Goal: Complete application form: Complete application form

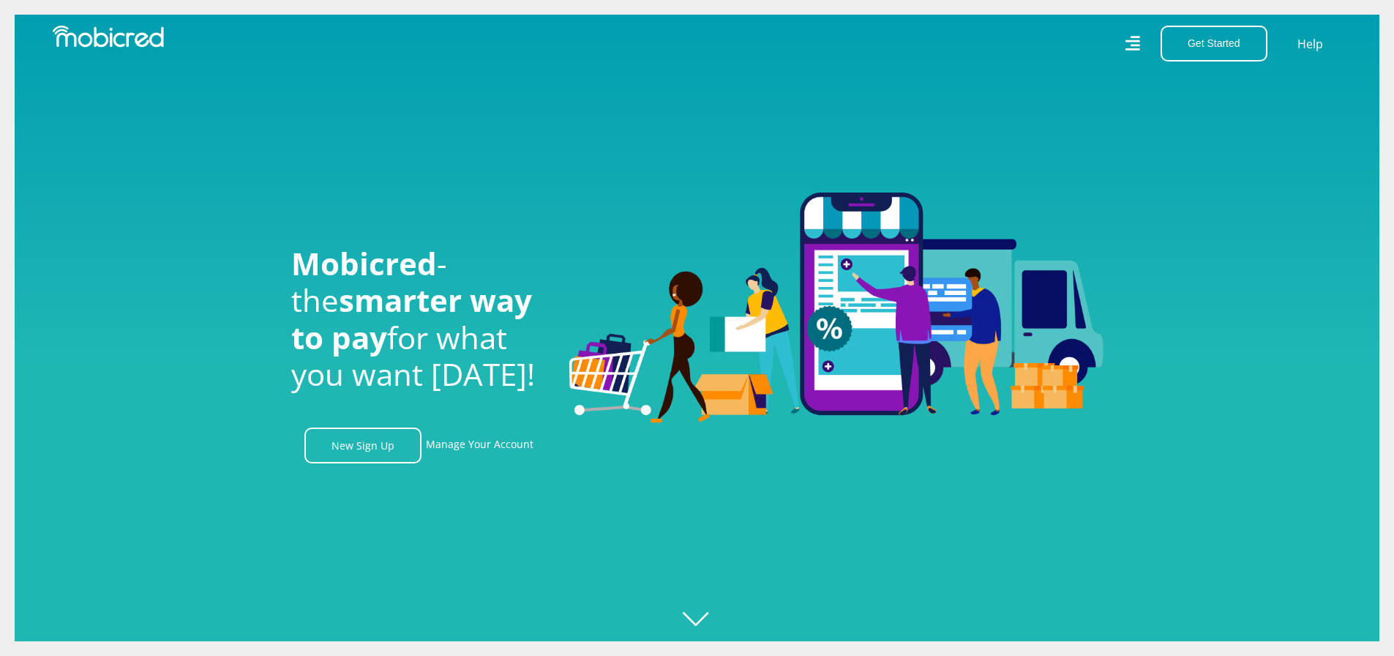
scroll to position [0, 1043]
click at [352, 459] on link "New Sign Up" at bounding box center [362, 445] width 117 height 36
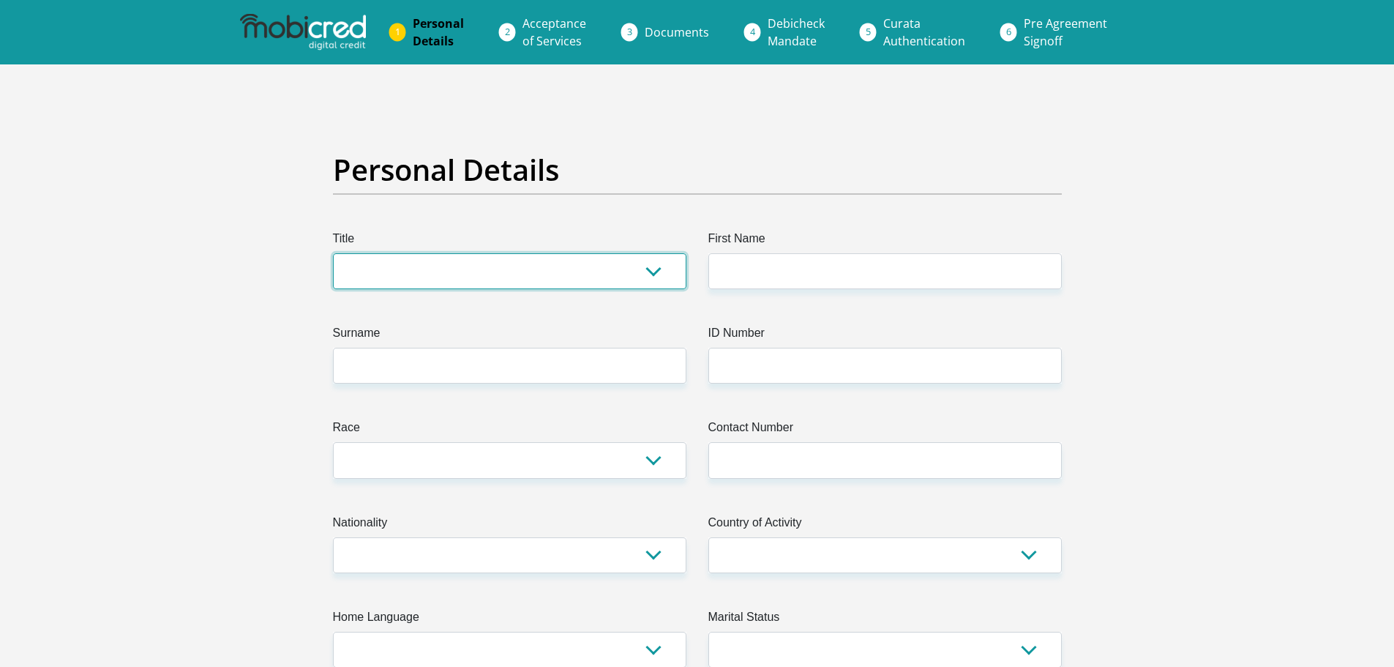
click at [589, 282] on select "Mr Ms Mrs Dr [PERSON_NAME]" at bounding box center [509, 271] width 353 height 36
select select "Mr"
click at [333, 253] on select "Mr Ms Mrs Dr Other" at bounding box center [509, 271] width 353 height 36
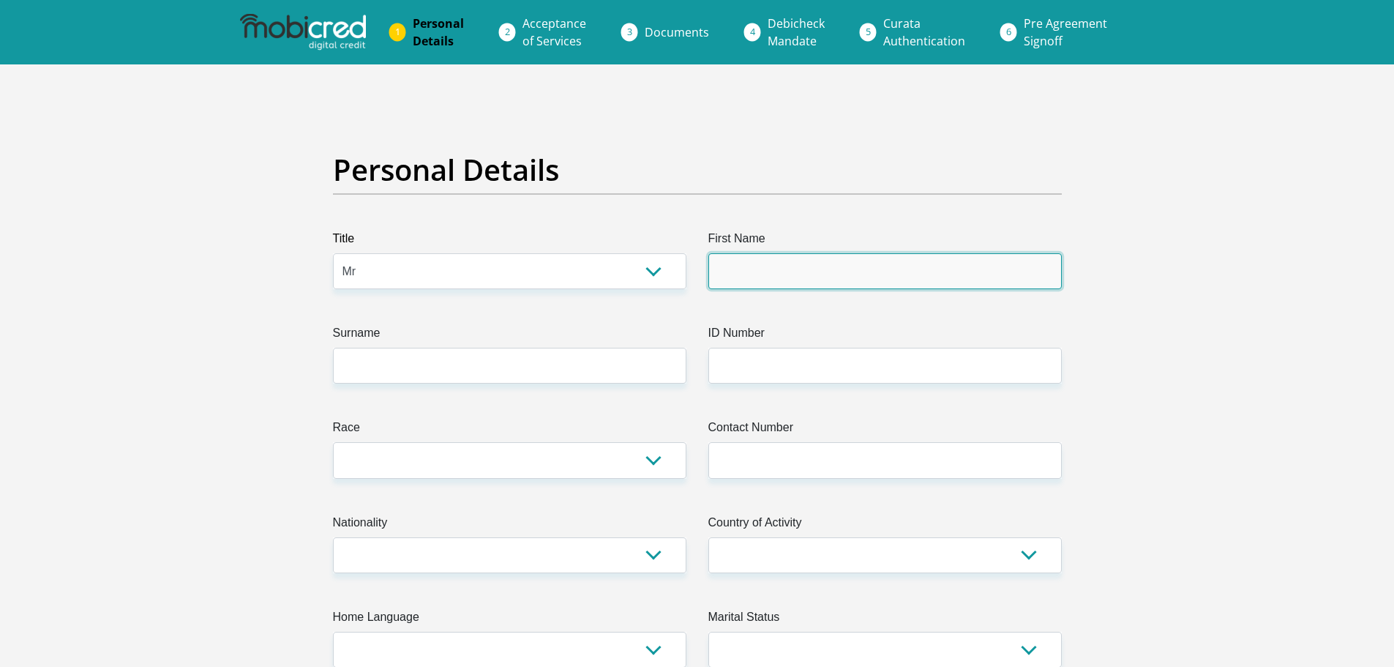
click at [770, 278] on input "First Name" at bounding box center [884, 271] width 353 height 36
type input "Puiso"
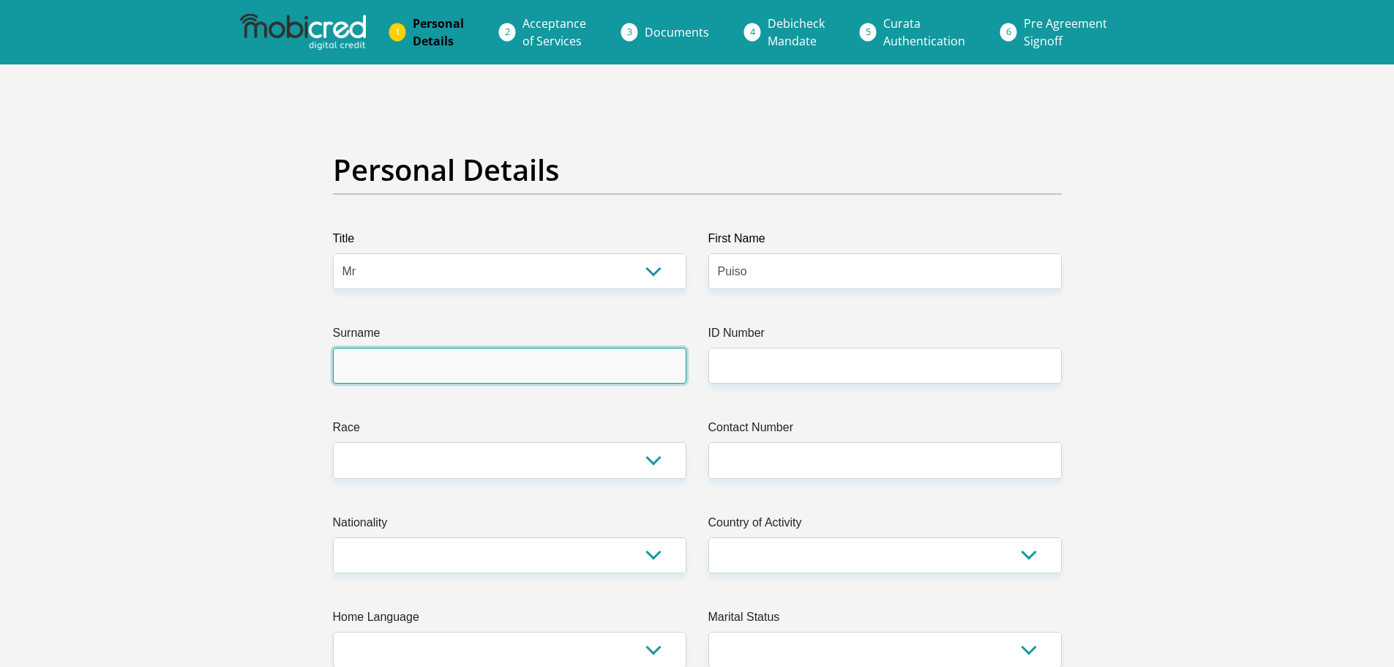
click at [579, 366] on input "Surname" at bounding box center [509, 366] width 353 height 36
type input "Makhubela"
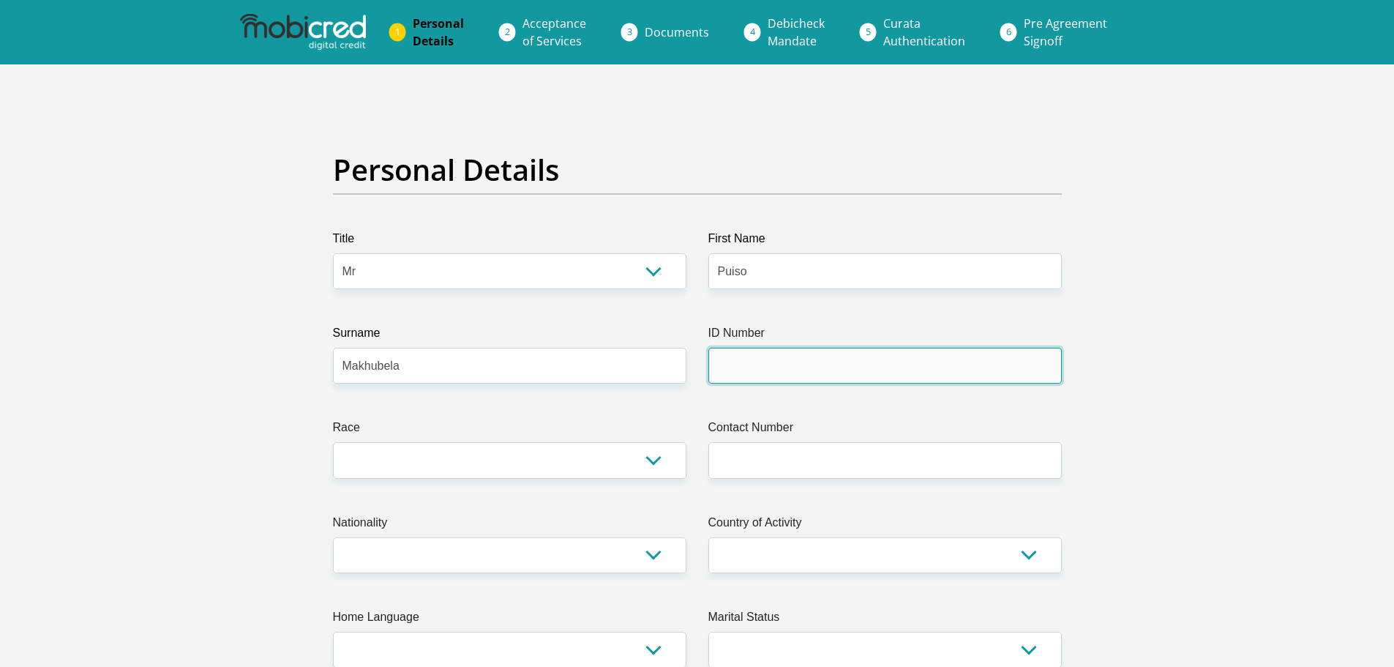
click at [756, 351] on input "ID Number" at bounding box center [884, 366] width 353 height 36
type input "0206025644082"
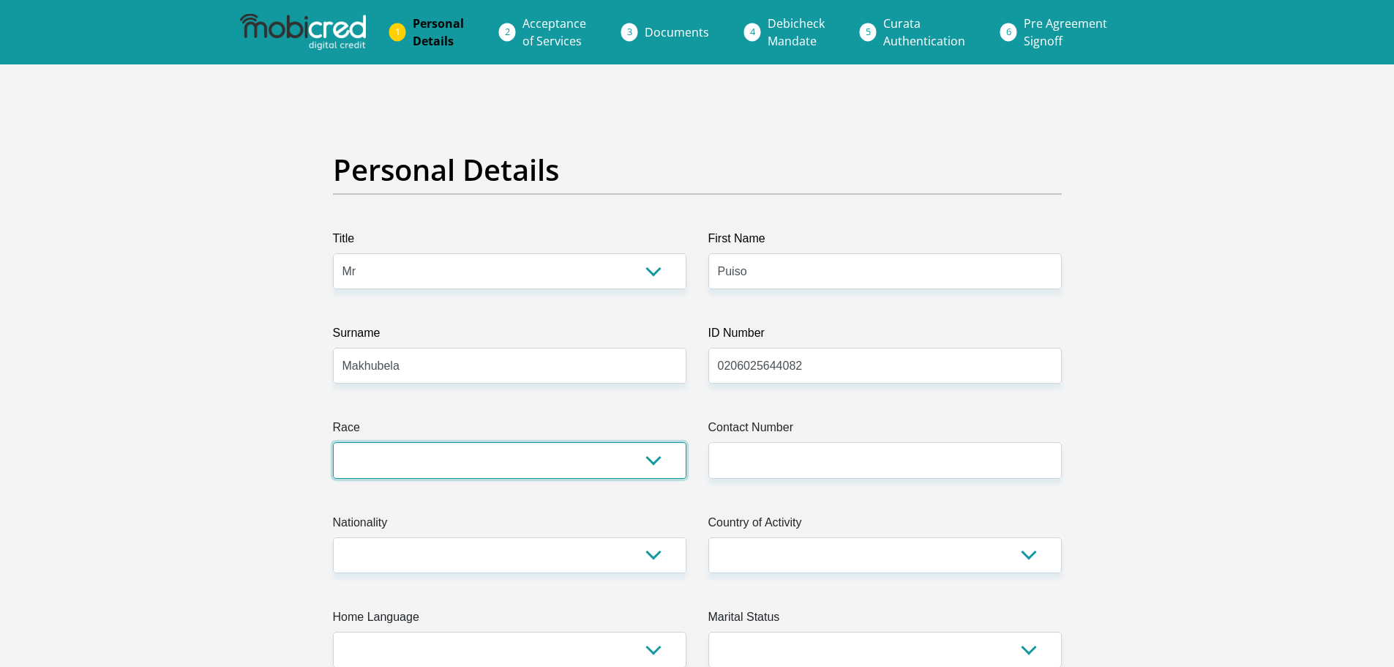
click at [440, 446] on select "Black Coloured Indian White Other" at bounding box center [509, 460] width 353 height 36
select select "1"
click at [333, 442] on select "Black Coloured Indian White Other" at bounding box center [509, 460] width 353 height 36
drag, startPoint x: 707, startPoint y: 470, endPoint x: 715, endPoint y: 465, distance: 10.0
click at [711, 468] on div "Contact Number Please input valid contact number" at bounding box center [884, 448] width 375 height 59
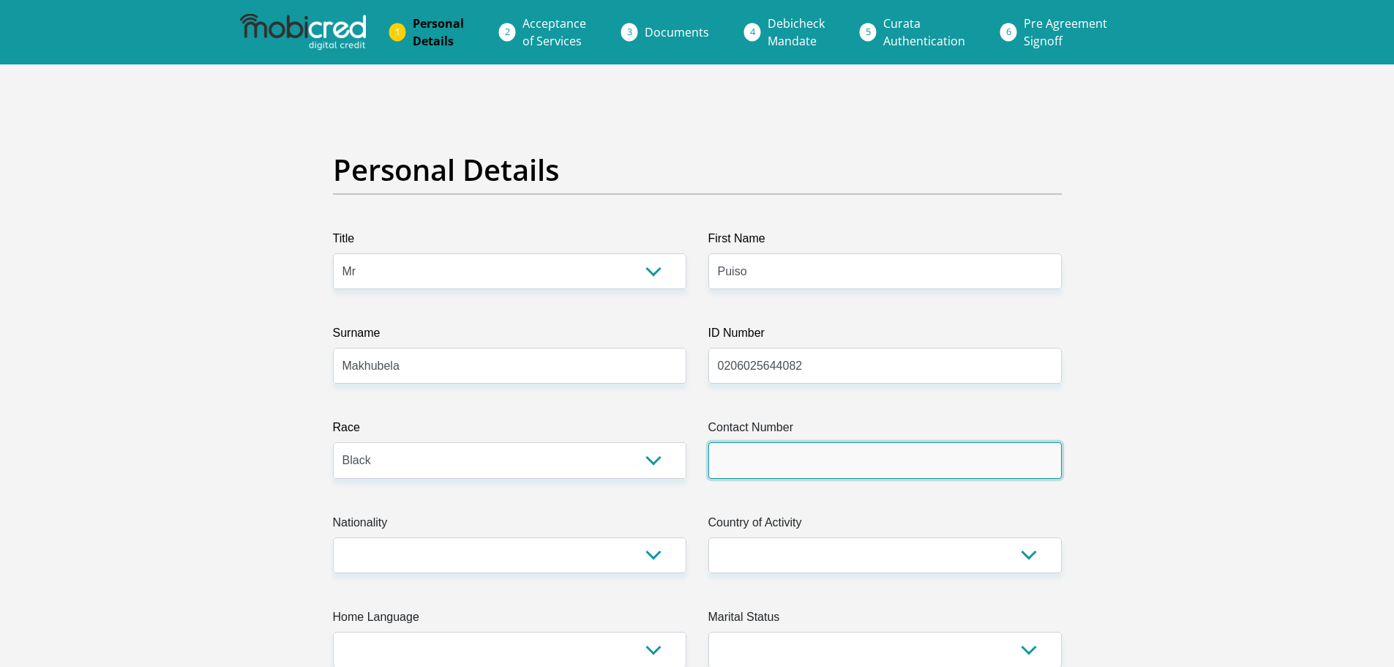
click at [716, 465] on input "Contact Number" at bounding box center [884, 460] width 353 height 36
type input "0678693554"
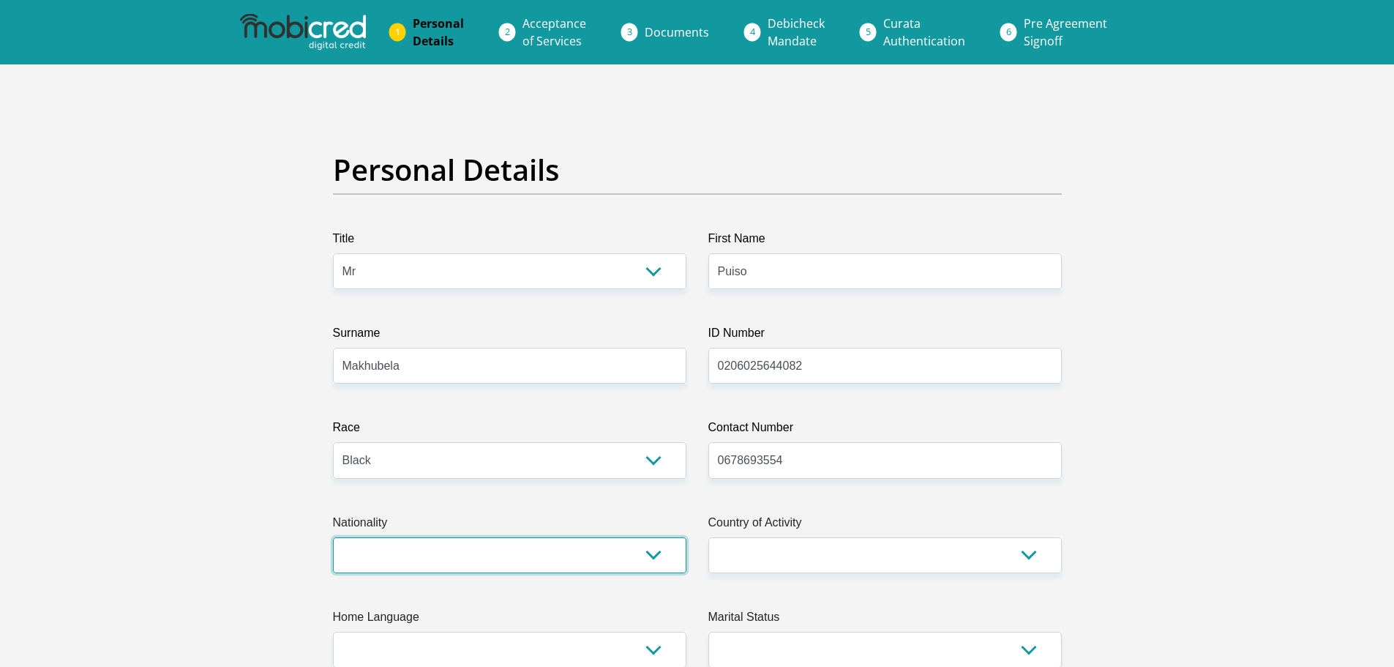
click at [623, 569] on select "South Africa Afghanistan Aland Islands Albania Algeria America Samoa American V…" at bounding box center [509, 555] width 353 height 36
click at [333, 537] on select "South Africa Afghanistan Aland Islands Albania Algeria America Samoa American V…" at bounding box center [509, 555] width 353 height 36
click at [462, 552] on select "South Africa Afghanistan Aland Islands Albania Algeria America Samoa American V…" at bounding box center [509, 555] width 353 height 36
select select "ZAF"
click at [333, 537] on select "South Africa Afghanistan Aland Islands Albania Algeria America Samoa American V…" at bounding box center [509, 555] width 353 height 36
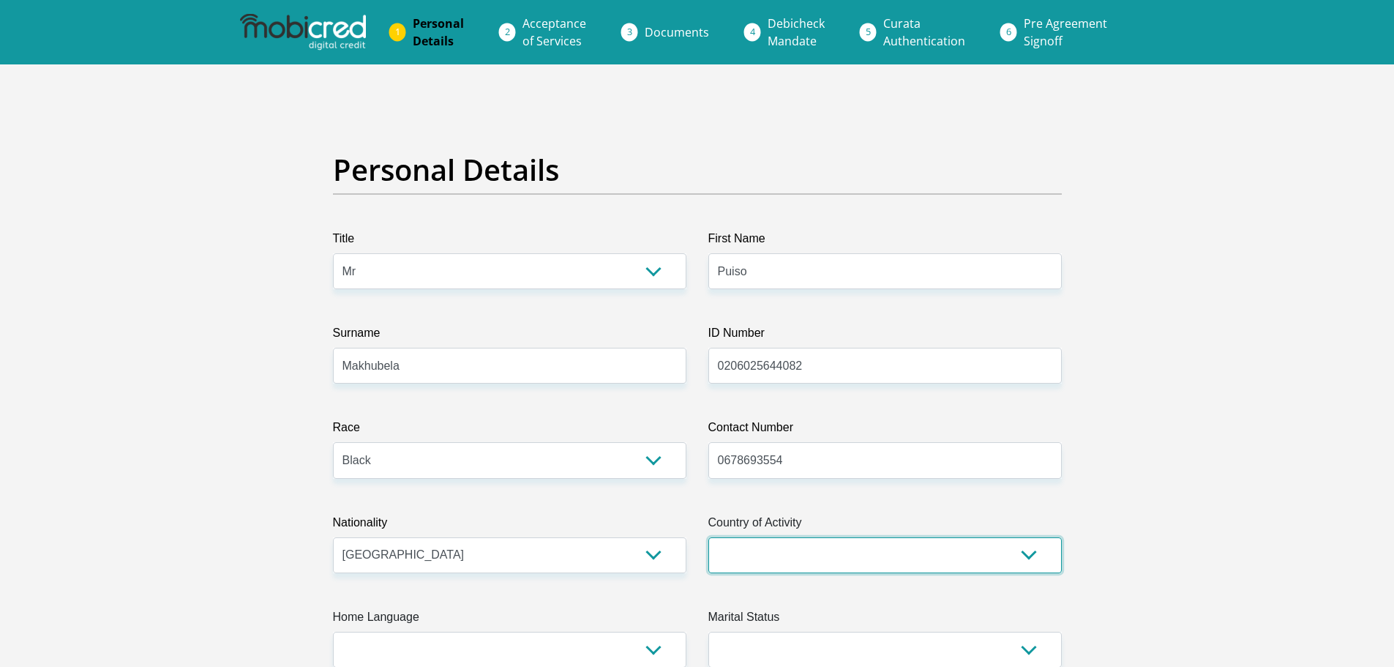
click at [857, 549] on select "South Africa Afghanistan Aland Islands Albania Algeria America Samoa American V…" at bounding box center [884, 555] width 353 height 36
select select "ZAF"
click at [708, 537] on select "South Africa Afghanistan Aland Islands Albania Algeria America Samoa American V…" at bounding box center [884, 555] width 353 height 36
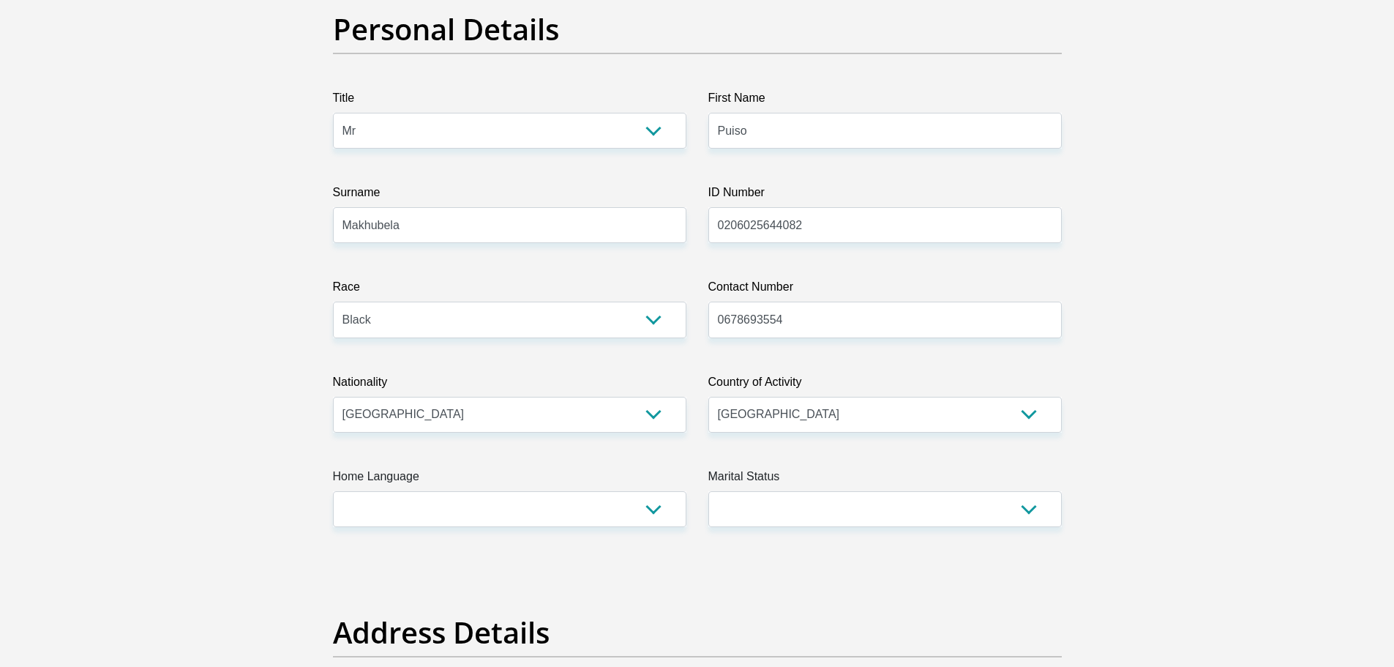
scroll to position [146, 0]
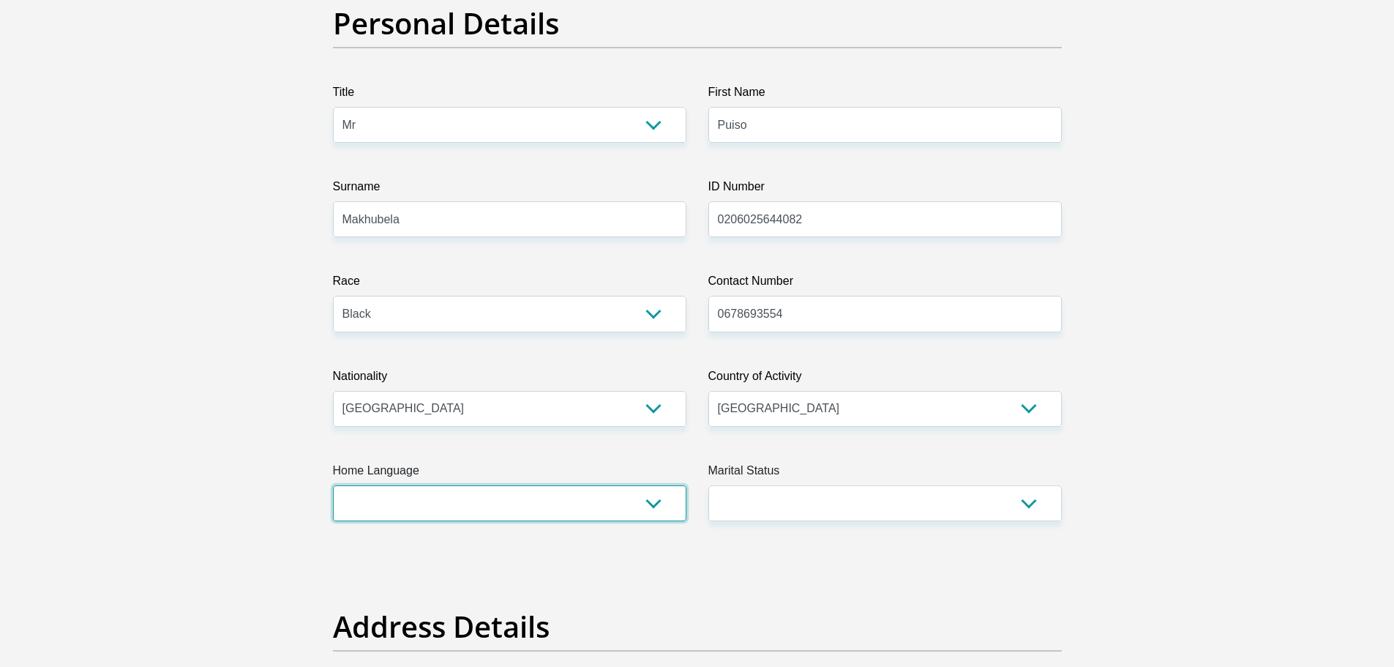
click at [620, 486] on select "Afrikaans English Sepedi South Ndebele Southern Sotho Swati Tsonga Tswana Venda…" at bounding box center [509, 503] width 353 height 36
select select "tso"
click at [333, 485] on select "Afrikaans English Sepedi South Ndebele Southern Sotho Swati Tsonga Tswana Venda…" at bounding box center [509, 503] width 353 height 36
click at [755, 501] on select "Married ANC Single Divorced Widowed Married COP or Customary Law" at bounding box center [884, 503] width 353 height 36
select select "2"
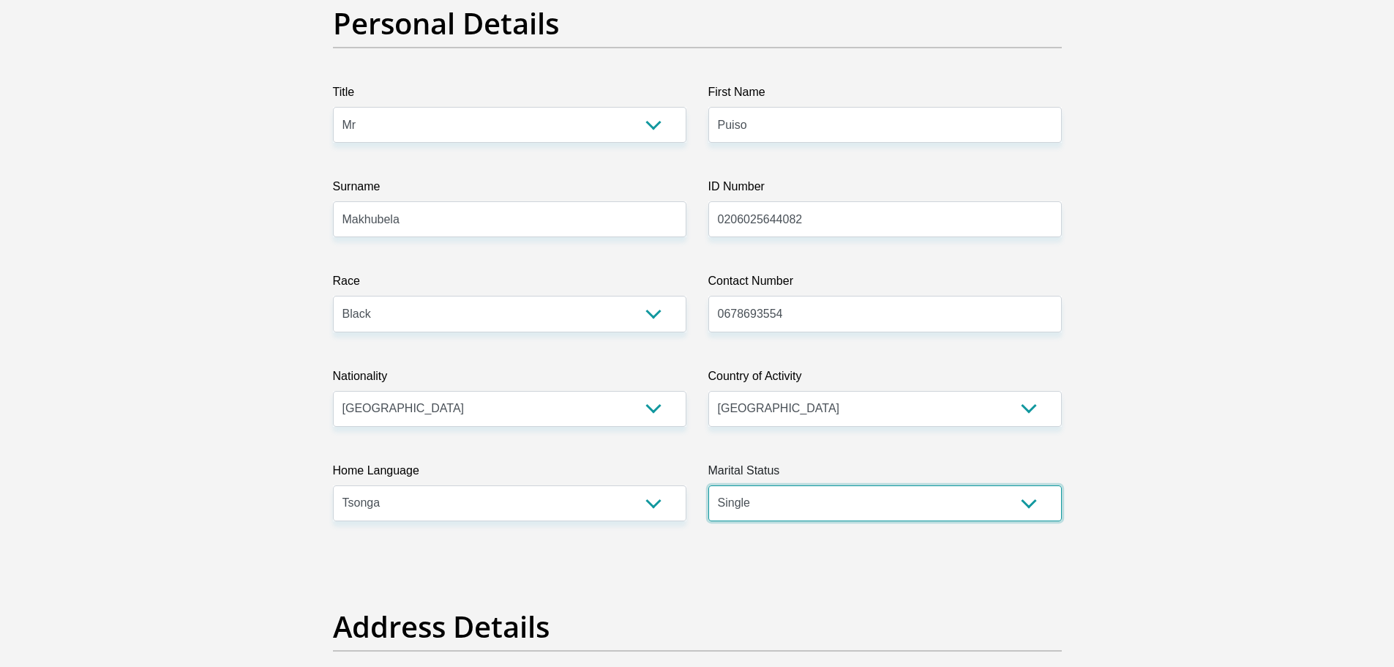
click at [708, 485] on select "Married ANC Single Divorced Widowed Married COP or Customary Law" at bounding box center [884, 503] width 353 height 36
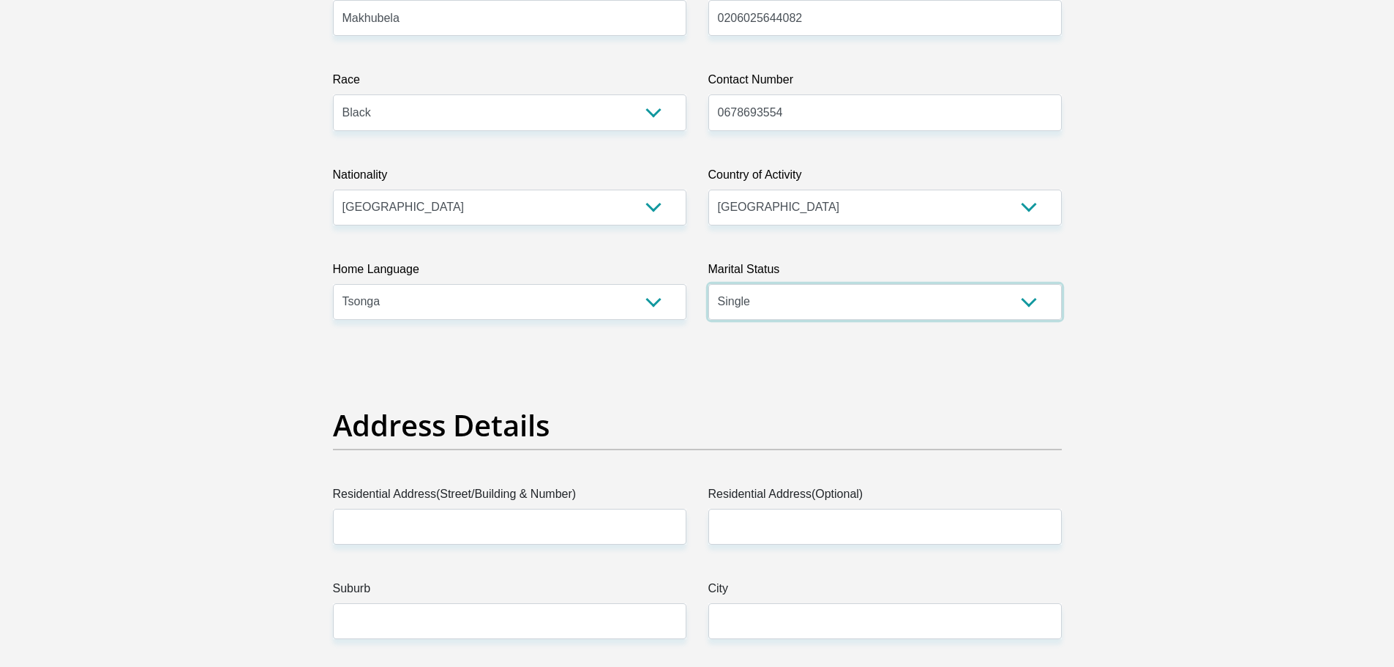
scroll to position [439, 0]
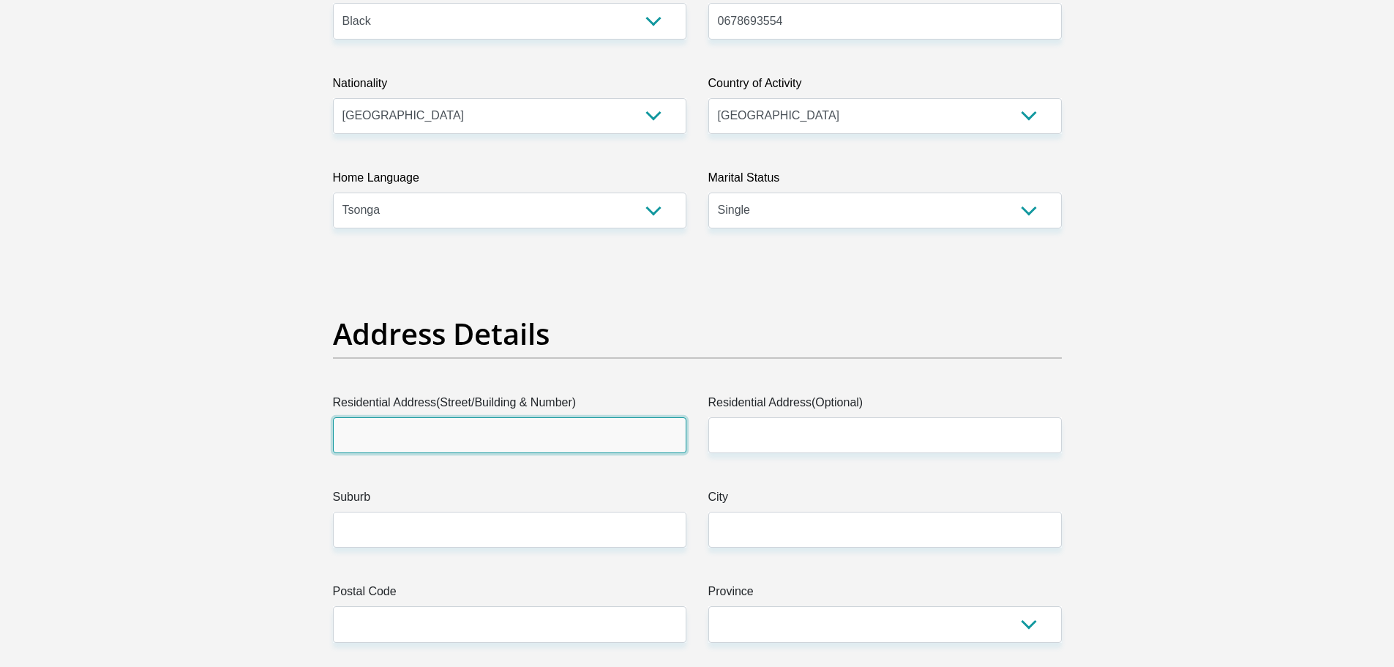
click at [444, 429] on input "Residential Address(Street/Building & Number)" at bounding box center [509, 435] width 353 height 36
click at [515, 417] on input "Residential Address(Street/Building & Number)" at bounding box center [509, 435] width 353 height 36
type input "1483 Congella Street"
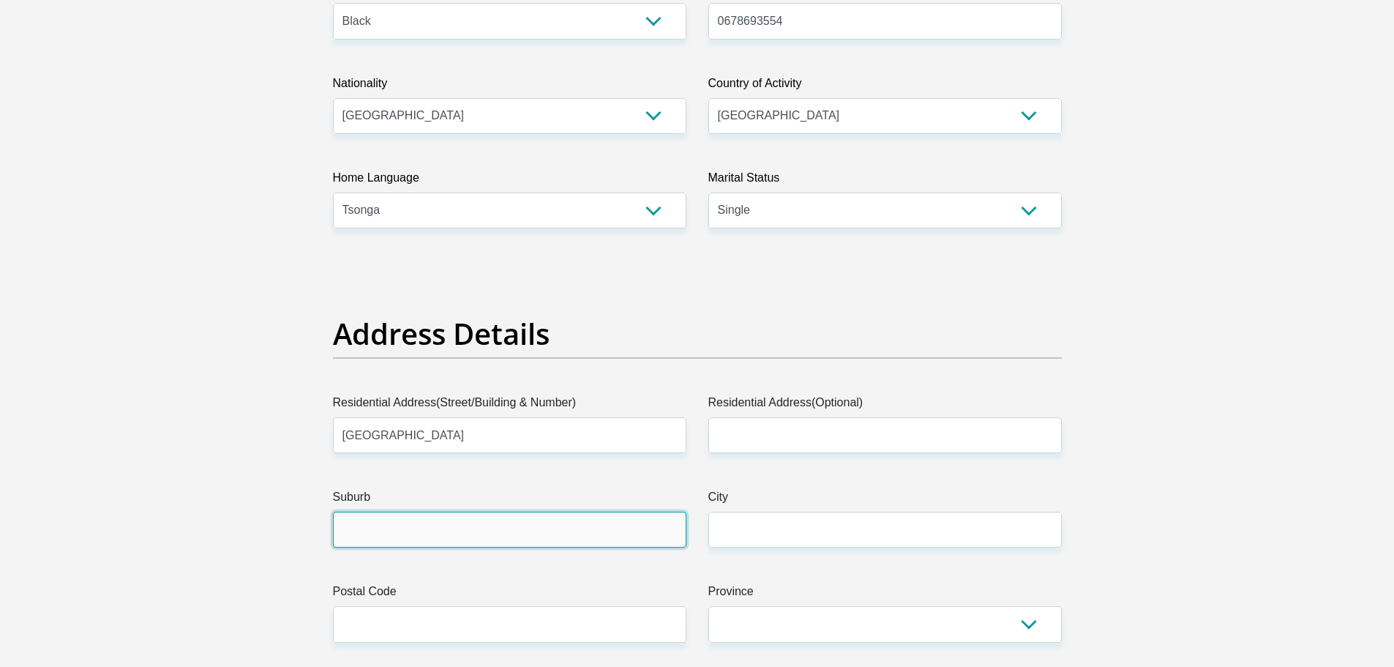
type input "Pretoria"
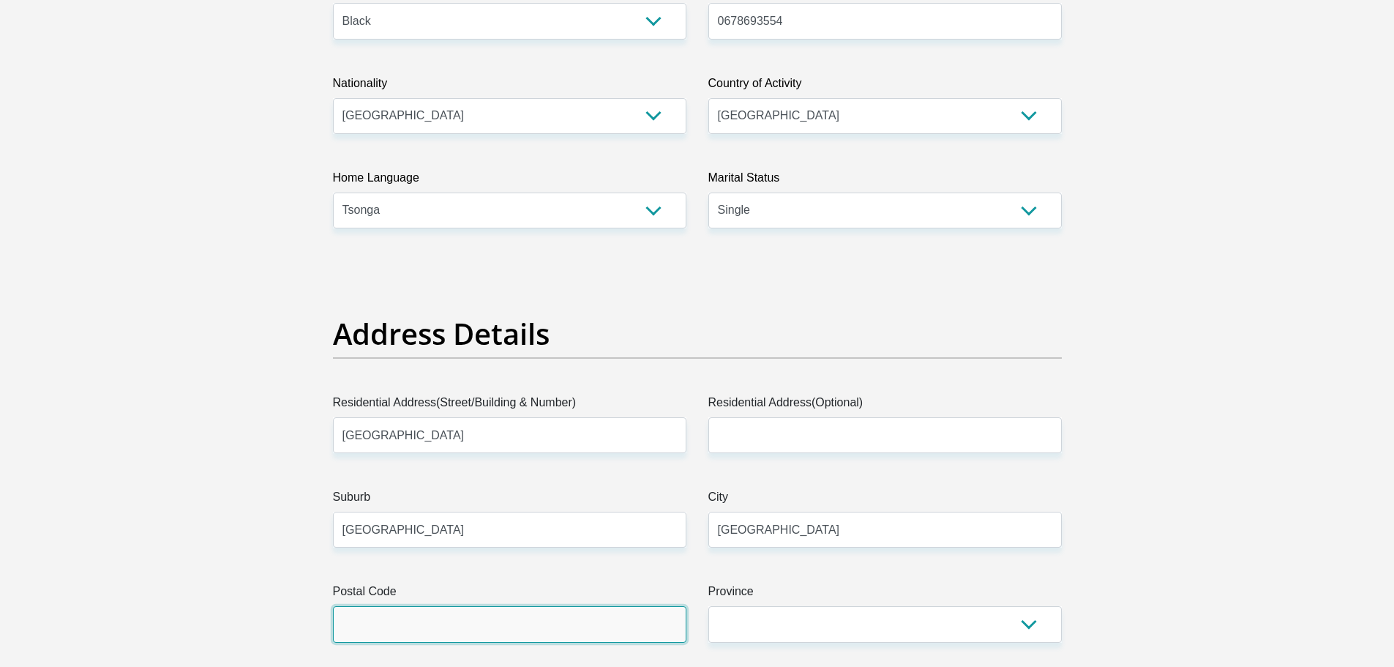
type input "0182"
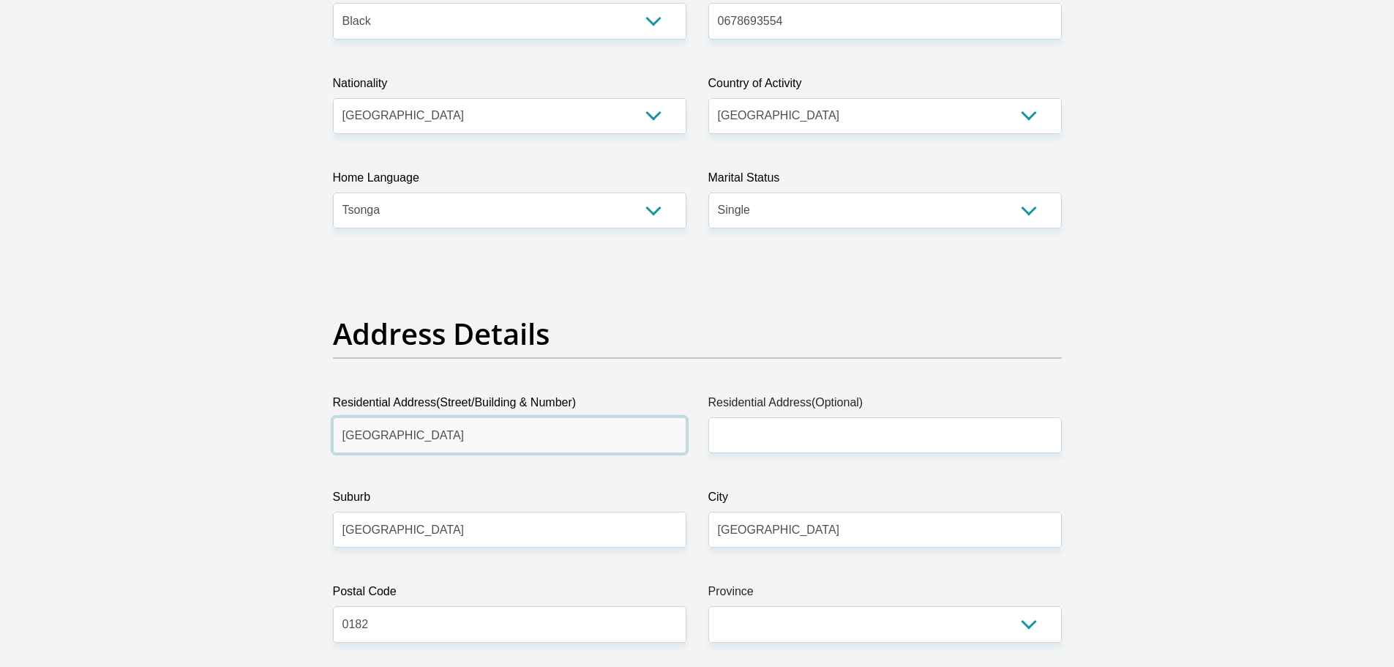
click at [378, 433] on input "1483 Congella Street" at bounding box center [509, 435] width 353 height 36
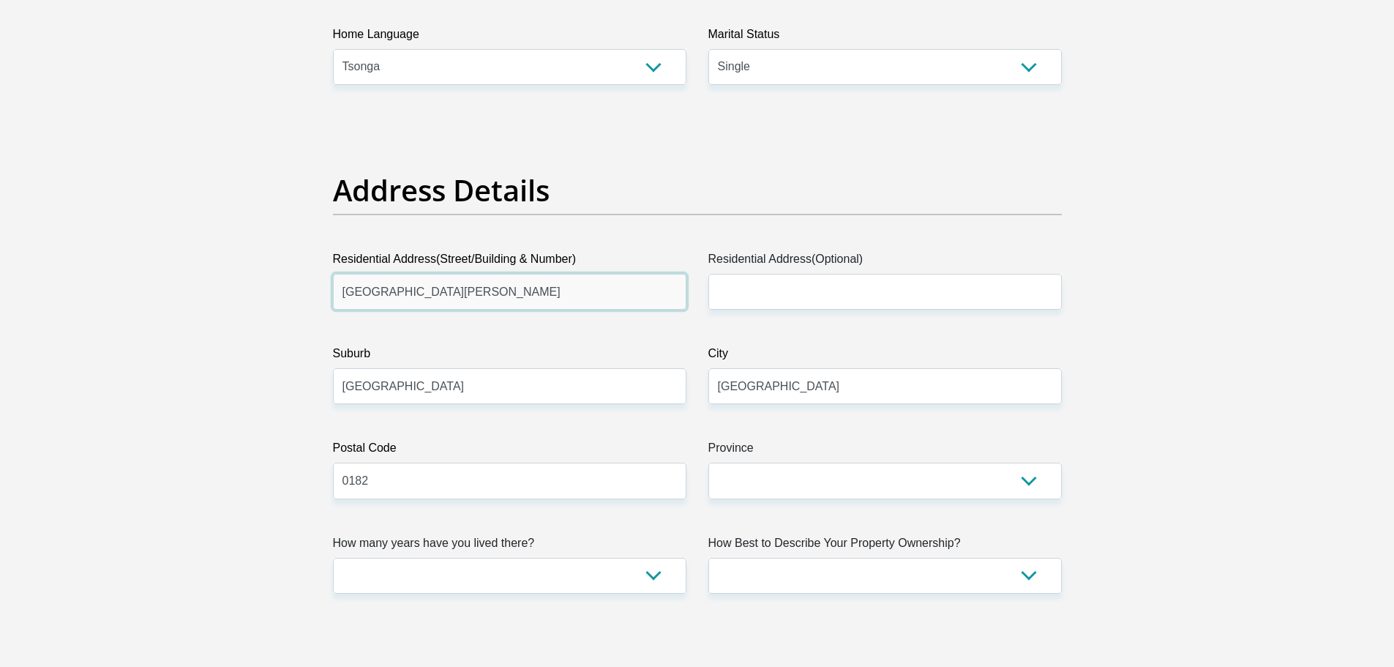
scroll to position [585, 0]
type input "1483 moeding Street"
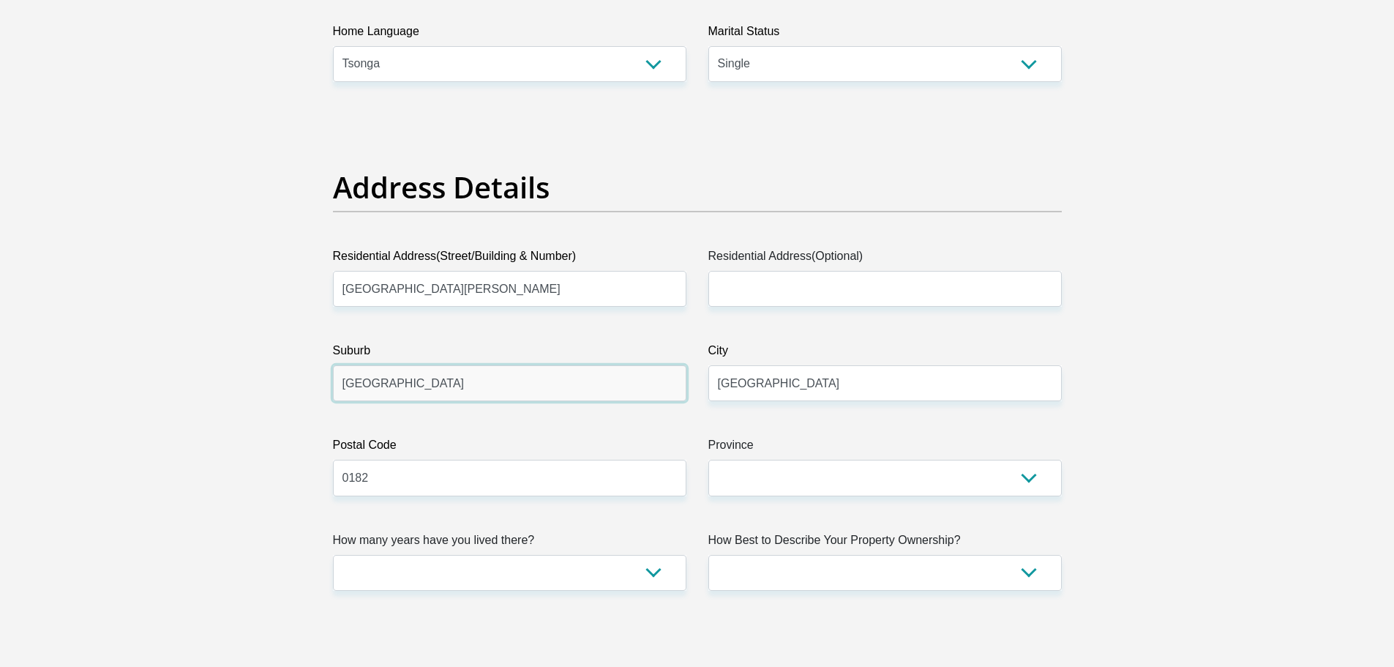
click at [389, 384] on input "Pretoria" at bounding box center [509, 383] width 353 height 36
type input "Hammanskraal"
click at [401, 484] on input "0182" at bounding box center [509, 478] width 353 height 36
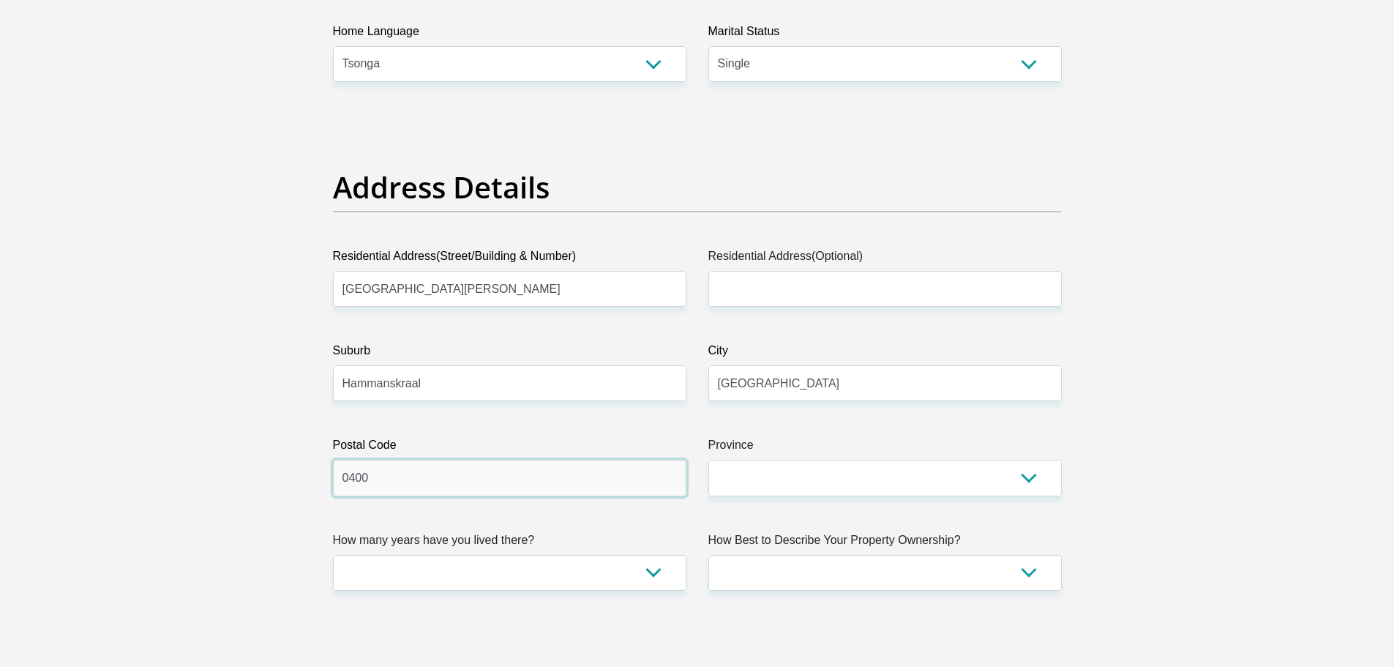
type input "0400"
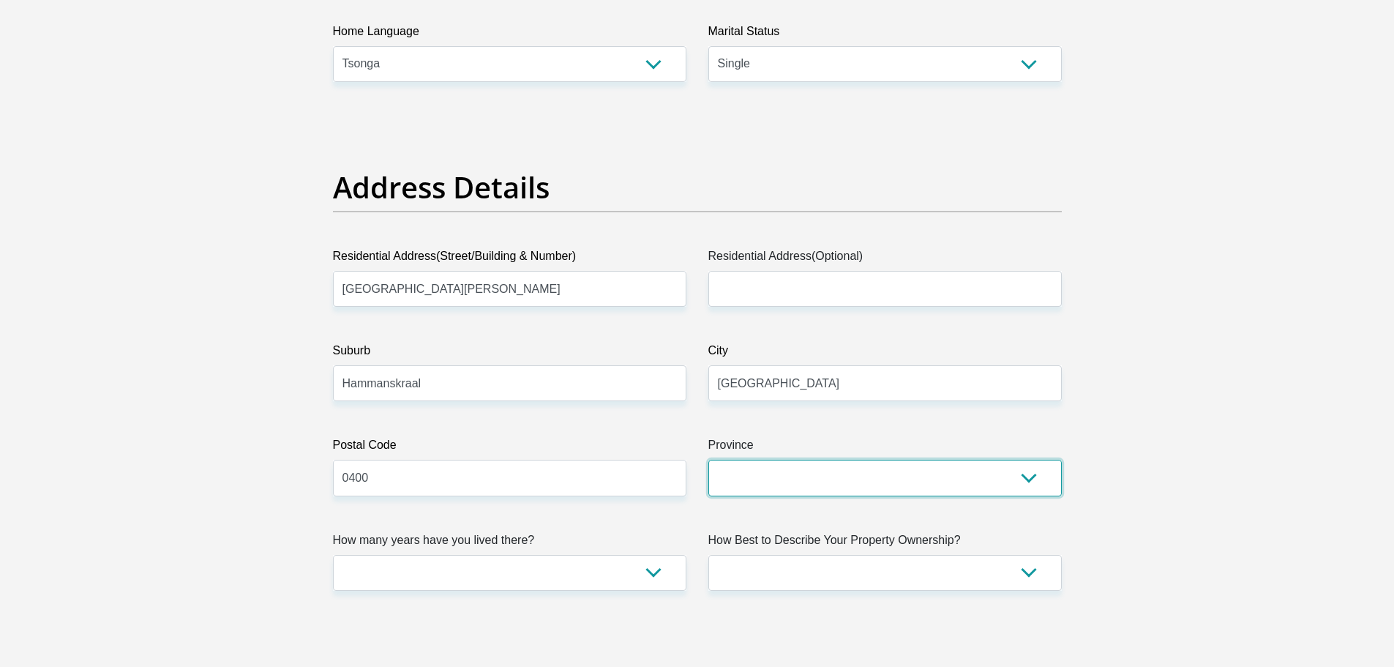
click at [903, 472] on select "Eastern Cape Free State Gauteng KwaZulu-Natal Limpopo Mpumalanga Northern Cape …" at bounding box center [884, 478] width 353 height 36
select select "Gauteng"
click at [708, 460] on select "Eastern Cape Free State Gauteng KwaZulu-Natal Limpopo Mpumalanga Northern Cape …" at bounding box center [884, 478] width 353 height 36
drag, startPoint x: 1384, startPoint y: 353, endPoint x: 1340, endPoint y: 361, distance: 44.6
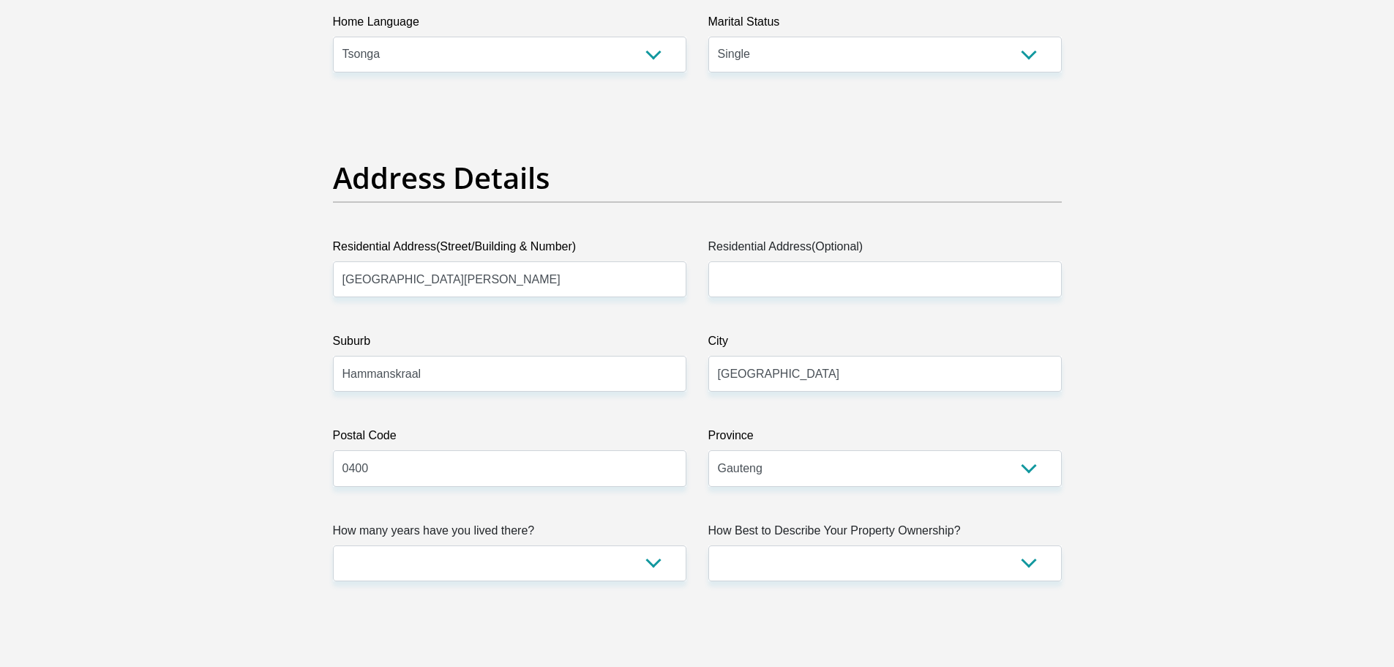
scroll to position [732, 0]
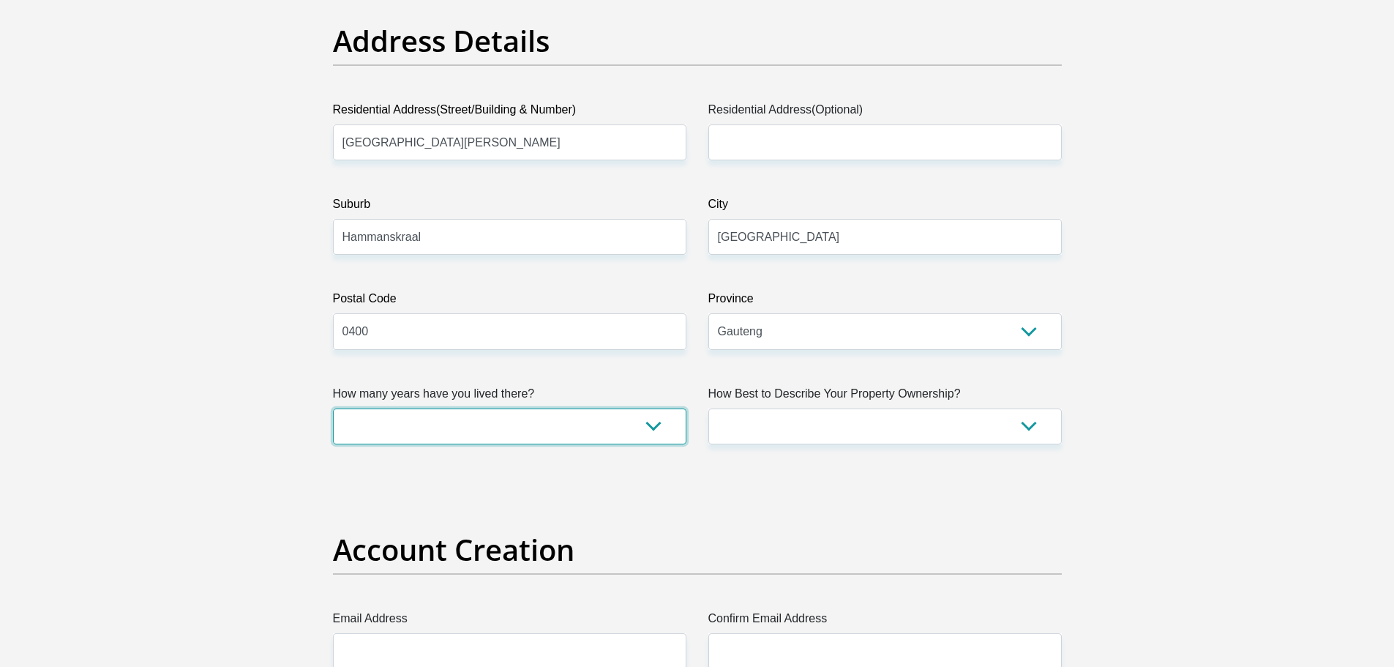
click at [650, 419] on select "less than 1 year 1-3 years 3-5 years 5+ years" at bounding box center [509, 426] width 353 height 36
select select "5"
click at [333, 408] on select "less than 1 year 1-3 years 3-5 years 5+ years" at bounding box center [509, 426] width 353 height 36
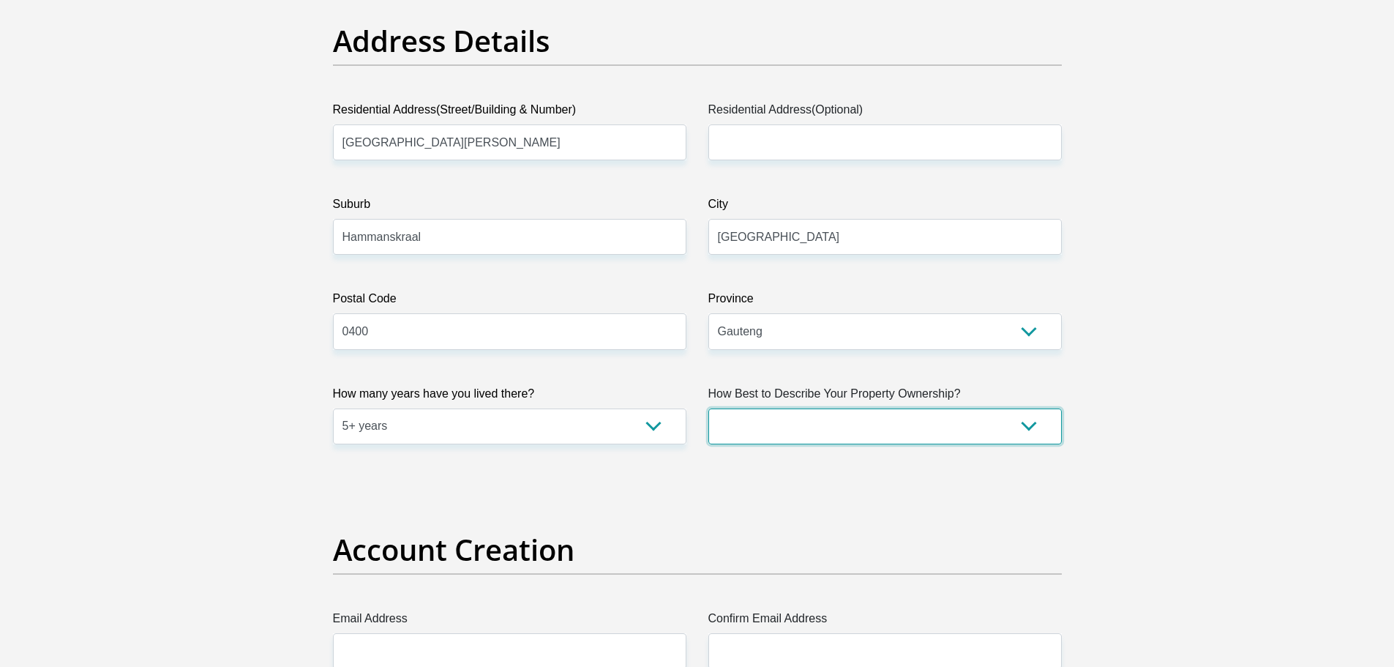
click at [920, 419] on select "Owned Rented Family Owned Company Dwelling" at bounding box center [884, 426] width 353 height 36
select select "parents"
click at [708, 408] on select "Owned Rented Family Owned Company Dwelling" at bounding box center [884, 426] width 353 height 36
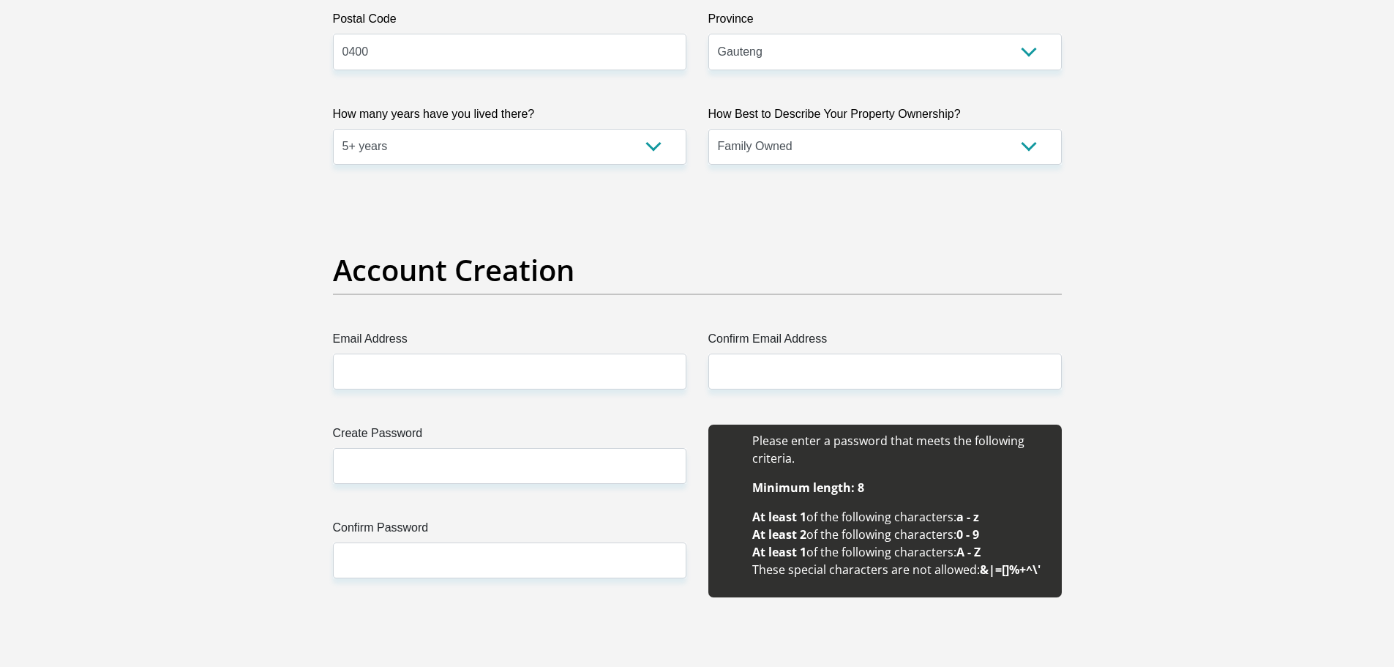
scroll to position [1024, 0]
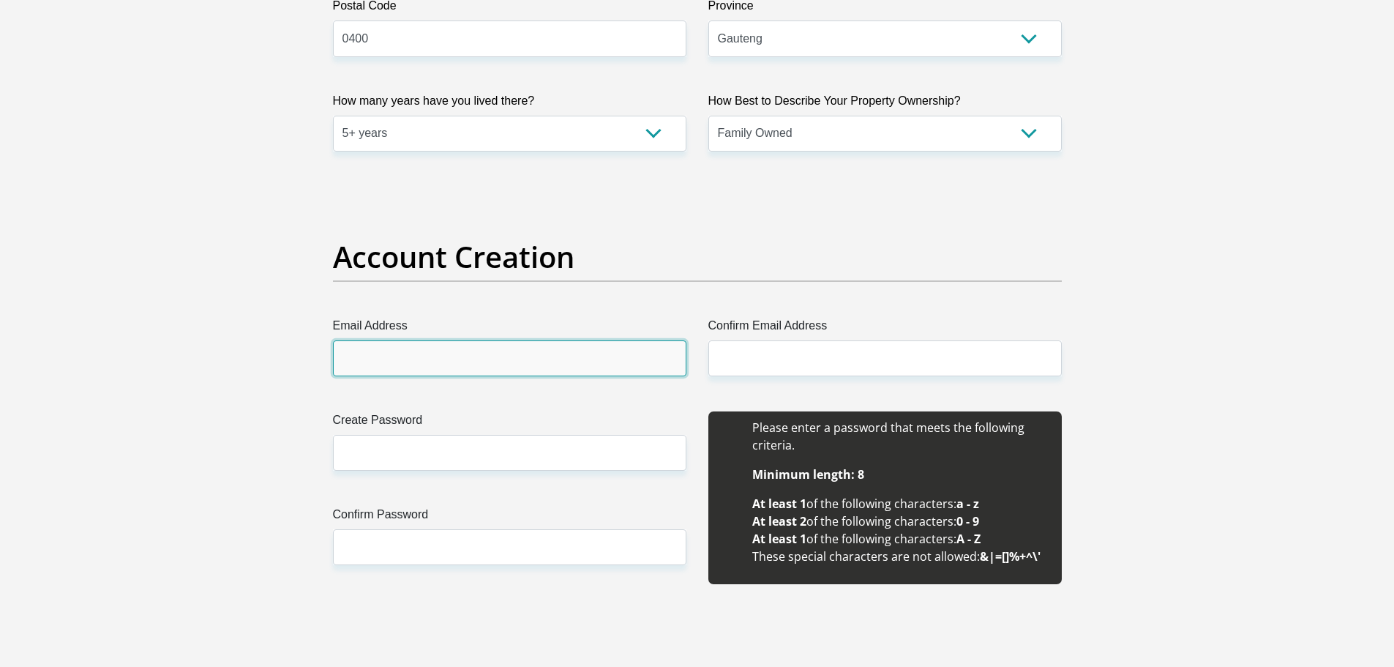
click at [423, 358] on input "Email Address" at bounding box center [509, 358] width 353 height 36
drag, startPoint x: 457, startPoint y: 348, endPoint x: 102, endPoint y: 420, distance: 362.2
type input "puisojhn@gmail.com"
click at [702, 354] on div "Confirm Email Address" at bounding box center [884, 346] width 375 height 59
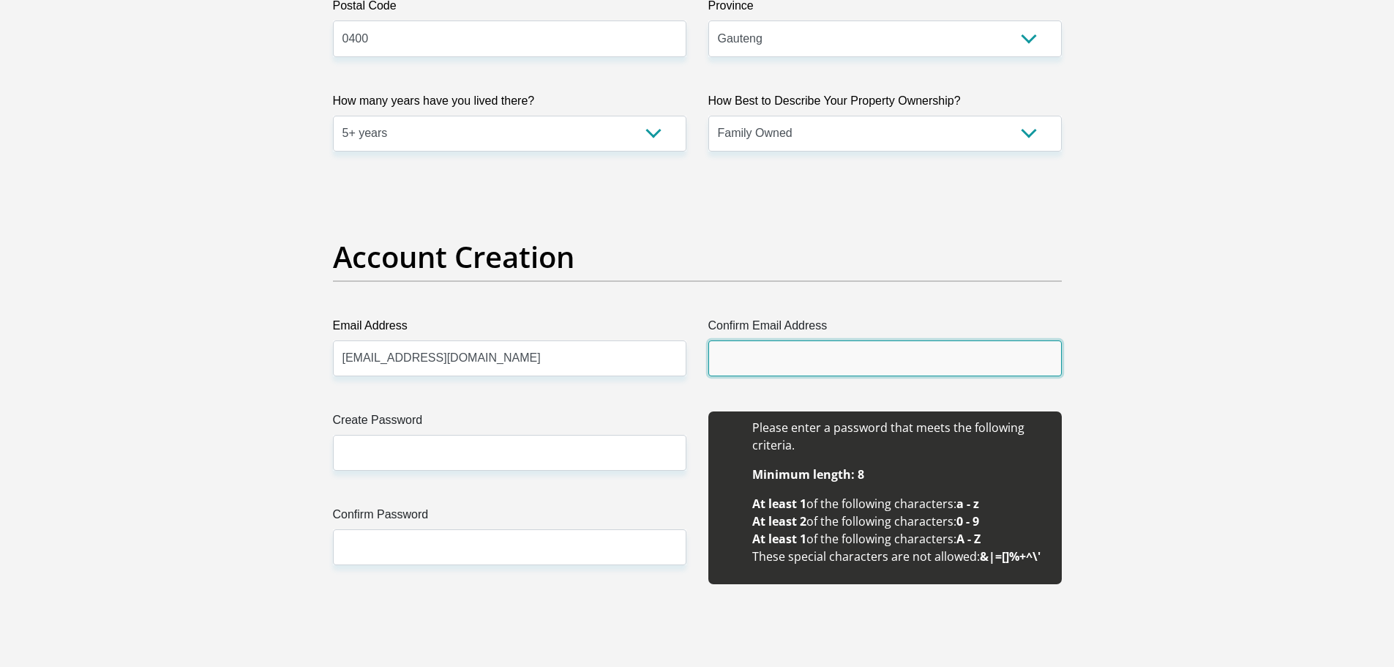
click at [713, 353] on input "Confirm Email Address" at bounding box center [884, 358] width 353 height 36
paste input "puisojhn@gmail.com"
type input "puisojhn@gmail.com"
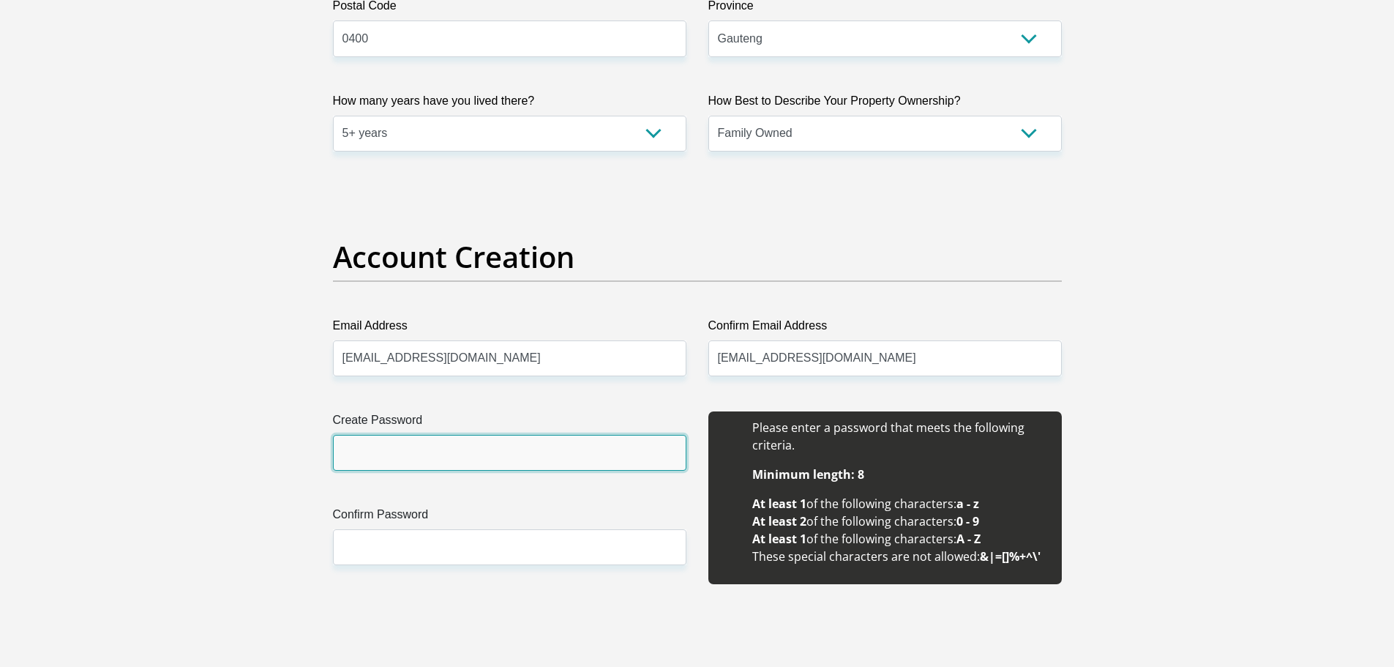
click at [406, 440] on input "Create Password" at bounding box center [509, 453] width 353 height 36
drag, startPoint x: 416, startPoint y: 455, endPoint x: 138, endPoint y: 489, distance: 280.8
type input "Puiso123!"
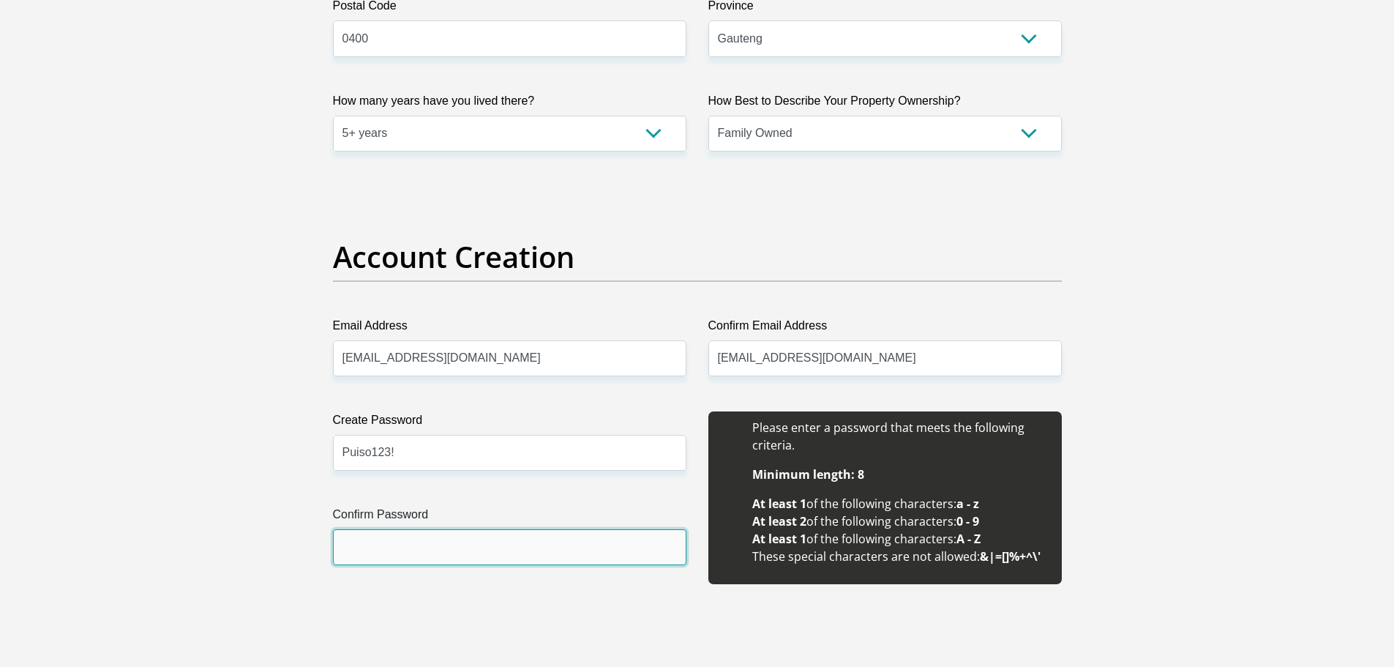
click at [393, 535] on input "Confirm Password" at bounding box center [509, 547] width 353 height 36
paste input "Puiso123!"
type input "Puiso123!"
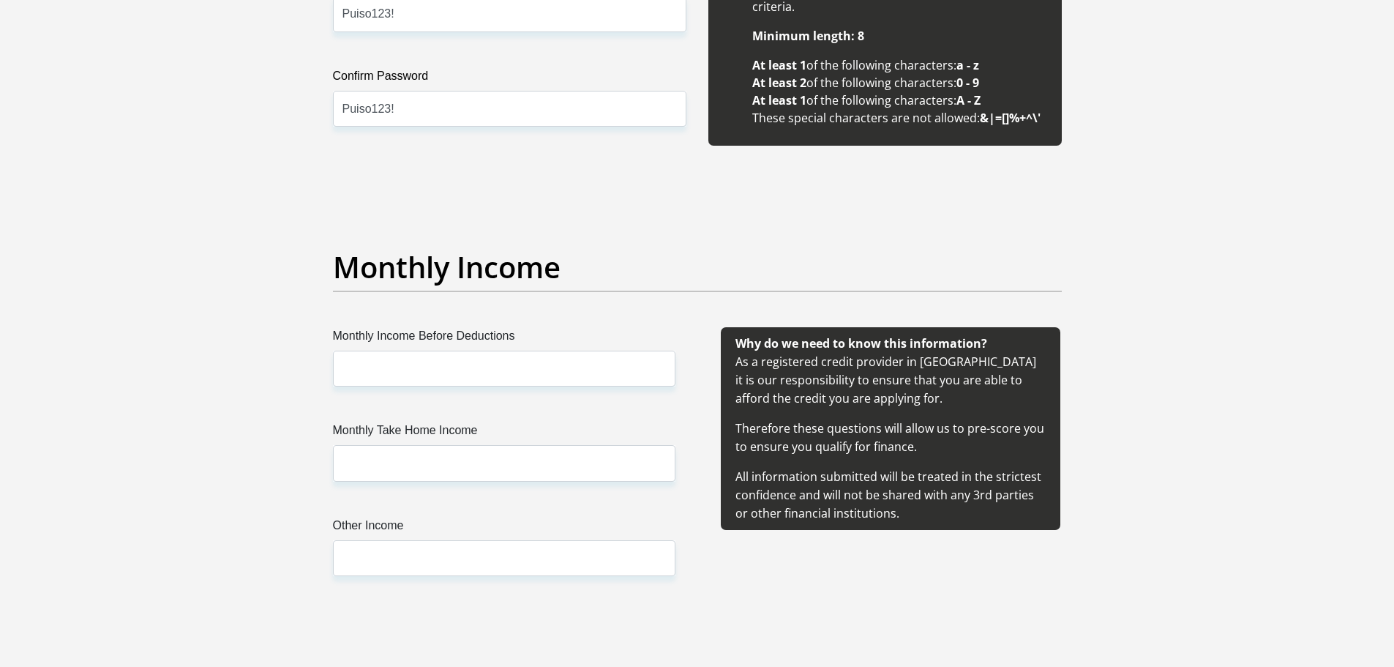
scroll to position [1463, 0]
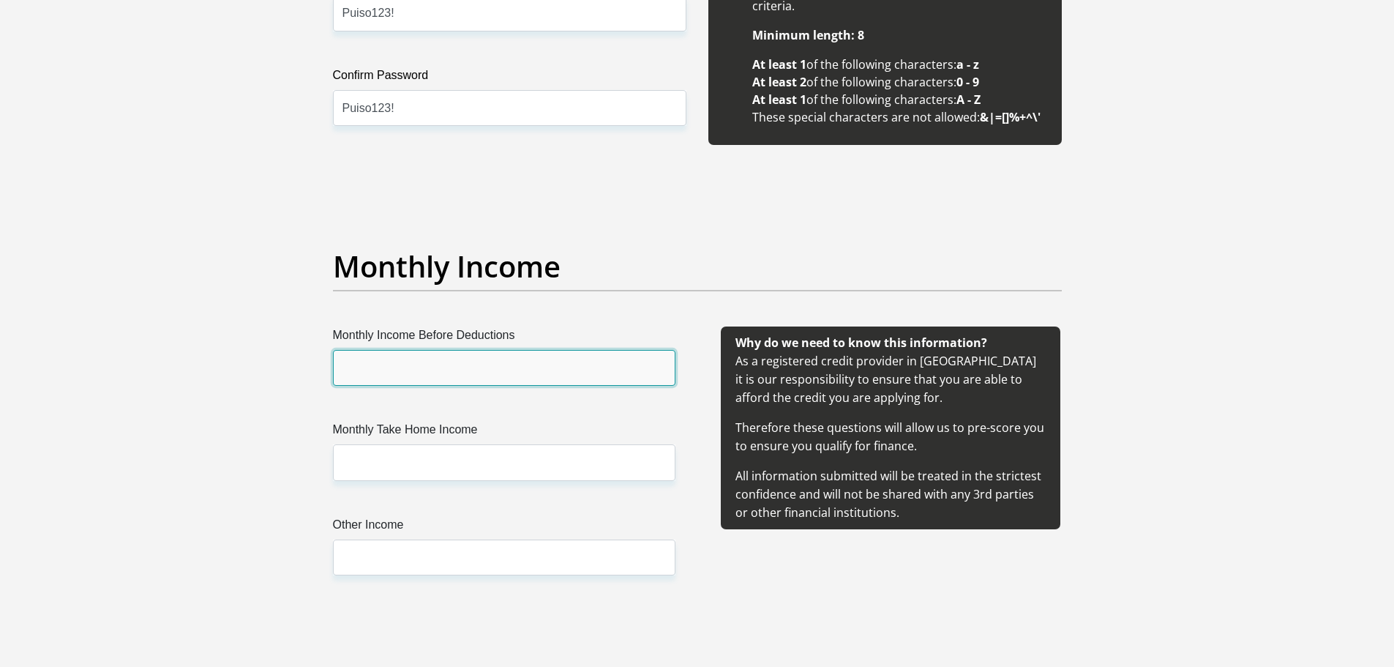
click at [374, 364] on input "Monthly Income Before Deductions" at bounding box center [504, 368] width 342 height 36
type input "8135.20"
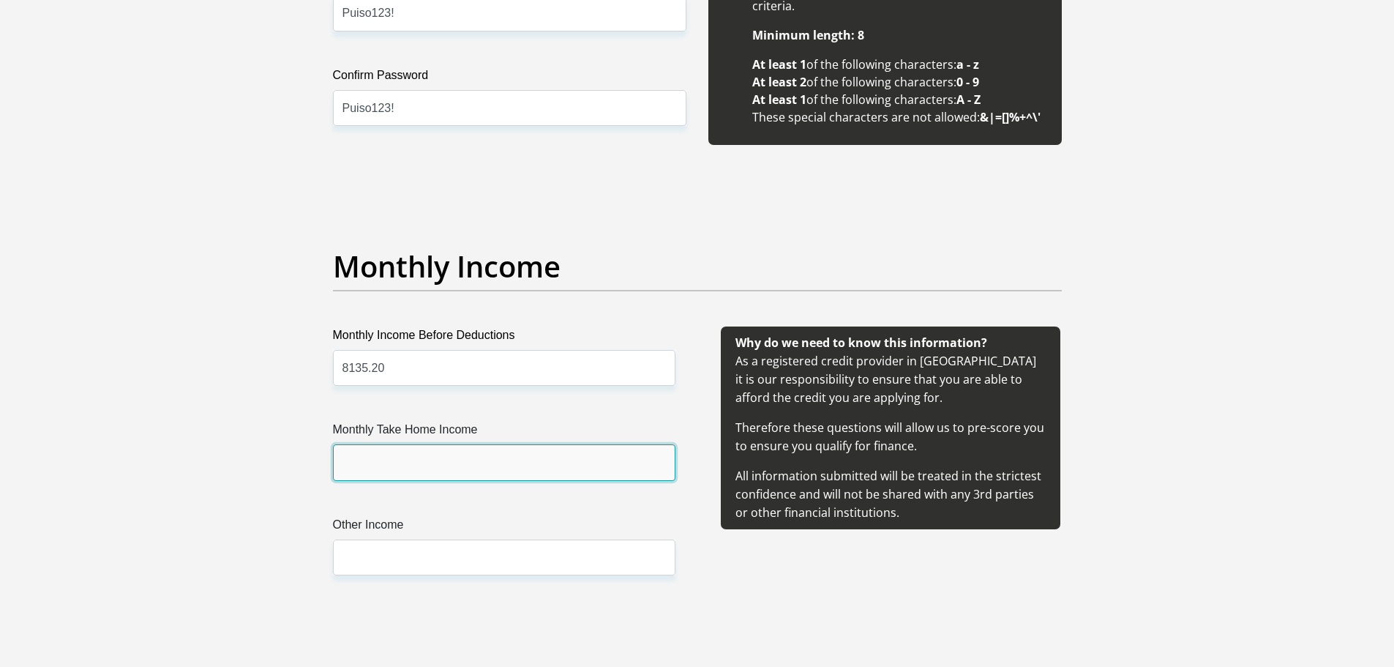
click at [437, 461] on input "Monthly Take Home Income" at bounding box center [504, 462] width 342 height 36
type input "8053.85"
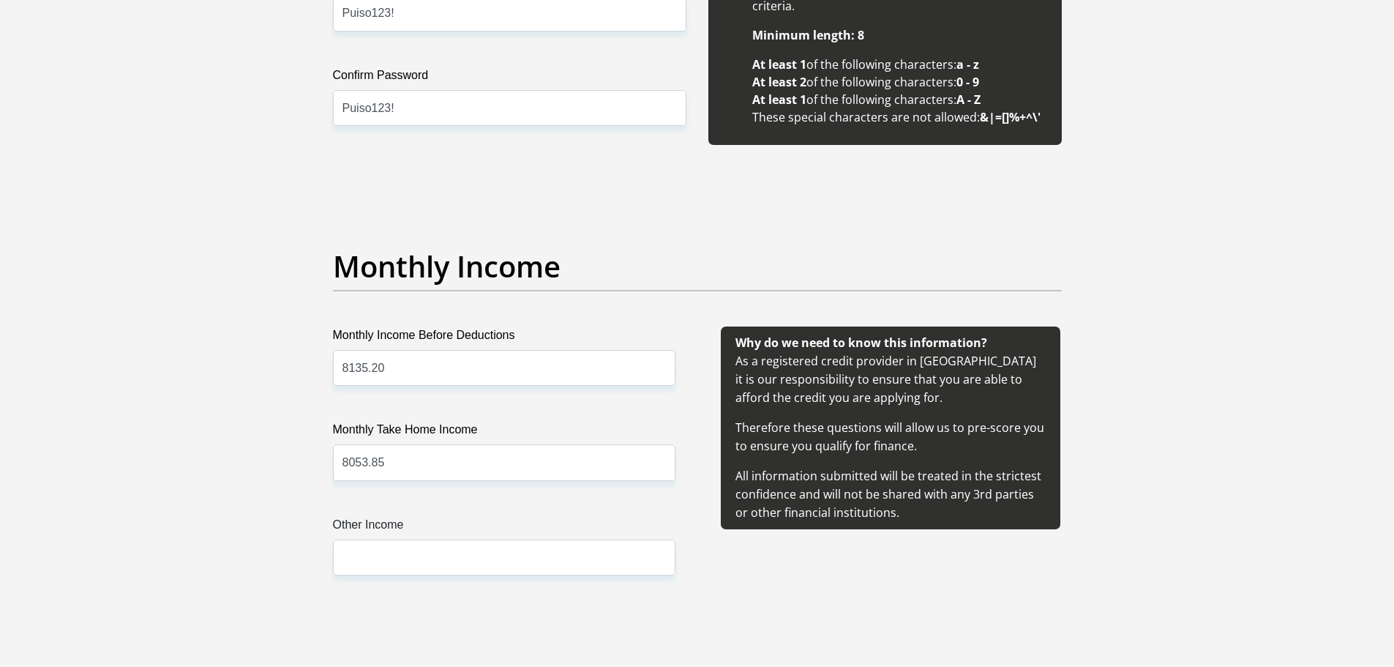
drag, startPoint x: 400, startPoint y: 585, endPoint x: 403, endPoint y: 576, distance: 10.0
click at [402, 578] on div "Monthly Income Before Deductions 8135.20 Monthly Take Home Income 8053.85 Other…" at bounding box center [504, 468] width 386 height 284
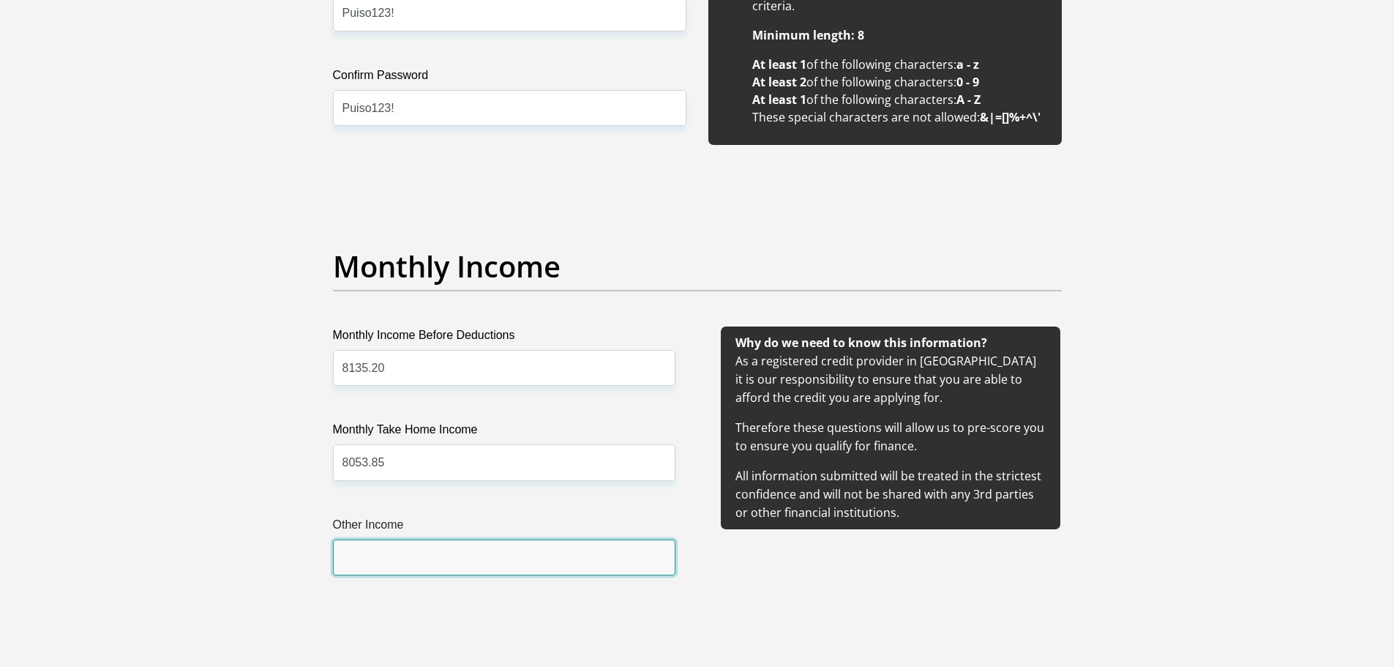
click at [404, 574] on input "Other Income" at bounding box center [504, 557] width 342 height 36
type input "0"
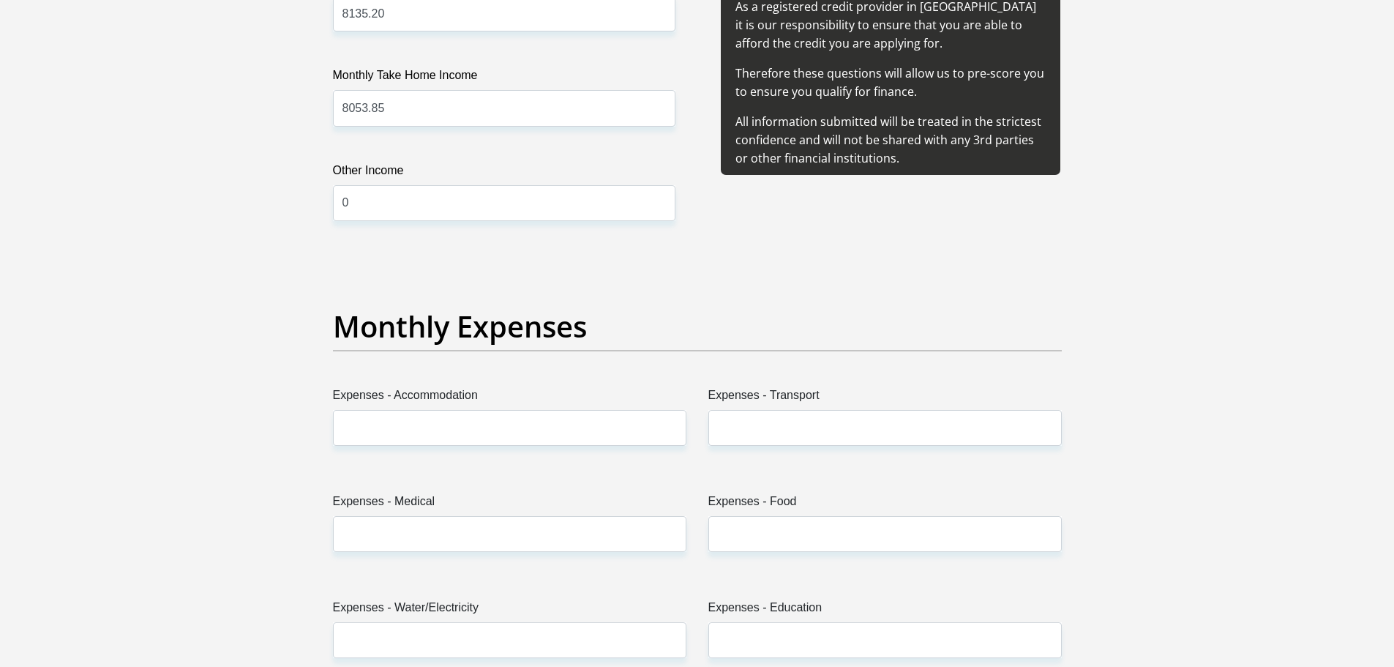
scroll to position [1902, 0]
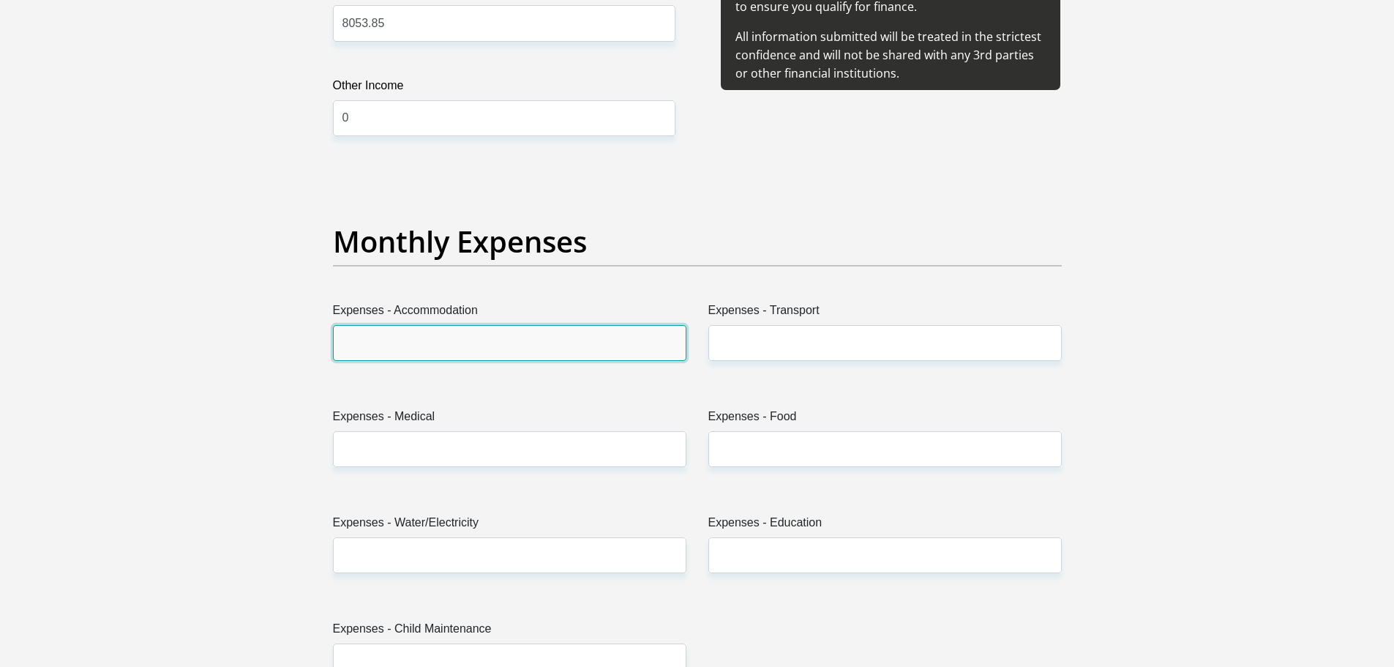
click at [404, 333] on input "Expenses - Accommodation" at bounding box center [509, 343] width 353 height 36
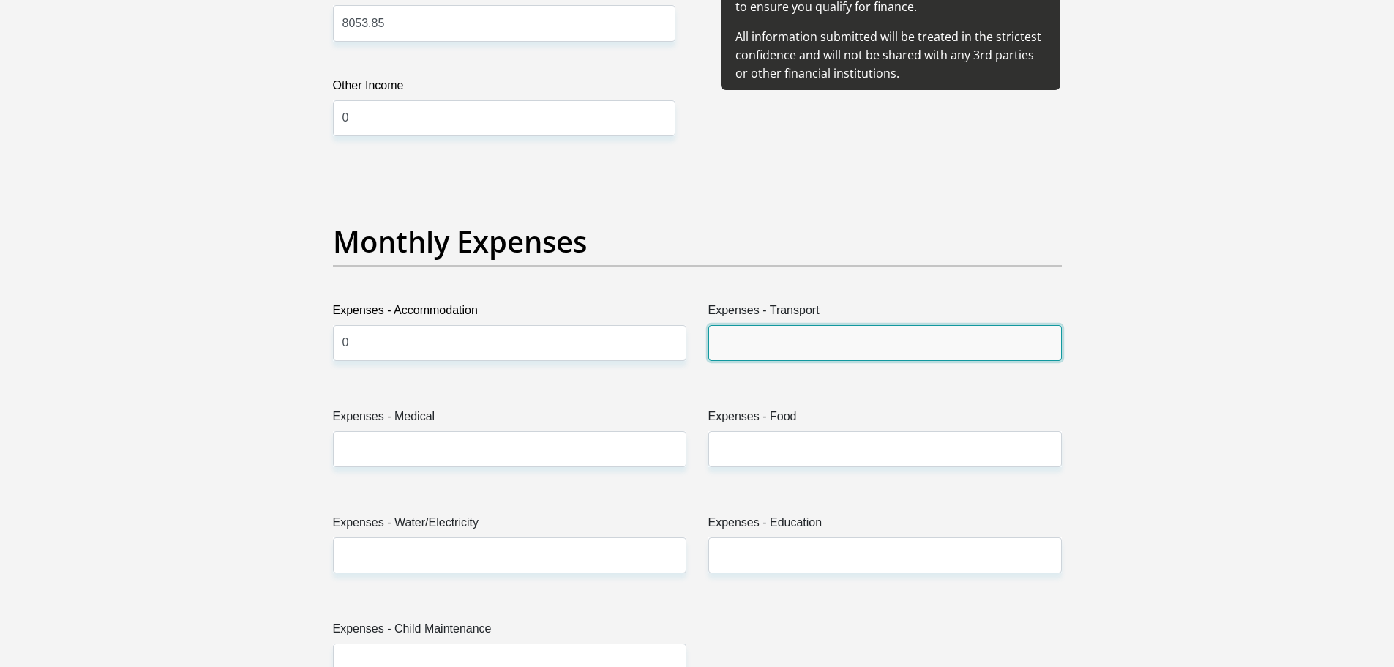
click at [868, 348] on input "Expenses - Transport" at bounding box center [884, 343] width 353 height 36
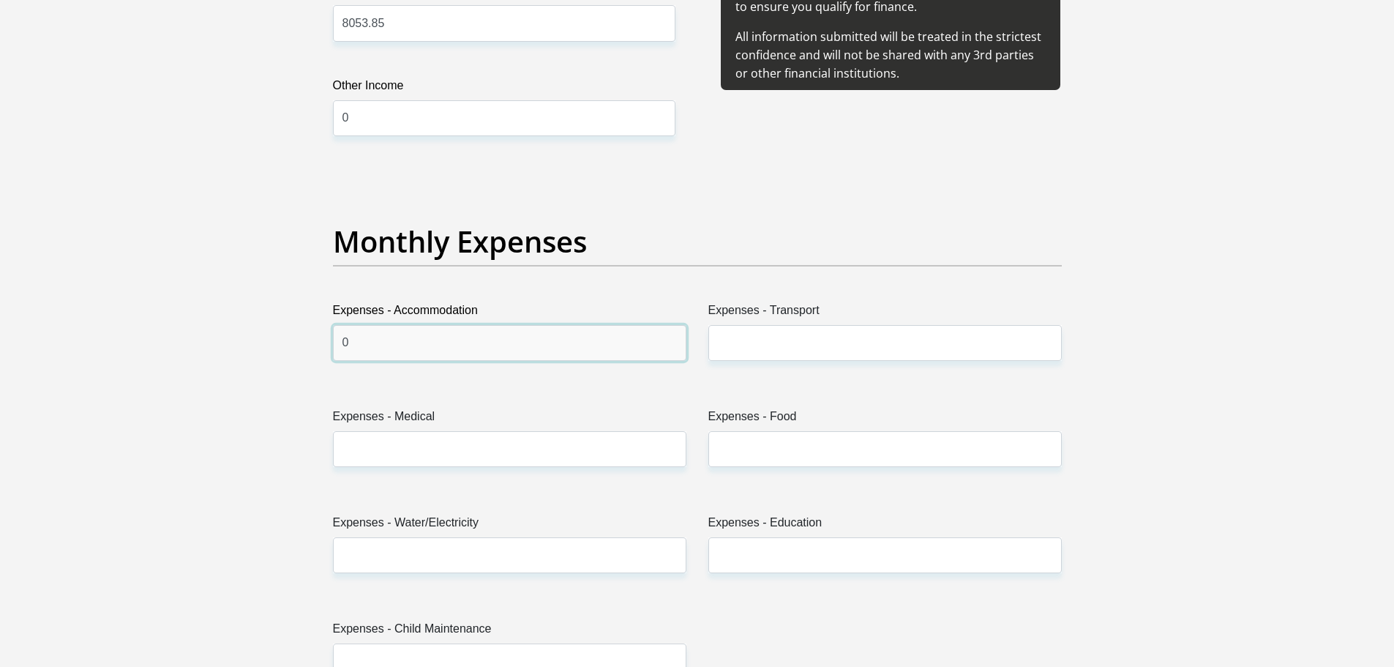
click at [354, 337] on input "0" at bounding box center [509, 343] width 353 height 36
type input "1200"
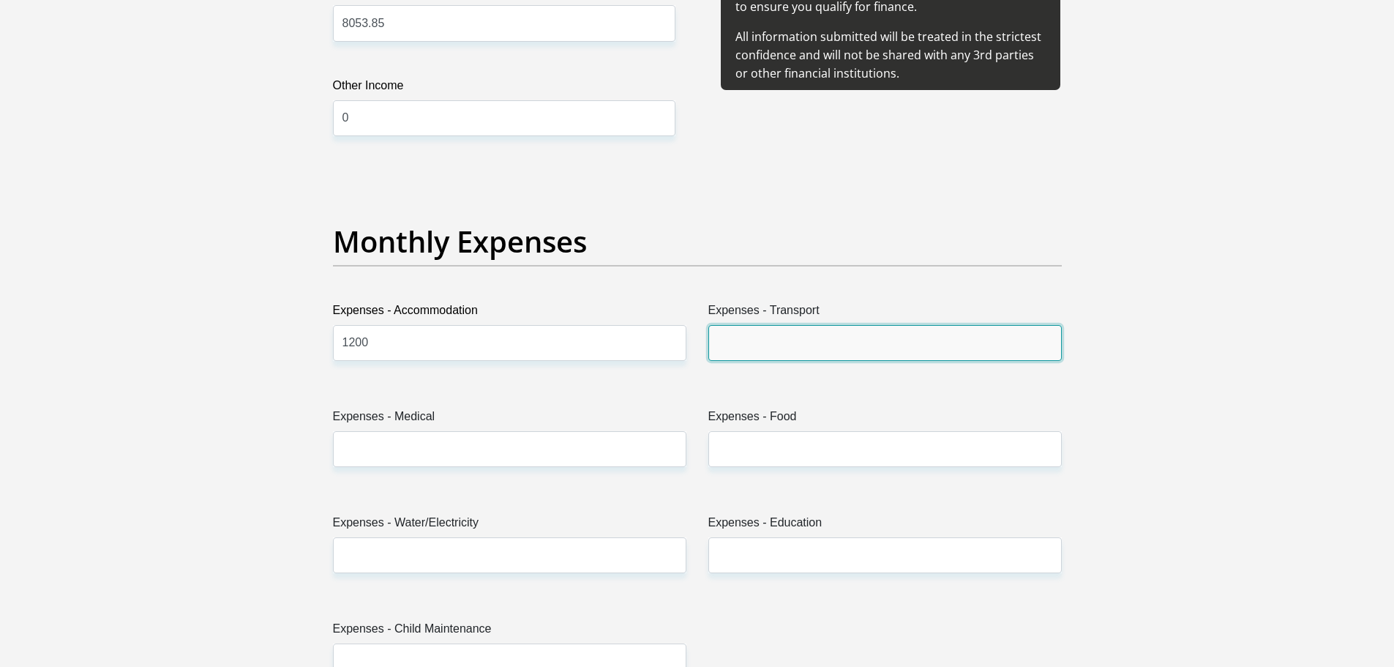
click at [790, 352] on input "Expenses - Transport" at bounding box center [884, 343] width 353 height 36
type input "0"
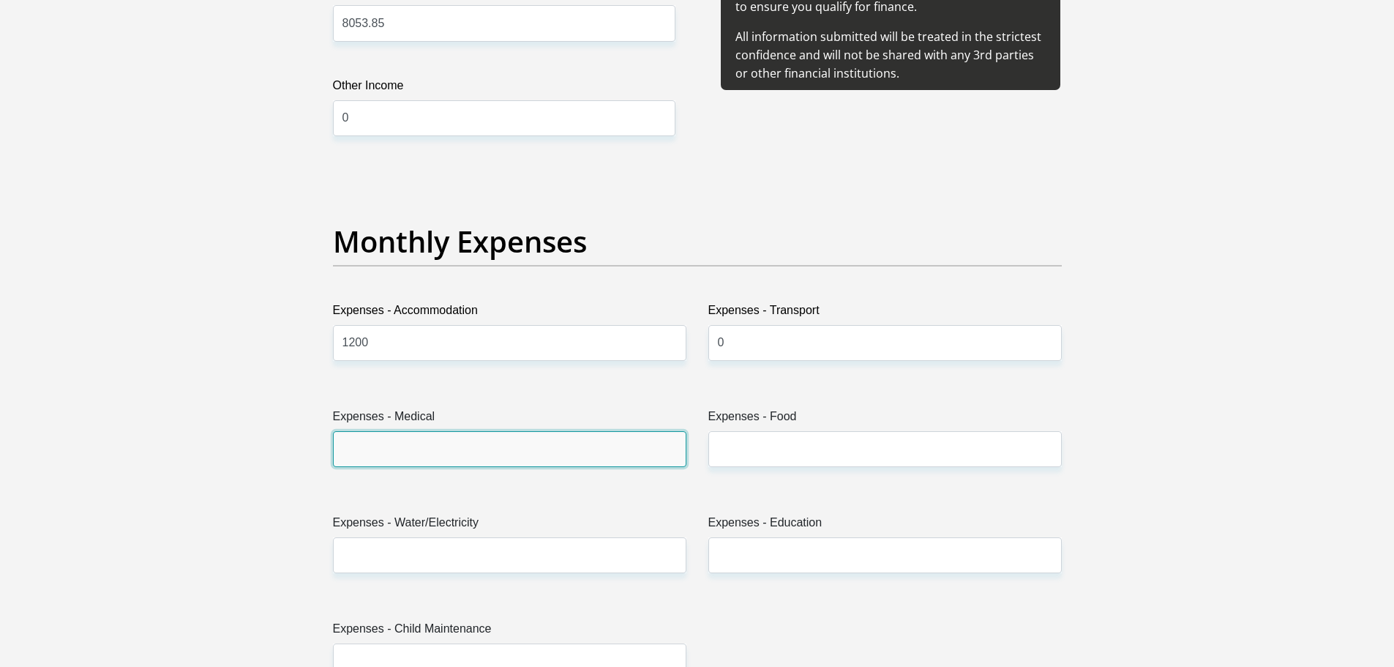
click at [596, 432] on input "Expenses - Medical" at bounding box center [509, 449] width 353 height 36
type input "0"
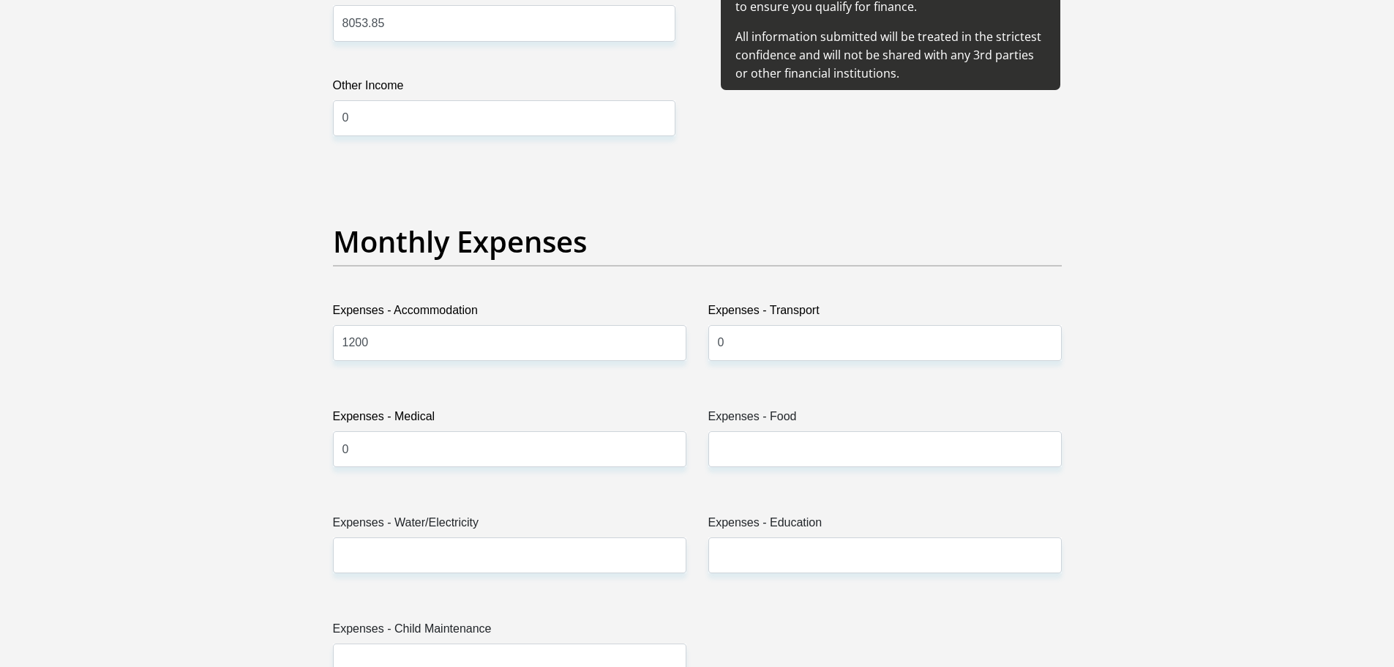
click at [830, 413] on label "Expenses - Food" at bounding box center [884, 419] width 353 height 23
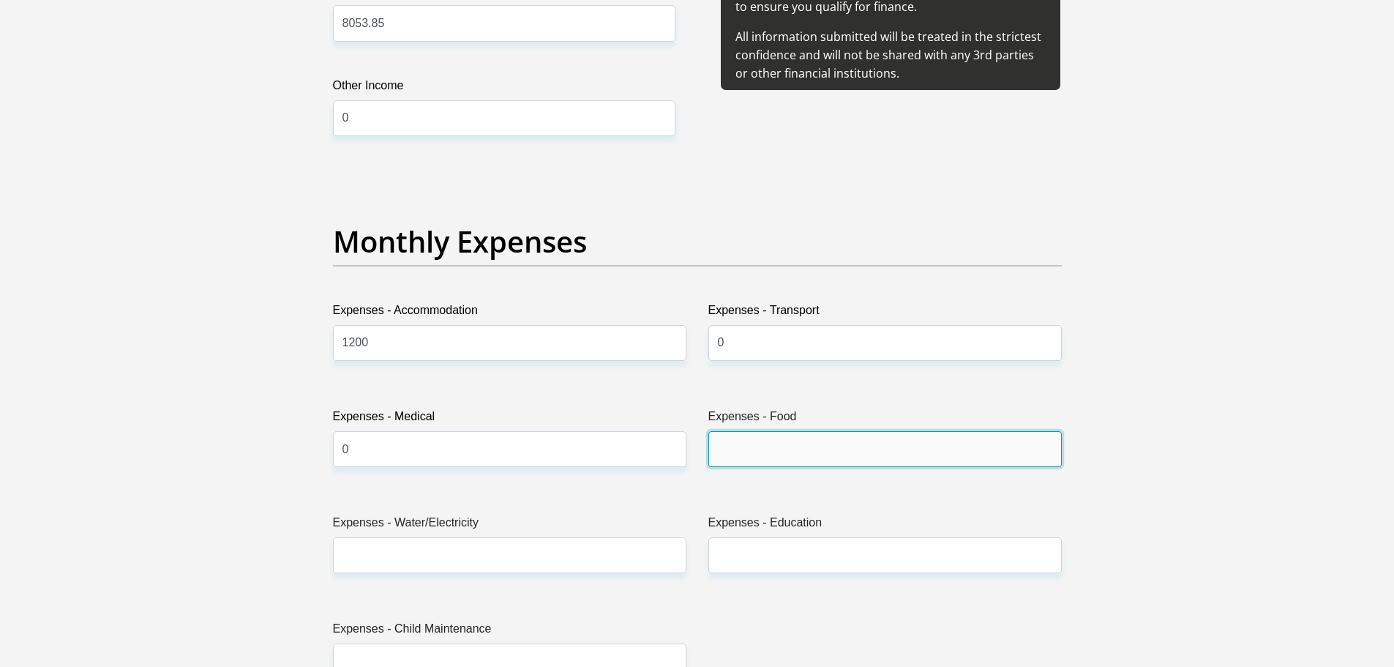
click at [830, 431] on input "Expenses - Food" at bounding box center [884, 449] width 353 height 36
click at [811, 438] on input "Expenses - Food" at bounding box center [884, 449] width 353 height 36
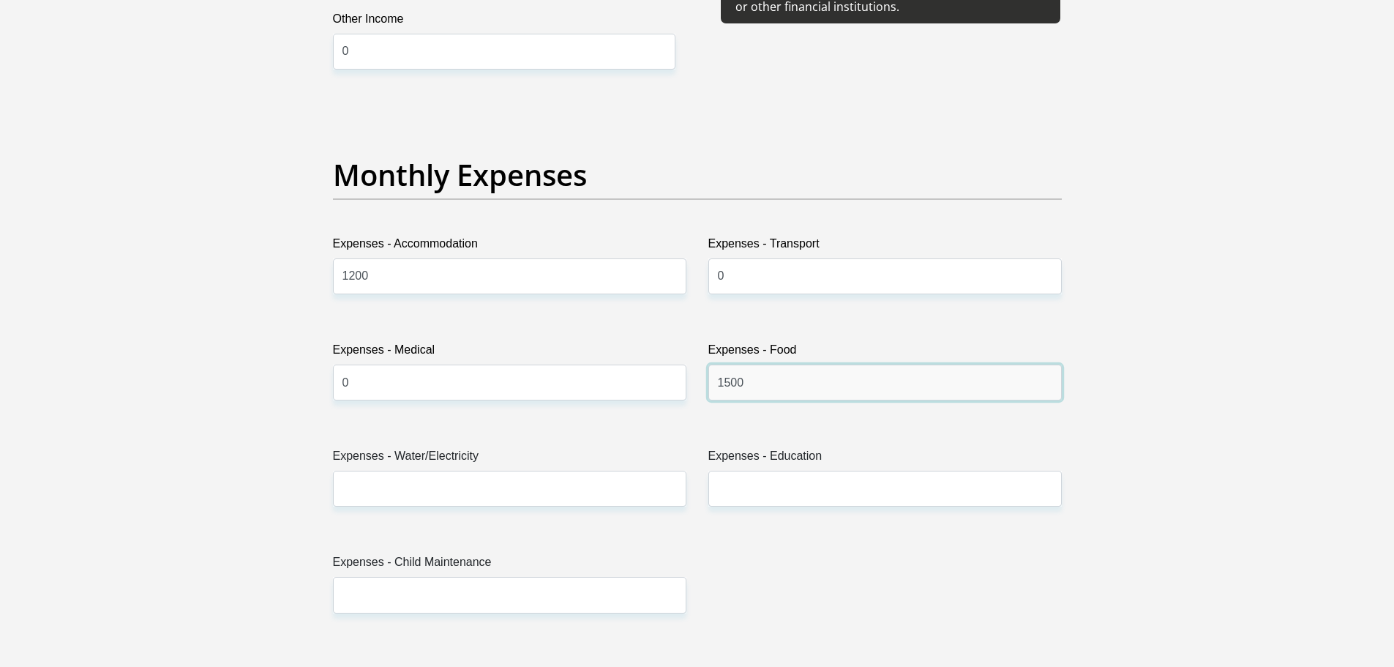
scroll to position [1976, 0]
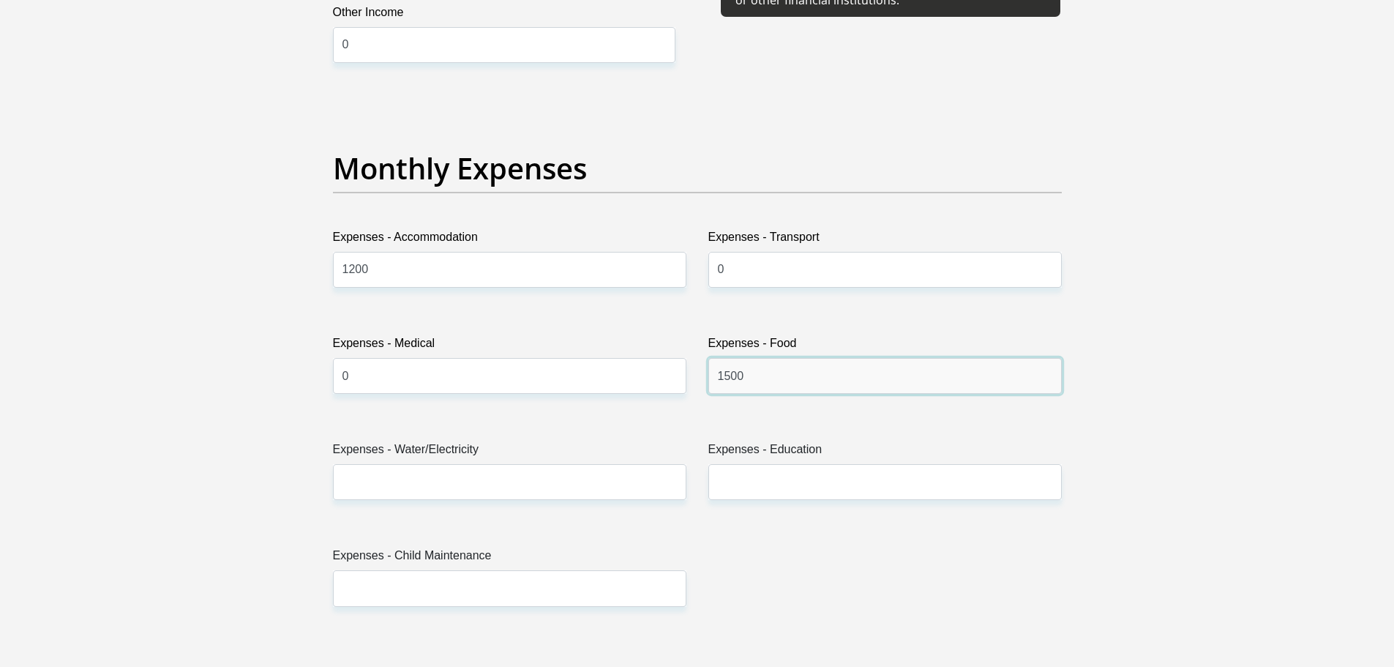
type input "1500"
click at [498, 461] on label "Expenses - Water/Electricity" at bounding box center [509, 451] width 353 height 23
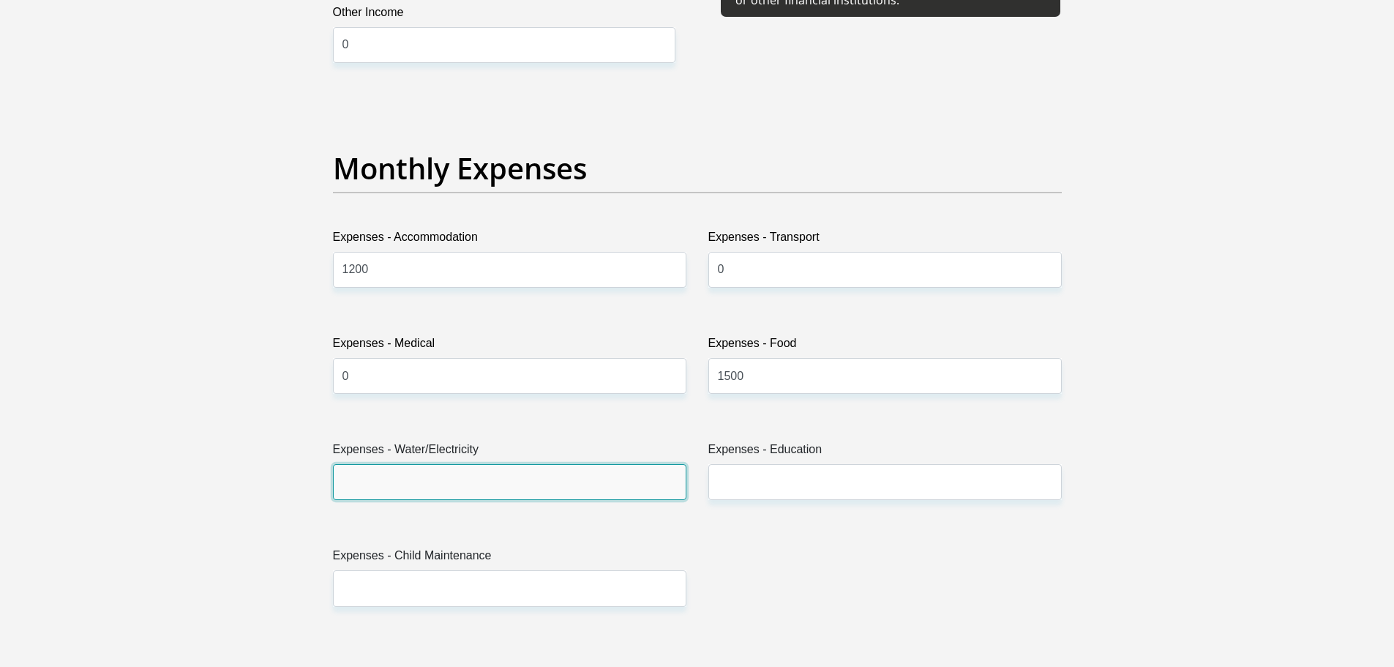
click at [498, 464] on input "Expenses - Water/Electricity" at bounding box center [509, 482] width 353 height 36
type input "0"
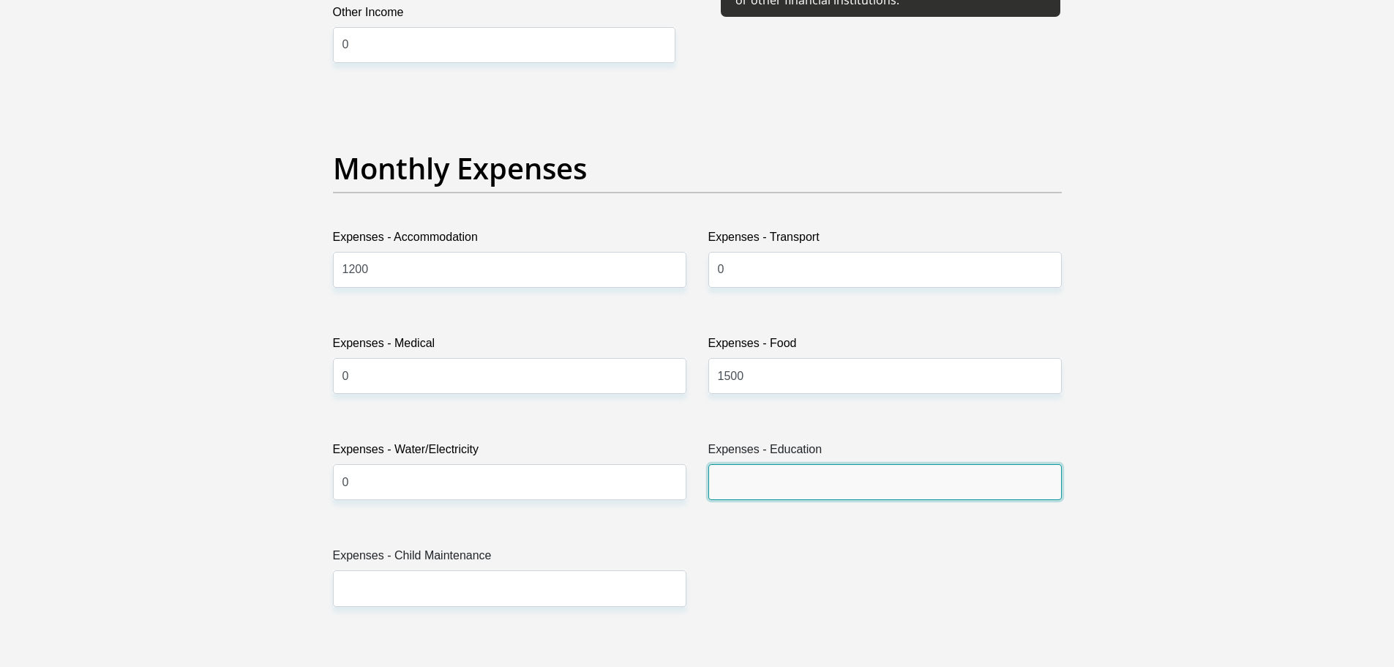
click at [743, 479] on input "Expenses - Education" at bounding box center [884, 482] width 353 height 36
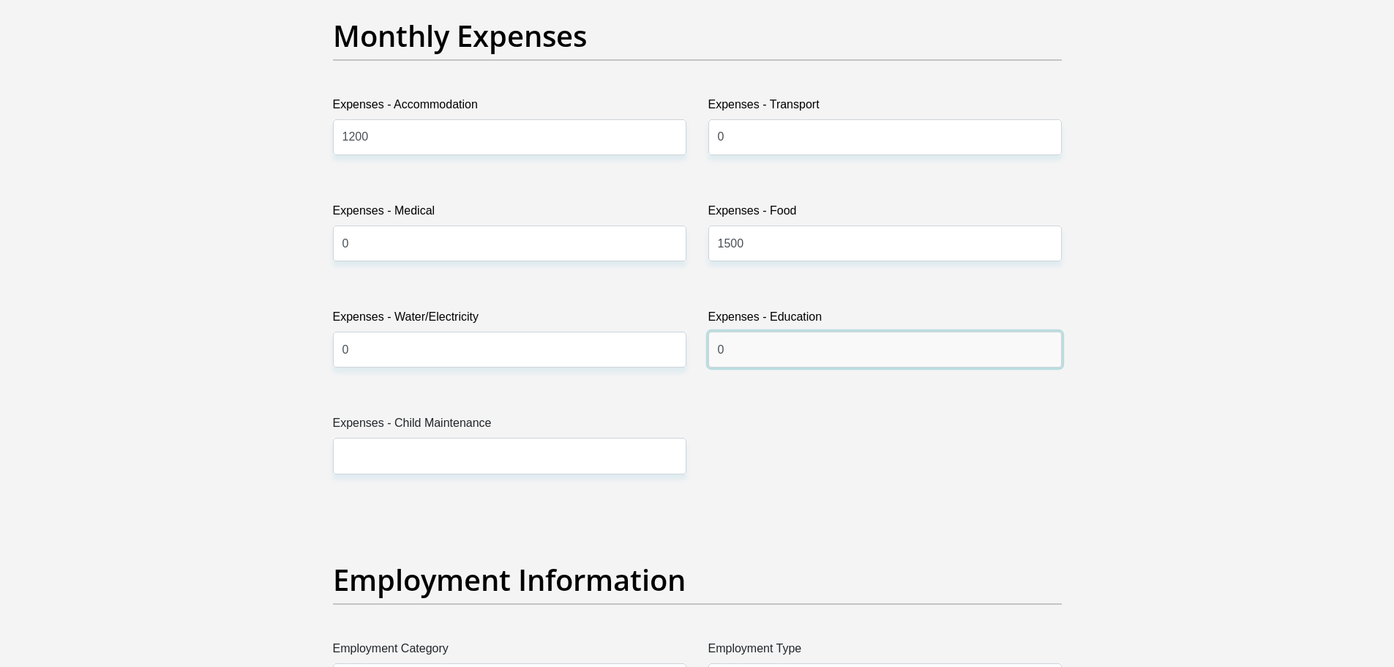
scroll to position [2122, 0]
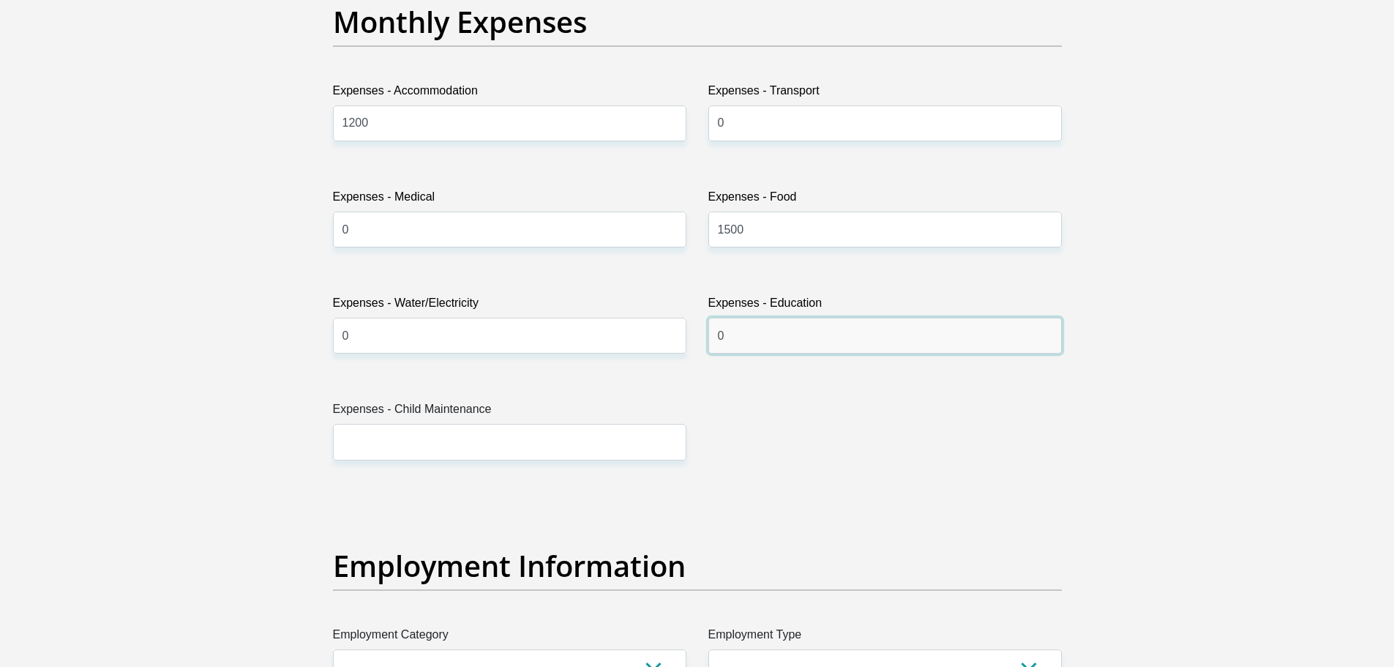
type input "0"
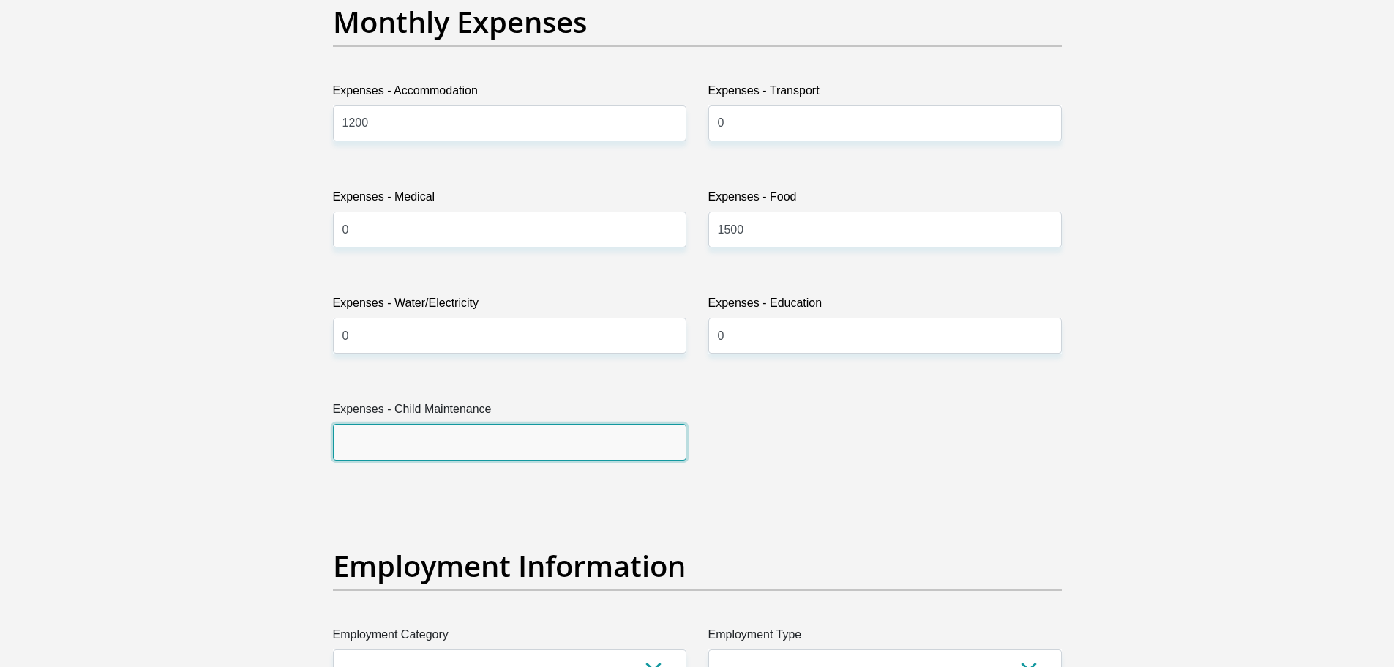
click at [487, 446] on input "Expenses - Child Maintenance" at bounding box center [509, 442] width 353 height 36
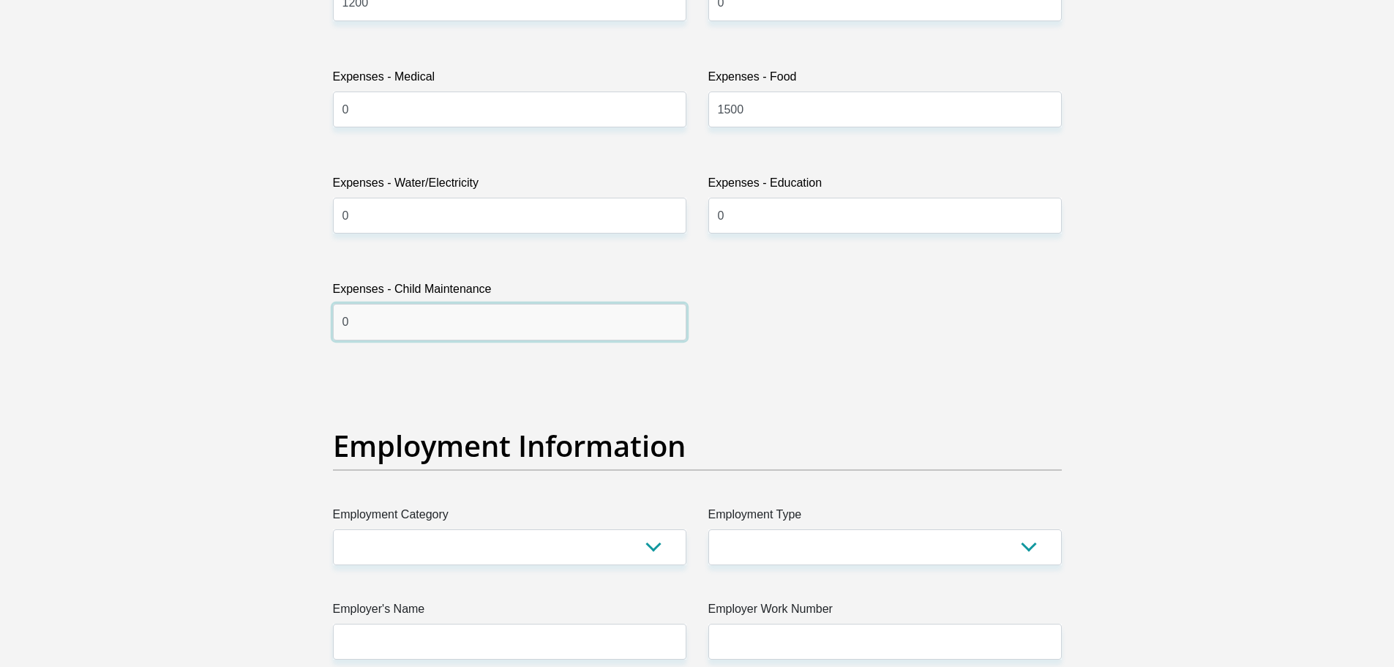
scroll to position [2341, 0]
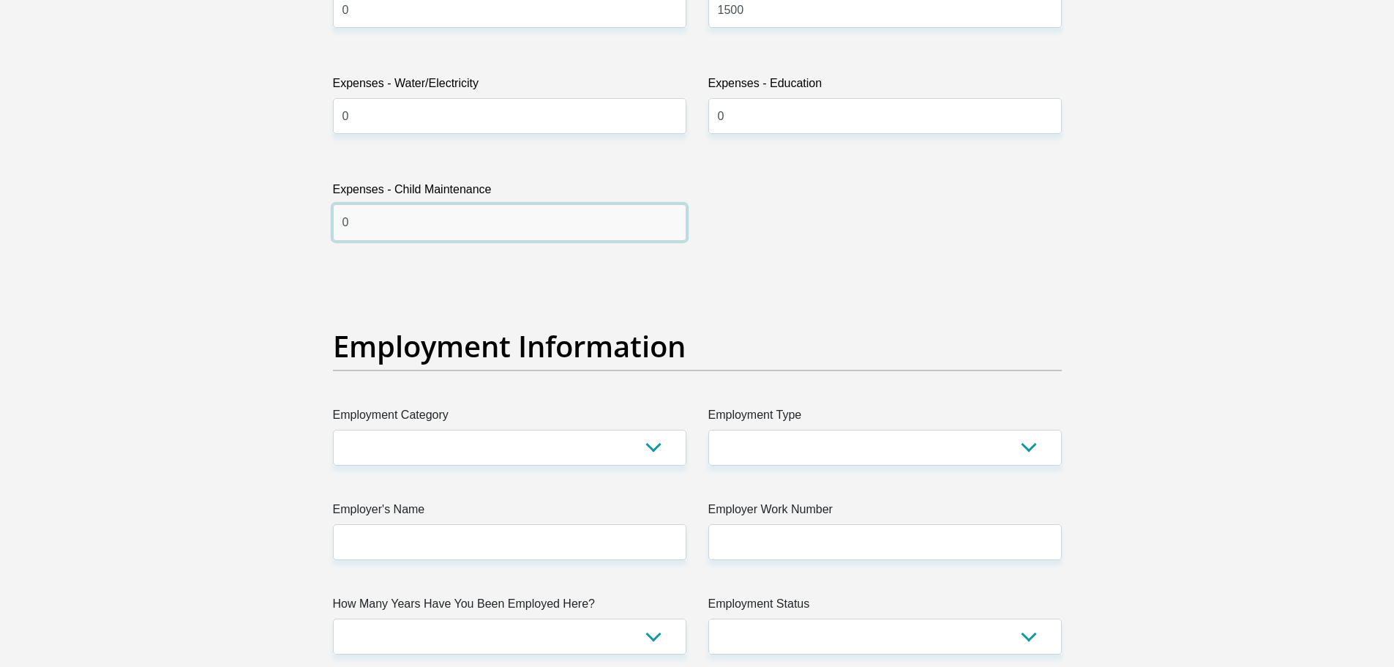
type input "0"
click at [396, 453] on select "AGRICULTURE ALCOHOL & TOBACCO CONSTRUCTION MATERIALS METALLURGY EQUIPMENT FOR R…" at bounding box center [509, 448] width 353 height 36
click at [472, 443] on select "AGRICULTURE ALCOHOL & TOBACCO CONSTRUCTION MATERIALS METALLURGY EQUIPMENT FOR R…" at bounding box center [509, 448] width 353 height 36
select select "28"
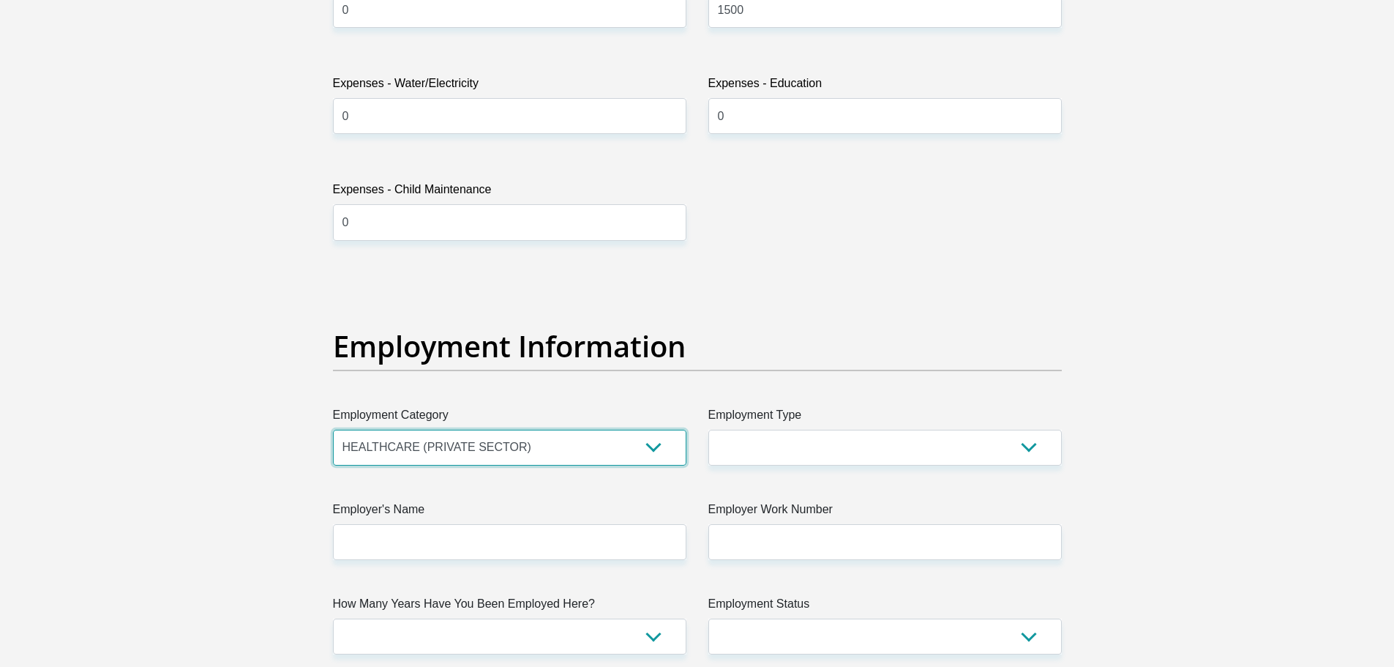
click at [333, 430] on select "AGRICULTURE ALCOHOL & TOBACCO CONSTRUCTION MATERIALS METALLURGY EQUIPMENT FOR R…" at bounding box center [509, 448] width 353 height 36
click at [786, 448] on select "College/Lecturer Craft Seller Creative Driver Executive Farmer Forces - Non Com…" at bounding box center [884, 448] width 353 height 36
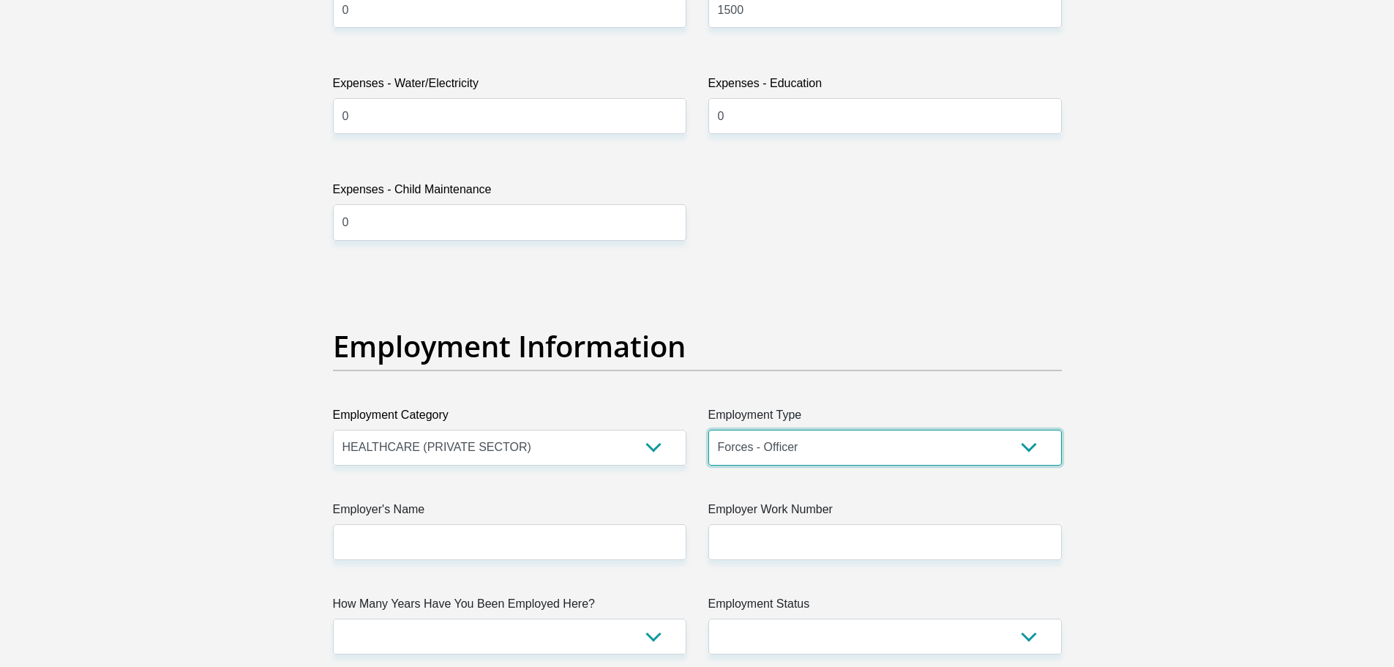
click at [708, 430] on select "College/Lecturer Craft Seller Creative Driver Executive Farmer Forces - Non Com…" at bounding box center [884, 448] width 353 height 36
click at [822, 463] on select "College/Lecturer Craft Seller Creative Driver Executive Farmer Forces - Non Com…" at bounding box center [884, 448] width 353 height 36
select select "Production/Manufacturing"
click at [708, 430] on select "College/Lecturer Craft Seller Creative Driver Executive Farmer Forces - Non Com…" at bounding box center [884, 448] width 353 height 36
click at [1282, 286] on section "Personal Details Title Mr Ms Mrs Dr Other First Name Puiso Surname Makhubela ID…" at bounding box center [697, 273] width 1394 height 5101
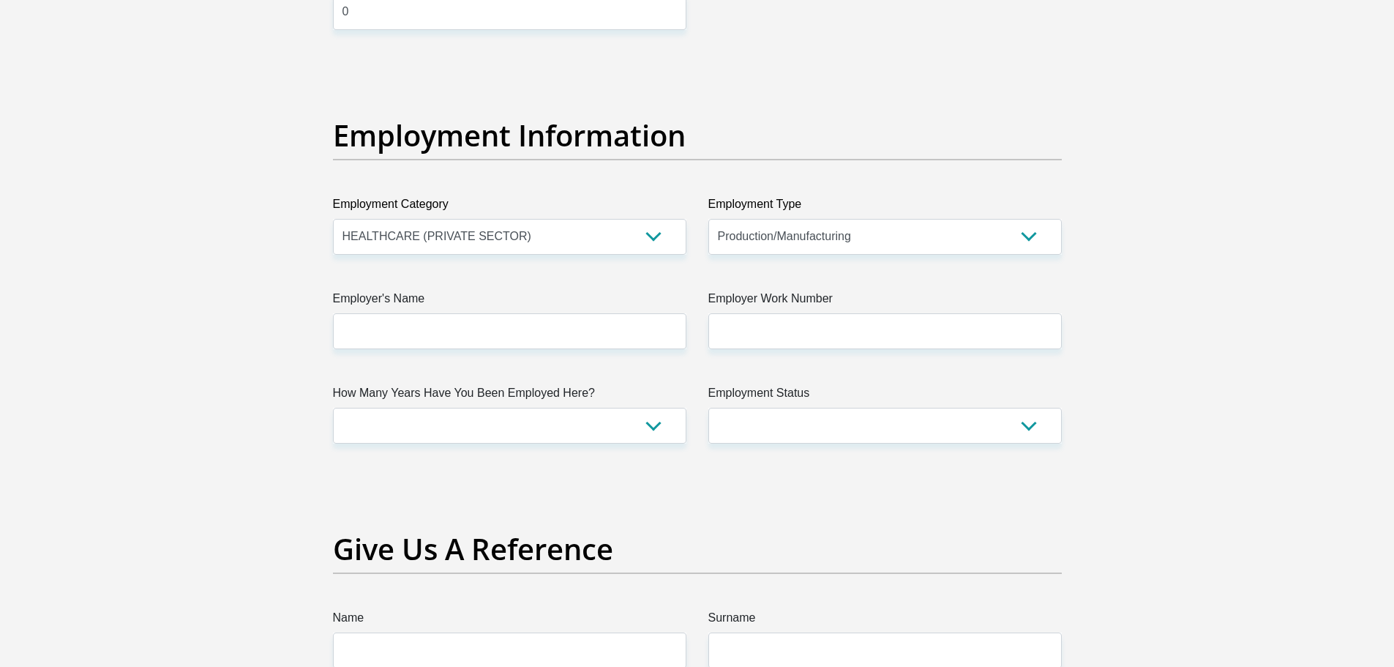
scroll to position [2561, 0]
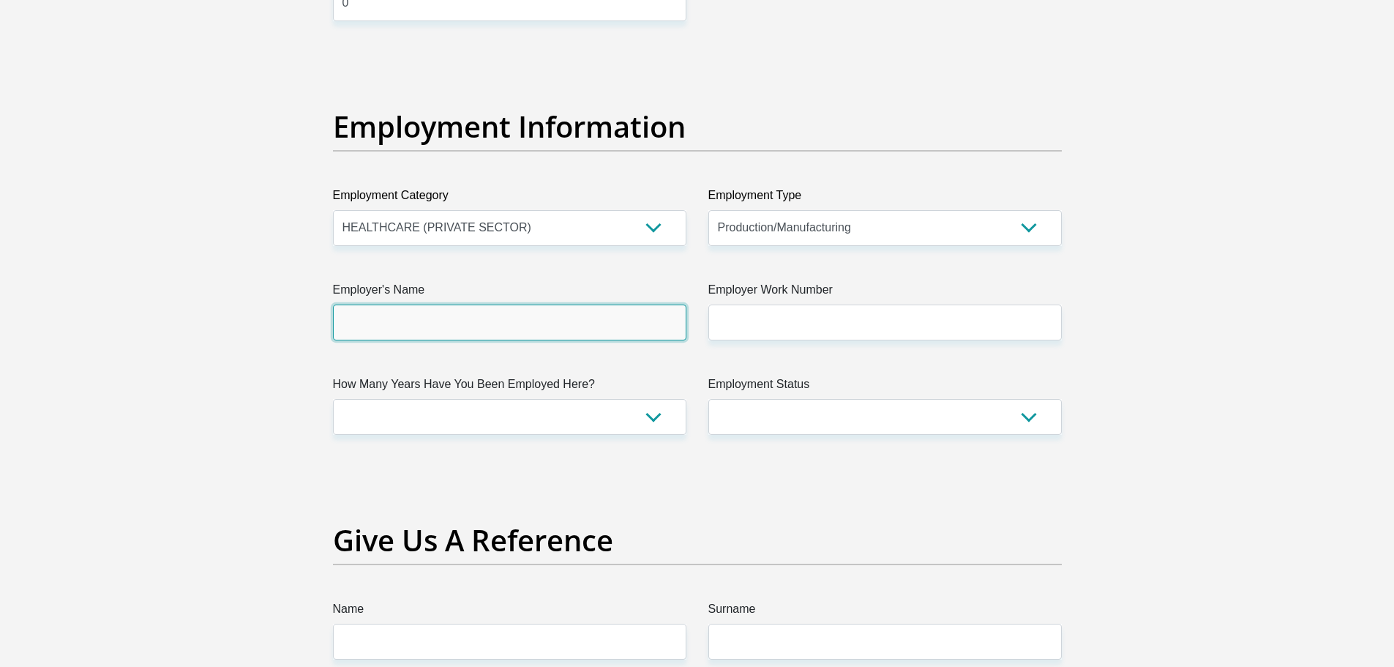
click at [415, 304] on input "Employer's Name" at bounding box center [509, 322] width 353 height 36
click at [380, 326] on input "Inqababiotec" at bounding box center [509, 322] width 353 height 36
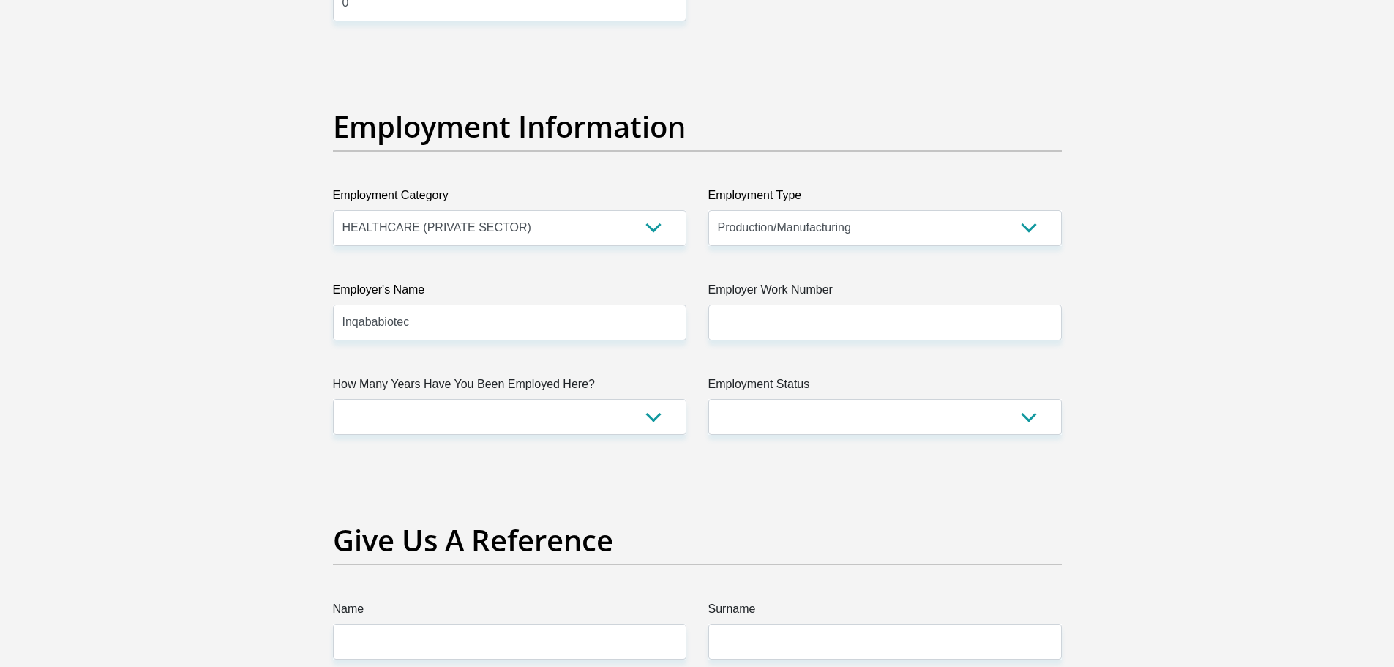
click at [244, 325] on section "Personal Details Title Mr Ms Mrs Dr Other First Name Puiso Surname Makhubela ID…" at bounding box center [697, 53] width 1394 height 5101
drag, startPoint x: 377, startPoint y: 323, endPoint x: 443, endPoint y: 346, distance: 69.9
click at [377, 323] on input "Inqababiotec" at bounding box center [509, 322] width 353 height 36
type input "Inqababiotec"
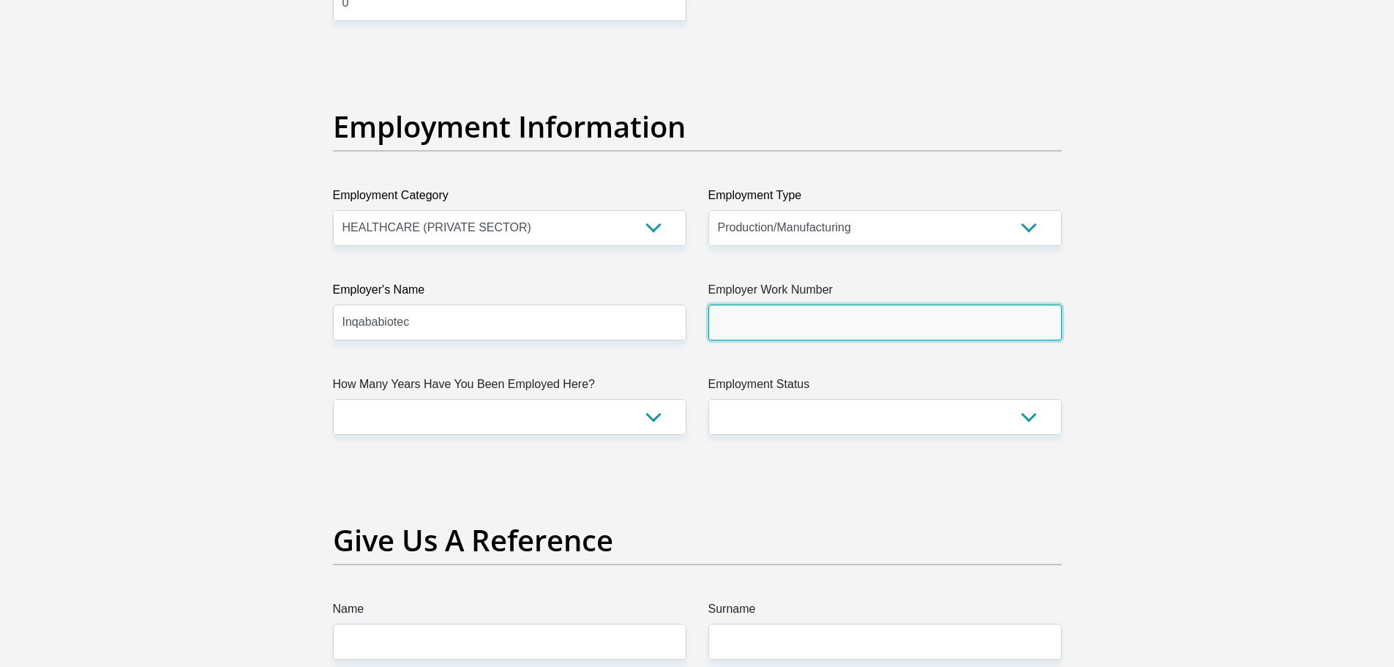
click at [768, 308] on input "Employer Work Number" at bounding box center [884, 322] width 353 height 36
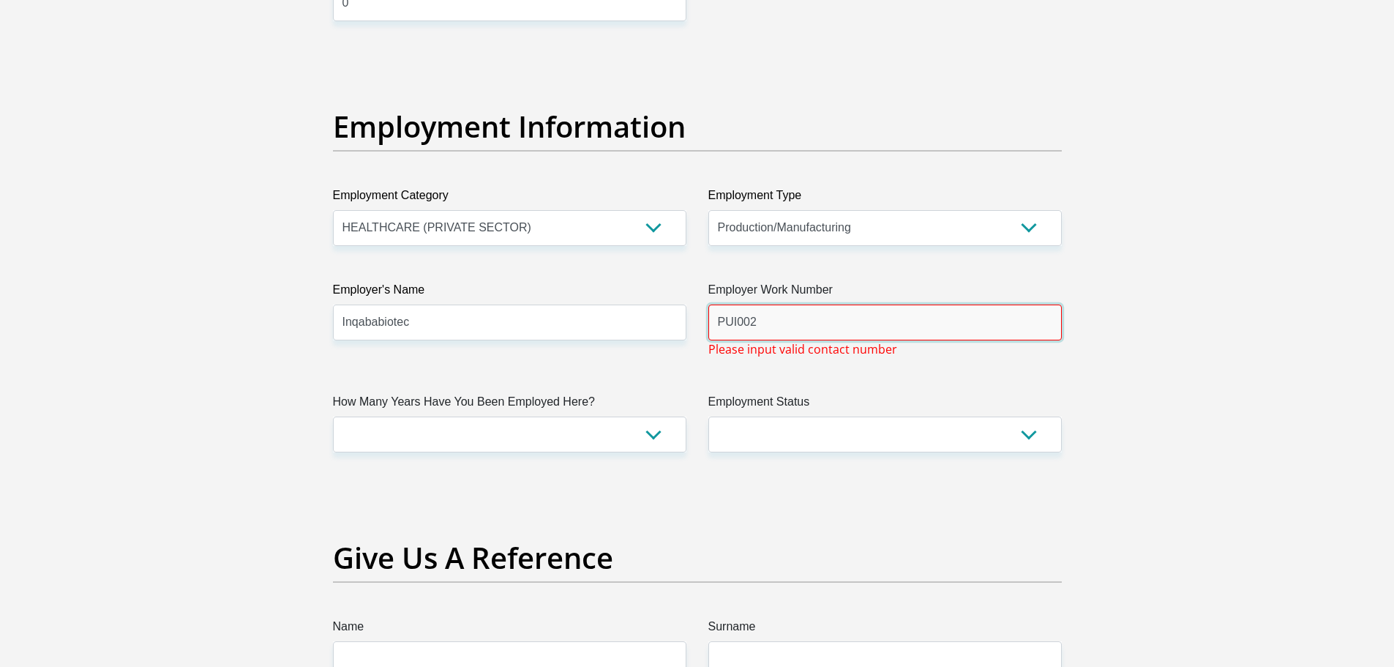
type input "PUI002"
click at [928, 468] on div "Title Mr Ms Mrs Dr Other First Name Puiso Surname Makhubela ID Number 020602564…" at bounding box center [697, 58] width 751 height 4779
click at [772, 318] on input "PUI002" at bounding box center [884, 322] width 353 height 36
click at [541, 334] on input "Inqababiotec" at bounding box center [509, 322] width 353 height 36
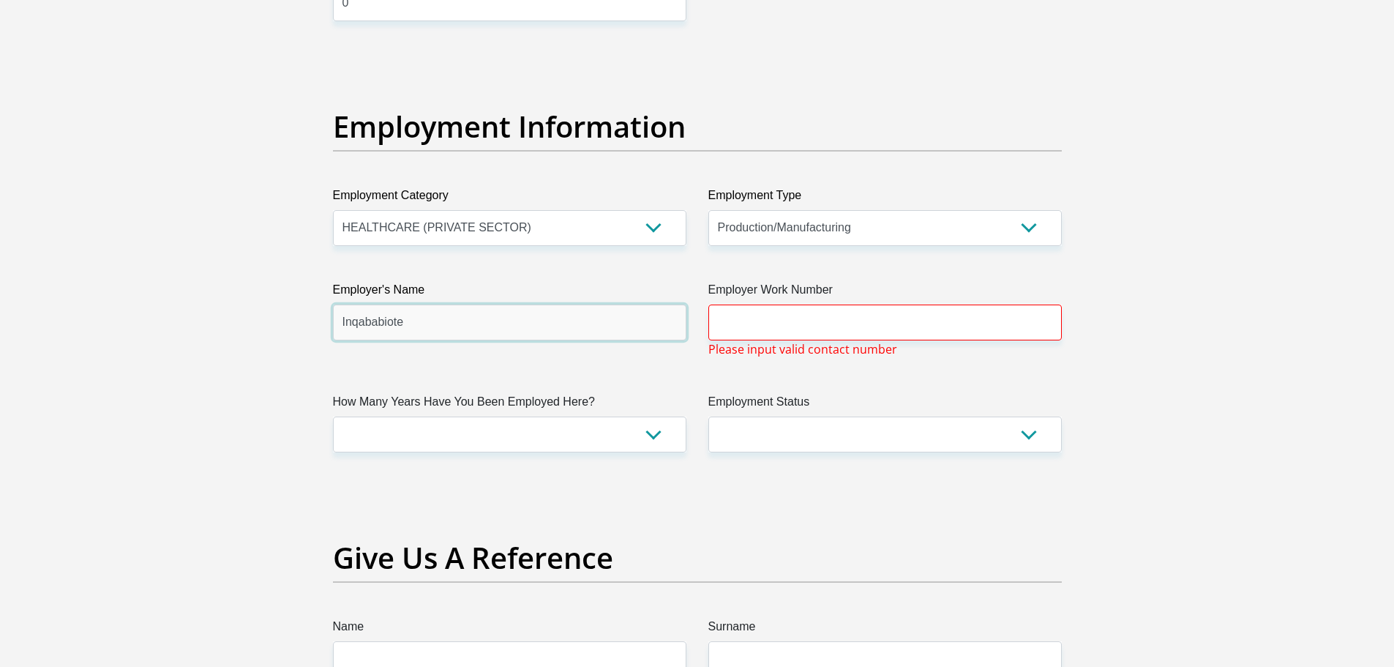
type input "Inqababiotec"
click at [855, 549] on h2 "Give Us A Reference" at bounding box center [697, 557] width 729 height 35
click at [440, 435] on select "less than 1 year 1-3 years 3-5 years 5+ years" at bounding box center [509, 434] width 353 height 36
select select "24"
click at [333, 416] on select "less than 1 year 1-3 years 3-5 years 5+ years" at bounding box center [509, 434] width 353 height 36
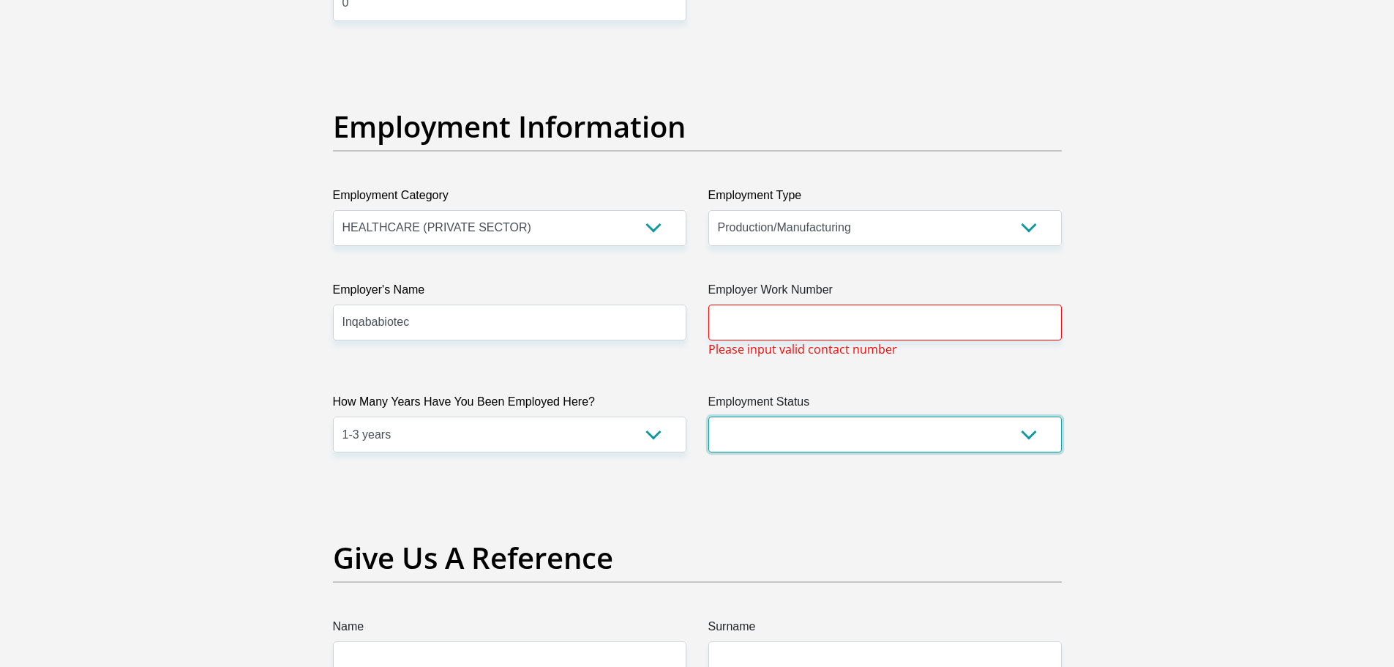
click at [860, 449] on select "Permanent/Full-time Part-time/Casual Contract Worker Self-Employed Housewife Re…" at bounding box center [884, 434] width 353 height 36
select select "1"
click at [708, 416] on select "Permanent/Full-time Part-time/Casual Contract Worker Self-Employed Housewife Re…" at bounding box center [884, 434] width 353 height 36
click at [1326, 391] on section "Personal Details Title Mr Ms Mrs Dr Other First Name Puiso Surname Makhubela ID…" at bounding box center [697, 62] width 1394 height 5118
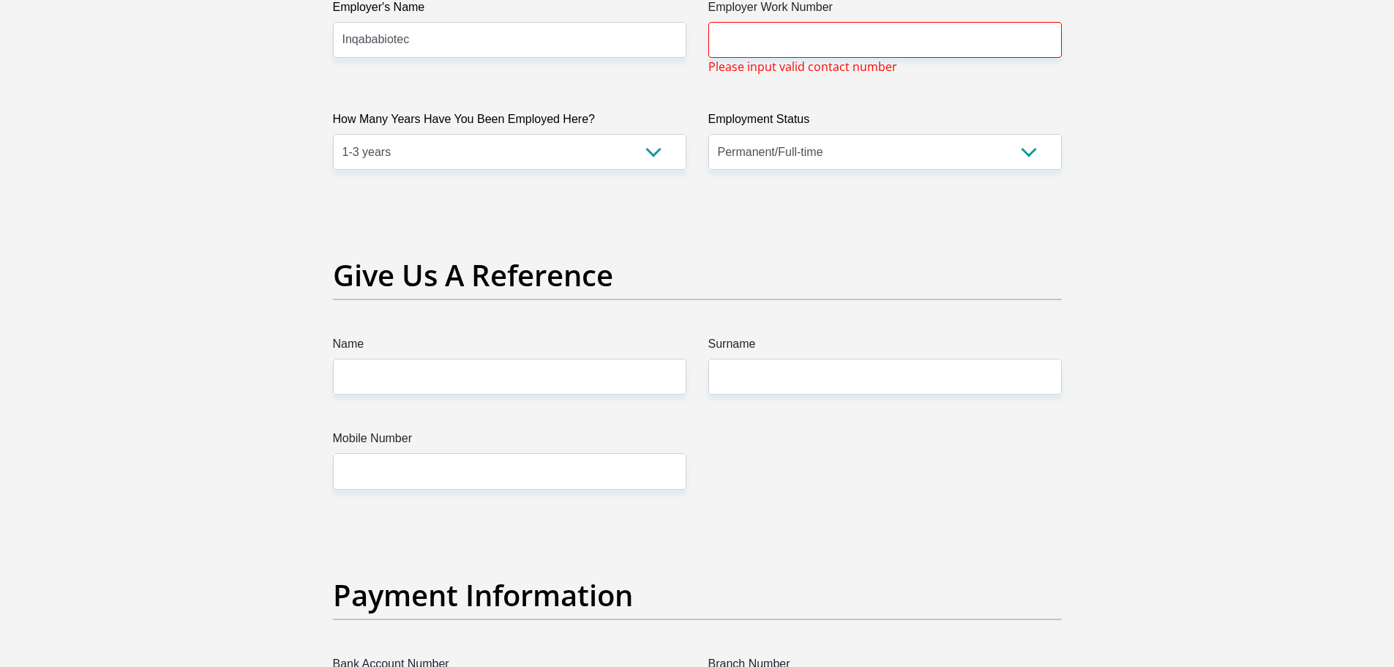
scroll to position [2927, 0]
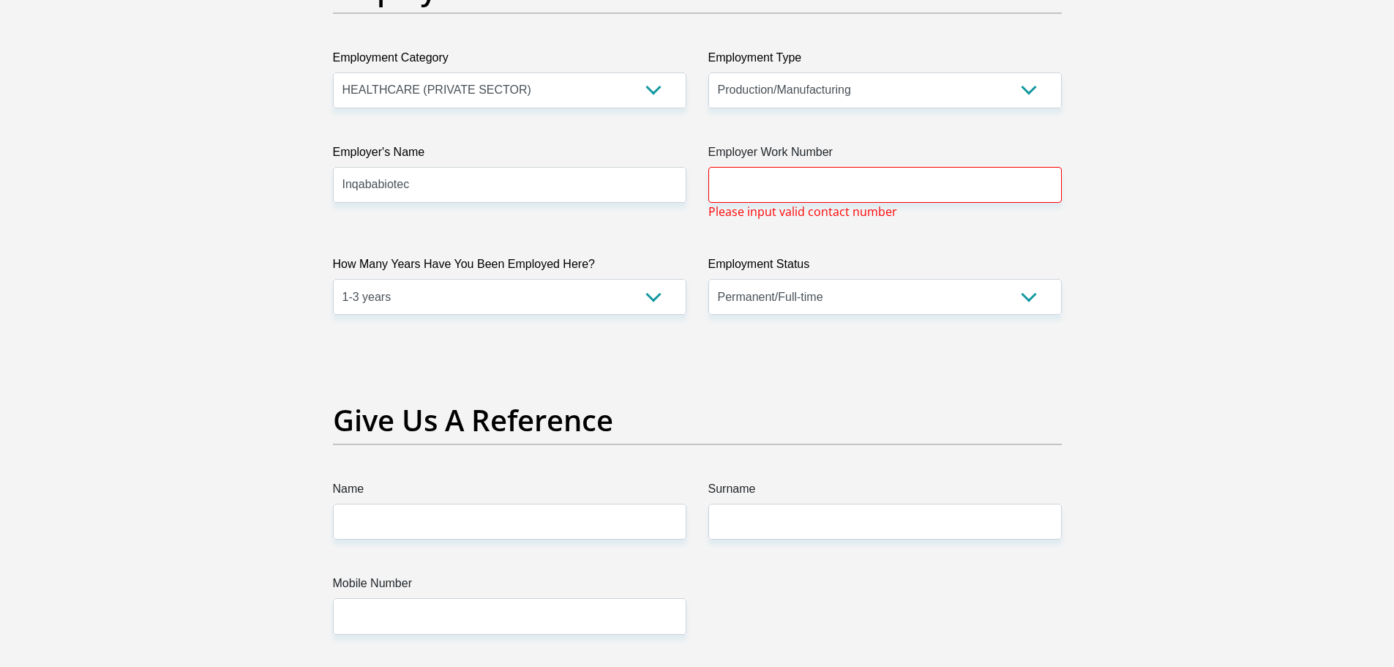
scroll to position [2552, 0]
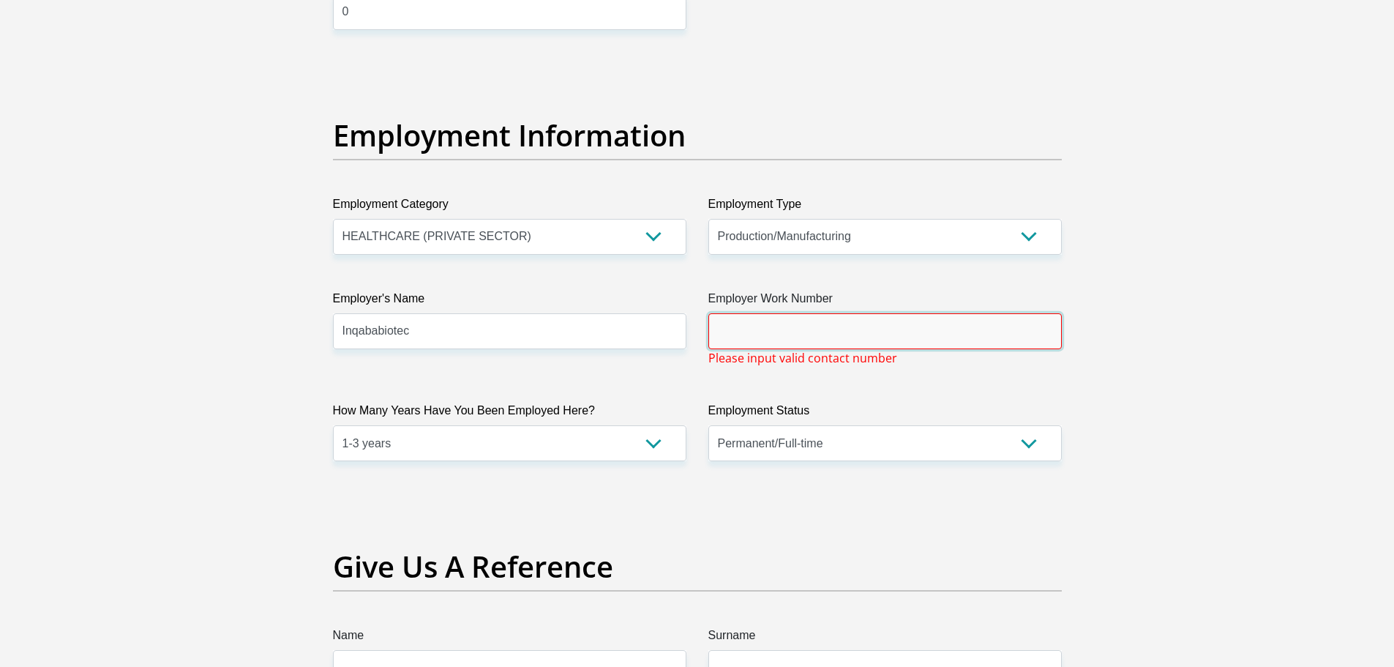
click at [749, 340] on input "Employer Work Number" at bounding box center [884, 331] width 353 height 36
paste input "+27 12 343 5829"
click at [983, 370] on div "Title Mr Ms Mrs Dr Other First Name Puiso Surname Makhubela ID Number 020602564…" at bounding box center [697, 67] width 751 height 4779
click at [745, 324] on input "+27 12 343 5829" at bounding box center [884, 331] width 353 height 36
click at [743, 324] on input "+27 12 343 5829" at bounding box center [884, 331] width 353 height 36
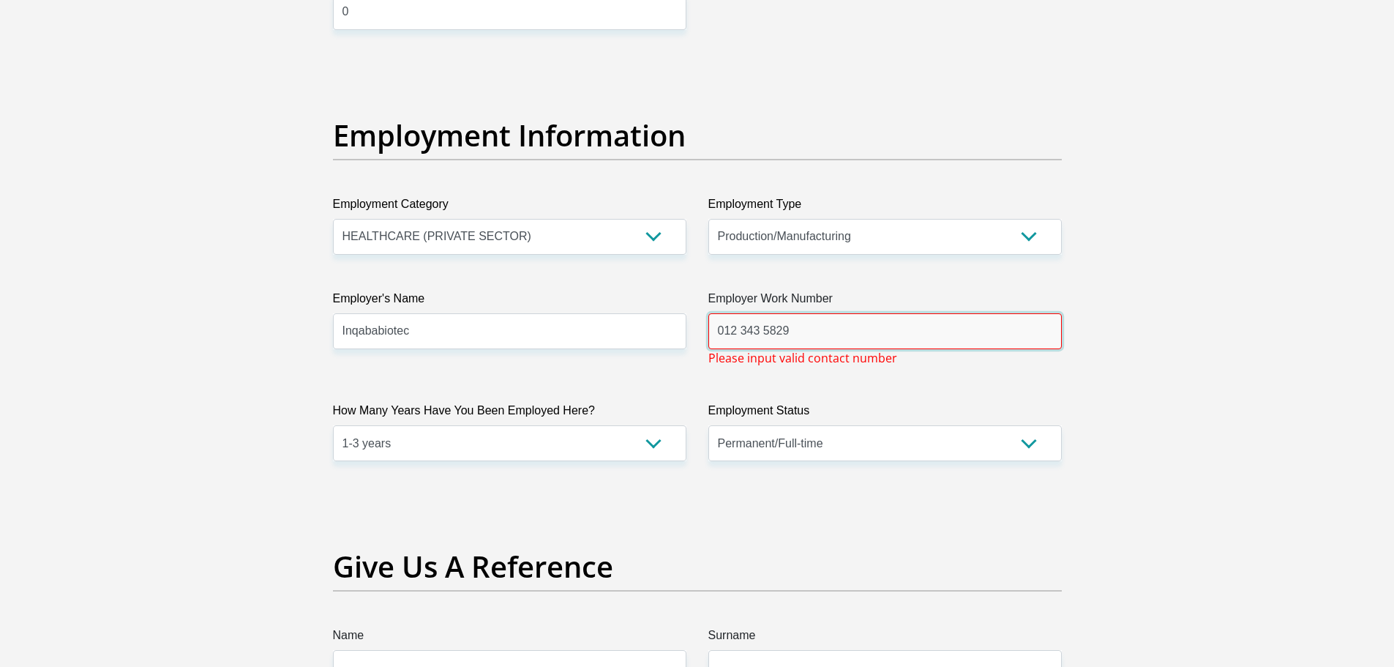
click at [743, 326] on input "012 343 5829" at bounding box center [884, 331] width 353 height 36
click at [760, 329] on input "012343 5829" at bounding box center [884, 331] width 353 height 36
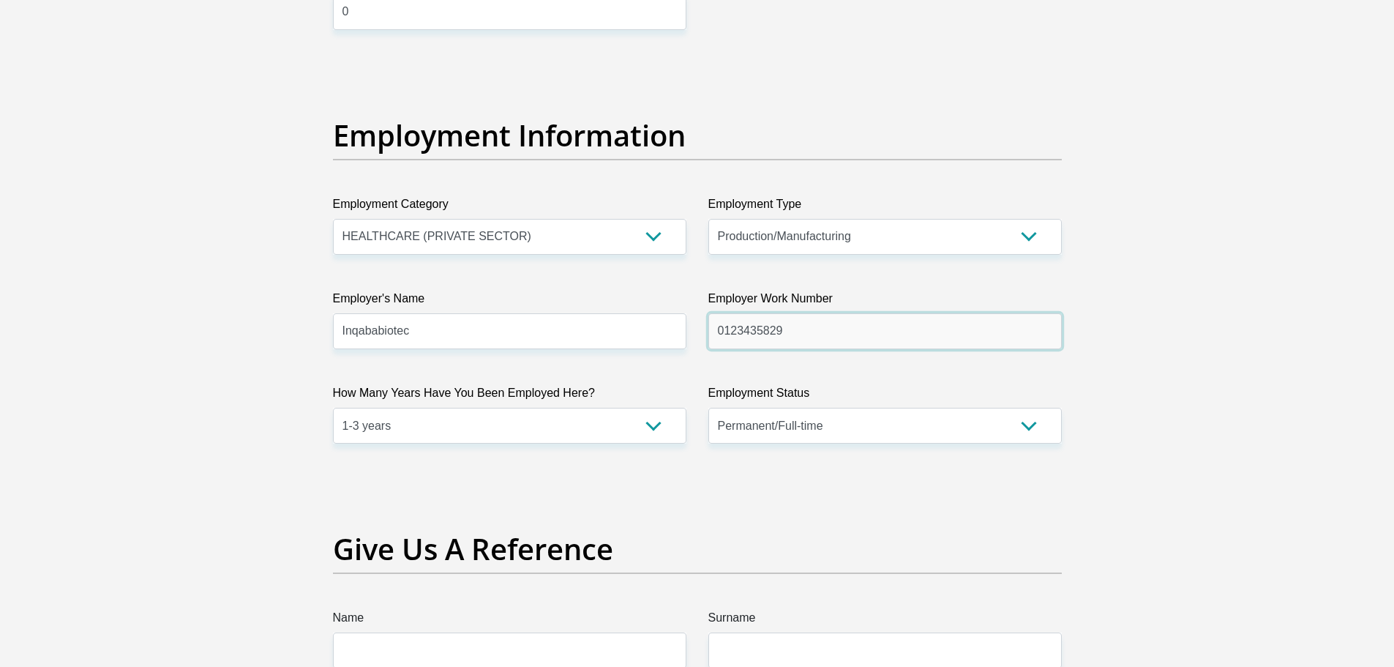
type input "0123435829"
click at [847, 495] on div "Title Mr Ms Mrs Dr Other First Name Puiso Surname Makhubela ID Number 020602564…" at bounding box center [697, 58] width 751 height 4761
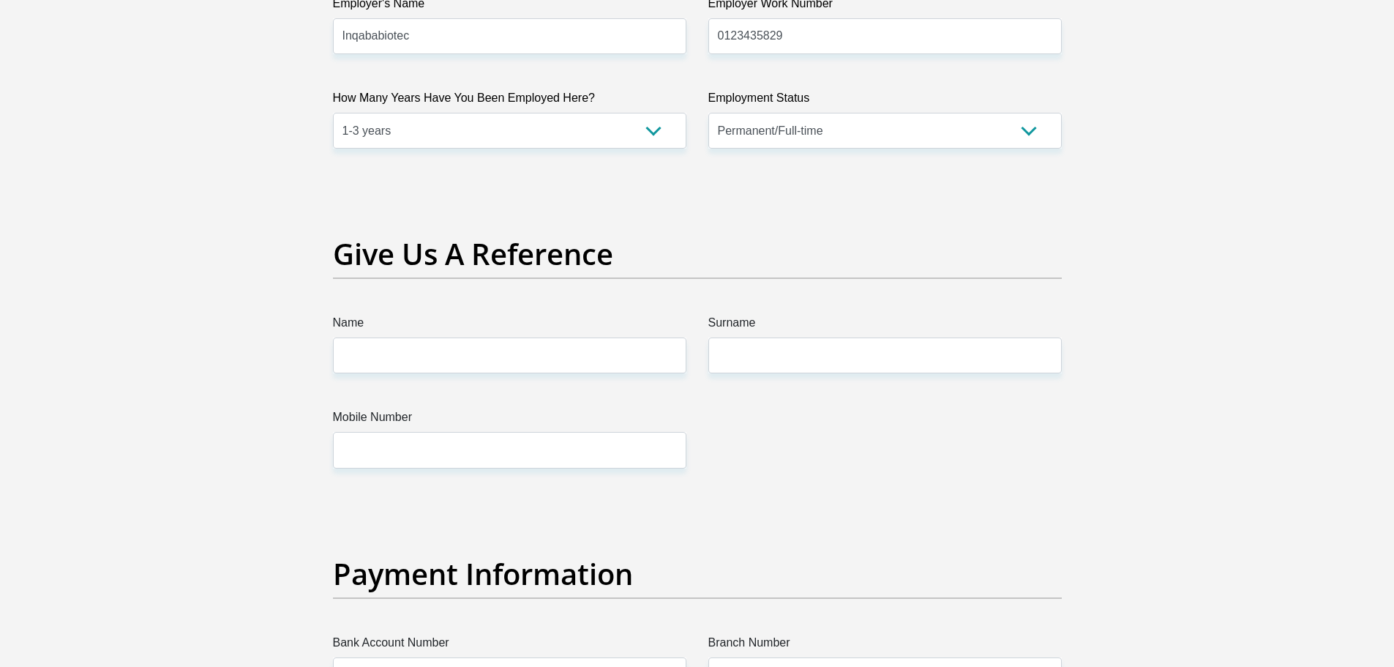
scroll to position [2845, 0]
drag, startPoint x: 399, startPoint y: 378, endPoint x: 378, endPoint y: 372, distance: 21.8
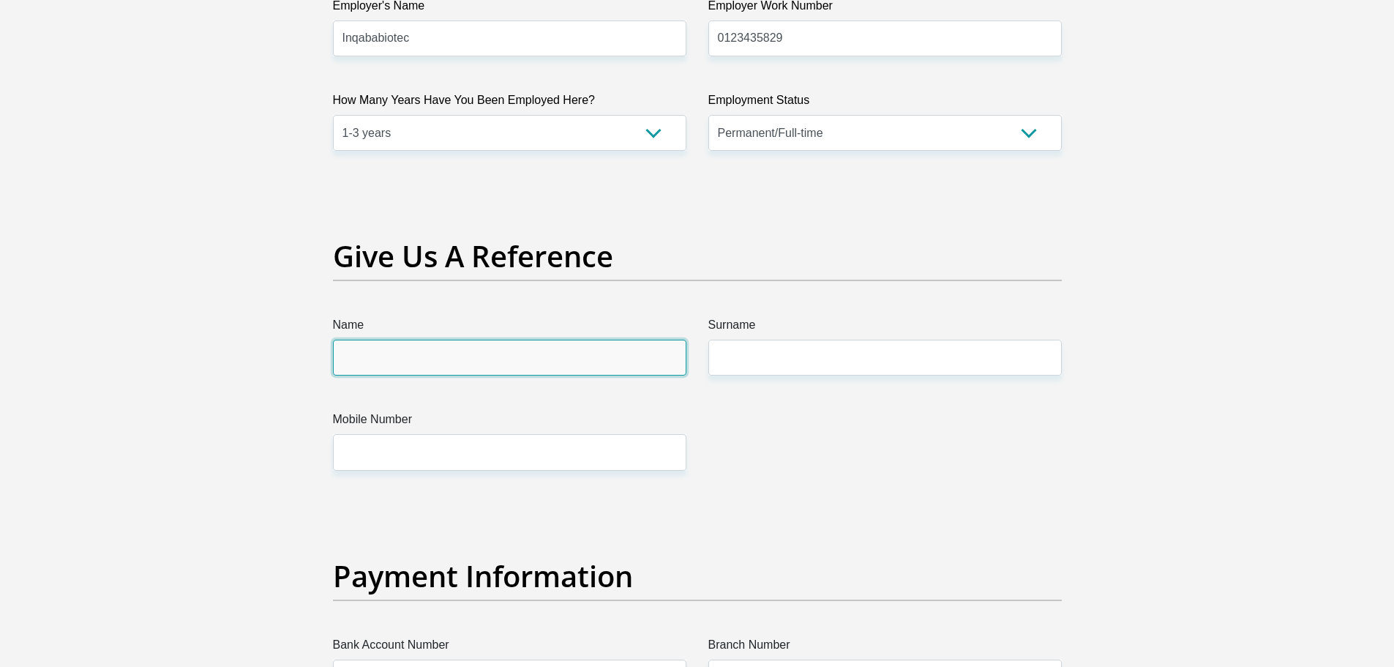
click at [330, 346] on div "Name" at bounding box center [509, 345] width 375 height 59
type input "Katlego"
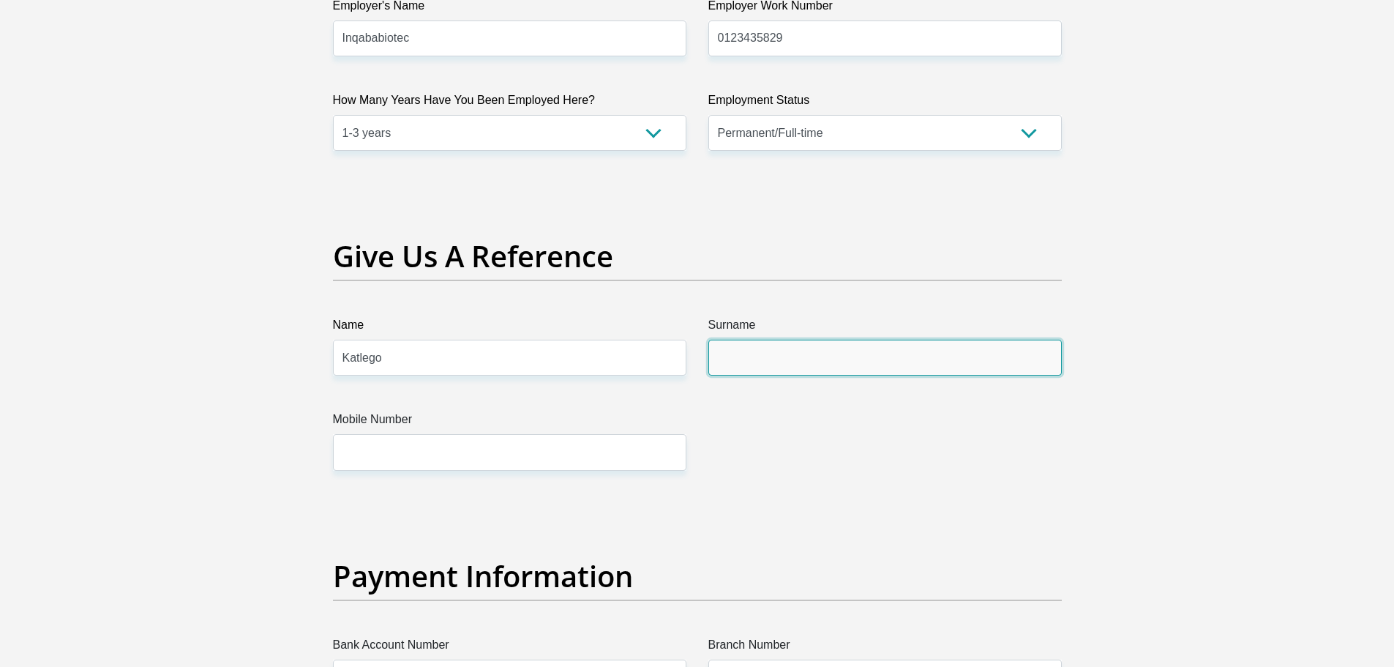
click at [786, 353] on input "Surname" at bounding box center [884, 358] width 353 height 36
type input "Thage"
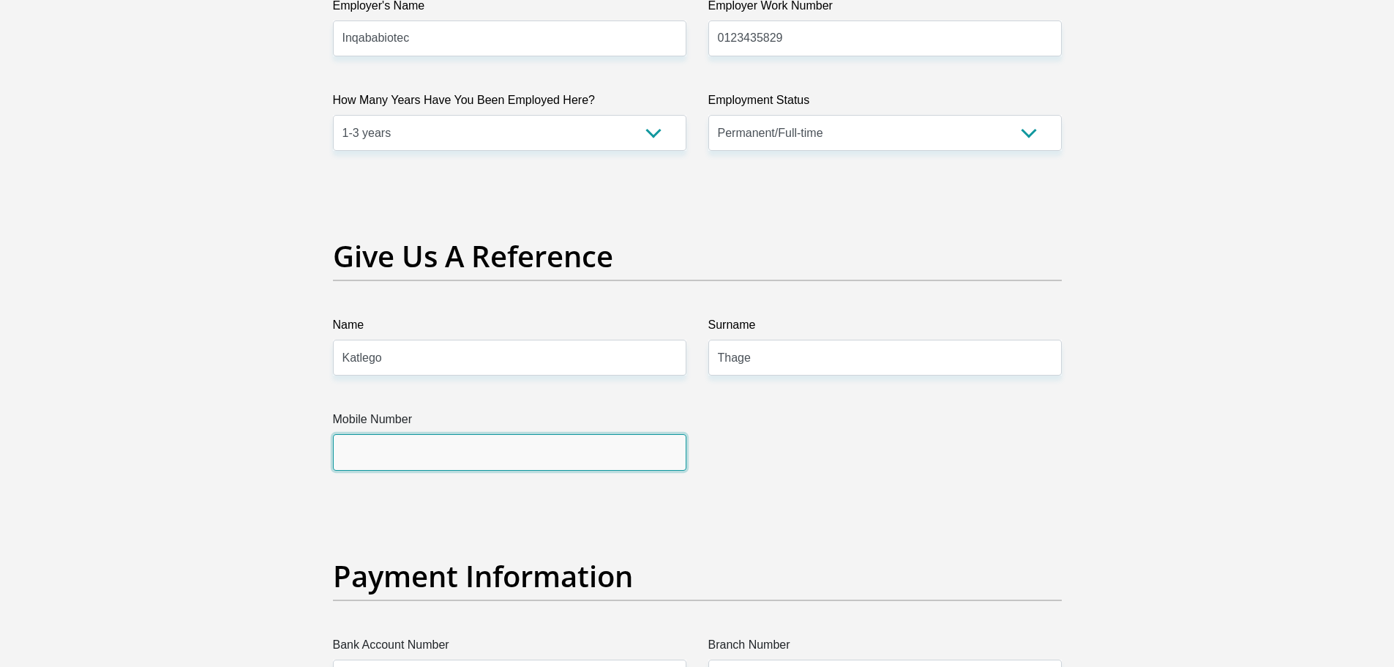
click at [608, 443] on input "Mobile Number" at bounding box center [509, 452] width 353 height 36
type input "0767157452"
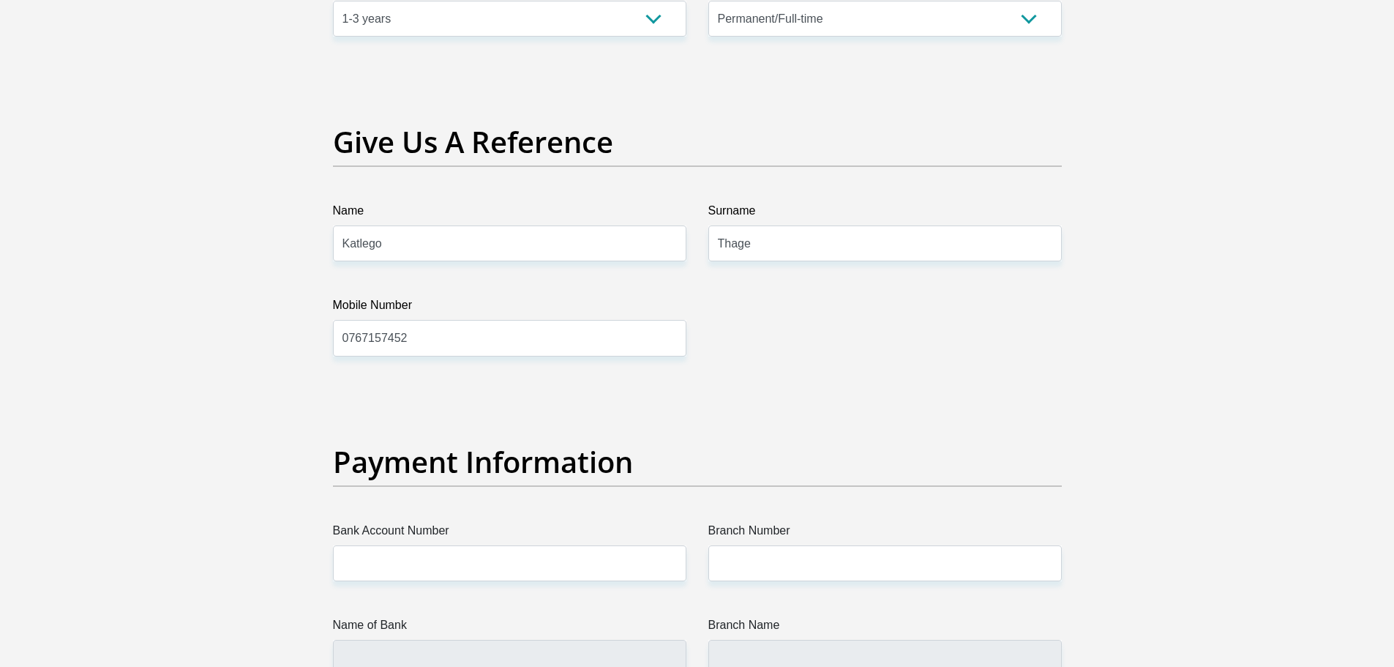
scroll to position [3138, 0]
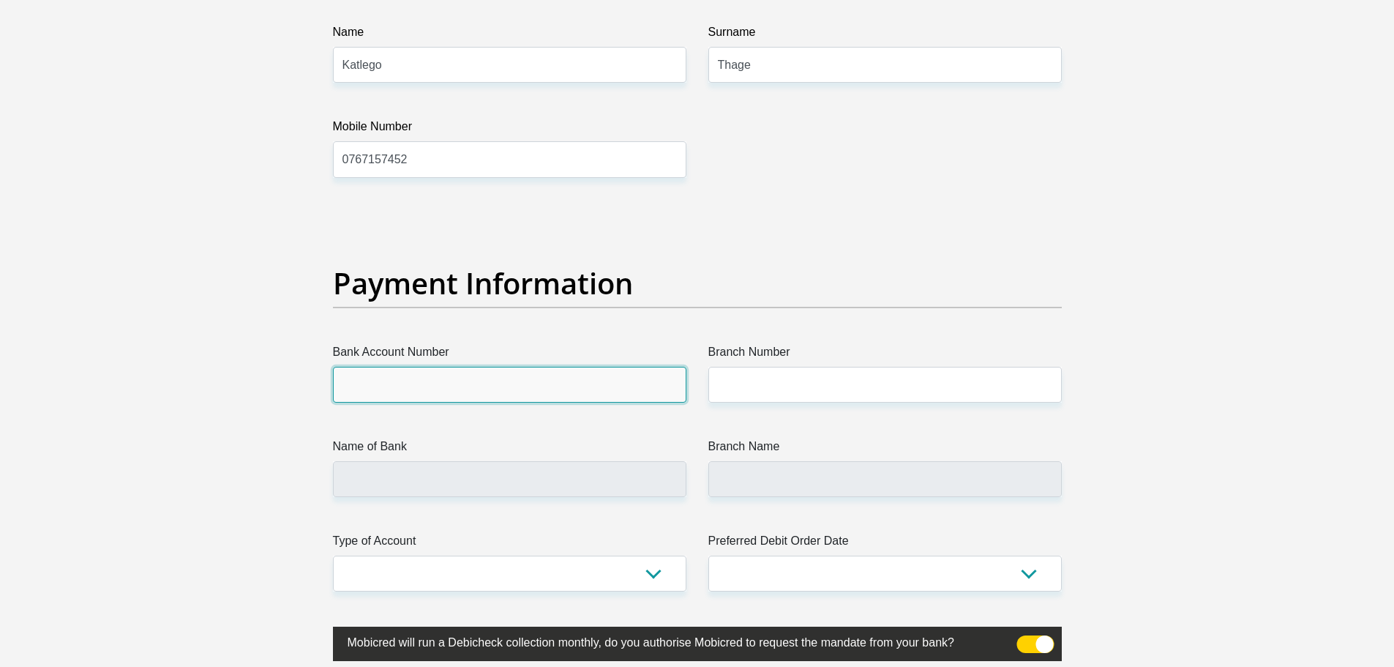
click at [539, 394] on input "Bank Account Number" at bounding box center [509, 385] width 353 height 36
type input "1678184517"
drag, startPoint x: 461, startPoint y: 499, endPoint x: 459, endPoint y: 481, distance: 18.4
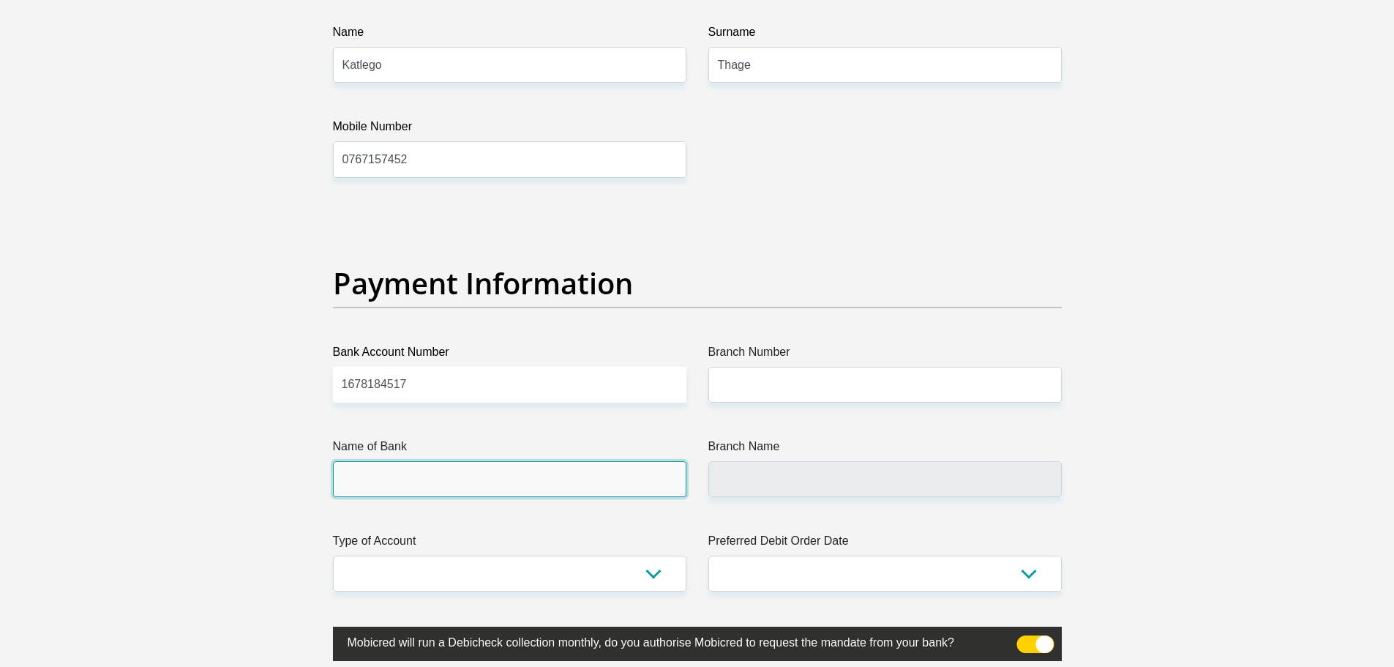
click at [459, 481] on input "Name of Bank" at bounding box center [509, 479] width 353 height 36
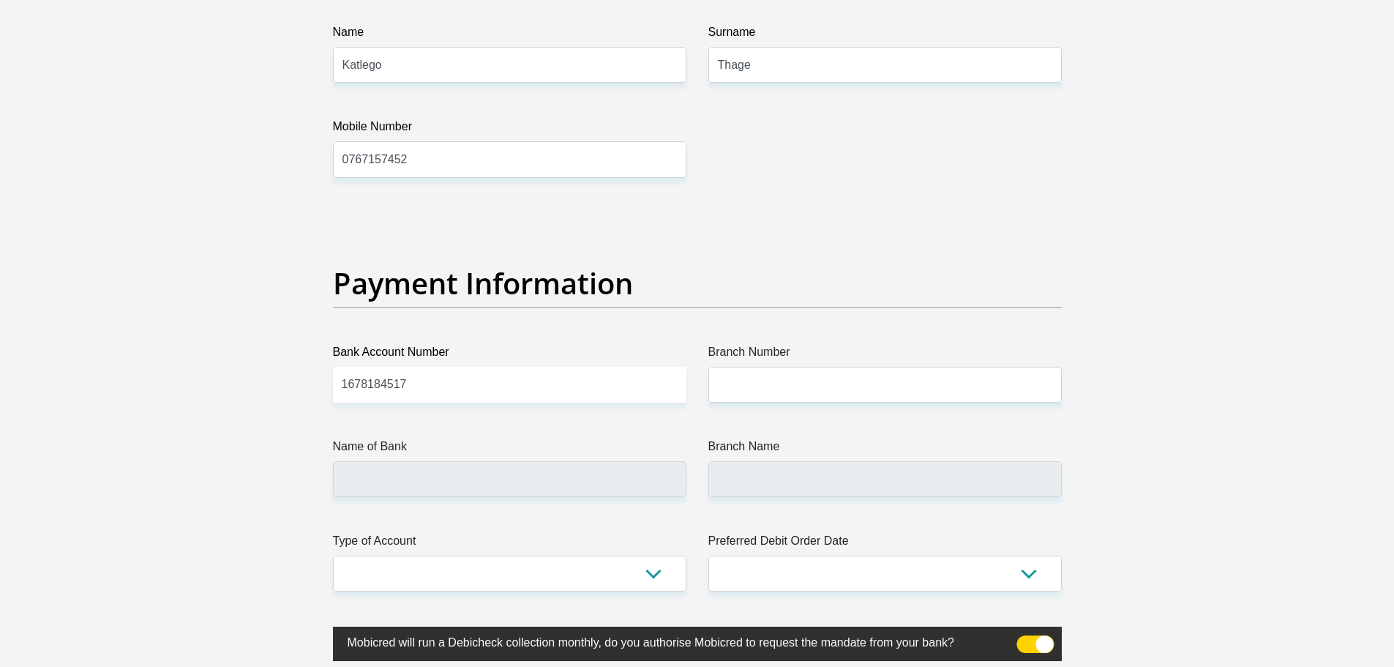
click at [735, 382] on input "Branch Number" at bounding box center [884, 385] width 353 height 36
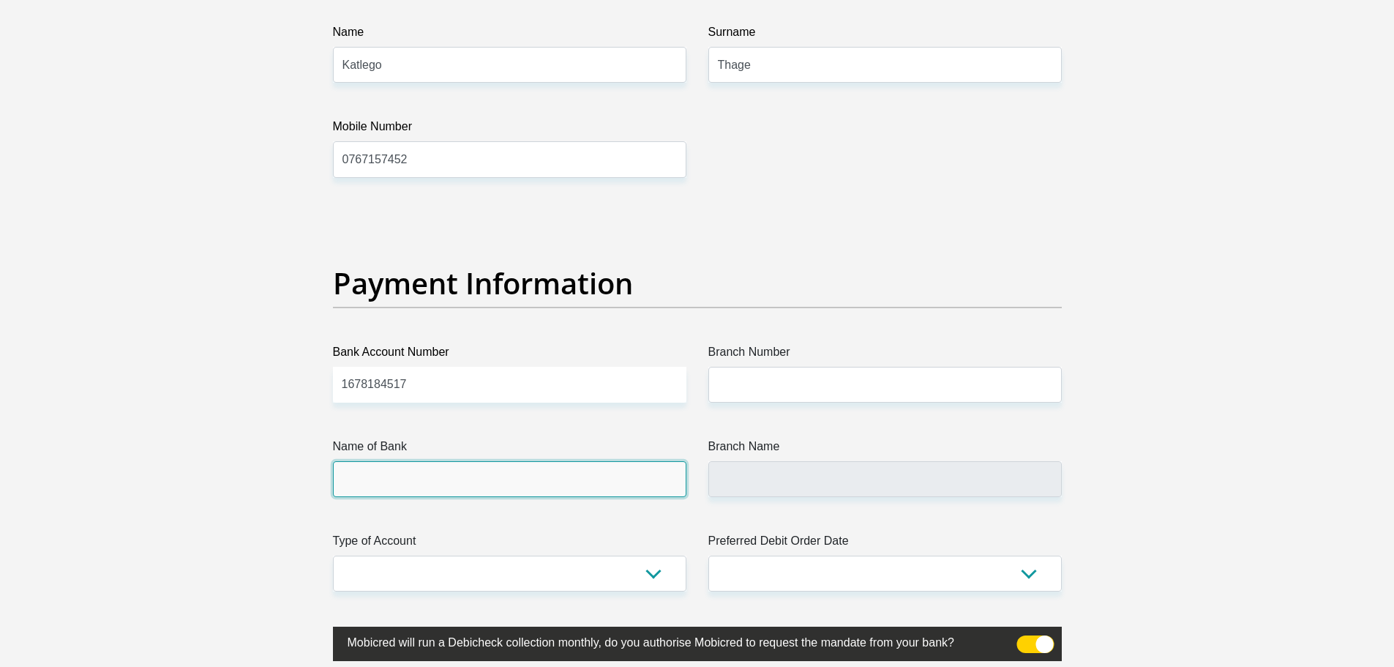
drag, startPoint x: 565, startPoint y: 476, endPoint x: 542, endPoint y: 496, distance: 30.1
click at [545, 496] on input "Name of Bank" at bounding box center [509, 479] width 353 height 36
click at [487, 473] on input "Name of Bank" at bounding box center [509, 479] width 353 height 36
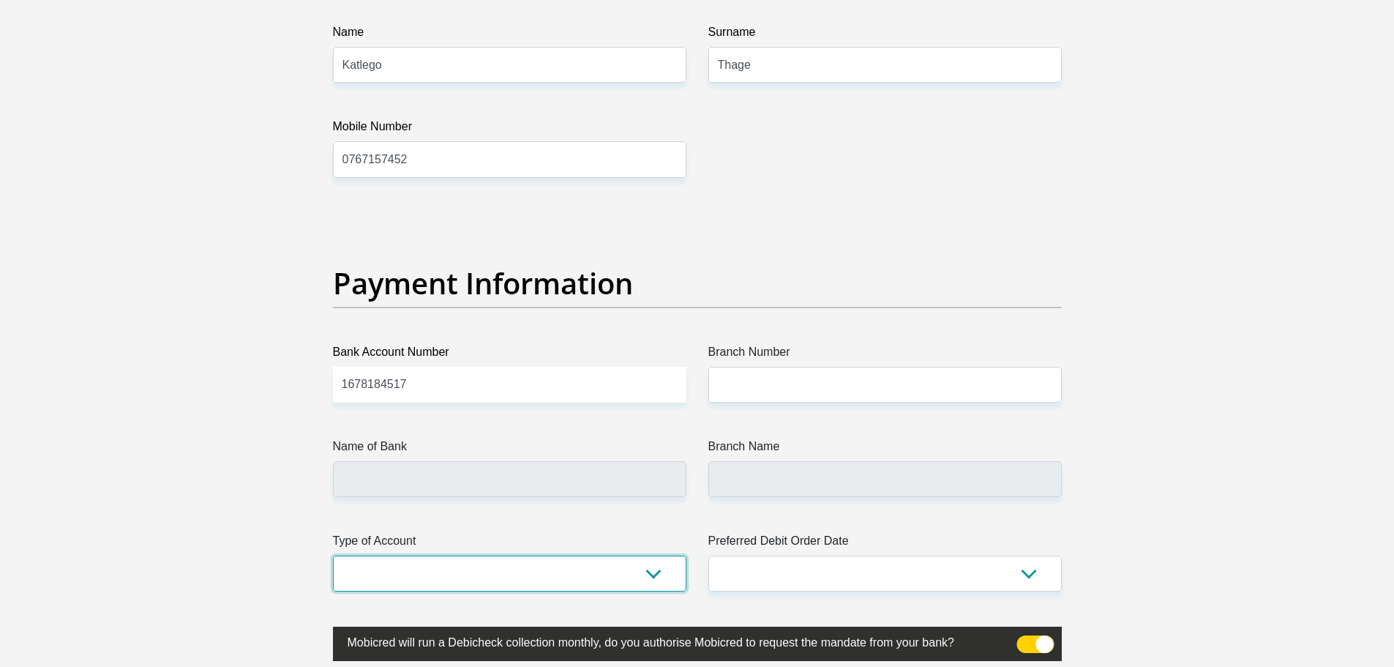
click at [620, 569] on select "Cheque Savings" at bounding box center [509, 573] width 353 height 36
select select "SAV"
click at [333, 555] on select "Cheque Savings" at bounding box center [509, 573] width 353 height 36
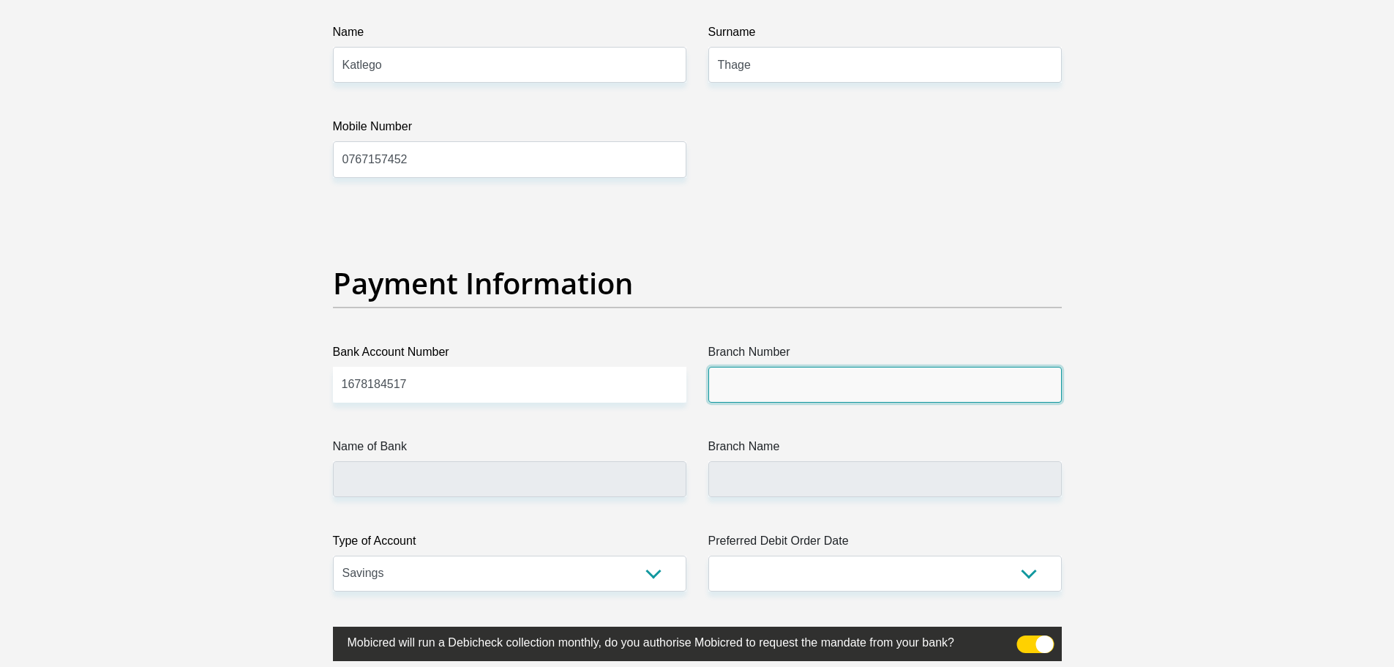
click at [731, 391] on input "Branch Number" at bounding box center [884, 385] width 353 height 36
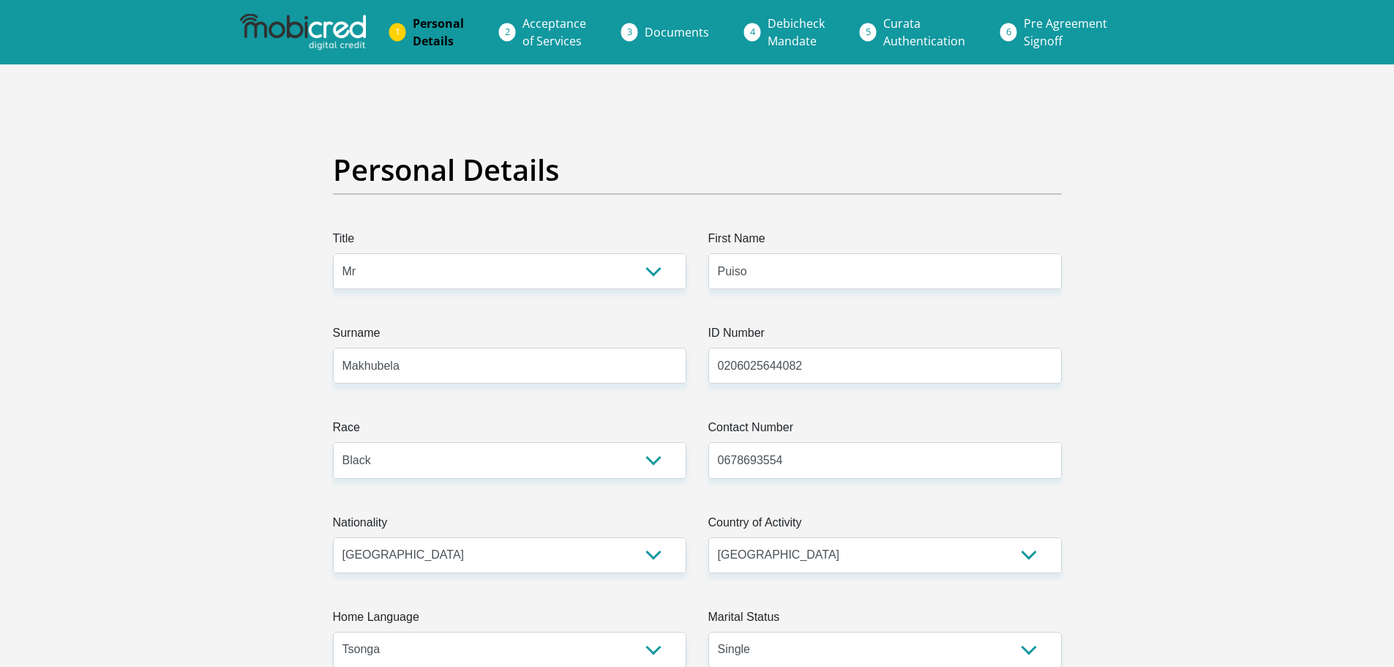
select select "Mr"
select select "1"
select select "ZAF"
select select "tso"
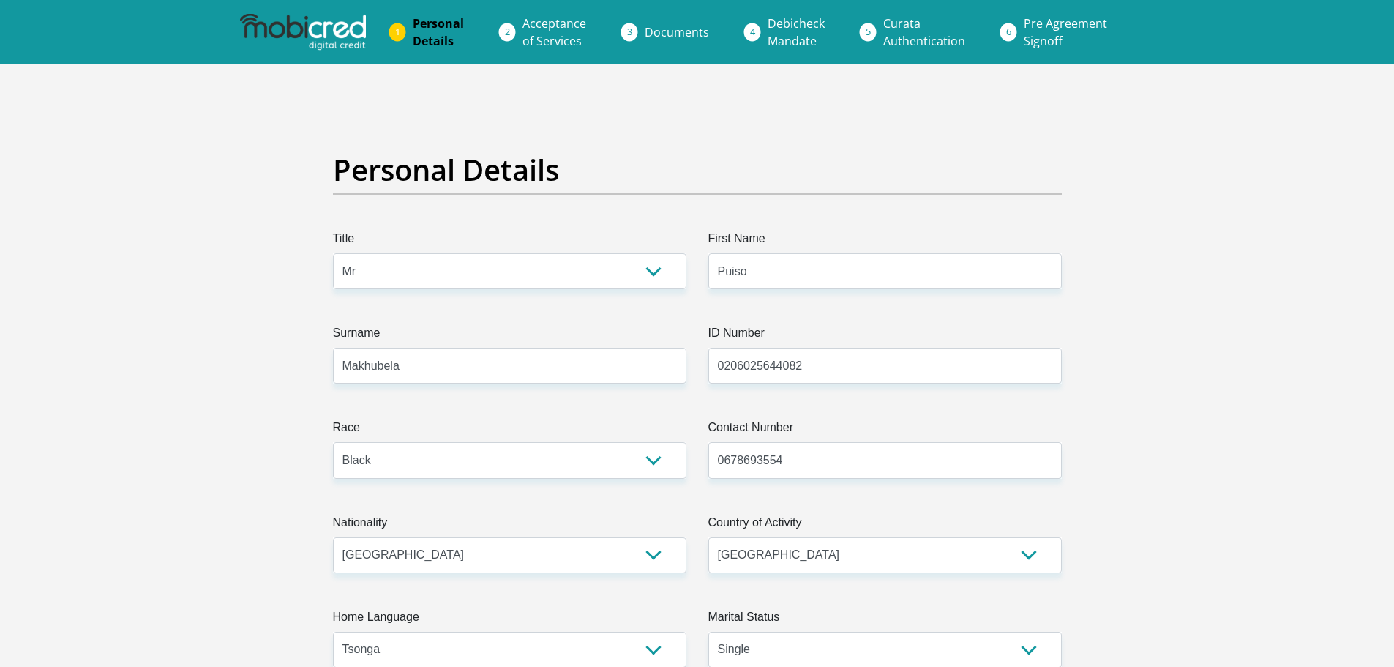
select select "2"
select select "Gauteng"
select select "5"
select select "parents"
select select "28"
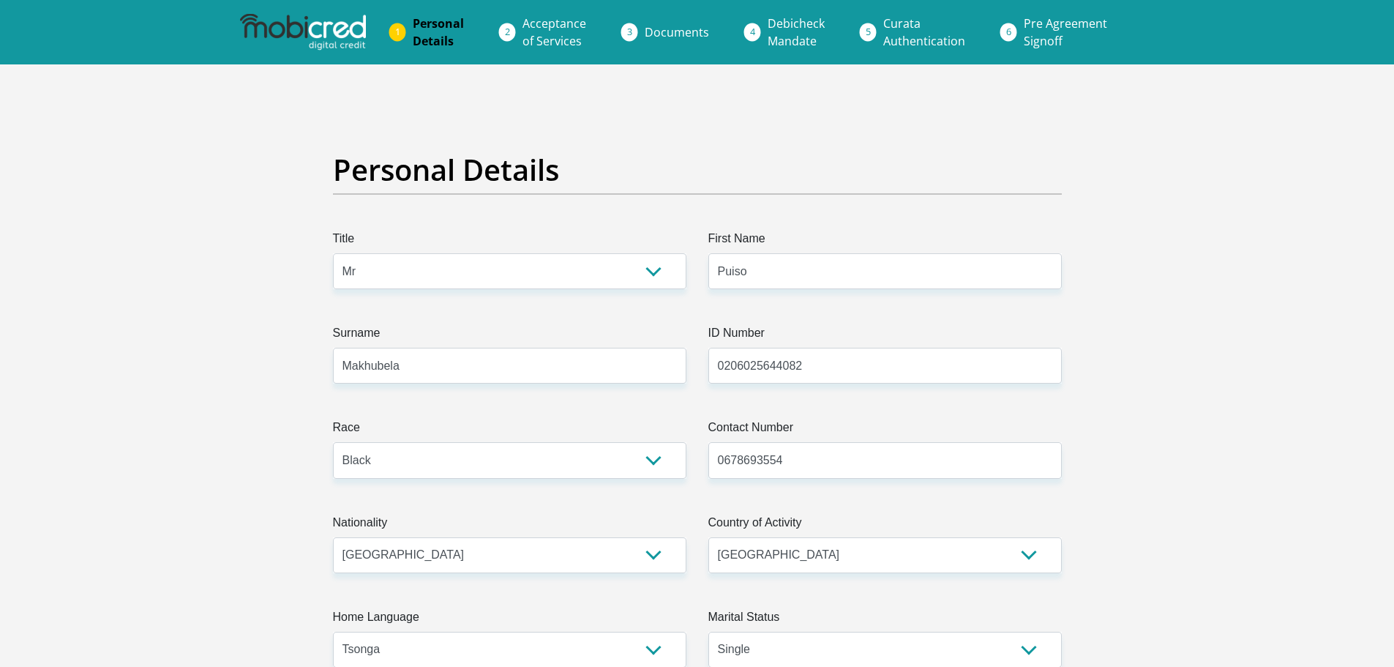
select select "Production/Manufacturing"
select select "24"
select select "1"
select select "SAV"
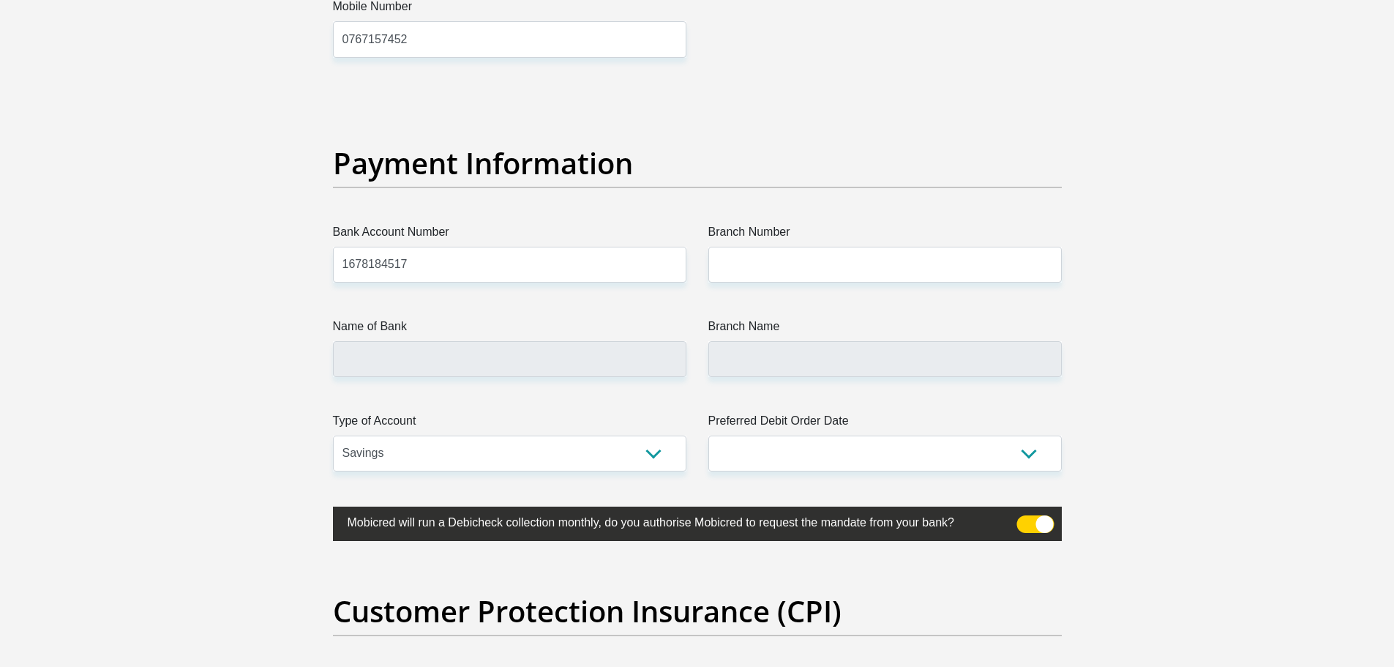
scroll to position [3284, 0]
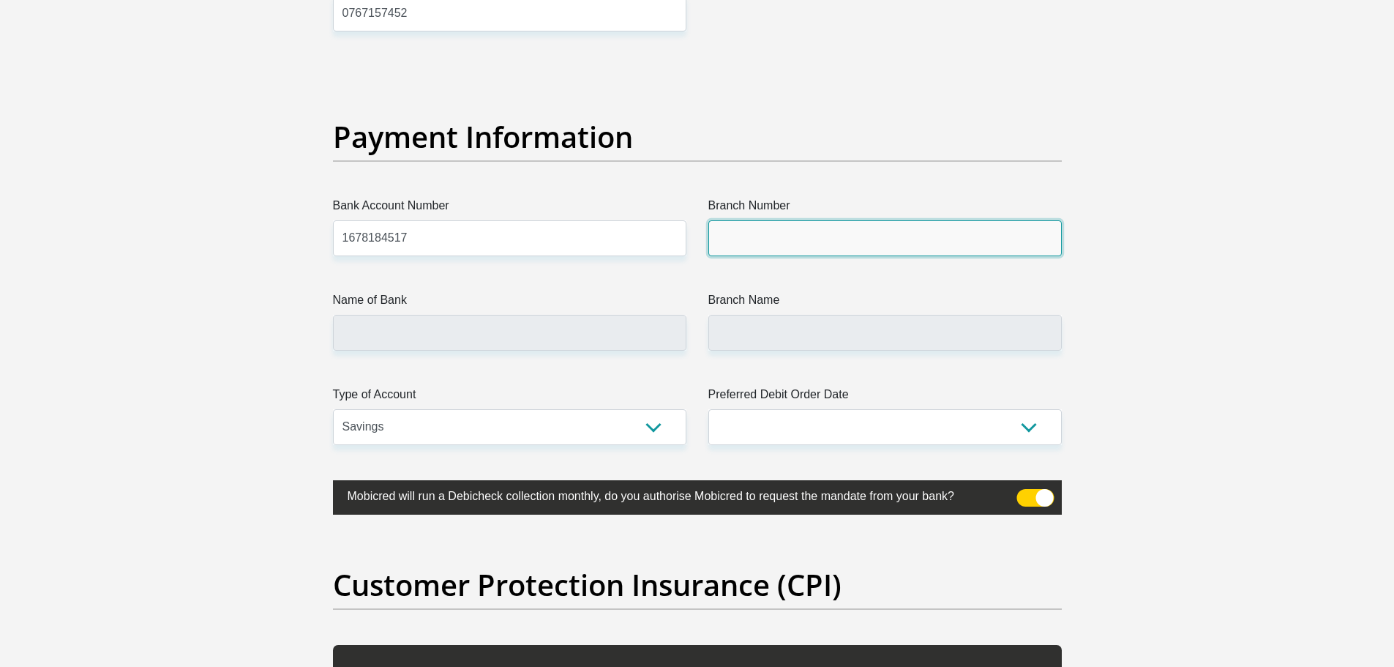
click at [760, 225] on input "Branch Number" at bounding box center [884, 238] width 353 height 36
type input "470010"
click at [822, 124] on h2 "Payment Information" at bounding box center [697, 136] width 729 height 35
type input "CAPITEC BANK LIMITED"
type input "CAPITEC BANK CPC"
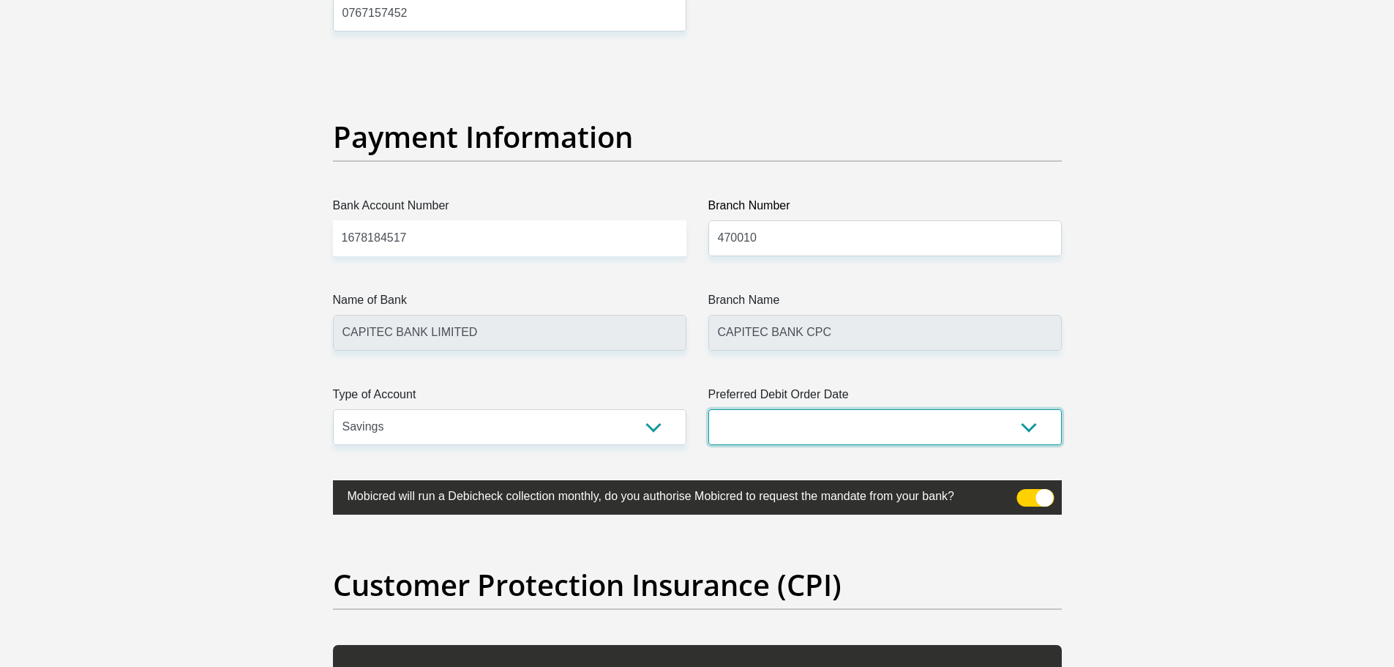
click at [762, 424] on select "1st 2nd 3rd 4th 5th 7th 18th 19th 20th 21st 22nd 23rd 24th 25th 26th 27th 28th …" at bounding box center [884, 427] width 353 height 36
select select "1"
click at [708, 409] on select "1st 2nd 3rd 4th 5th 7th 18th 19th 20th 21st 22nd 23rd 24th 25th 26th 27th 28th …" at bounding box center [884, 427] width 353 height 36
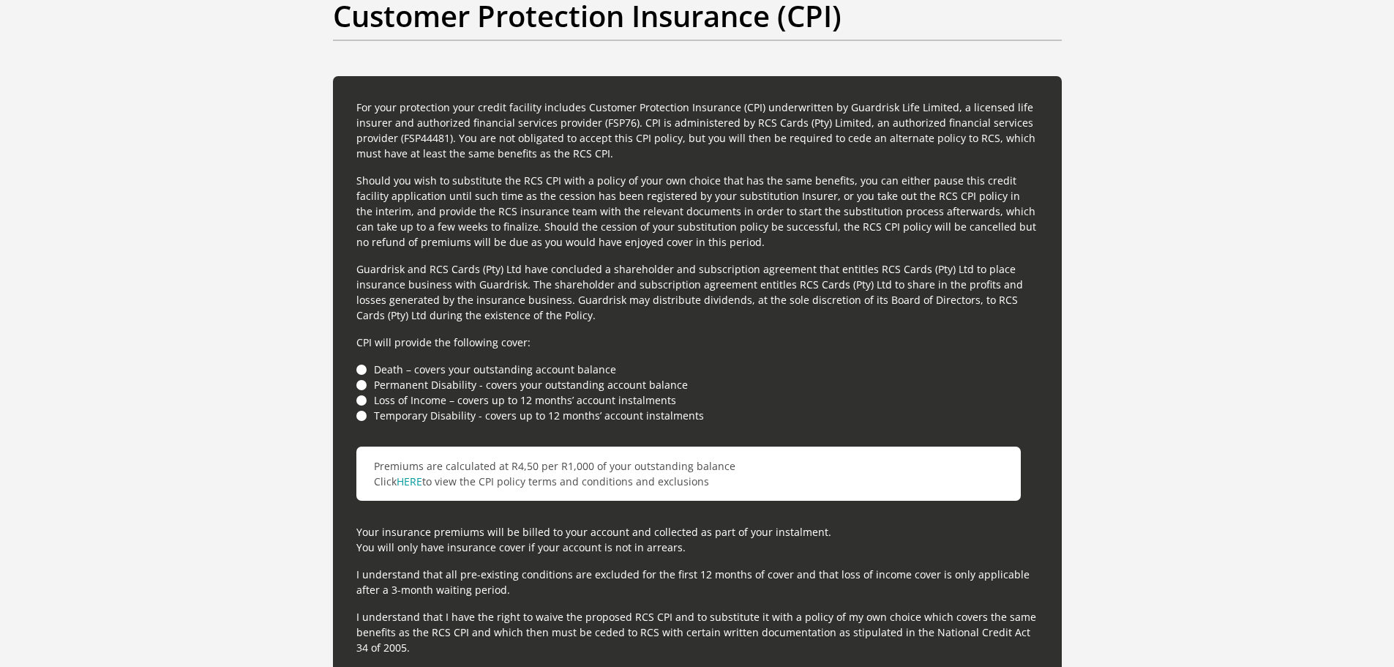
scroll to position [3942, 0]
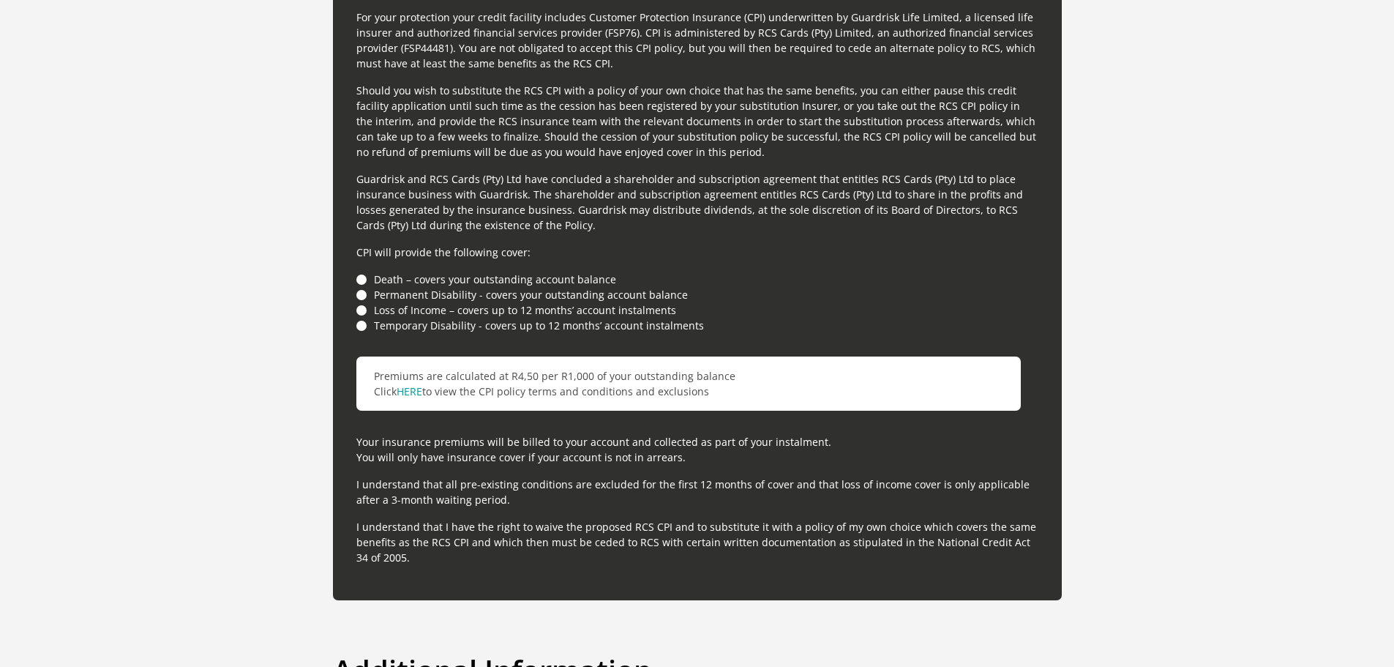
click at [359, 323] on li "Temporary Disability - covers up to 12 months’ account instalments" at bounding box center [697, 325] width 682 height 15
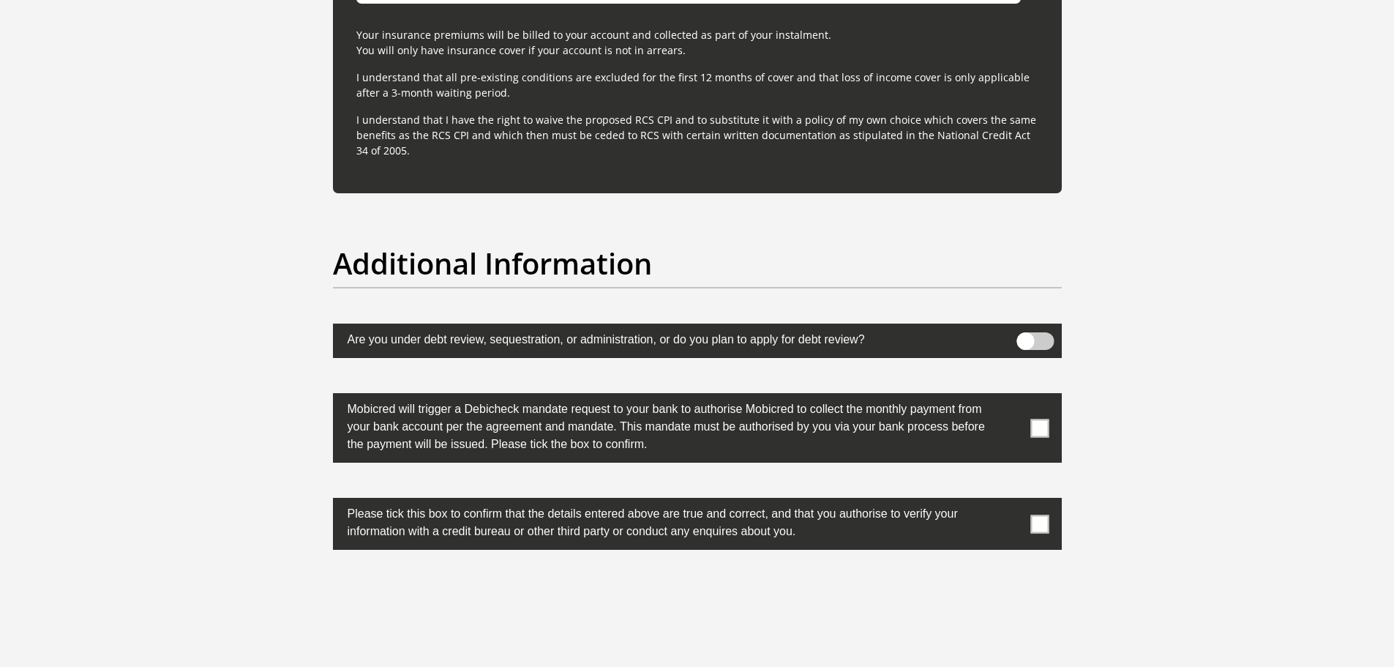
scroll to position [4455, 0]
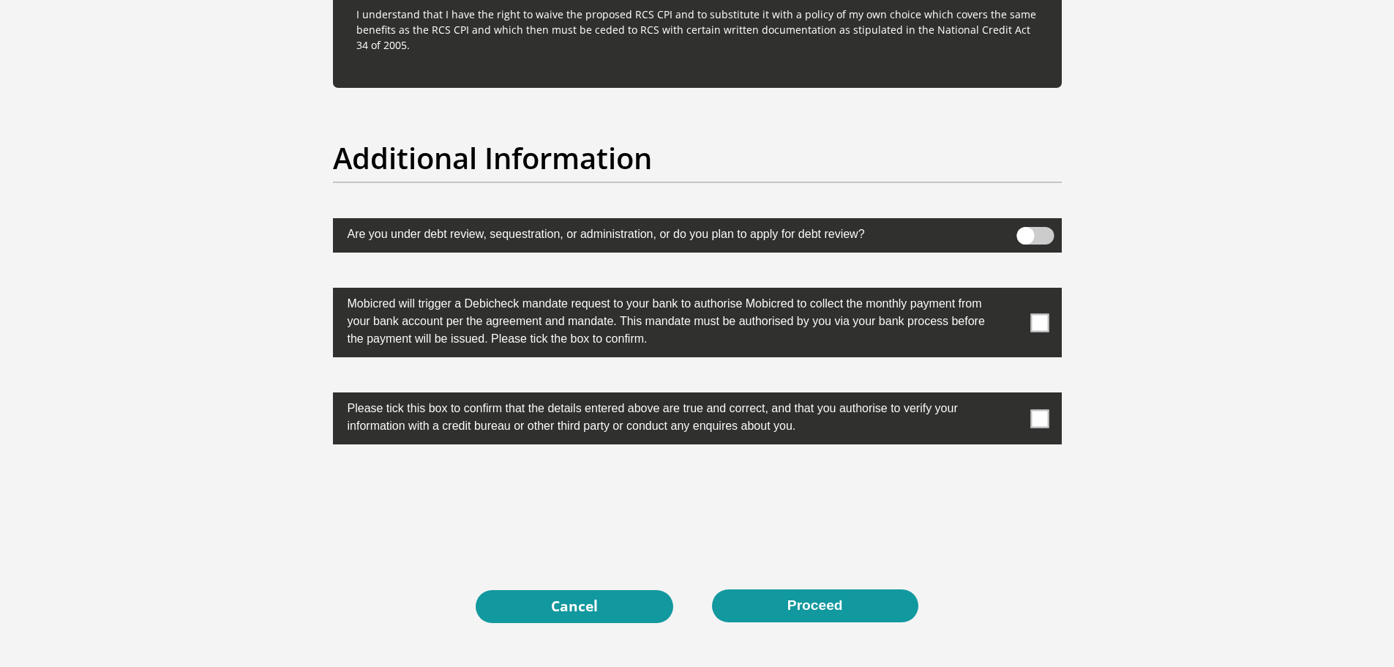
click at [1049, 318] on label at bounding box center [697, 323] width 729 height 70
click at [1010, 291] on input "checkbox" at bounding box center [1010, 291] width 0 height 0
click at [1033, 414] on span at bounding box center [1039, 418] width 18 height 18
click at [1010, 396] on input "checkbox" at bounding box center [1010, 396] width 0 height 0
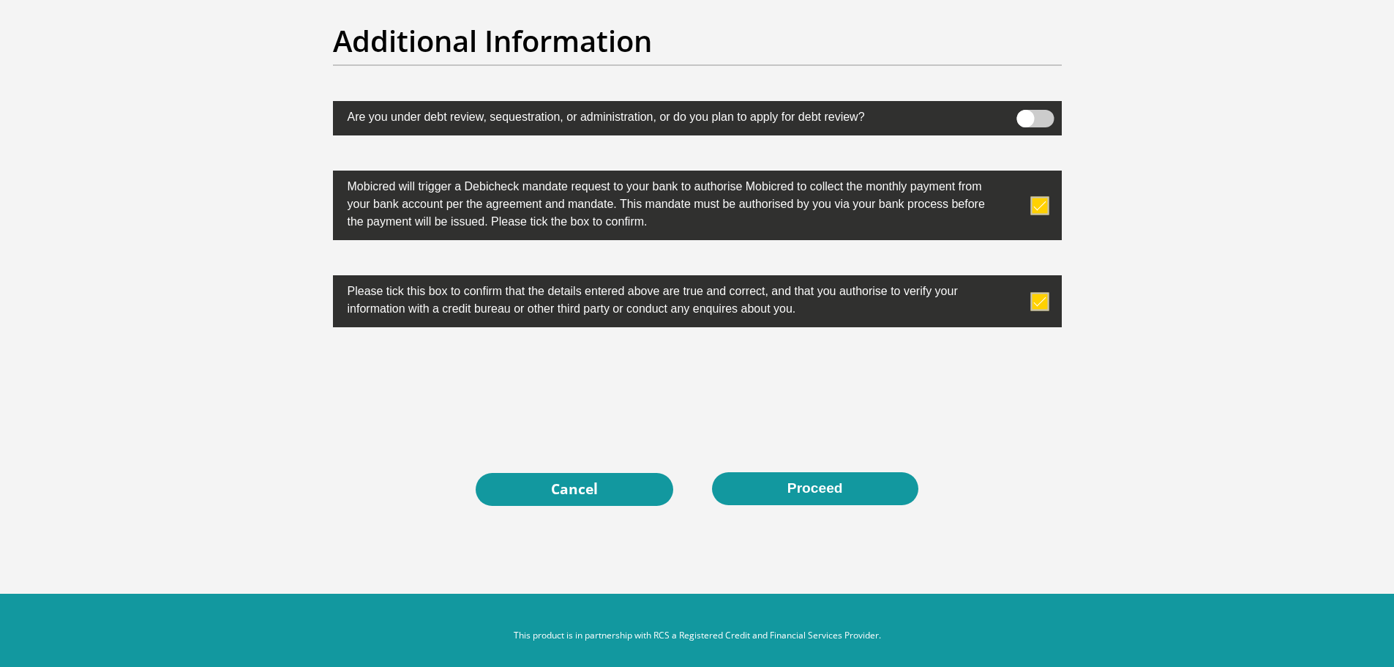
scroll to position [4583, 0]
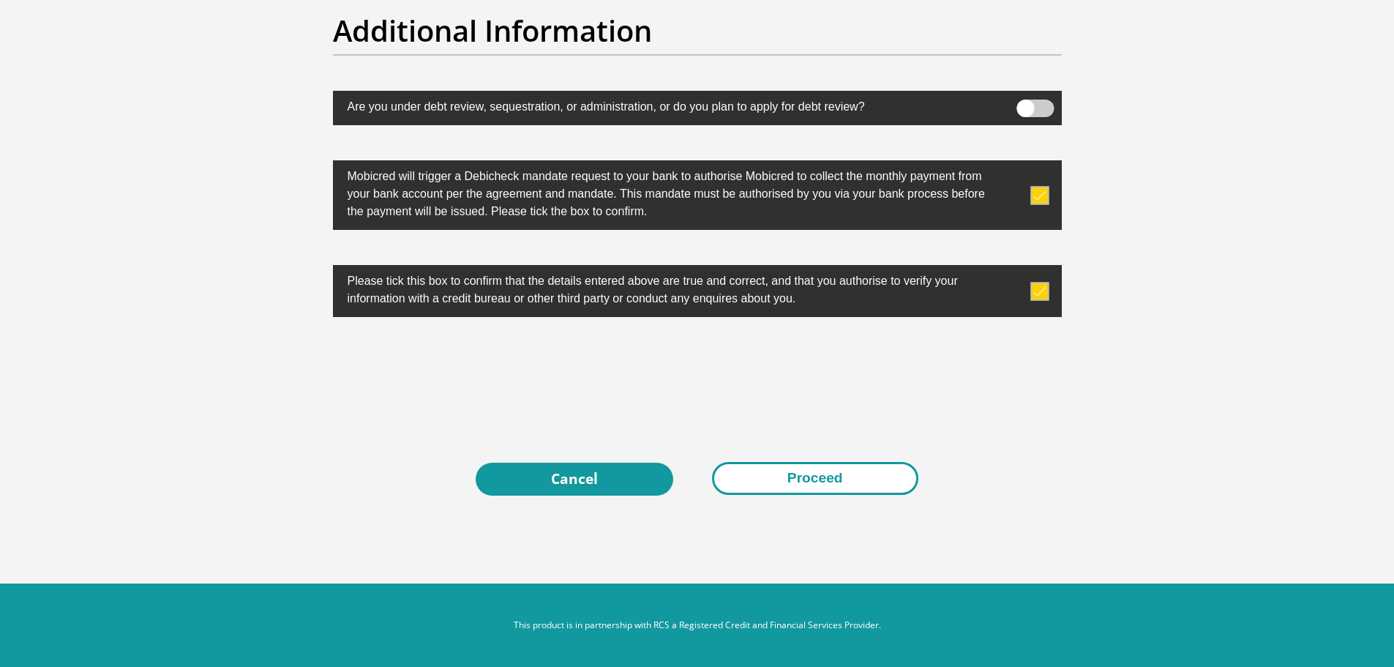
click at [765, 468] on button "Proceed" at bounding box center [815, 478] width 206 height 33
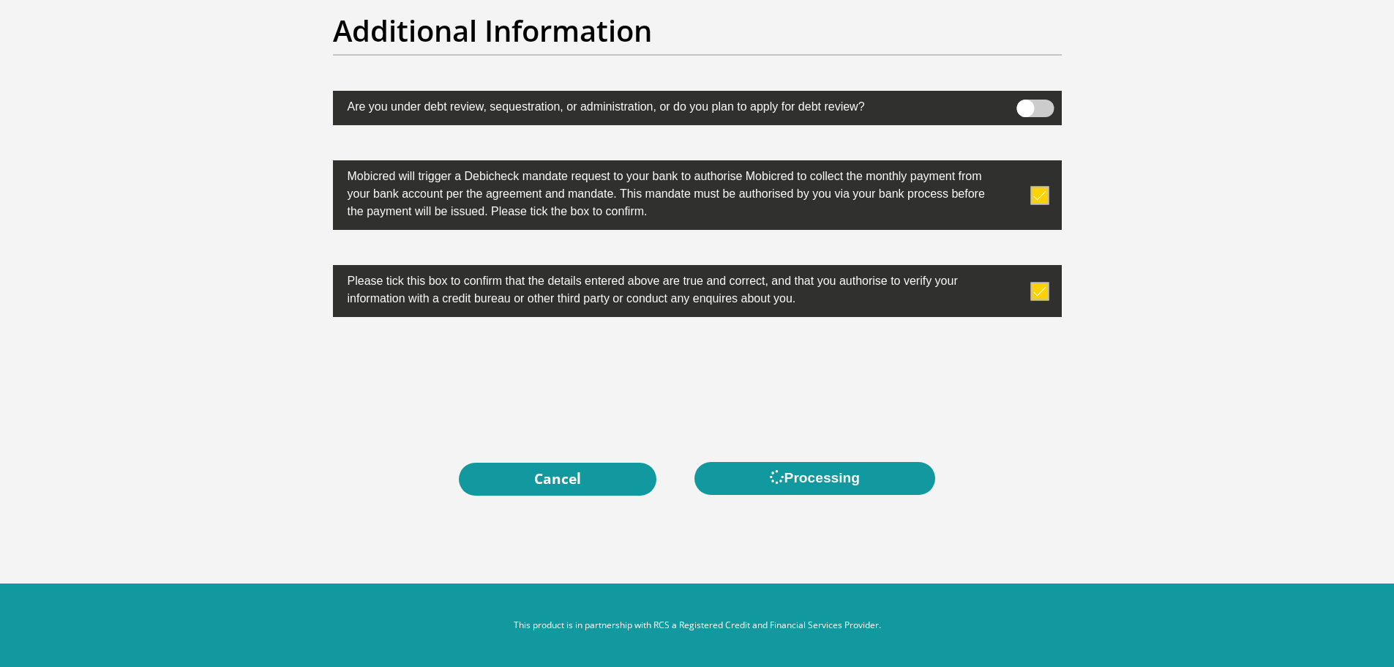
scroll to position [0, 0]
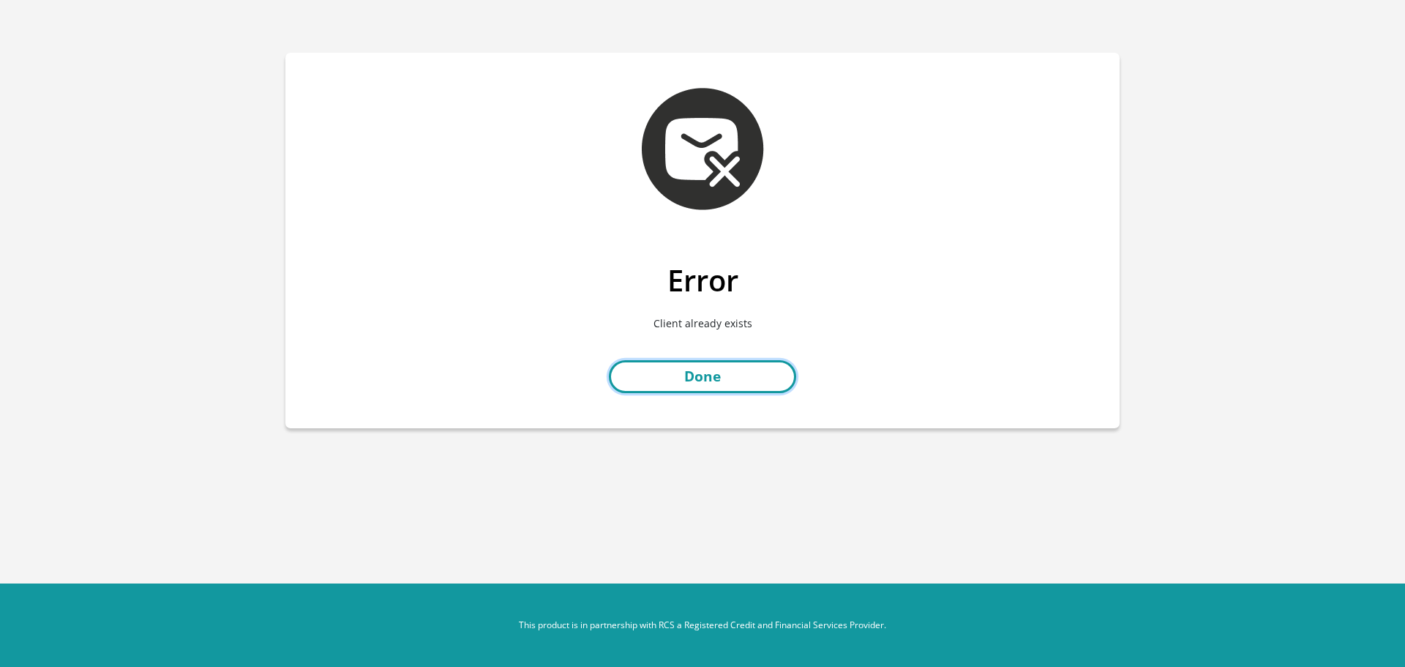
click at [733, 367] on link "Done" at bounding box center [702, 376] width 187 height 33
click at [696, 370] on link "Done" at bounding box center [702, 376] width 187 height 33
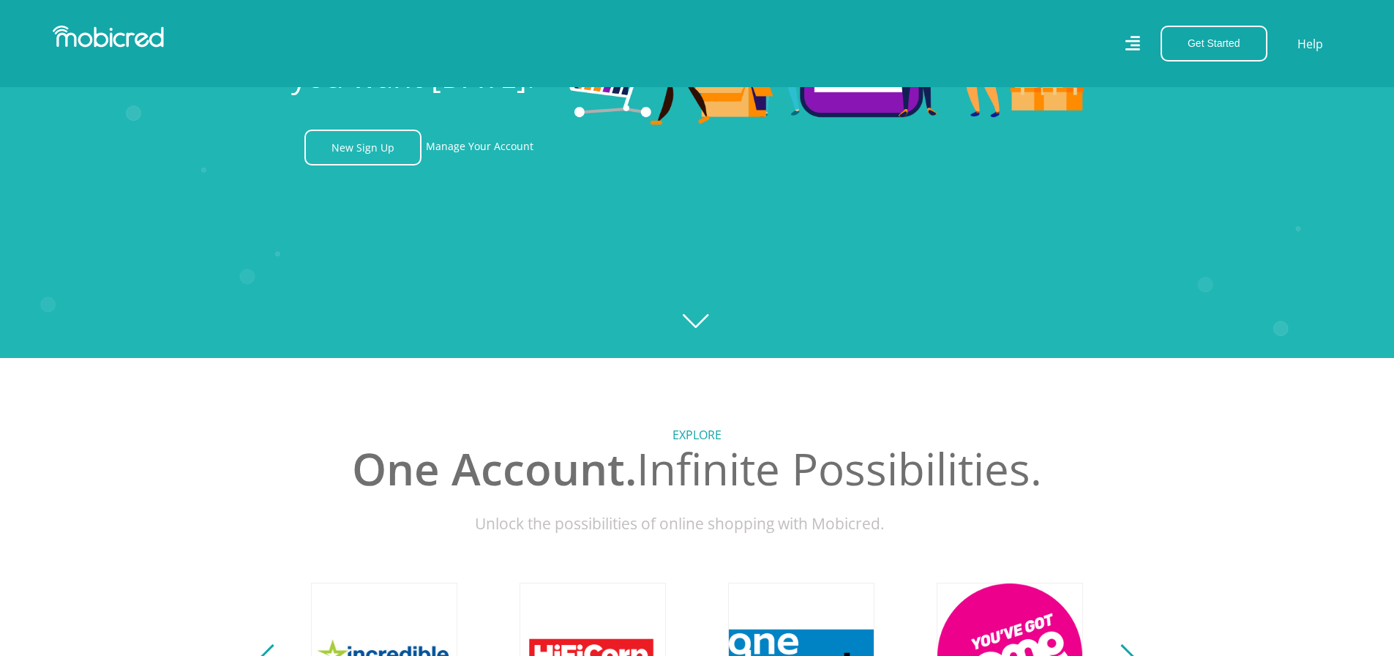
scroll to position [146, 0]
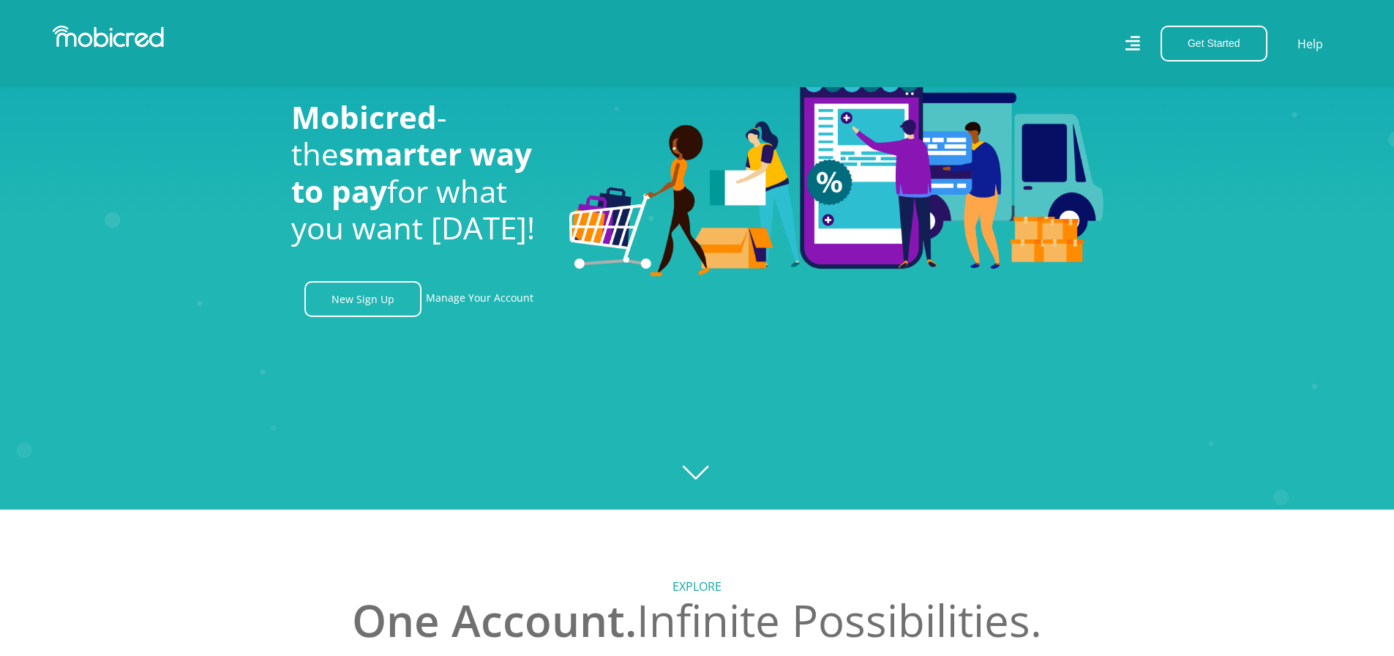
click at [100, 34] on img at bounding box center [108, 37] width 111 height 22
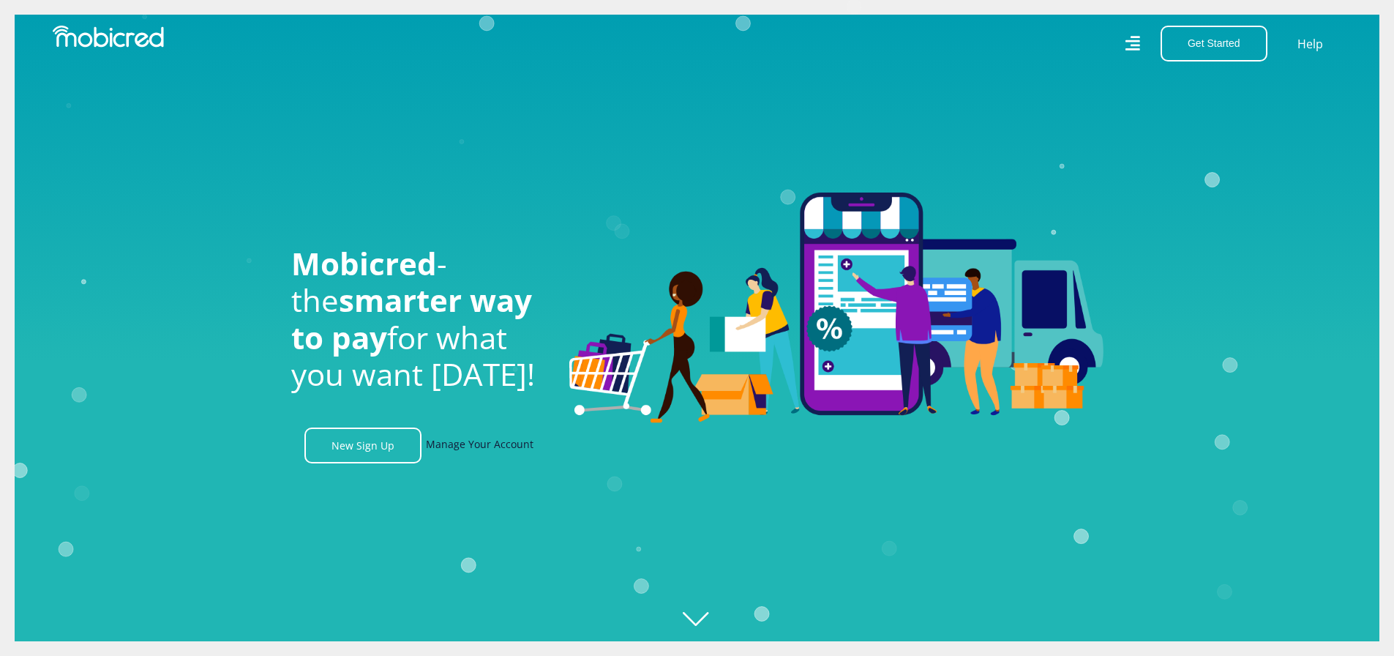
click at [490, 449] on link "Manage Your Account" at bounding box center [480, 445] width 108 height 36
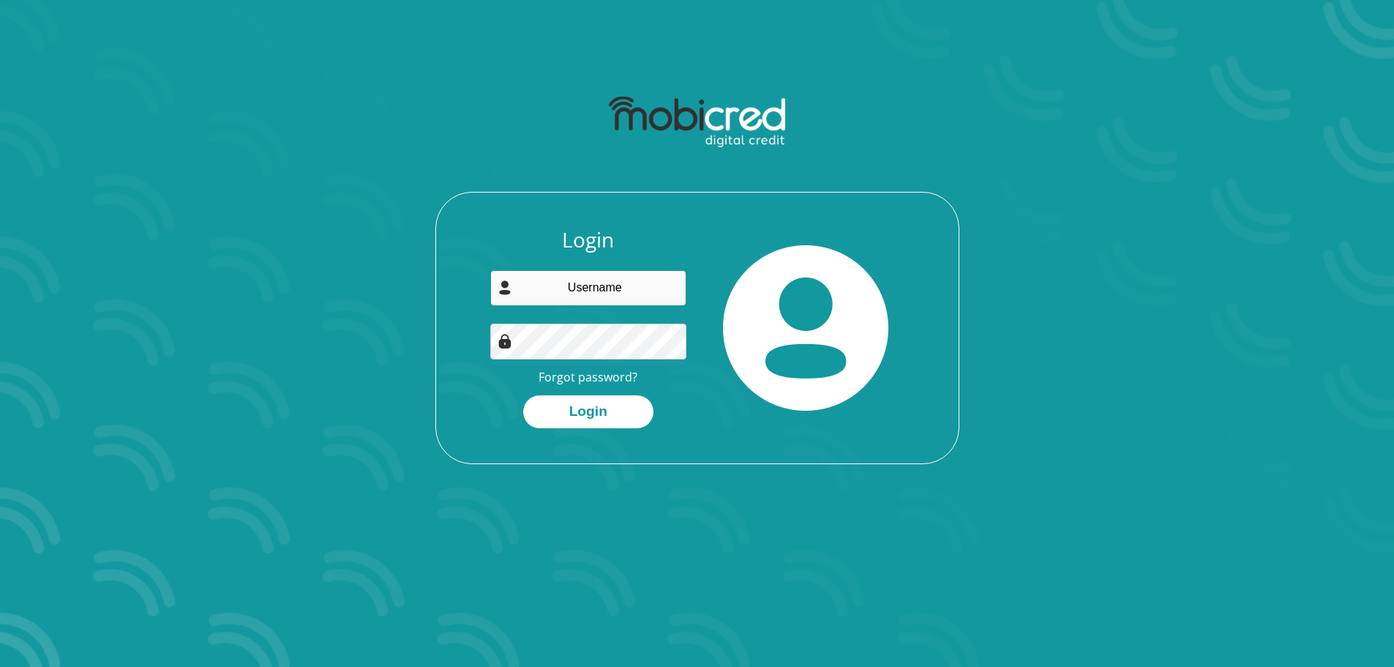
click at [592, 288] on input "email" at bounding box center [588, 288] width 196 height 36
click at [599, 402] on button "Login" at bounding box center [588, 411] width 130 height 33
click at [620, 296] on input "0678693554" at bounding box center [588, 288] width 196 height 36
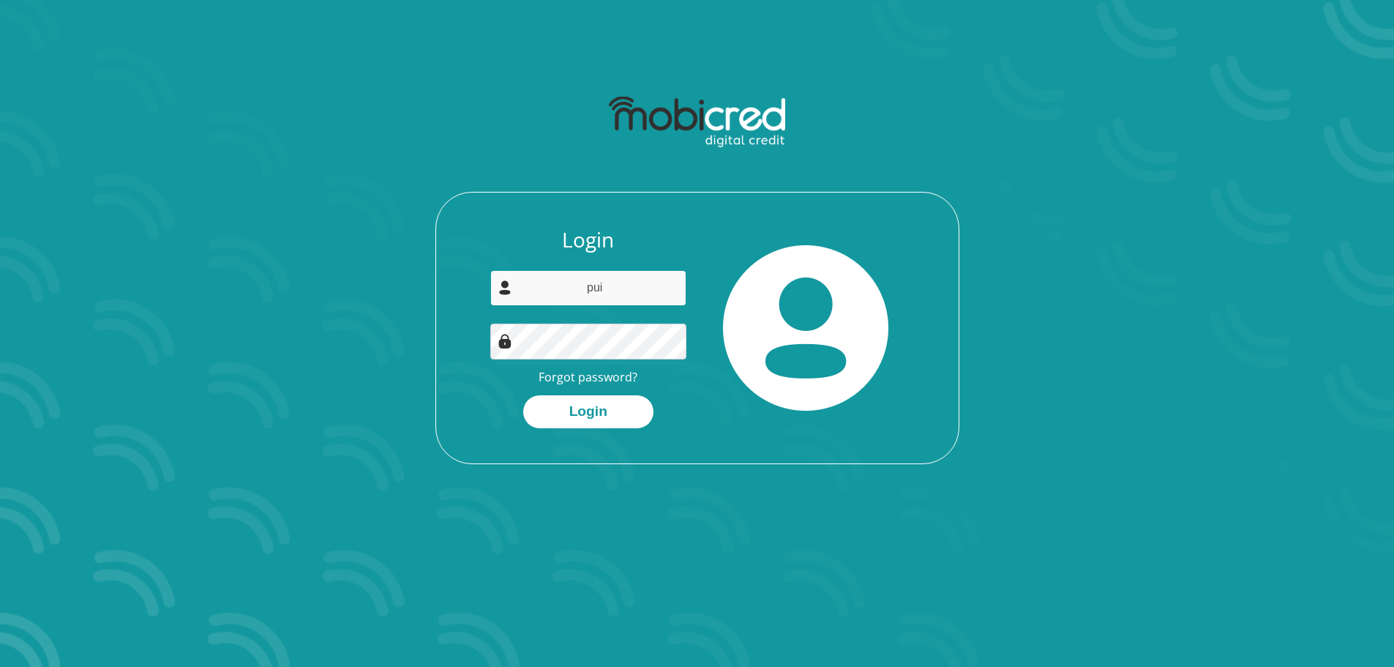
type input "[EMAIL_ADDRESS][DOMAIN_NAME]"
click at [394, 500] on section "Login [EMAIL_ADDRESS][DOMAIN_NAME] Forgot password? Login" at bounding box center [697, 333] width 1394 height 667
click at [572, 412] on button "Login" at bounding box center [588, 411] width 130 height 33
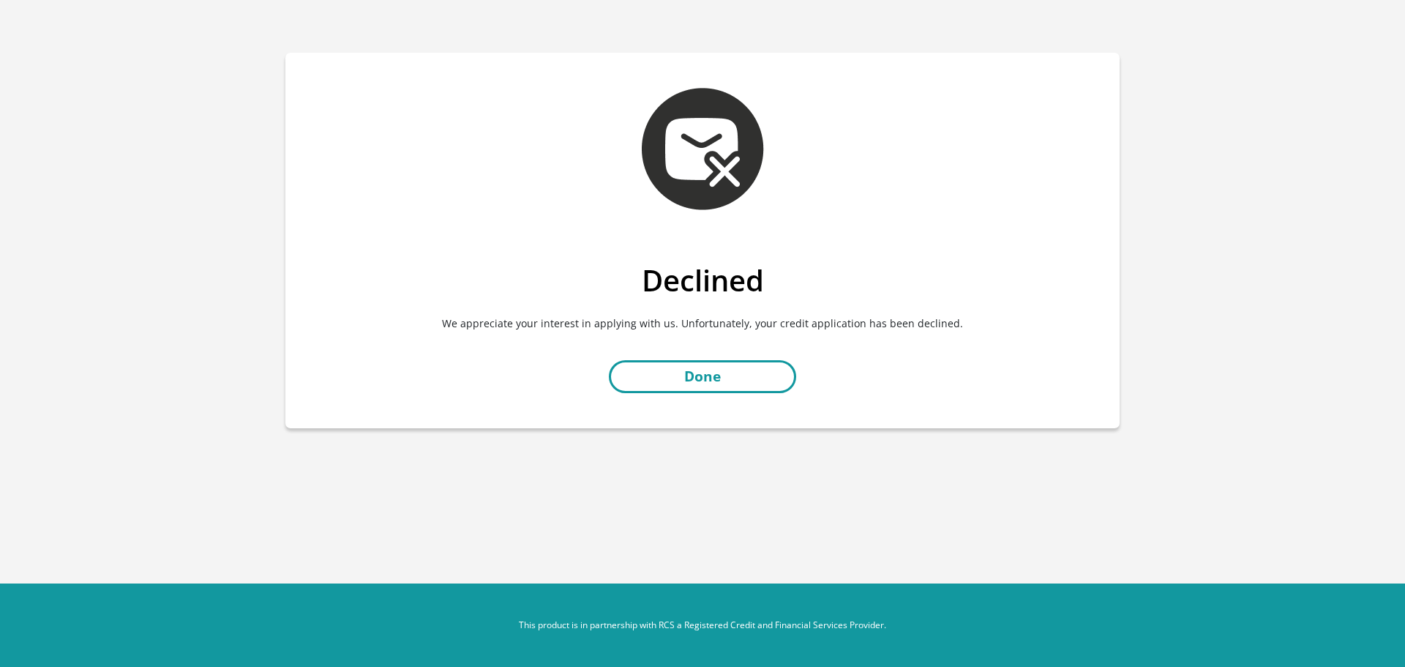
click at [754, 360] on div "Declined We appreciate your interest in applying with us. Unfortunately, your c…" at bounding box center [702, 345] width 834 height 165
click at [718, 378] on link "Done" at bounding box center [702, 376] width 187 height 33
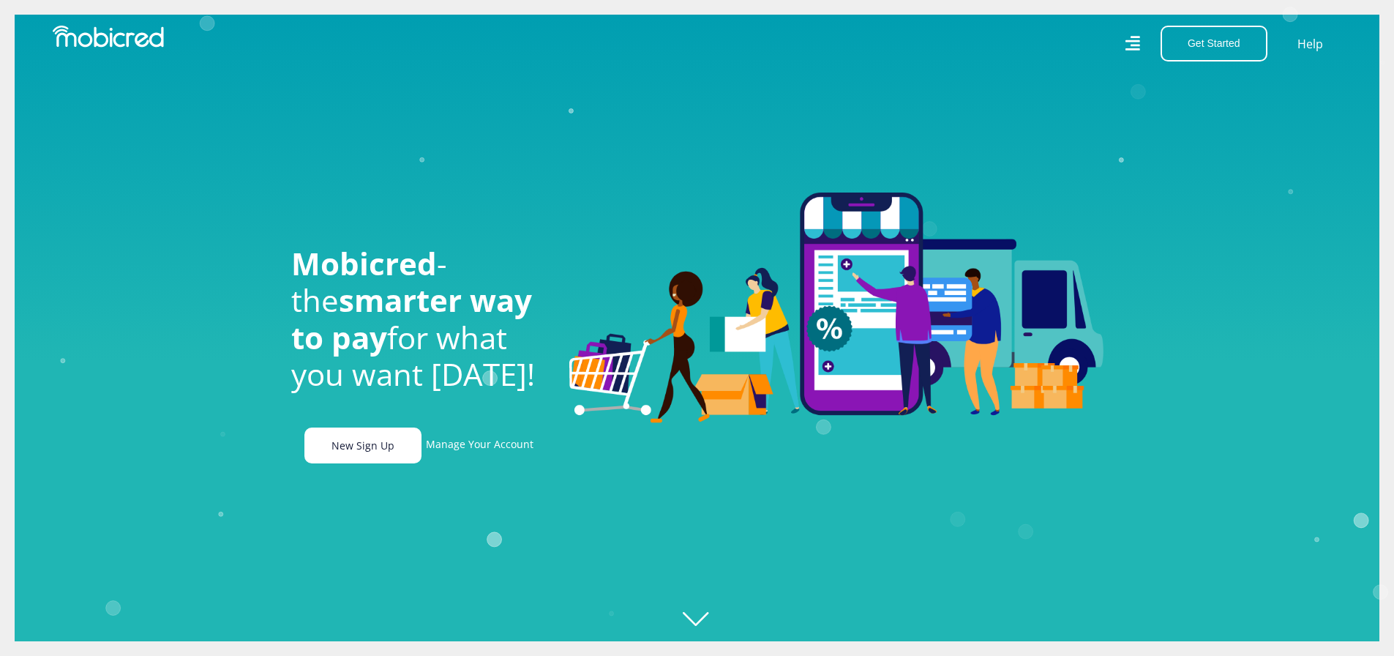
click at [396, 449] on link "New Sign Up" at bounding box center [362, 445] width 117 height 36
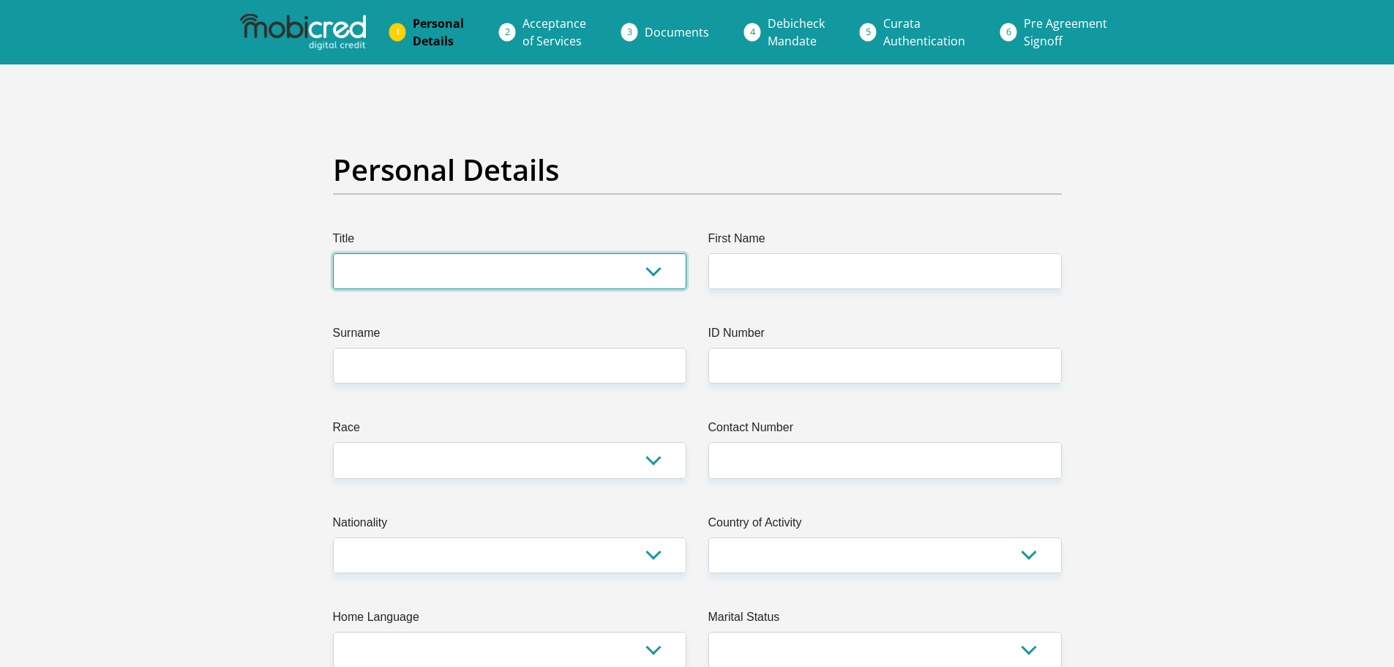
click at [430, 286] on select "Mr Ms Mrs Dr Other" at bounding box center [509, 271] width 353 height 36
select select "Mr"
click at [333, 253] on select "Mr Ms Mrs Dr Other" at bounding box center [509, 271] width 353 height 36
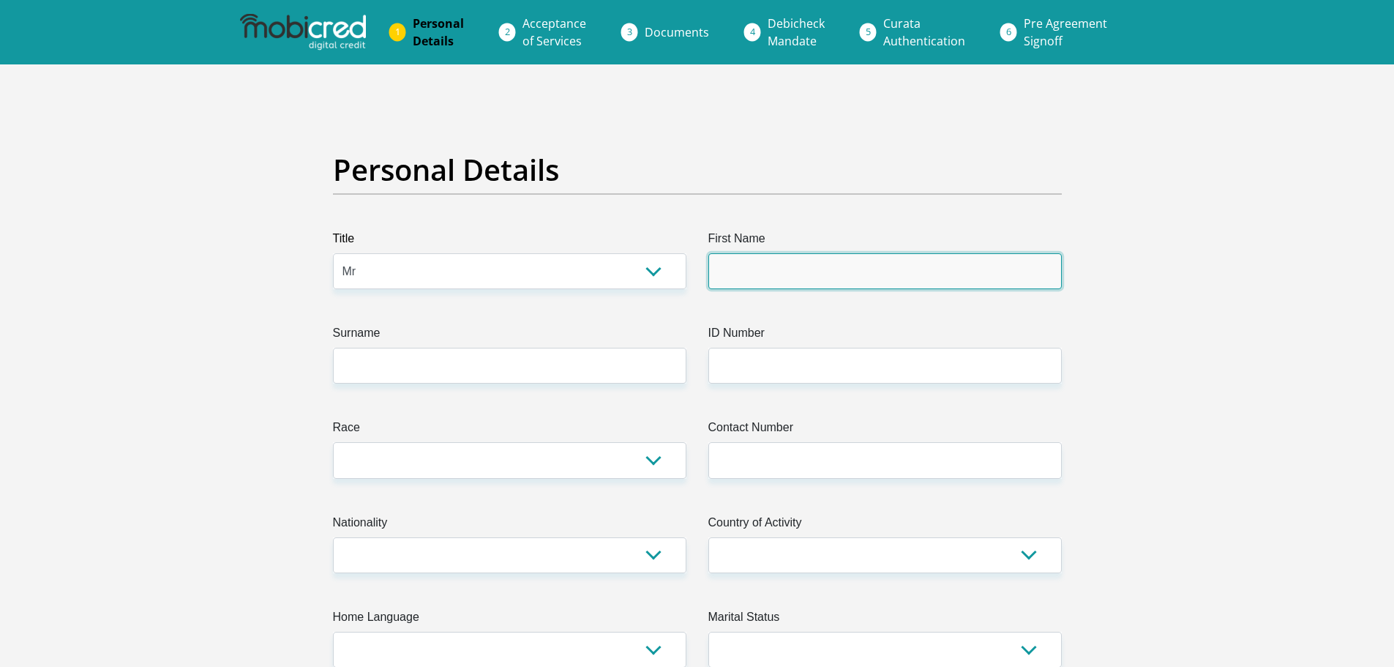
click at [868, 271] on input "First Name" at bounding box center [884, 271] width 353 height 36
type input "Puiso"
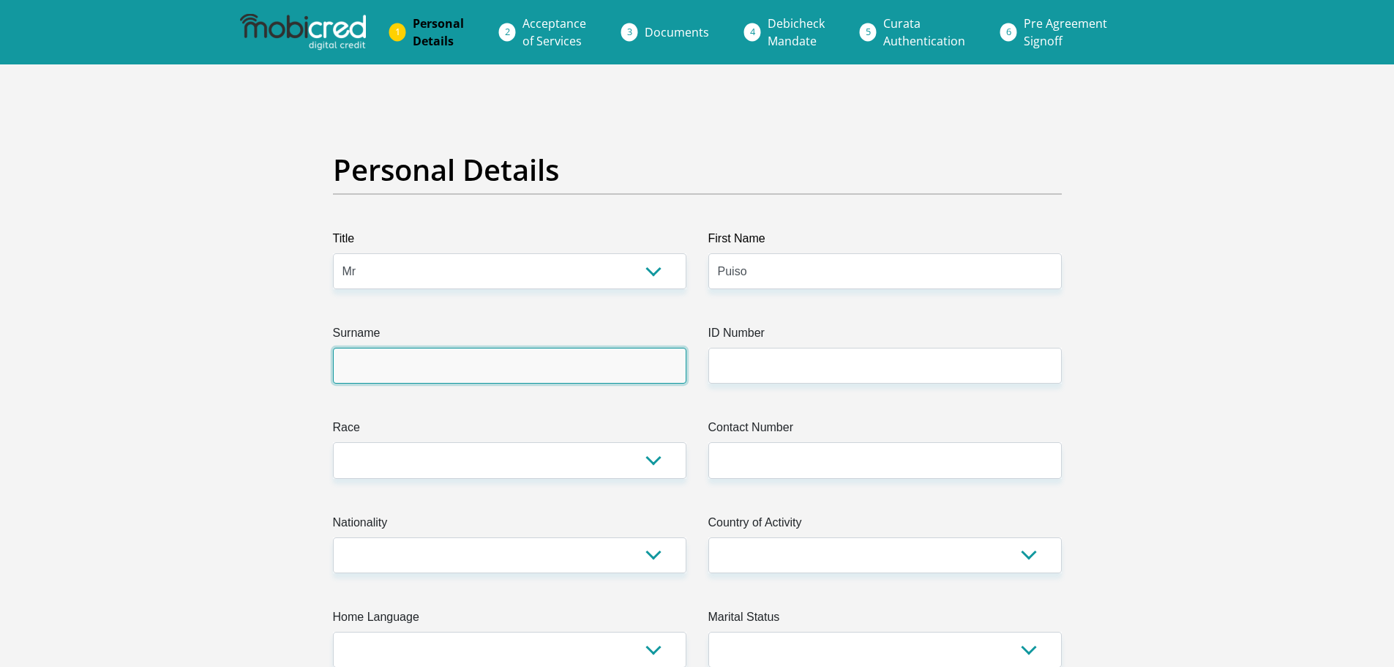
click at [446, 365] on input "Surname" at bounding box center [509, 366] width 353 height 36
click at [486, 368] on input "Surname" at bounding box center [509, 366] width 353 height 36
type input "Makhubela"
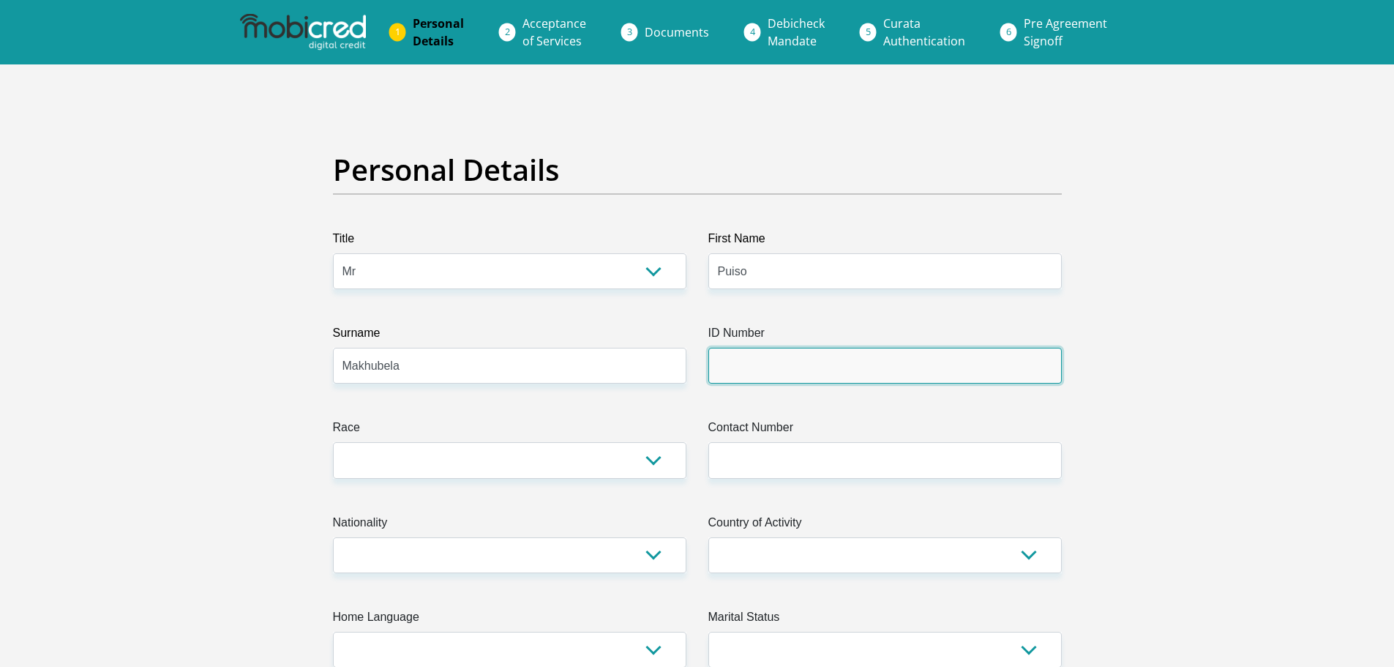
click at [787, 369] on input "ID Number" at bounding box center [884, 366] width 353 height 36
type input "0206025644082"
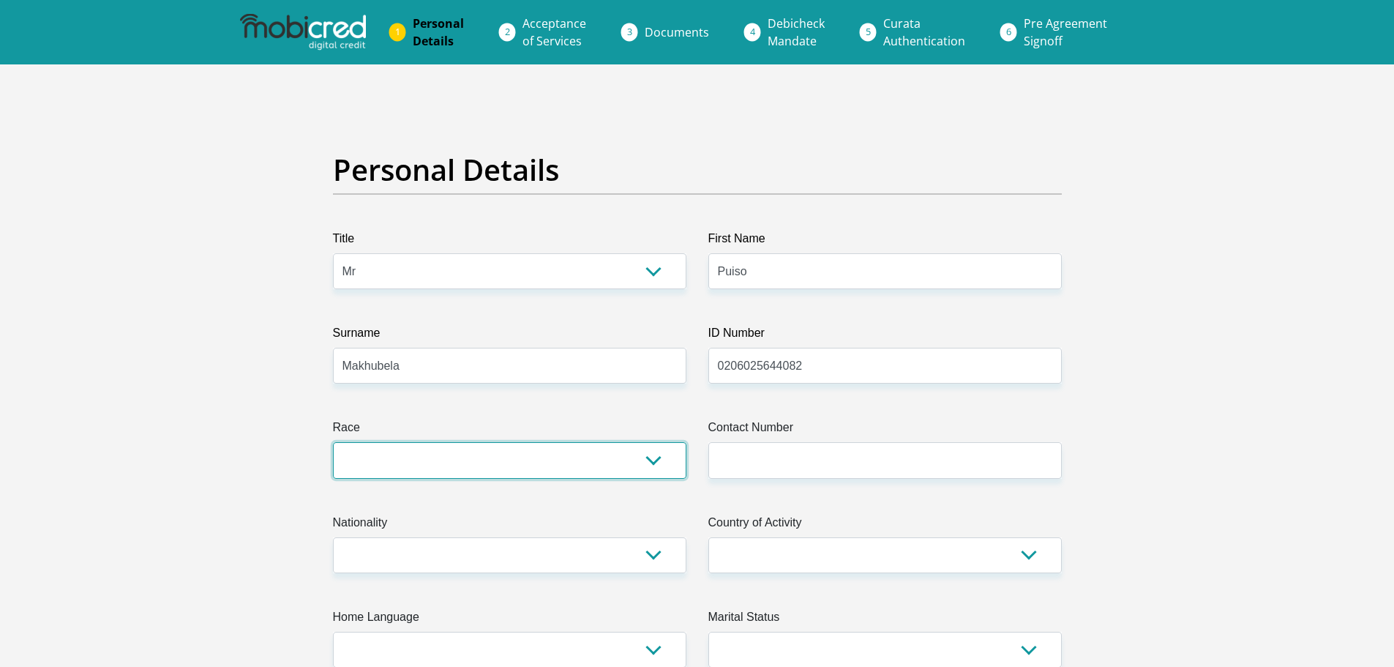
click at [661, 473] on select "Black Coloured Indian White Other" at bounding box center [509, 460] width 353 height 36
select select "1"
click at [333, 442] on select "Black Coloured Indian White Other" at bounding box center [509, 460] width 353 height 36
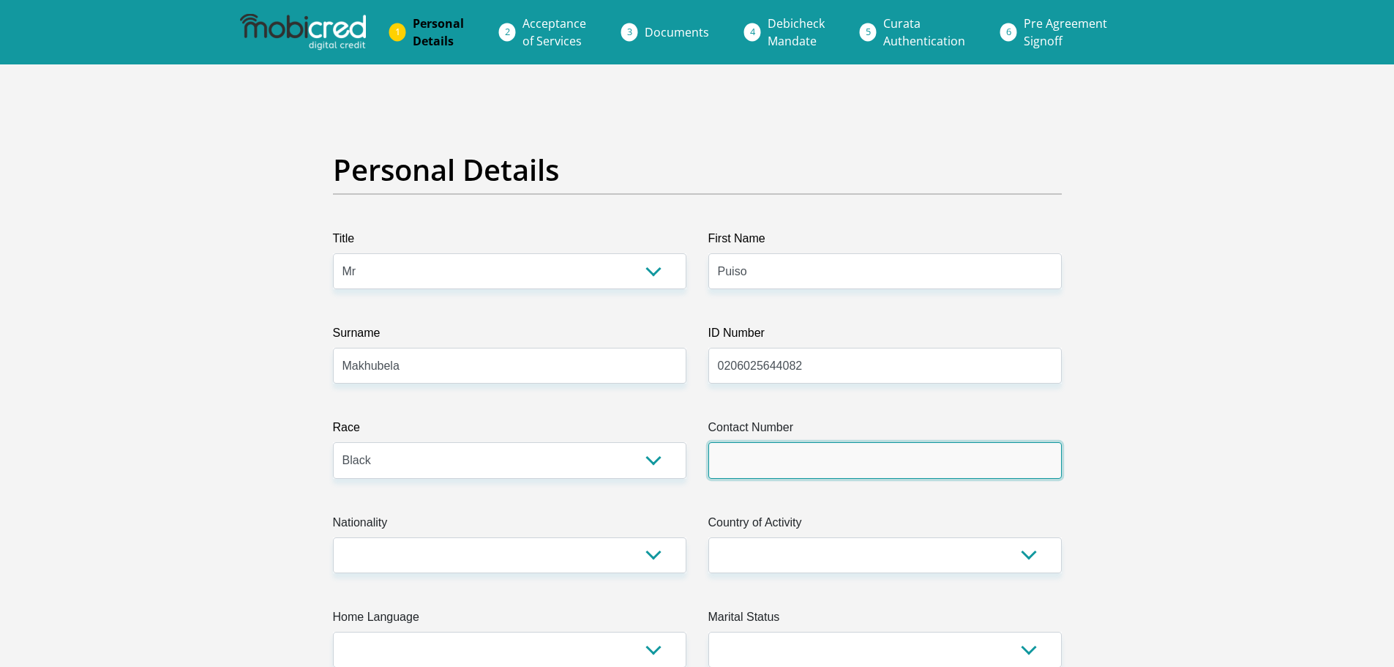
click at [751, 448] on input "Contact Number" at bounding box center [884, 460] width 353 height 36
type input "0678693554"
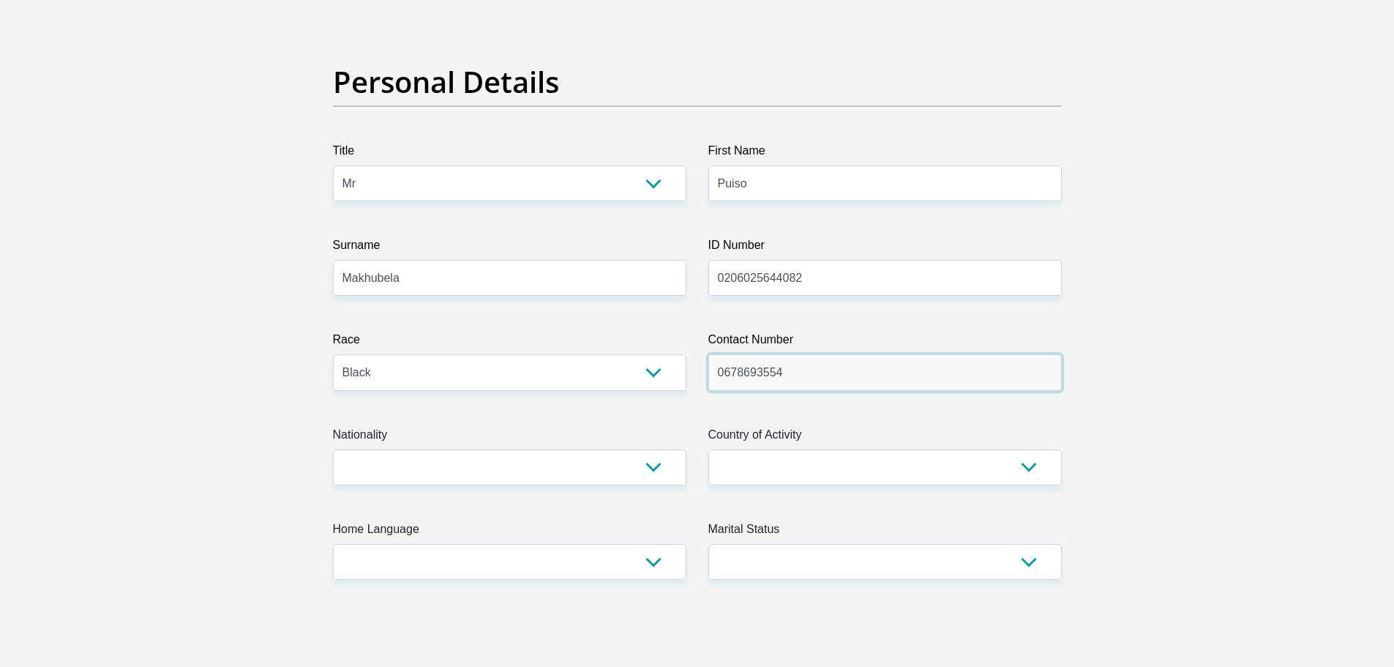
scroll to position [220, 0]
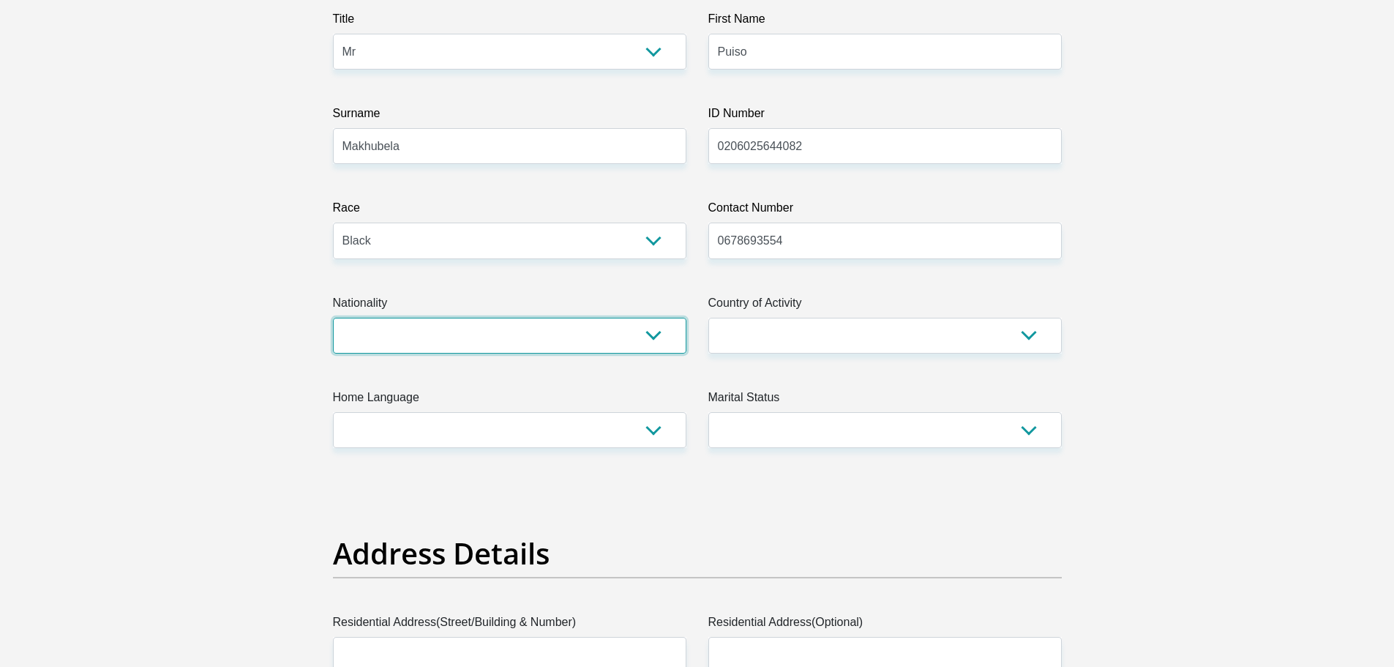
click at [577, 326] on select "South Africa Afghanistan Aland Islands Albania Algeria America Samoa American V…" at bounding box center [509, 336] width 353 height 36
select select "ZAF"
click at [333, 318] on select "South Africa Afghanistan Aland Islands Albania Algeria America Samoa American V…" at bounding box center [509, 336] width 353 height 36
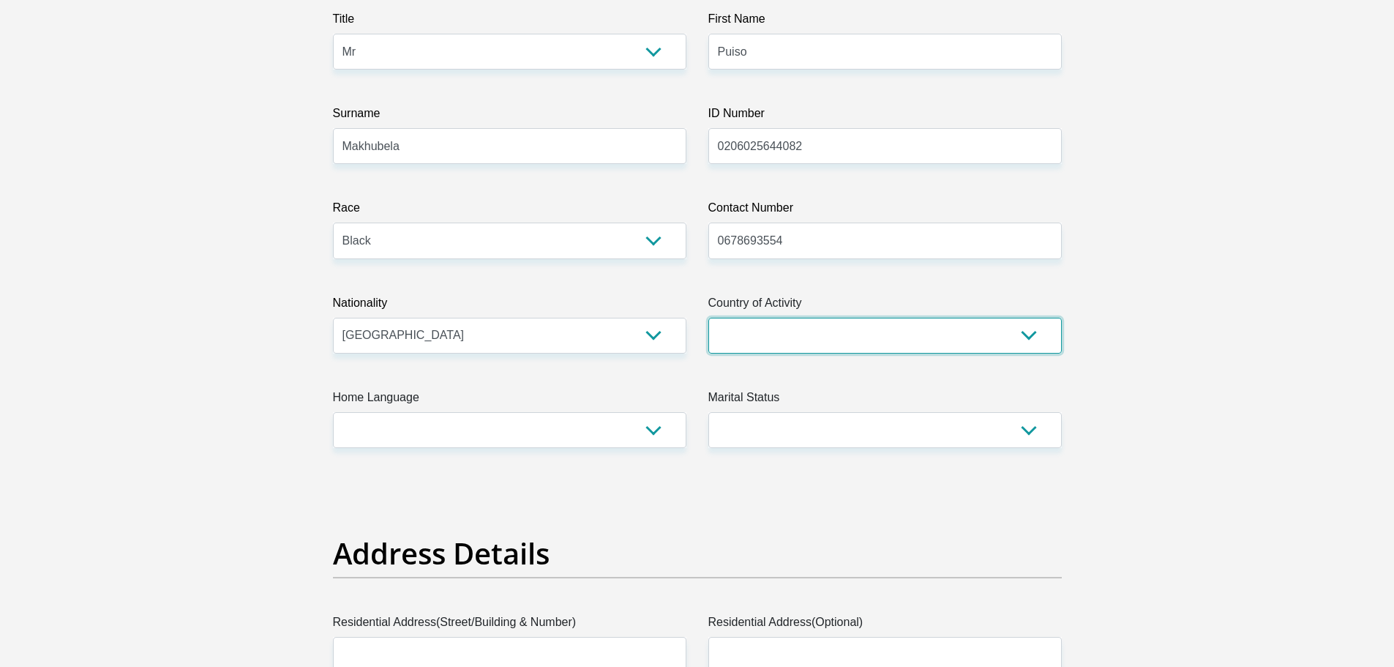
click at [805, 343] on select "South Africa Afghanistan Aland Islands Albania Algeria America Samoa American V…" at bounding box center [884, 336] width 353 height 36
select select "ZAF"
click at [708, 318] on select "South Africa Afghanistan Aland Islands Albania Algeria America Samoa American V…" at bounding box center [884, 336] width 353 height 36
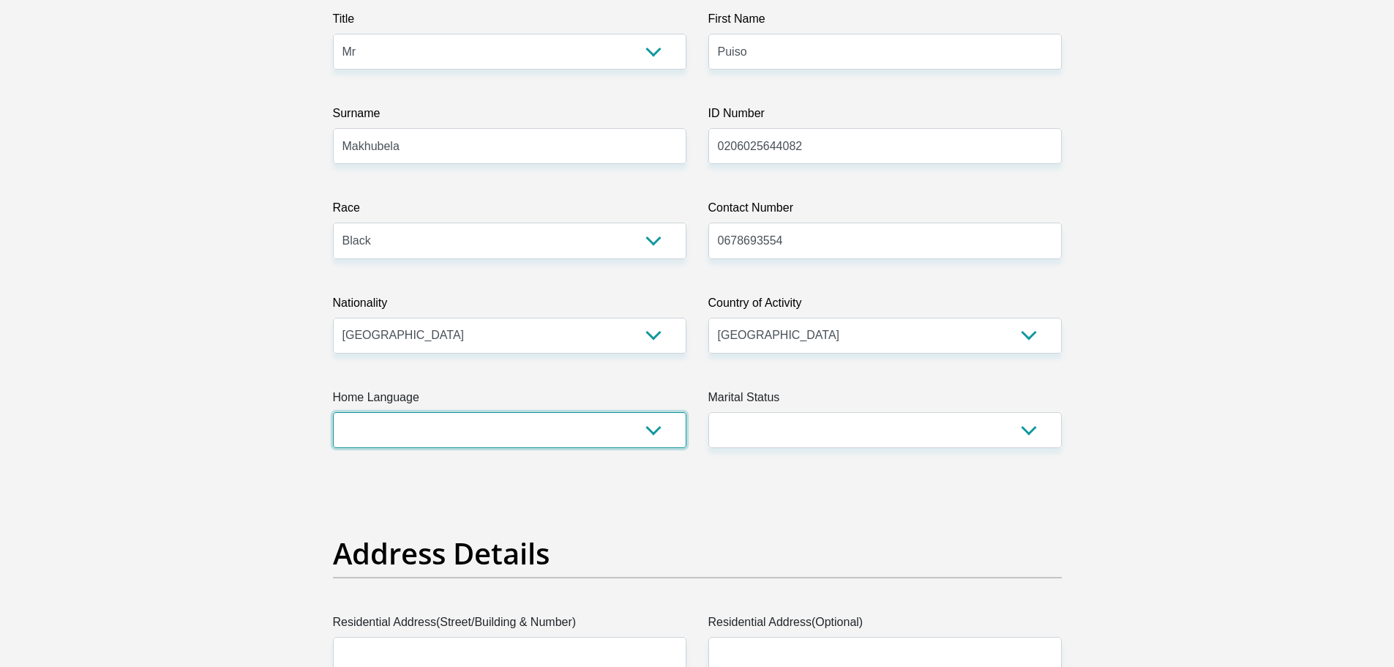
click at [416, 437] on select "Afrikaans English Sepedi South Ndebele Southern Sotho Swati Tsonga Tswana Venda…" at bounding box center [509, 430] width 353 height 36
select select "tso"
click at [333, 412] on select "Afrikaans English Sepedi South Ndebele Southern Sotho Swati Tsonga Tswana Venda…" at bounding box center [509, 430] width 353 height 36
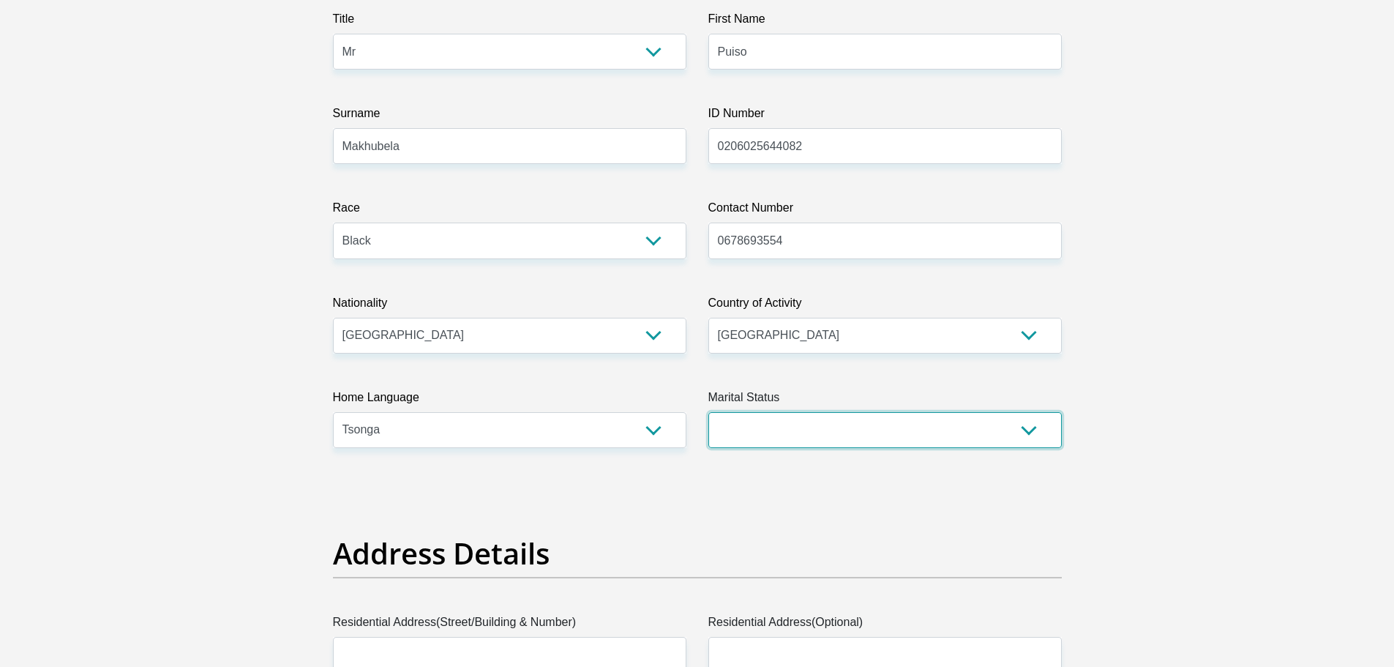
click at [829, 413] on select "Married ANC Single Divorced Widowed Married COP or Customary Law" at bounding box center [884, 430] width 353 height 36
select select "2"
click at [708, 412] on select "Married ANC Single Divorced Widowed Married COP or Customary Law" at bounding box center [884, 430] width 353 height 36
drag, startPoint x: 770, startPoint y: 525, endPoint x: 323, endPoint y: 577, distance: 450.7
click at [323, 577] on div "Address Details" at bounding box center [697, 575] width 751 height 78
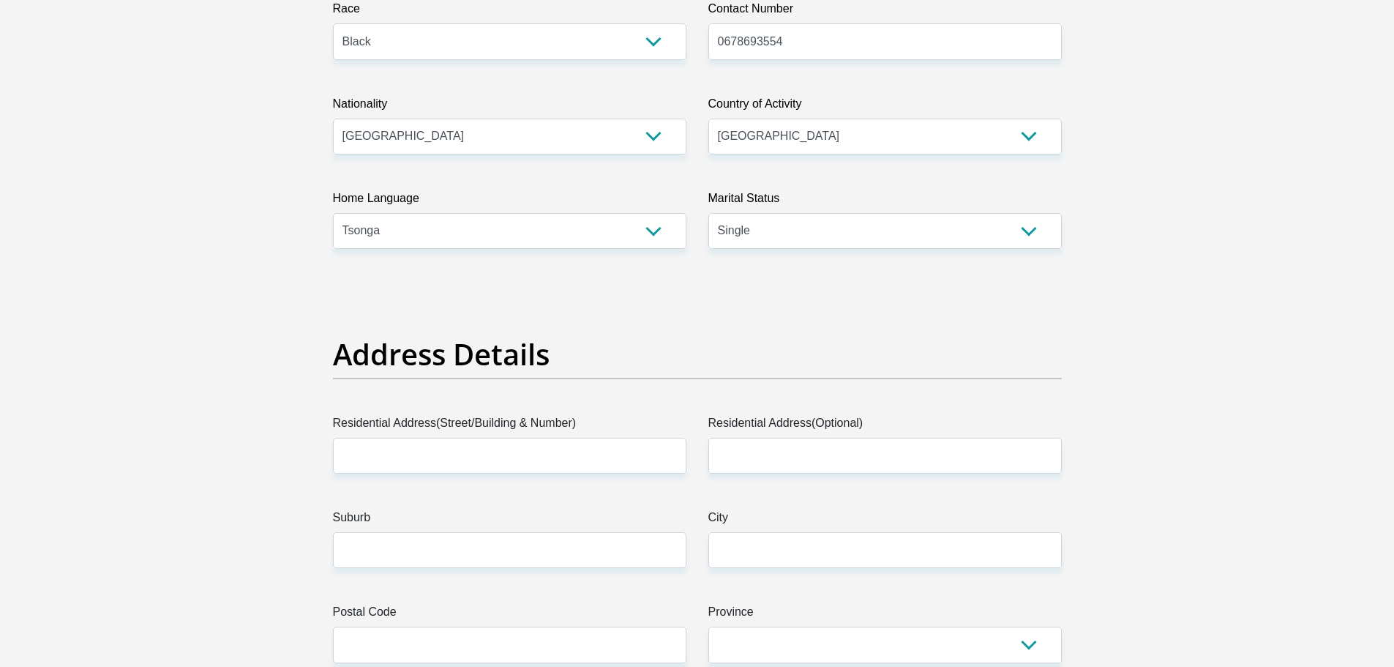
scroll to position [439, 0]
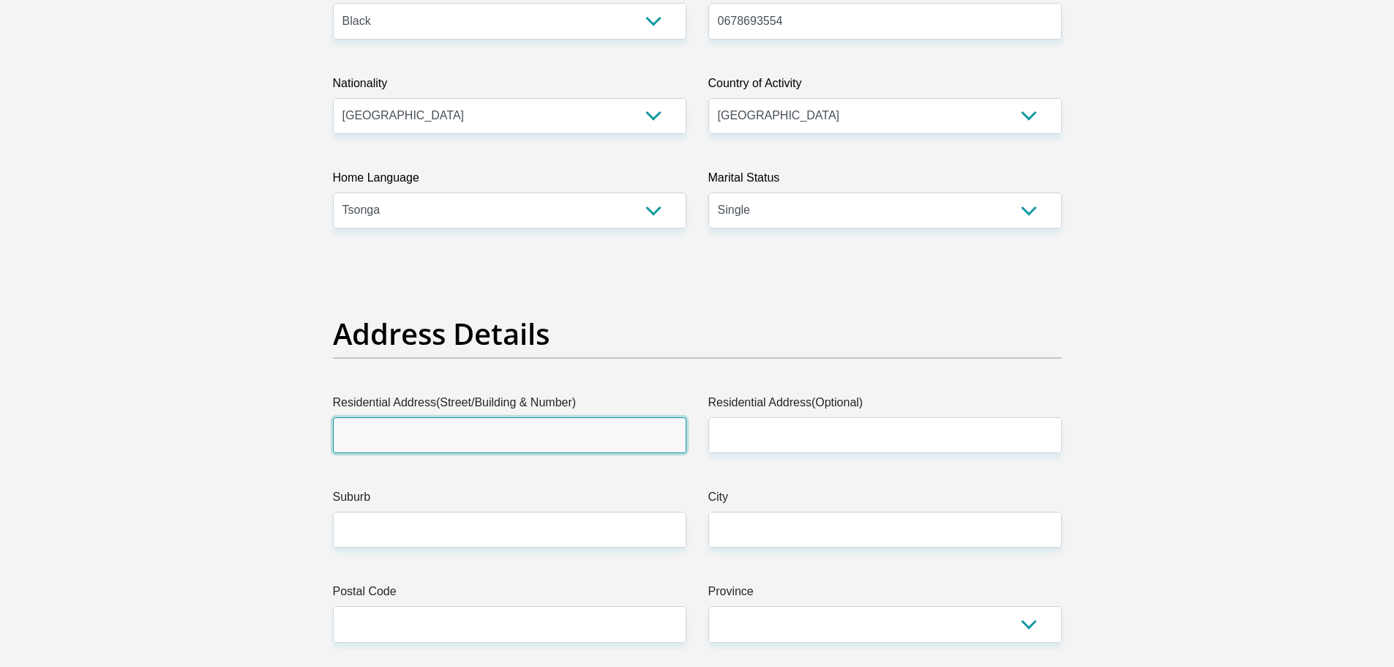
click at [453, 419] on input "Residential Address(Street/Building & Number)" at bounding box center [509, 435] width 353 height 36
type input "1483 Congella Street"
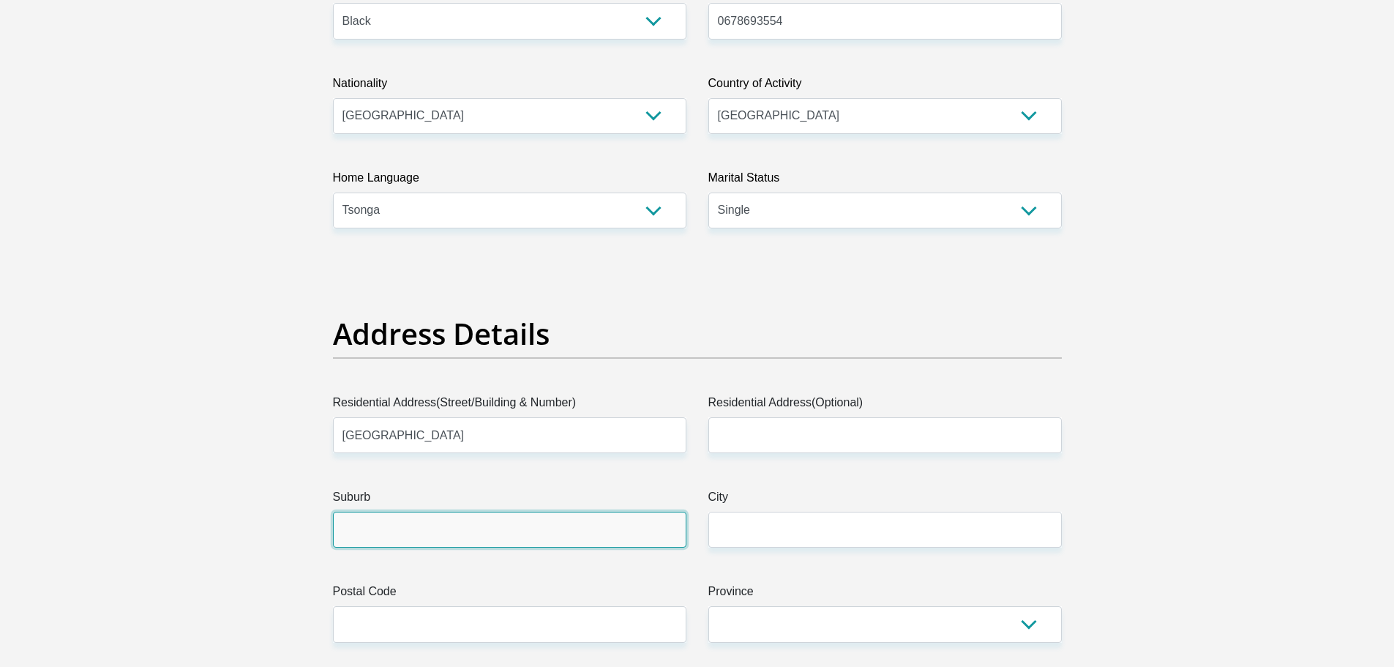
type input "Pretoria"
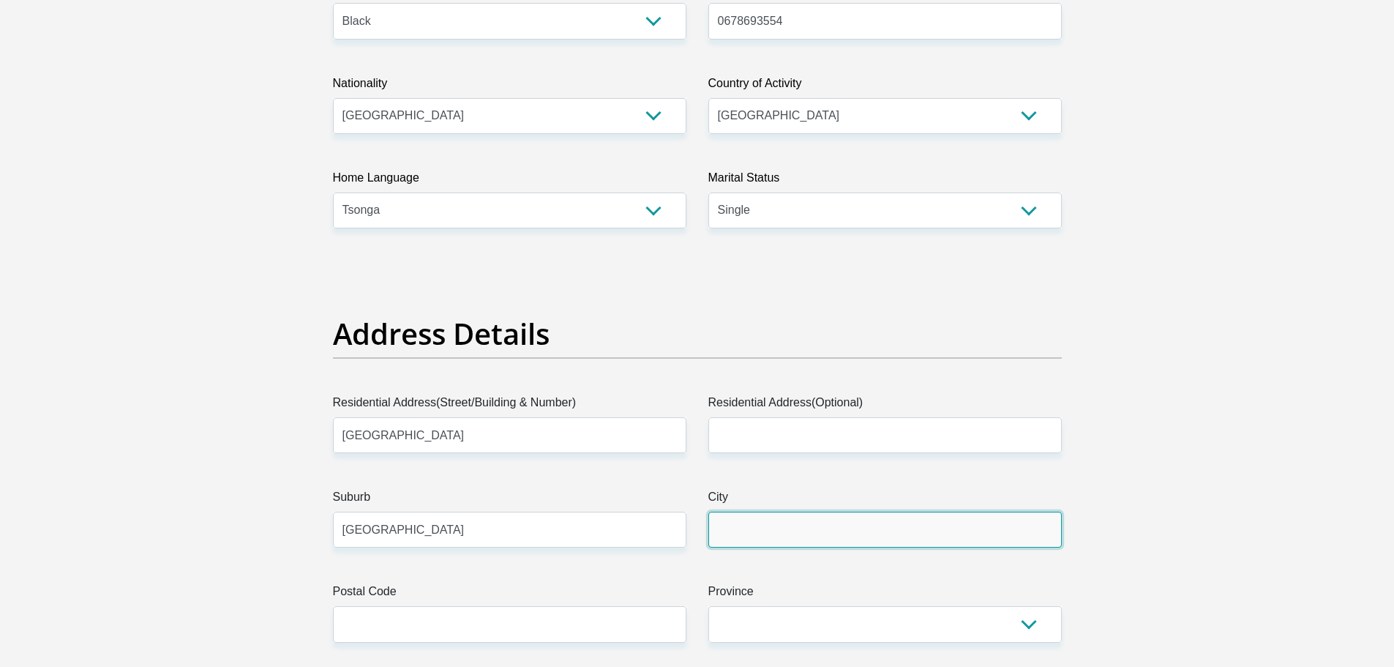
type input "Pretoria"
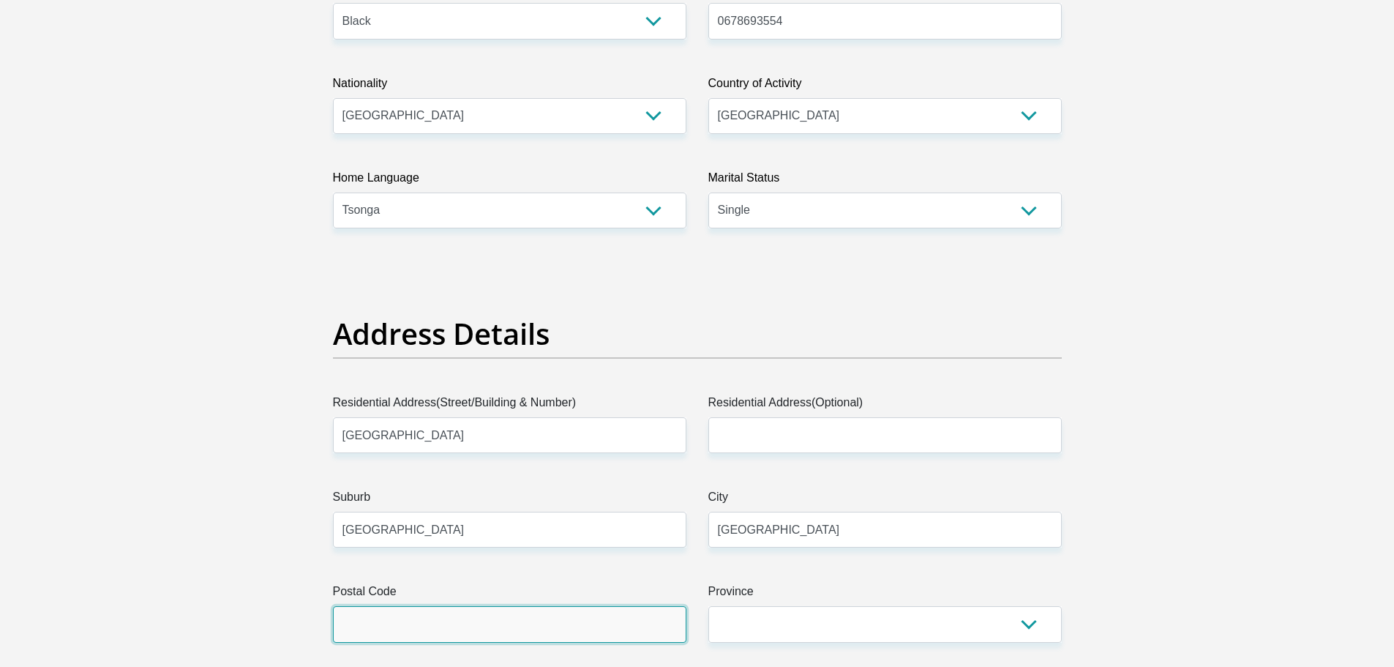
type input "0182"
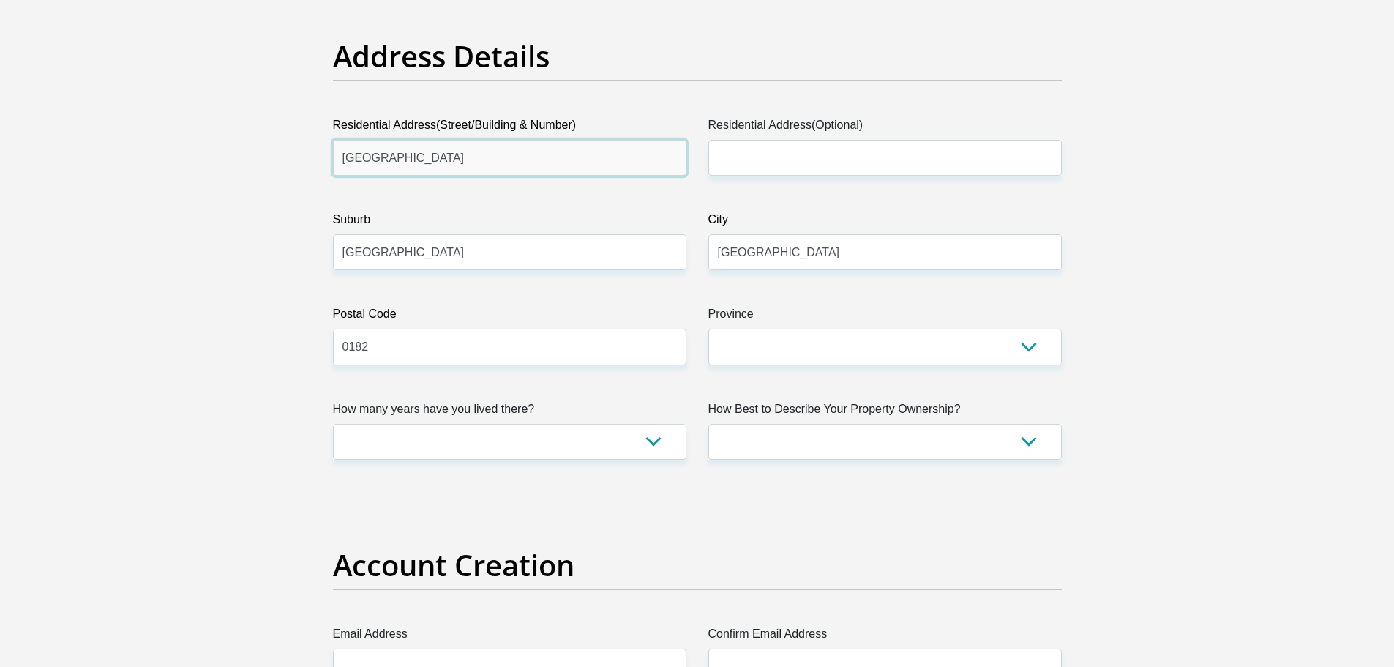
scroll to position [732, 0]
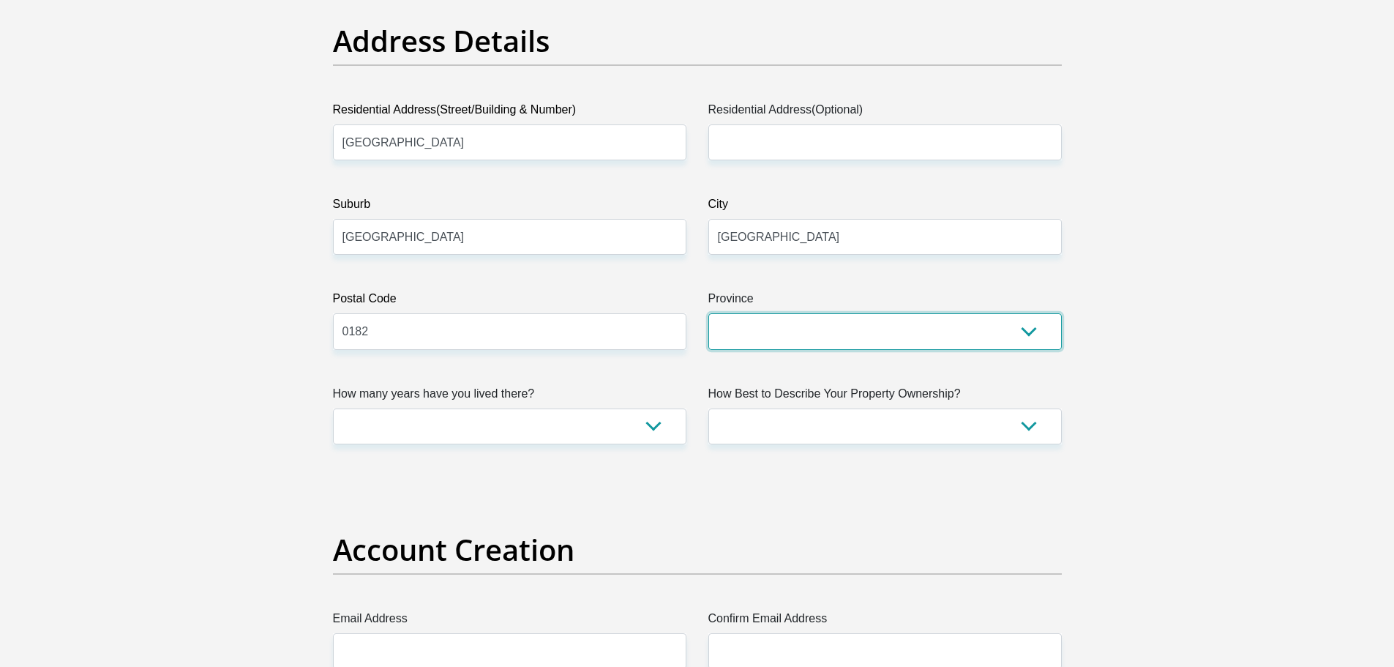
drag, startPoint x: 747, startPoint y: 323, endPoint x: 740, endPoint y: 327, distance: 7.9
click at [742, 326] on select "Eastern Cape Free State Gauteng KwaZulu-Natal Limpopo Mpumalanga Northern Cape …" at bounding box center [884, 331] width 353 height 36
select select "Gauteng"
click at [708, 313] on select "Eastern Cape Free State Gauteng KwaZulu-Natal Limpopo Mpumalanga Northern Cape …" at bounding box center [884, 331] width 353 height 36
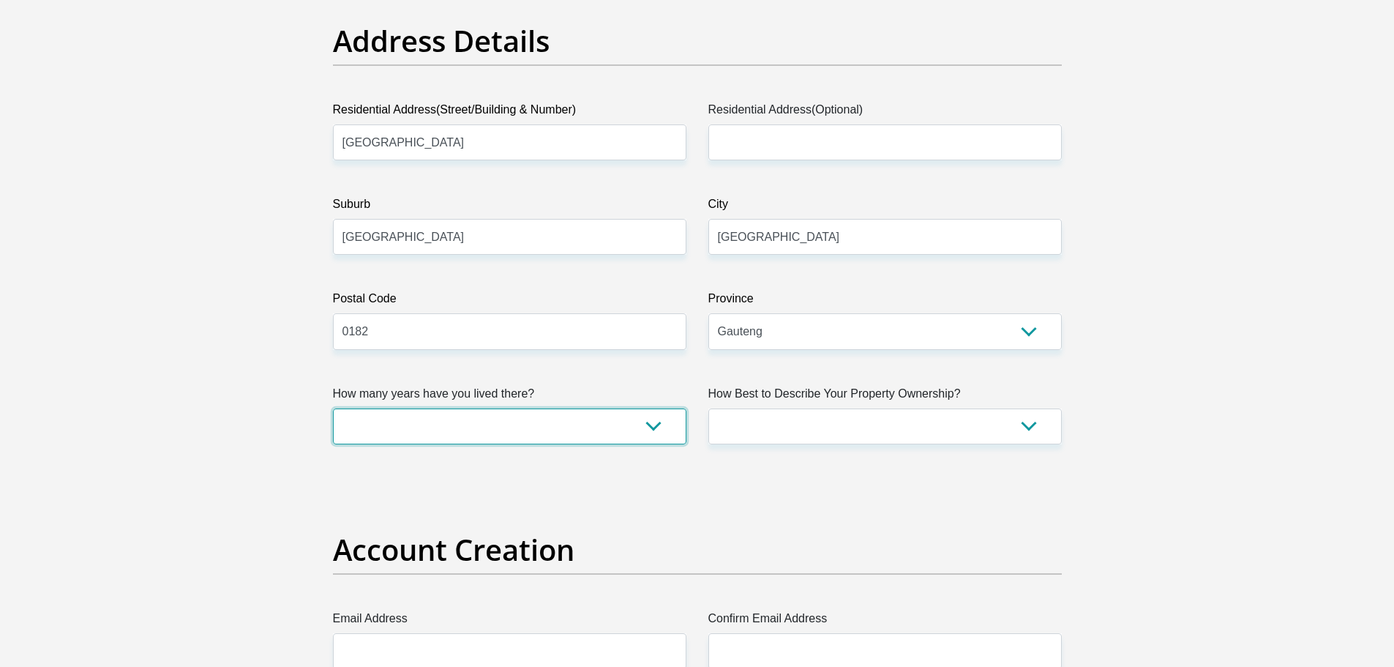
click at [608, 421] on select "less than 1 year 1-3 years 3-5 years 5+ years" at bounding box center [509, 426] width 353 height 36
select select "5"
click at [333, 408] on select "less than 1 year 1-3 years 3-5 years 5+ years" at bounding box center [509, 426] width 353 height 36
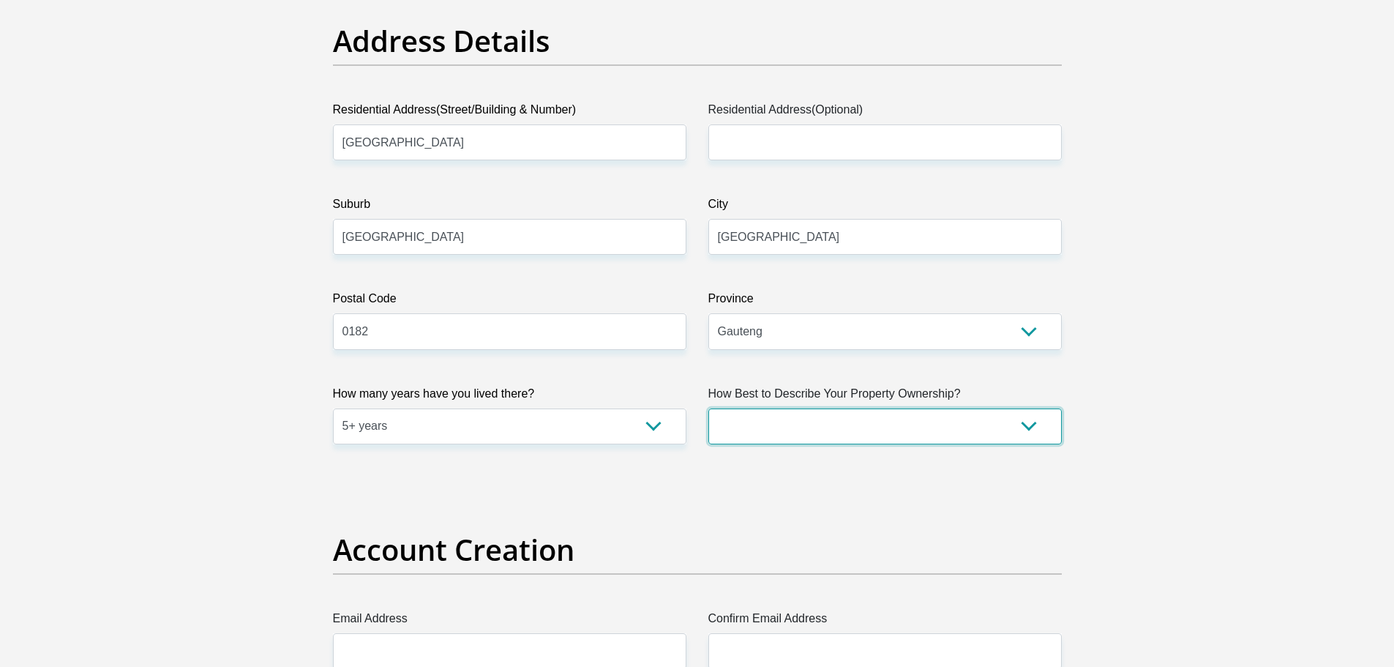
click at [766, 441] on select "Owned Rented Family Owned Company Dwelling" at bounding box center [884, 426] width 353 height 36
select select "Rented"
click at [708, 408] on select "Owned Rented Family Owned Company Dwelling" at bounding box center [884, 426] width 353 height 36
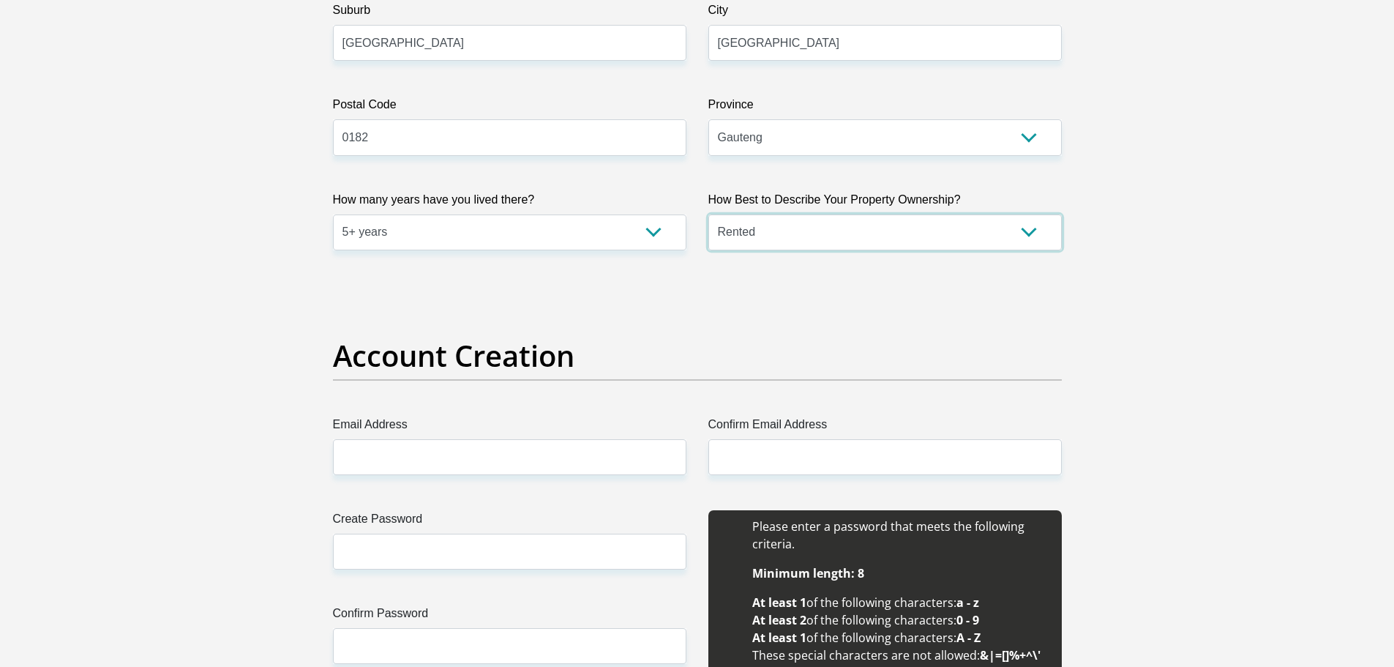
scroll to position [951, 0]
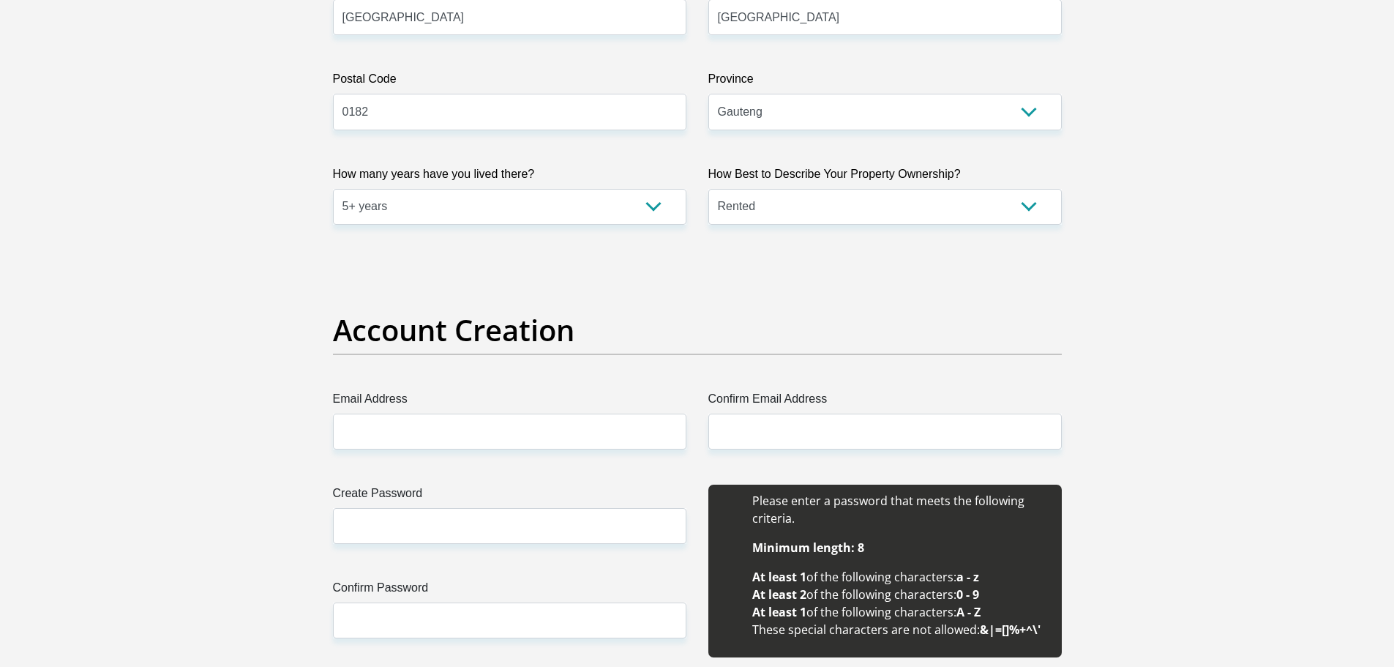
click at [535, 447] on input "Email Address" at bounding box center [509, 431] width 353 height 36
drag, startPoint x: 540, startPoint y: 438, endPoint x: 25, endPoint y: 476, distance: 516.6
type input "manlikepj6778@gmail.com"
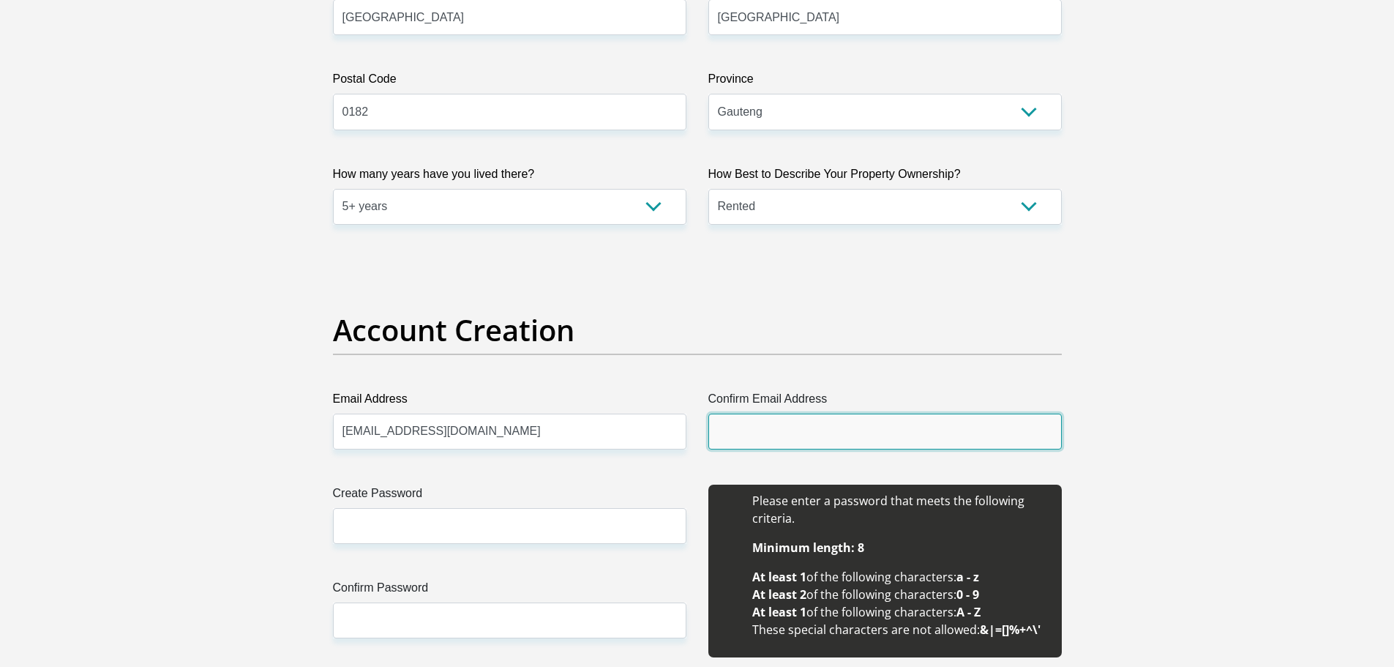
click at [757, 413] on input "Confirm Email Address" at bounding box center [884, 431] width 353 height 36
paste input "manlikepj6778@gmail.com"
type input "manlikepj6778@gmail.com"
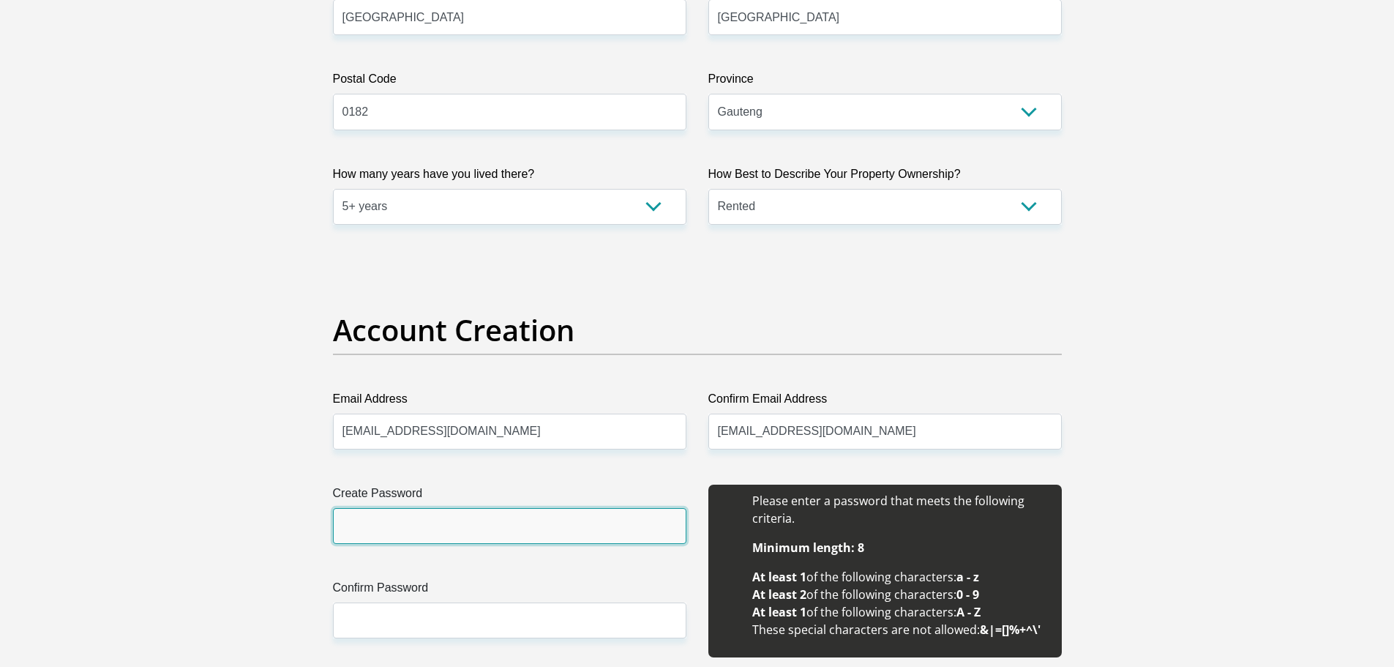
click at [465, 520] on input "Create Password" at bounding box center [509, 526] width 353 height 36
type input "Puiso123!"
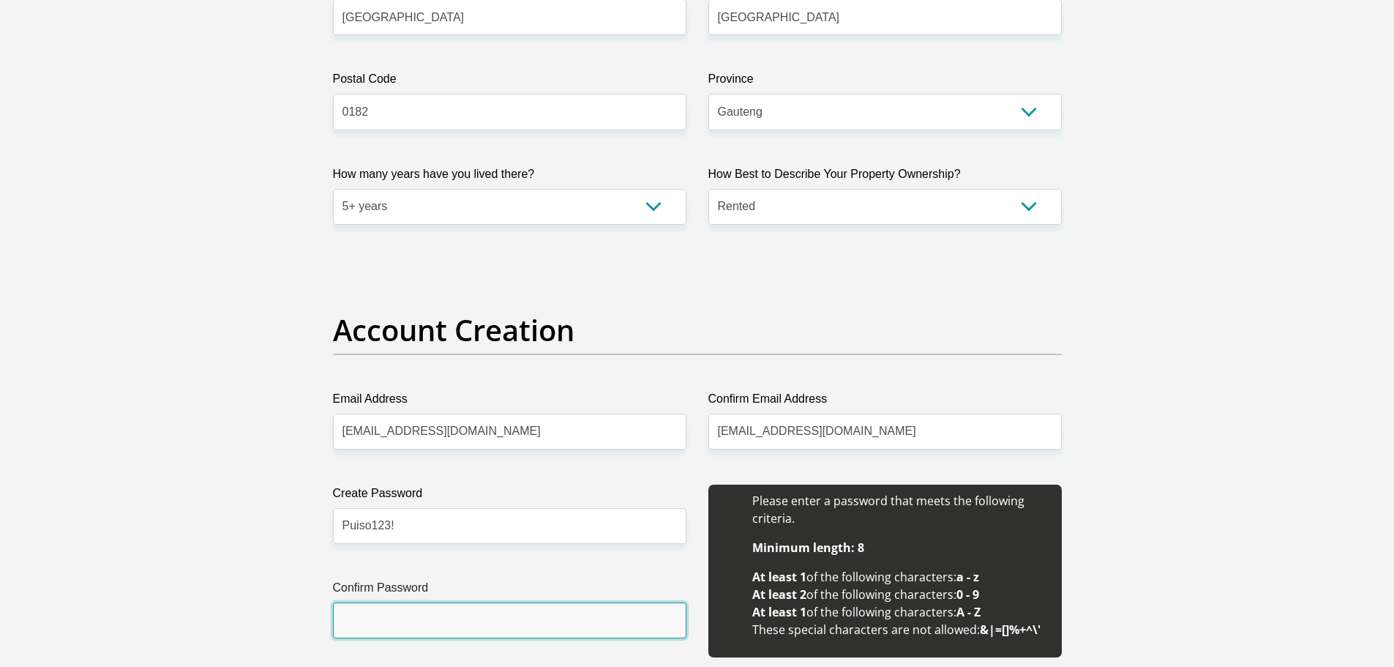
click at [409, 632] on input "Confirm Password" at bounding box center [509, 620] width 353 height 36
type input "Puiso123!"
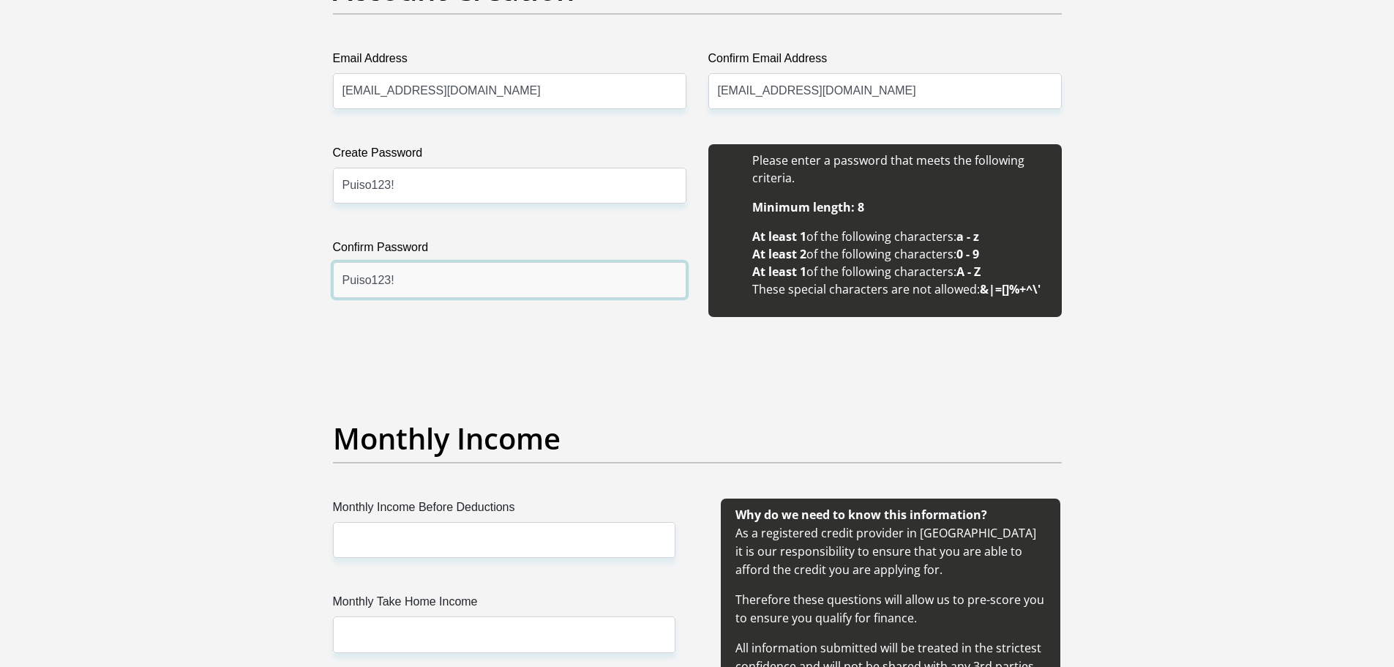
scroll to position [1390, 0]
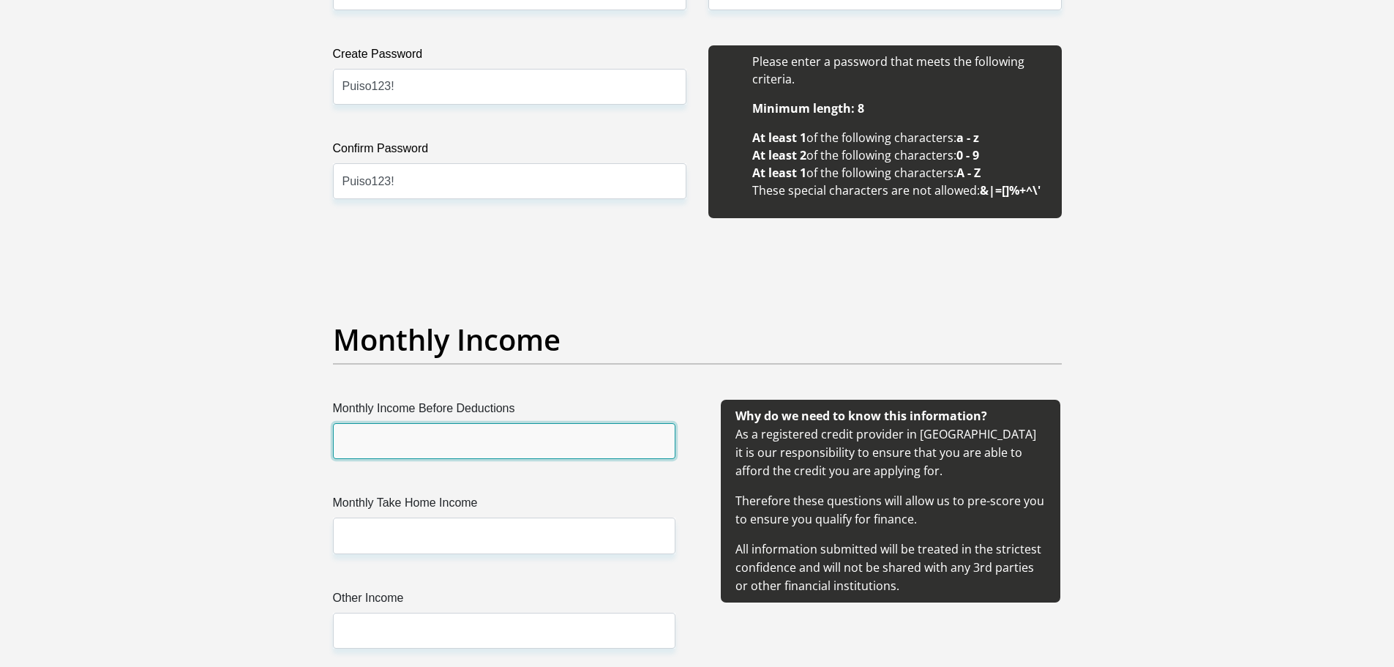
click at [465, 427] on input "Monthly Income Before Deductions" at bounding box center [504, 441] width 342 height 36
type input "8135.20"
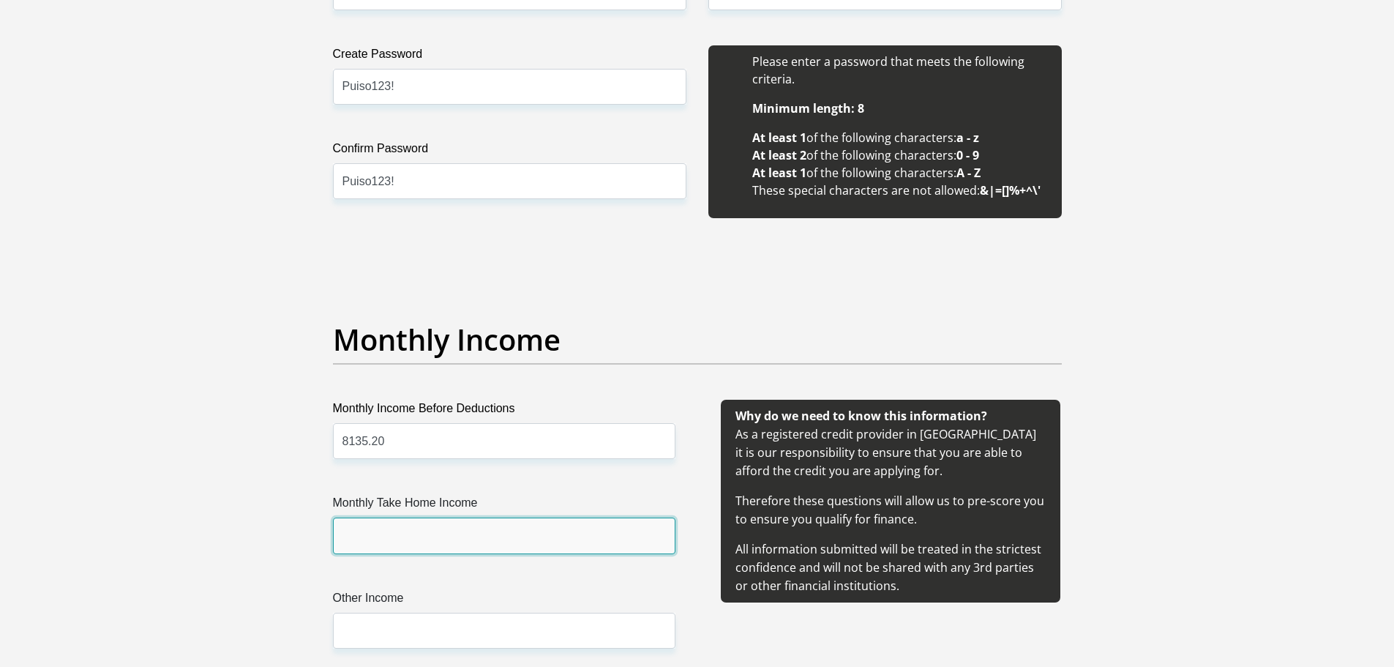
click at [441, 532] on input "Monthly Take Home Income" at bounding box center [504, 535] width 342 height 36
type input "8053.85"
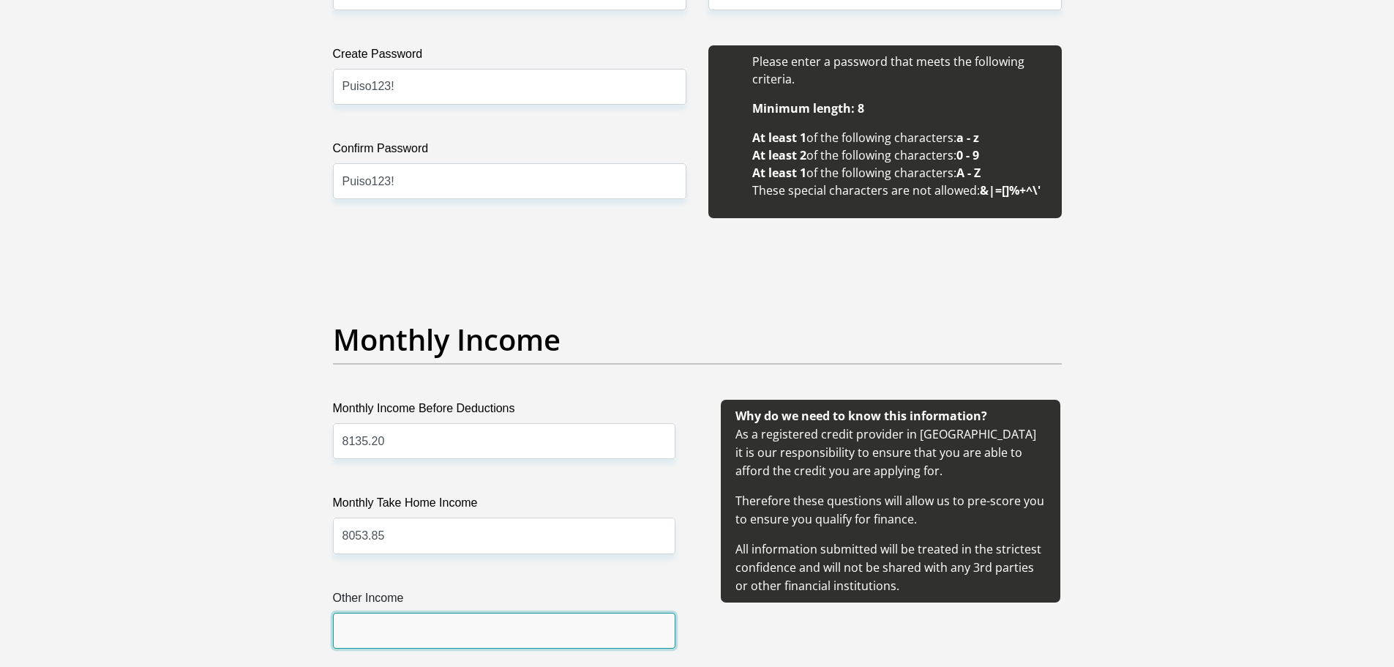
click at [409, 617] on input "Other Income" at bounding box center [504, 630] width 342 height 36
type input "0"
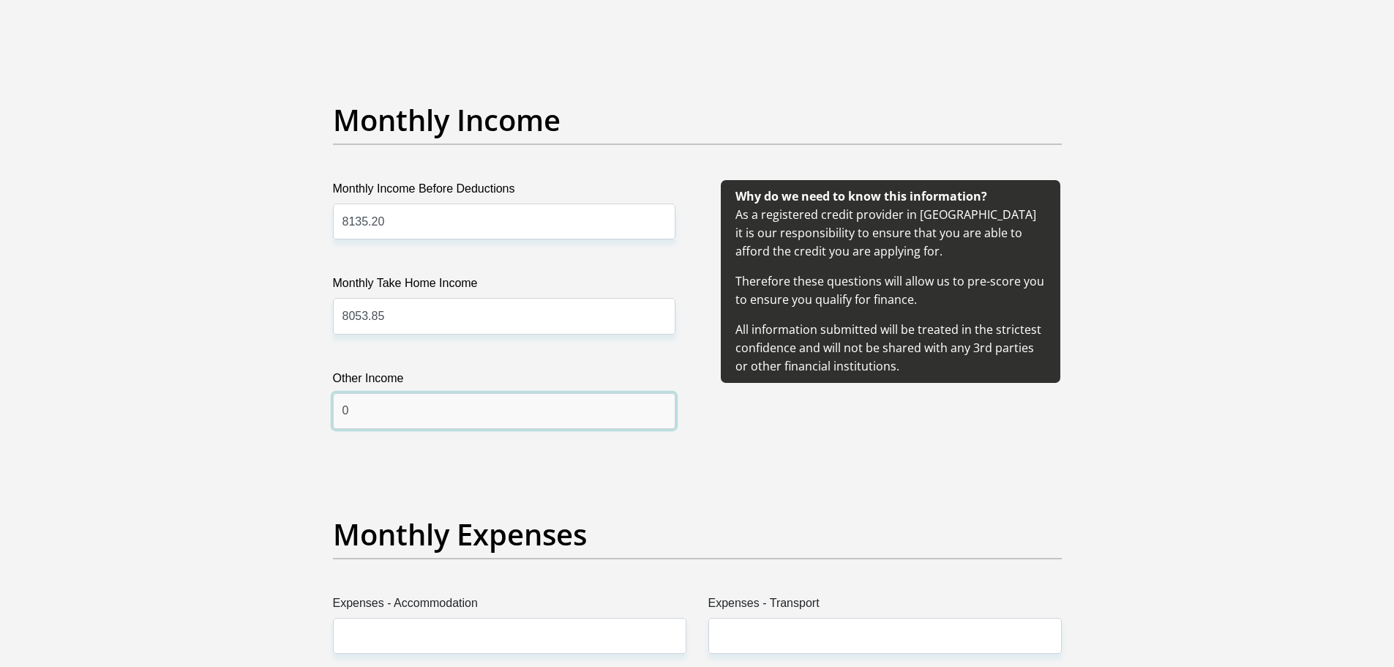
scroll to position [1756, 0]
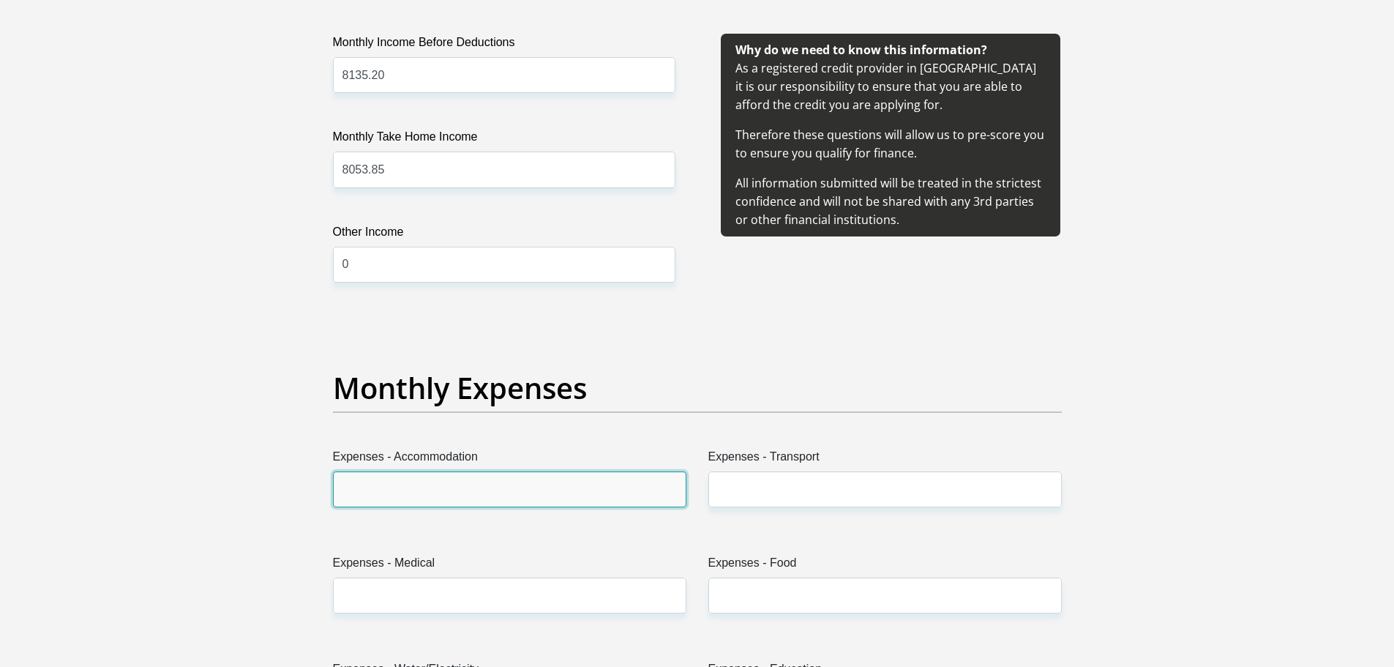
click at [405, 500] on input "Expenses - Accommodation" at bounding box center [509, 489] width 353 height 36
type input "1200"
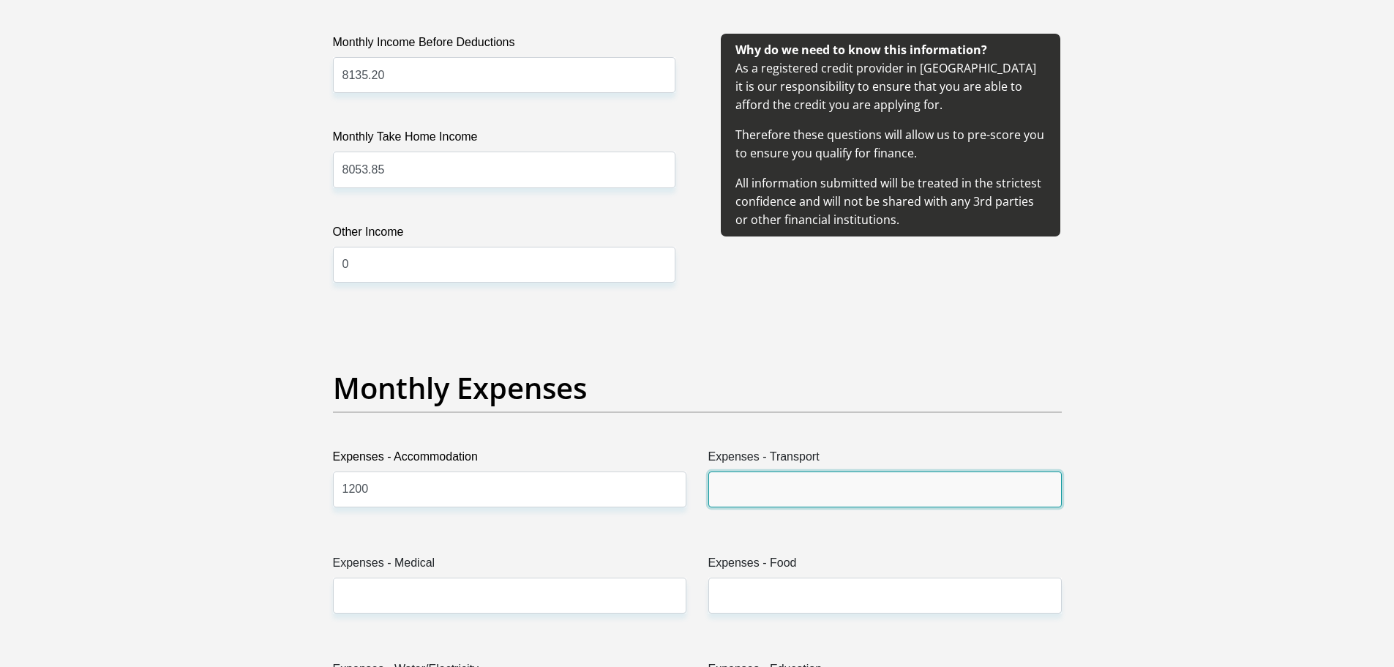
click at [742, 483] on input "Expenses - Transport" at bounding box center [884, 489] width 353 height 36
type input "0"
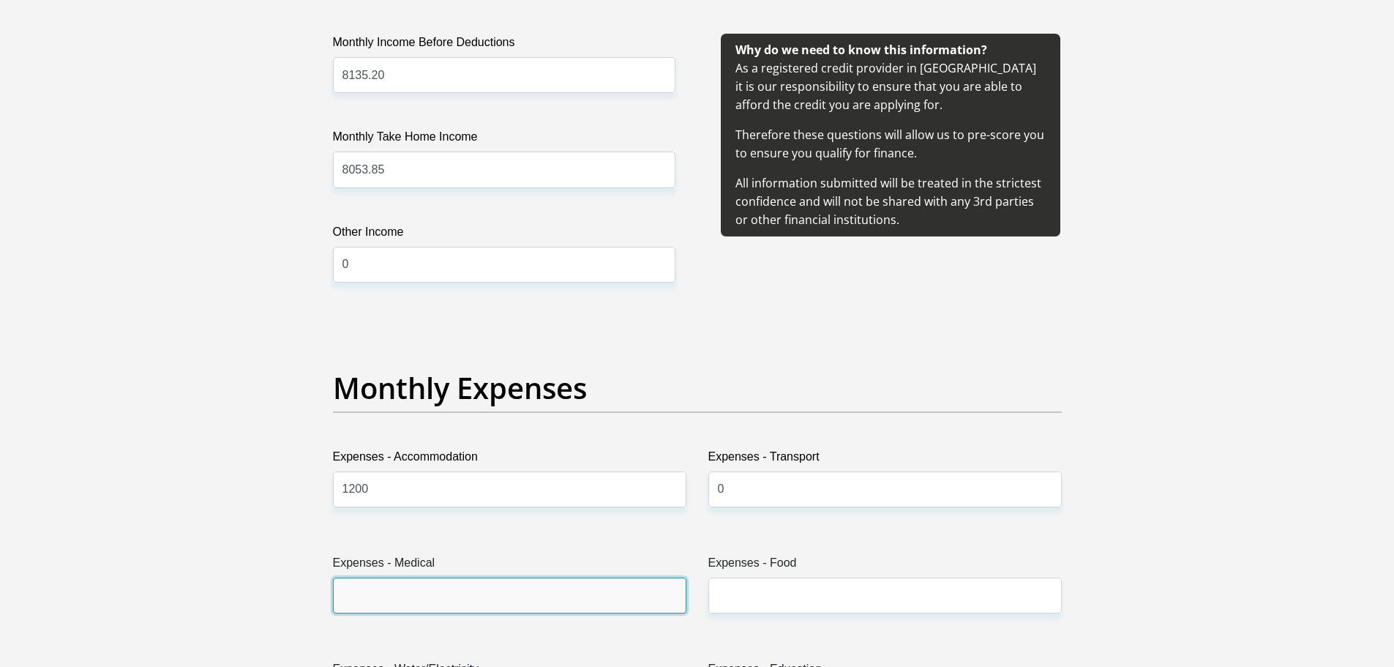
click at [395, 593] on input "Expenses - Medical" at bounding box center [509, 595] width 353 height 36
type input "0"
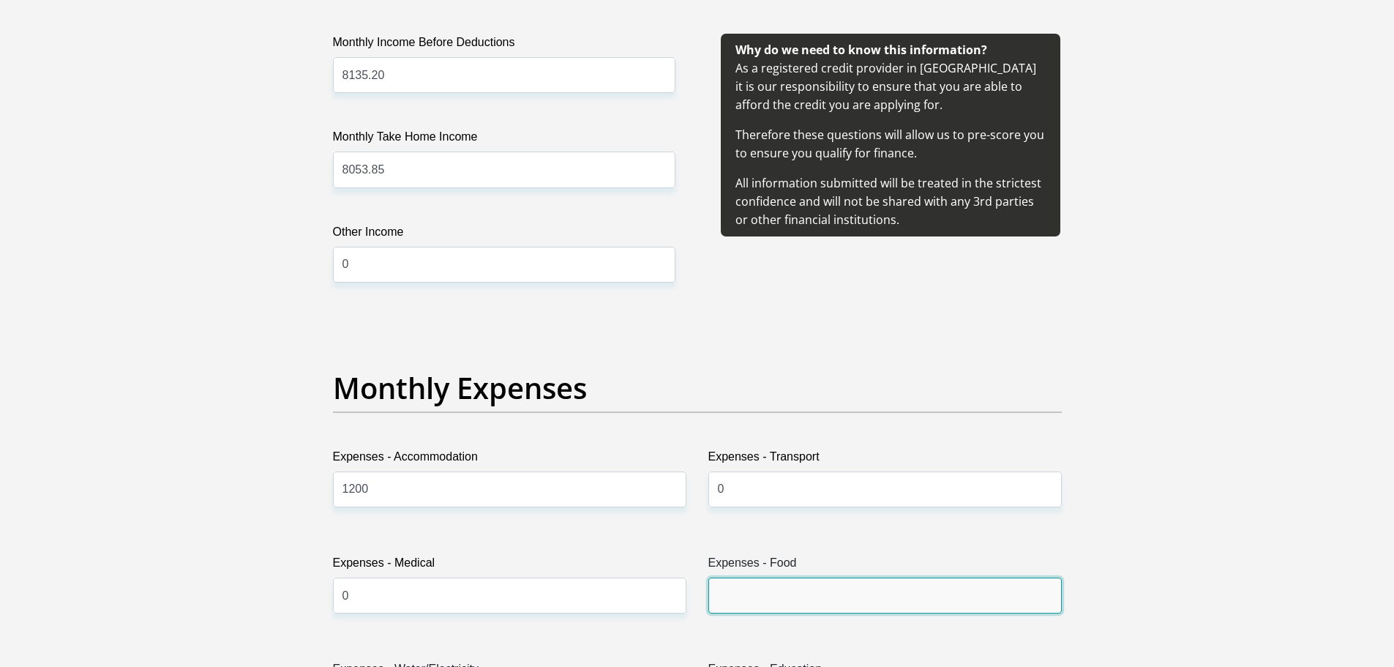
click at [741, 604] on input "Expenses - Food" at bounding box center [884, 595] width 353 height 36
type input "1500"
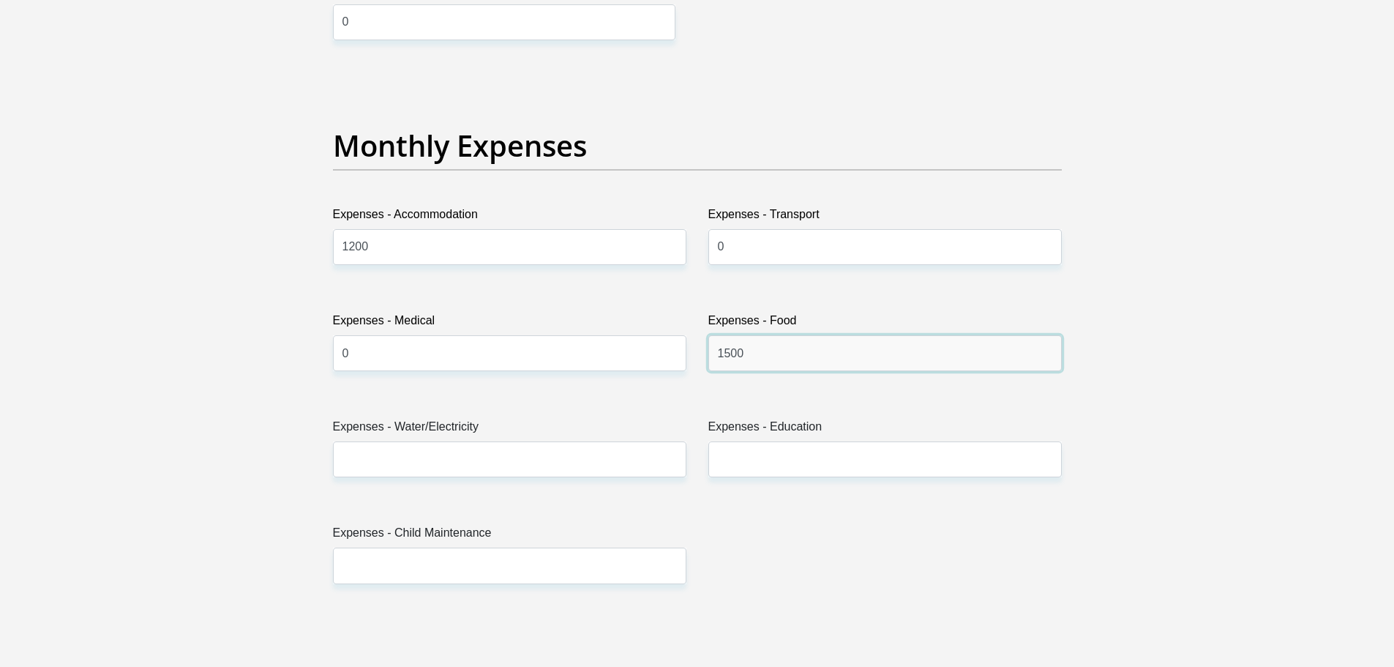
scroll to position [2049, 0]
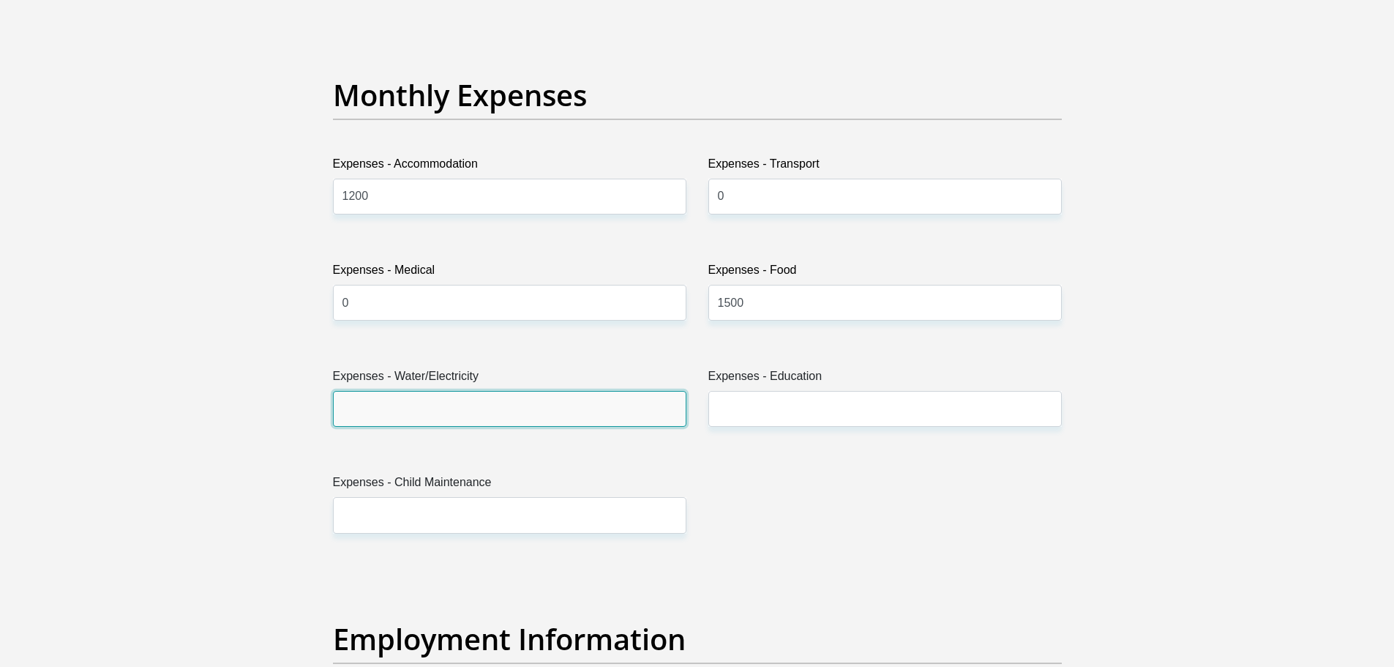
drag, startPoint x: 450, startPoint y: 400, endPoint x: 447, endPoint y: 410, distance: 11.4
click at [449, 405] on input "Expenses - Water/Electricity" at bounding box center [509, 409] width 353 height 36
type input "0"
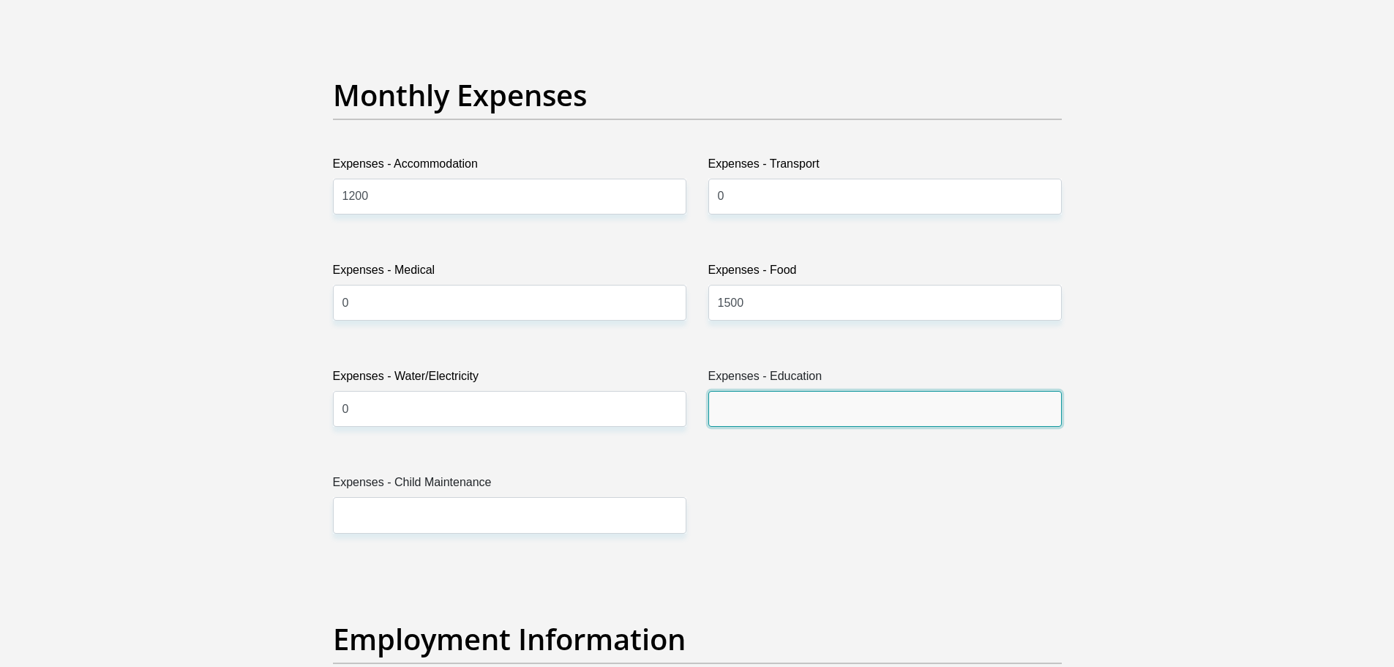
click at [765, 395] on input "Expenses - Education" at bounding box center [884, 409] width 353 height 36
type input "00"
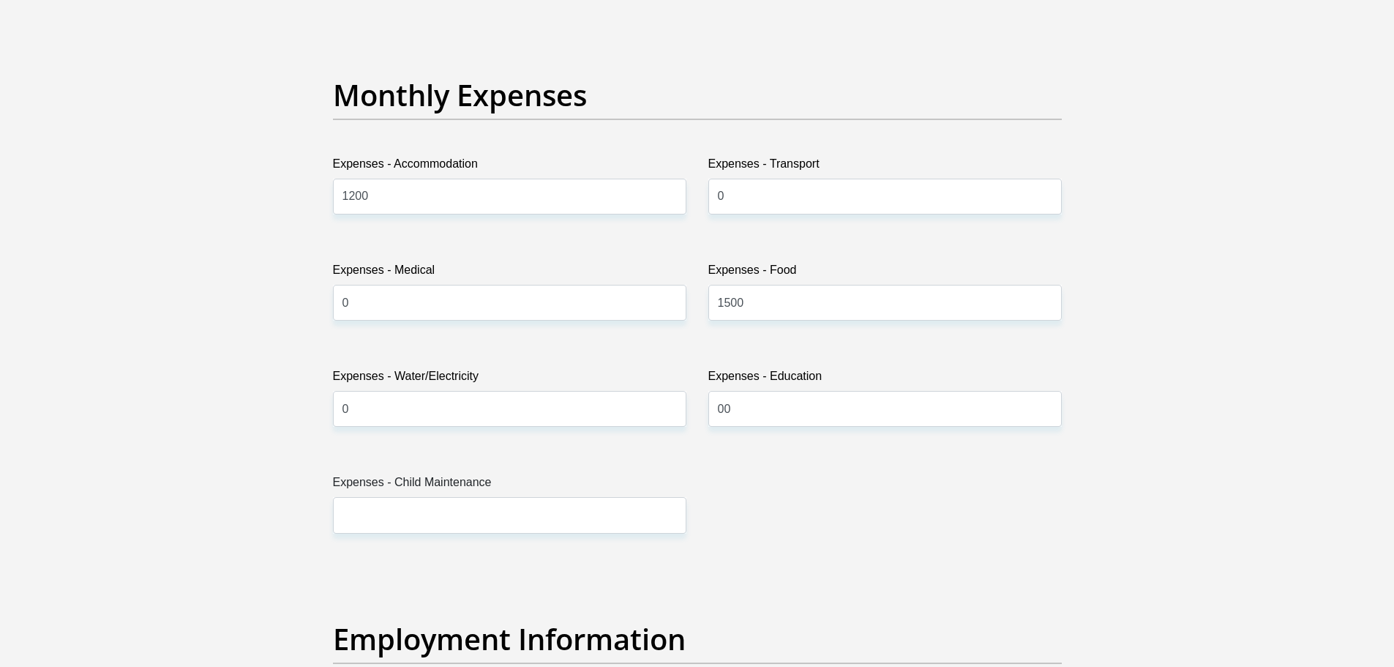
click at [331, 506] on div "Expenses - Child Maintenance" at bounding box center [509, 502] width 375 height 59
click at [359, 514] on input "Expenses - Child Maintenance" at bounding box center [509, 515] width 353 height 36
type input "0"
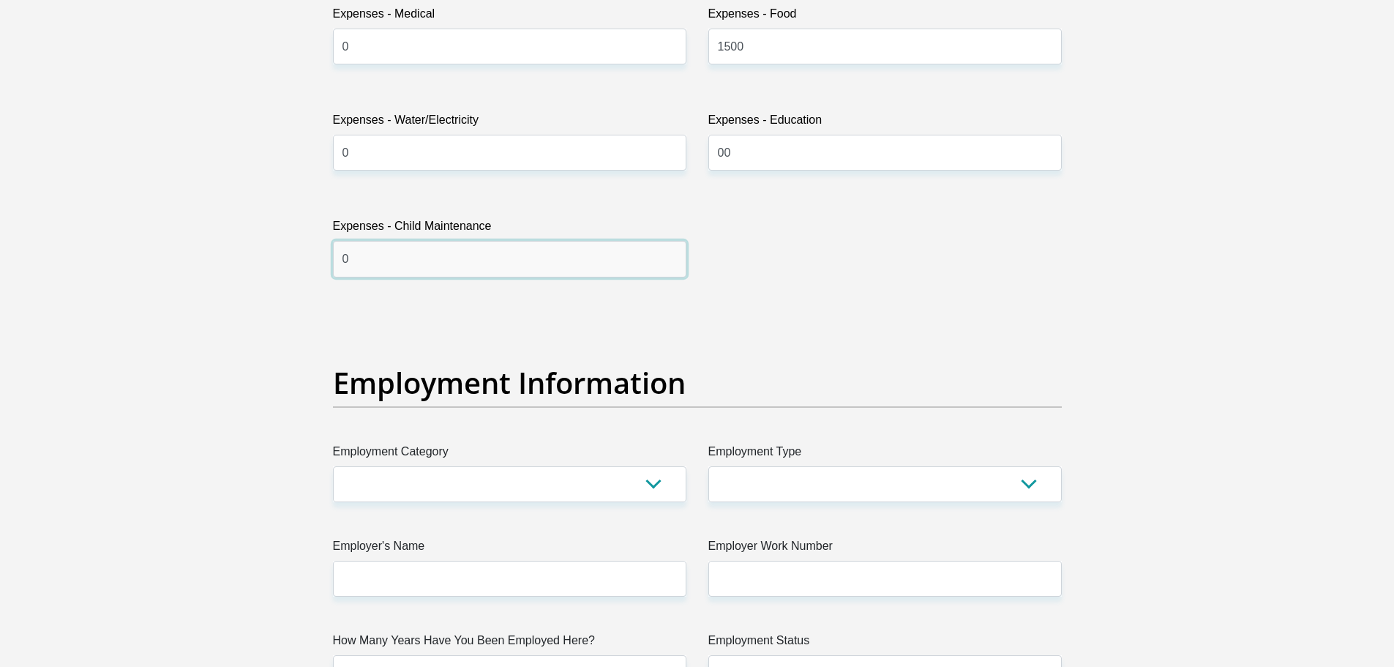
scroll to position [2341, 0]
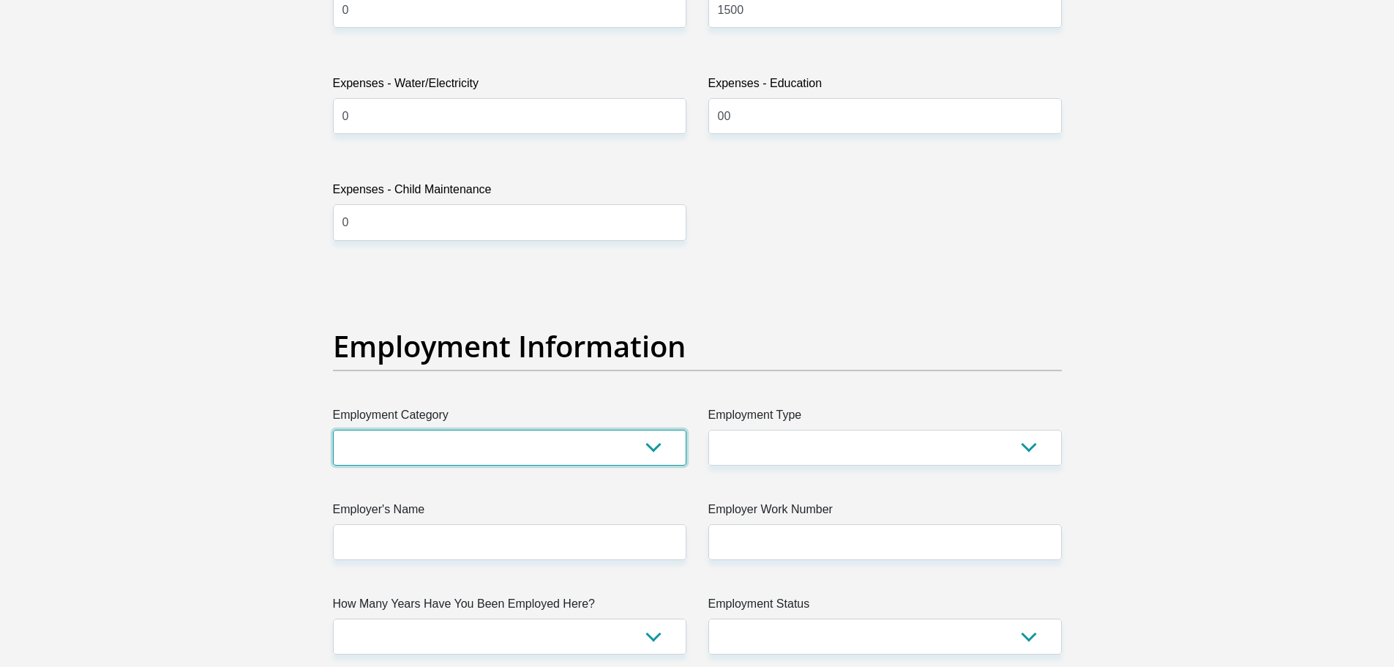
click at [396, 450] on select "AGRICULTURE ALCOHOL & TOBACCO CONSTRUCTION MATERIALS METALLURGY EQUIPMENT FOR R…" at bounding box center [509, 448] width 353 height 36
select select "28"
click at [333, 430] on select "AGRICULTURE ALCOHOL & TOBACCO CONSTRUCTION MATERIALS METALLURGY EQUIPMENT FOR R…" at bounding box center [509, 448] width 353 height 36
drag, startPoint x: 811, startPoint y: 473, endPoint x: 811, endPoint y: 458, distance: 14.7
click at [811, 470] on div "Title Mr Ms Mrs Dr Other First Name Puiso Surname Makhubela ID Number 020602564…" at bounding box center [697, 268] width 751 height 4761
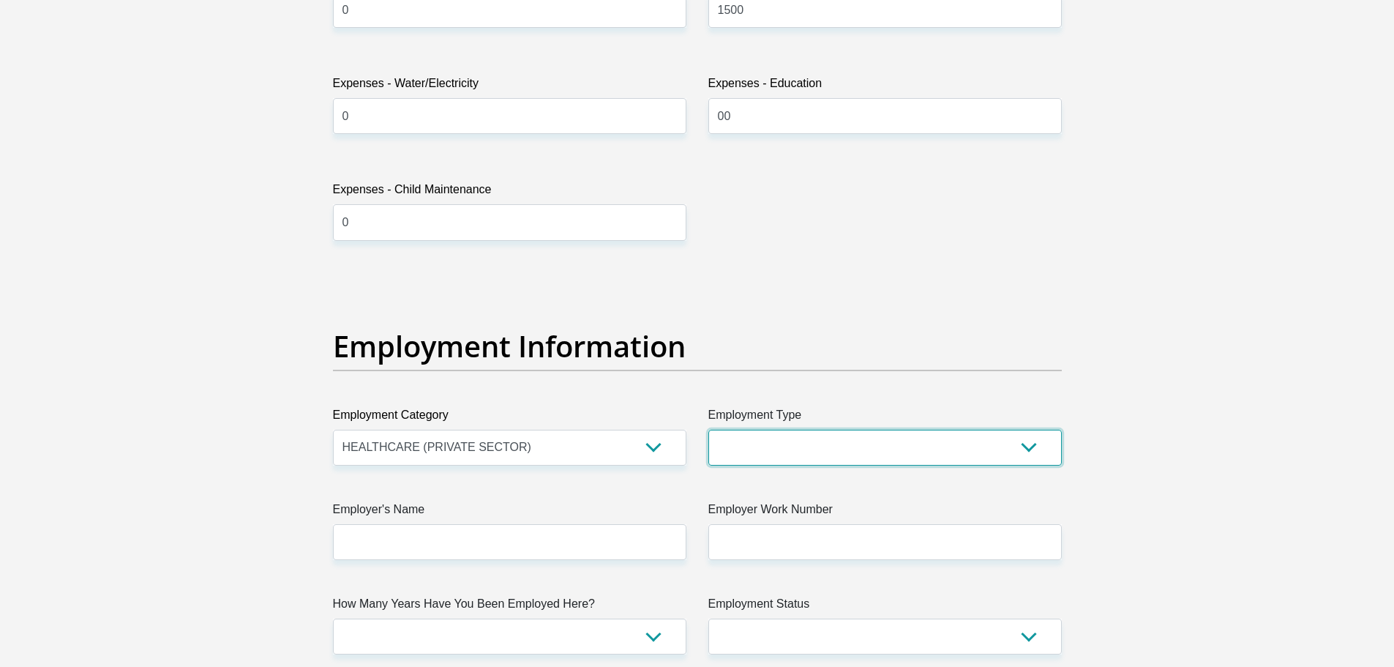
click at [811, 453] on select "College/Lecturer Craft Seller Creative Driver Executive Farmer Forces - Non Com…" at bounding box center [884, 448] width 353 height 36
select select "Production/Manufacturing"
click at [708, 430] on select "College/Lecturer Craft Seller Creative Driver Executive Farmer Forces - Non Com…" at bounding box center [884, 448] width 353 height 36
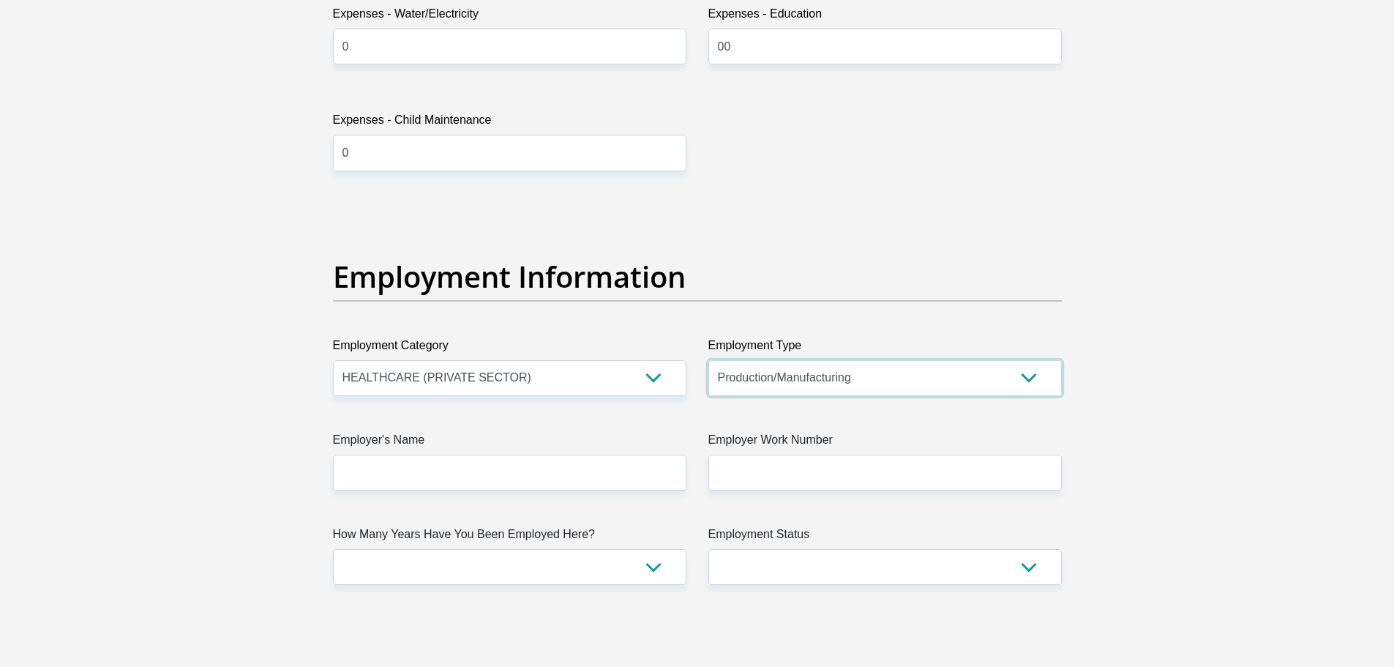
scroll to position [2415, 0]
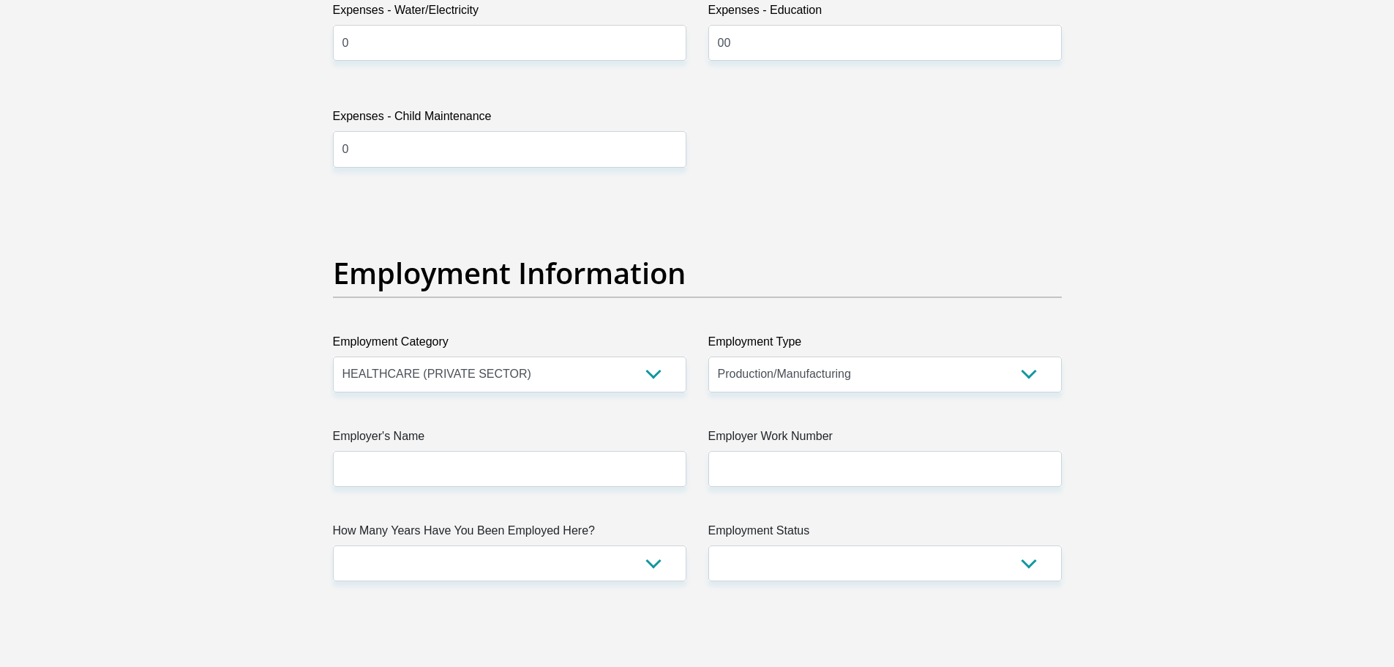
click at [475, 487] on div "Title Mr Ms Mrs Dr Other First Name Puiso Surname Makhubela ID Number 020602564…" at bounding box center [697, 195] width 751 height 4761
click at [484, 473] on input "Employer's Name" at bounding box center [509, 469] width 353 height 36
type input "Inqababiotec"
click at [819, 476] on input "Employer Work Number" at bounding box center [884, 469] width 353 height 36
type input "0123435829"
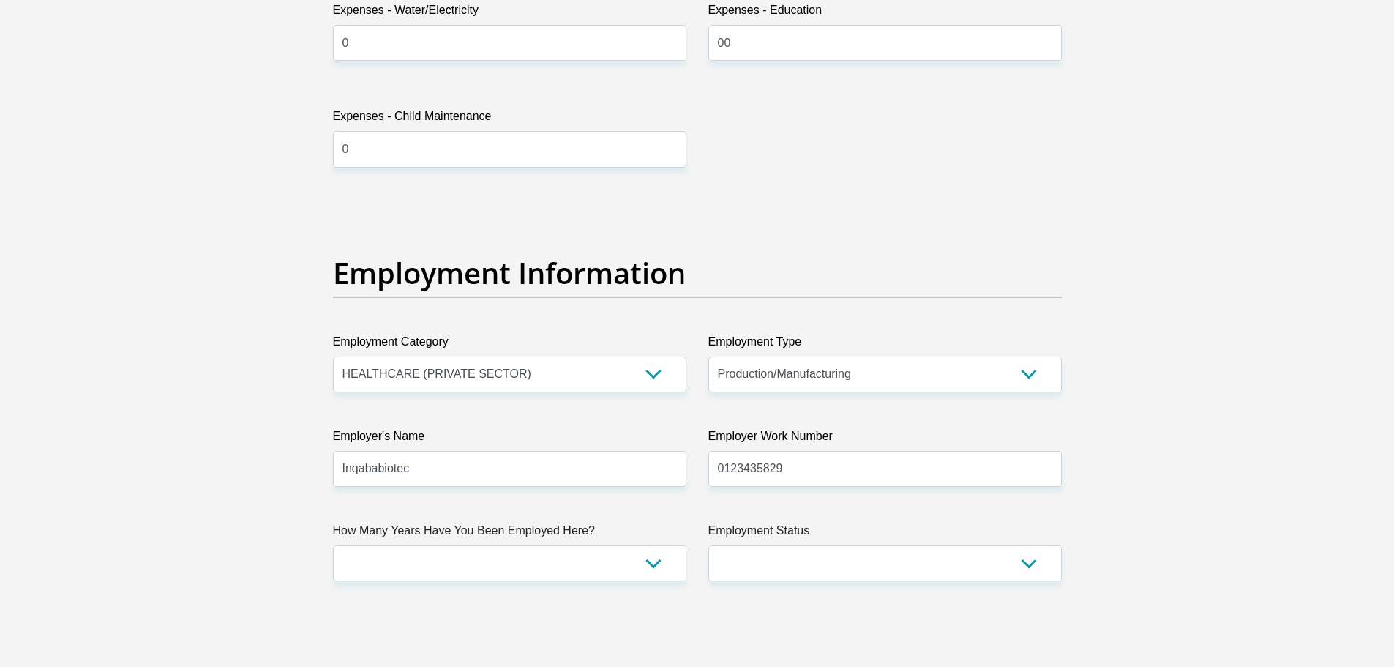
click at [791, 505] on div "Title Mr Ms Mrs Dr Other First Name Puiso Surname Makhubela ID Number 020602564…" at bounding box center [697, 195] width 751 height 4761
click at [546, 585] on div "Title Mr Ms Mrs Dr Other First Name Puiso Surname Makhubela ID Number 020602564…" at bounding box center [697, 195] width 751 height 4761
click at [543, 563] on select "less than 1 year 1-3 years 3-5 years 5+ years" at bounding box center [509, 563] width 353 height 36
select select "24"
click at [333, 545] on select "less than 1 year 1-3 years 3-5 years 5+ years" at bounding box center [509, 563] width 353 height 36
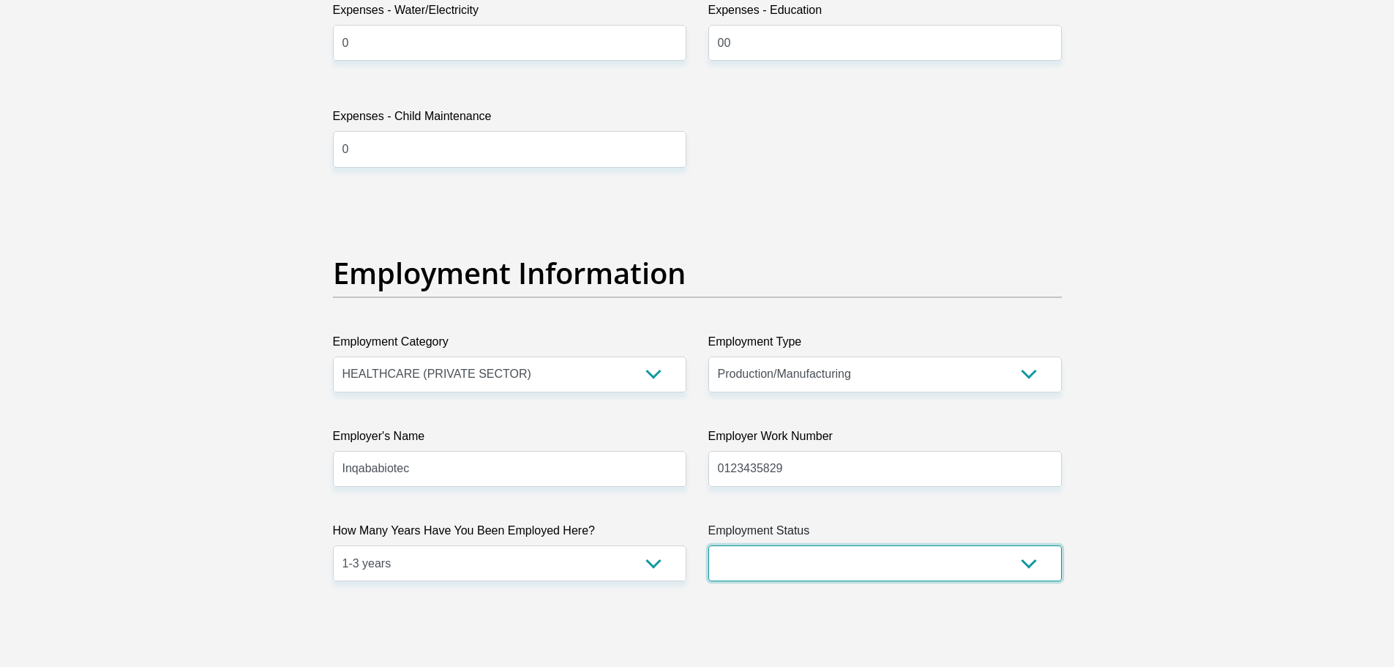
click at [781, 555] on select "Permanent/Full-time Part-time/Casual Contract Worker Self-Employed Housewife Re…" at bounding box center [884, 563] width 353 height 36
select select "1"
click at [708, 545] on select "Permanent/Full-time Part-time/Casual Contract Worker Self-Employed Housewife Re…" at bounding box center [884, 563] width 353 height 36
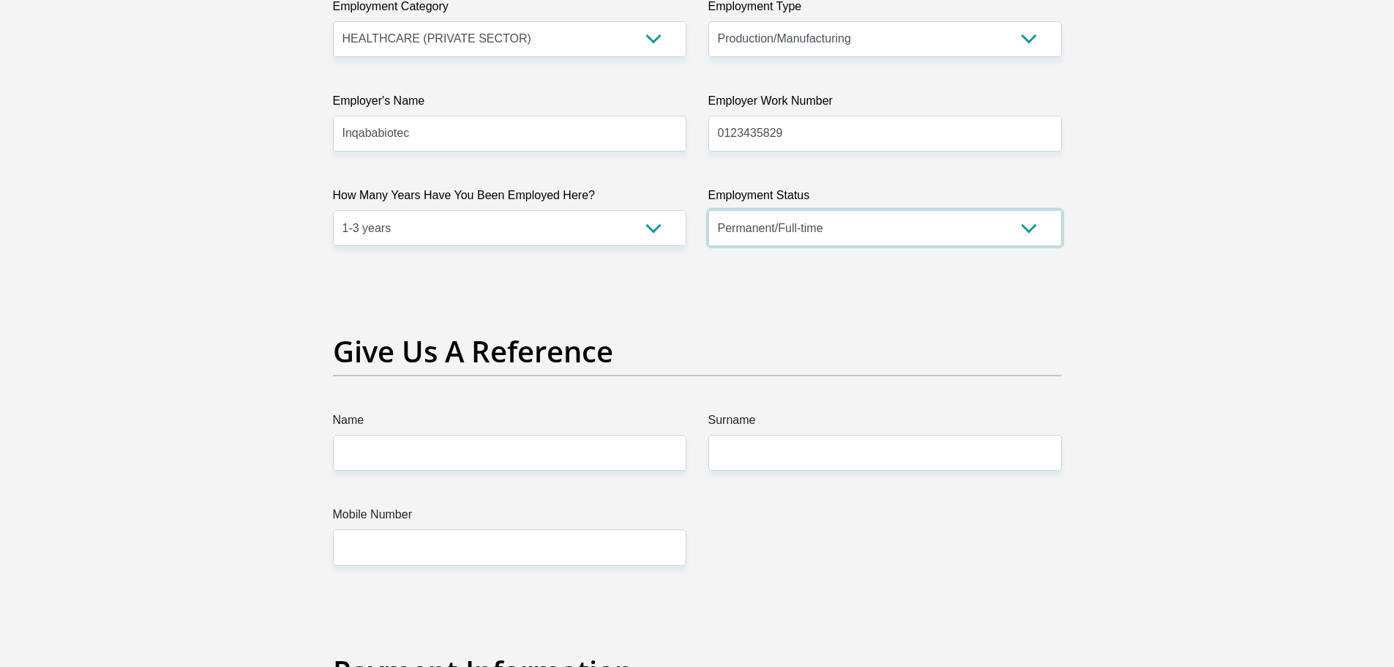
scroll to position [2780, 0]
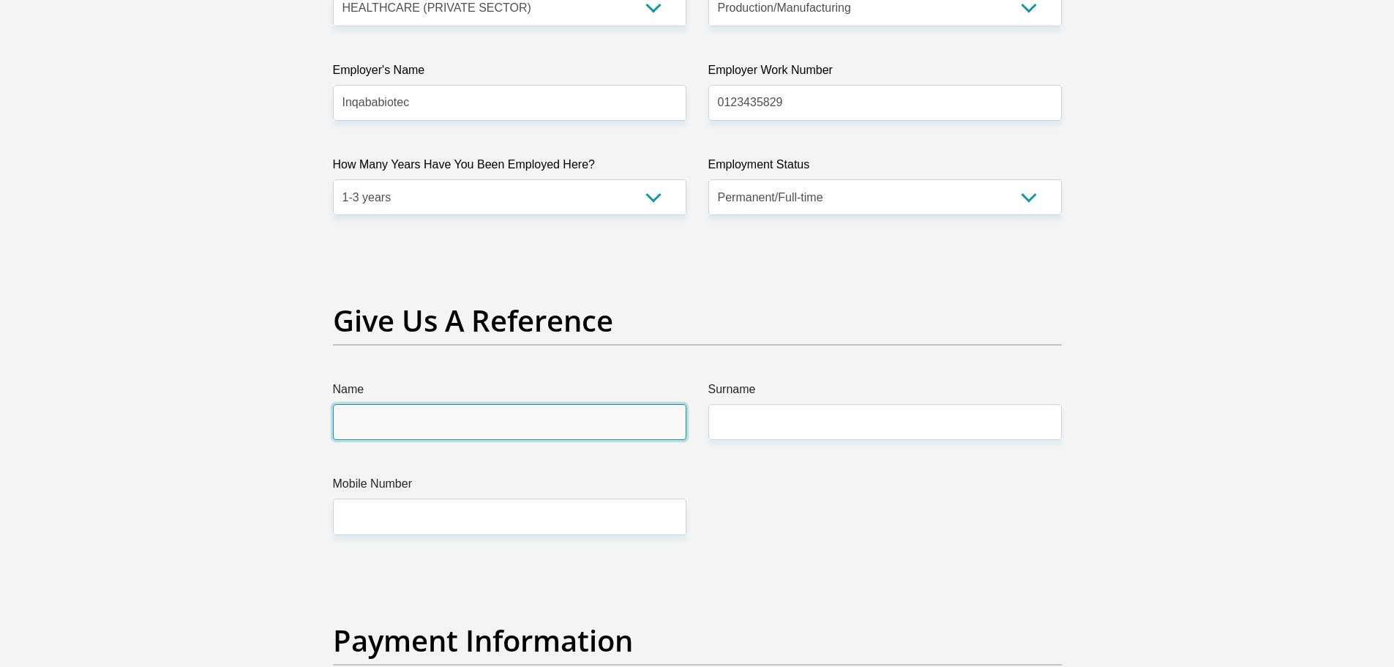
click at [558, 427] on input "Name" at bounding box center [509, 422] width 353 height 36
type input "Katlego"
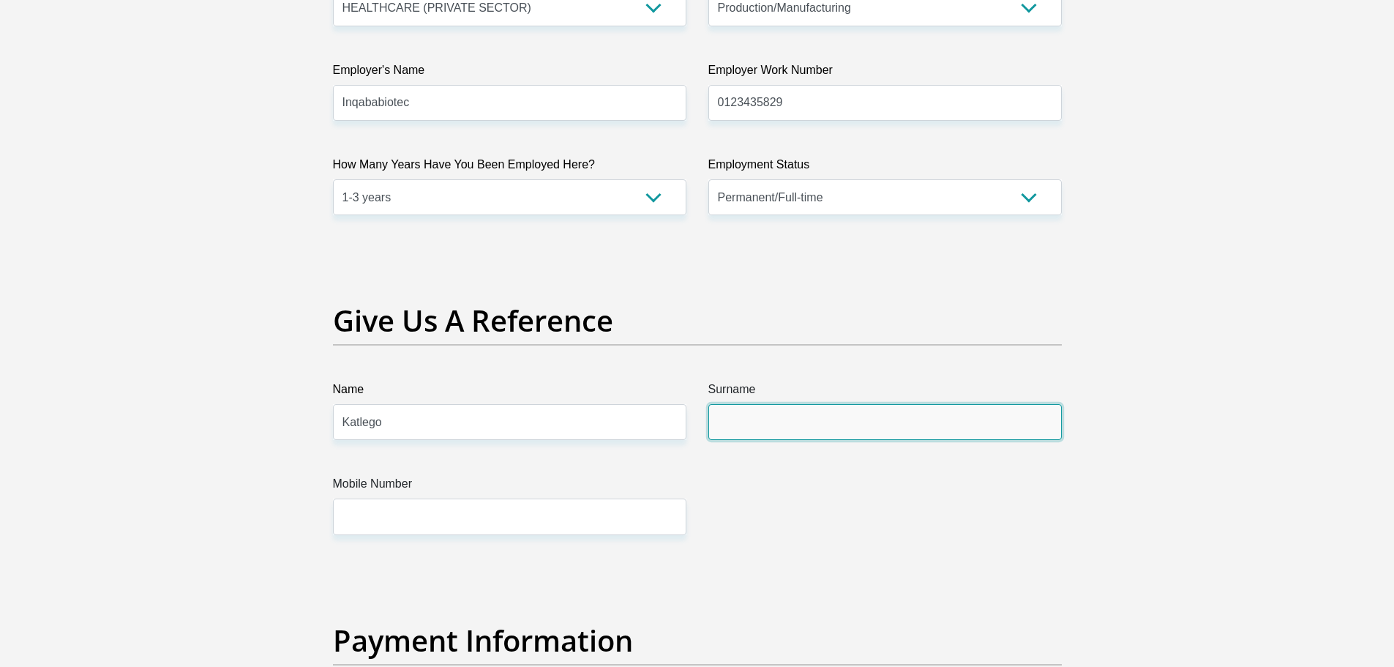
click at [833, 422] on input "Surname" at bounding box center [884, 422] width 353 height 36
click at [782, 421] on input "Hammanskraal" at bounding box center [884, 422] width 353 height 36
type input "Thage"
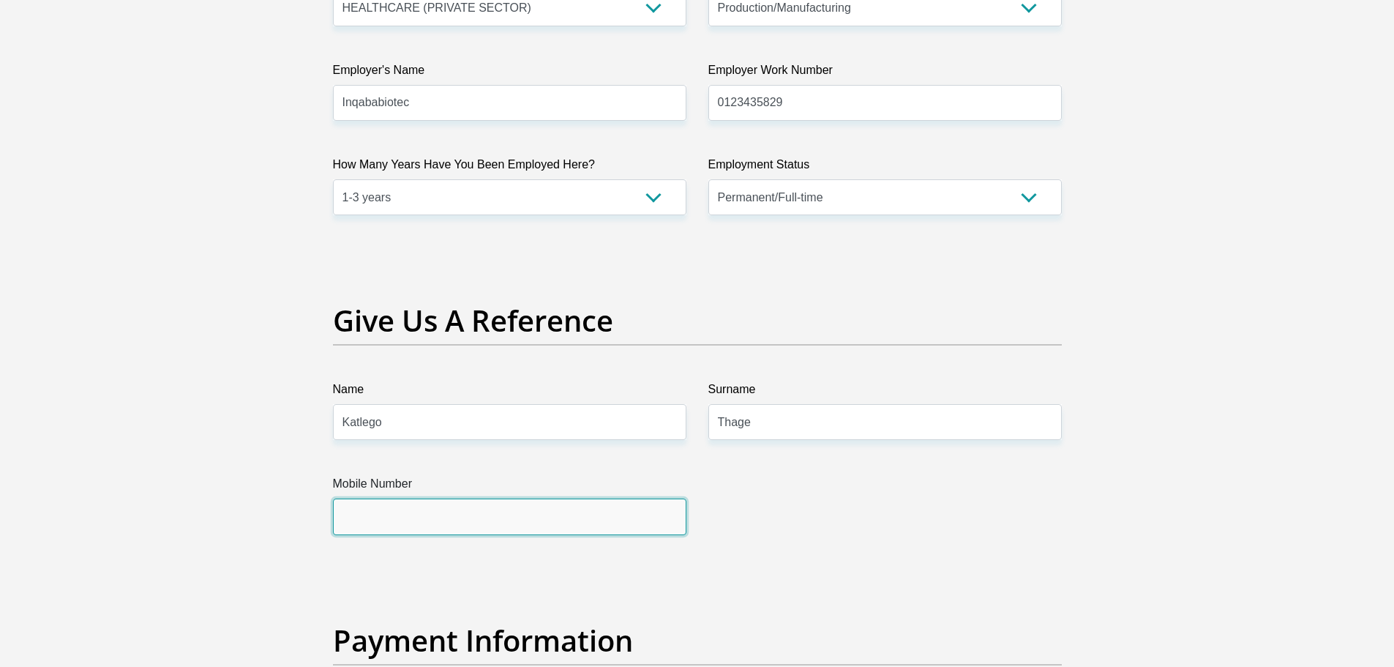
click at [534, 522] on input "Mobile Number" at bounding box center [509, 516] width 353 height 36
type input "0767157452"
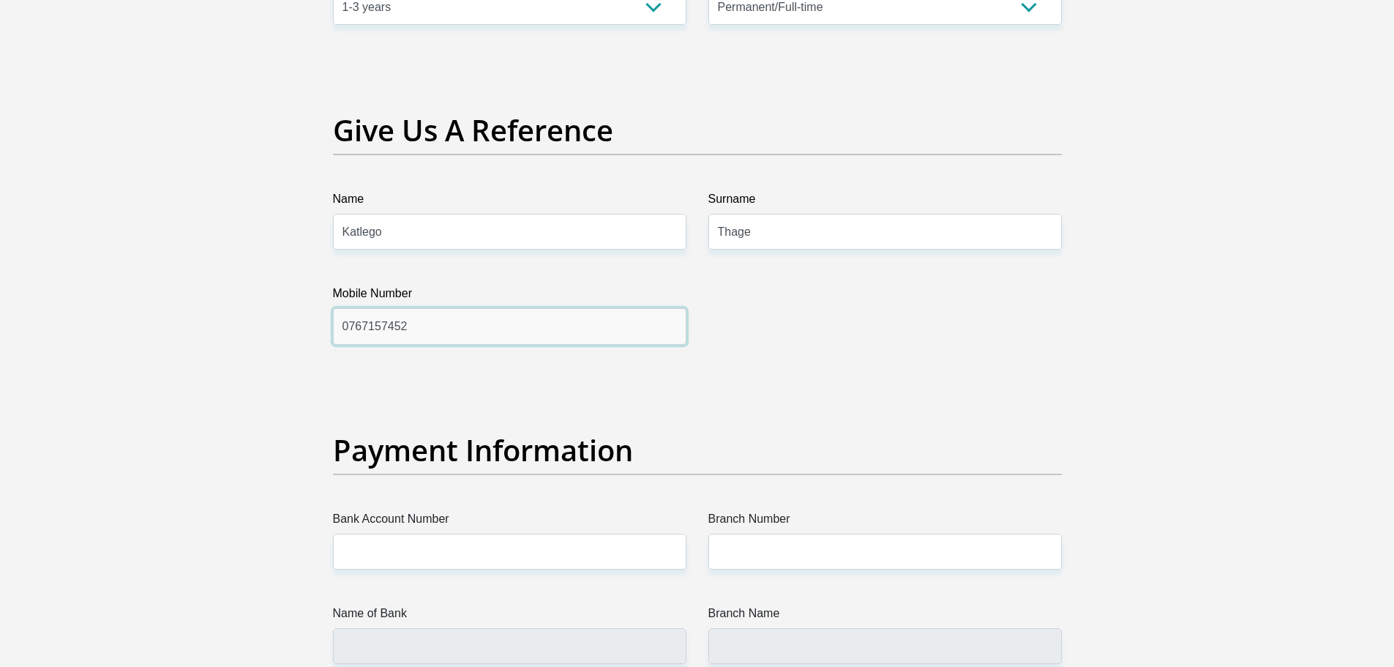
scroll to position [3073, 0]
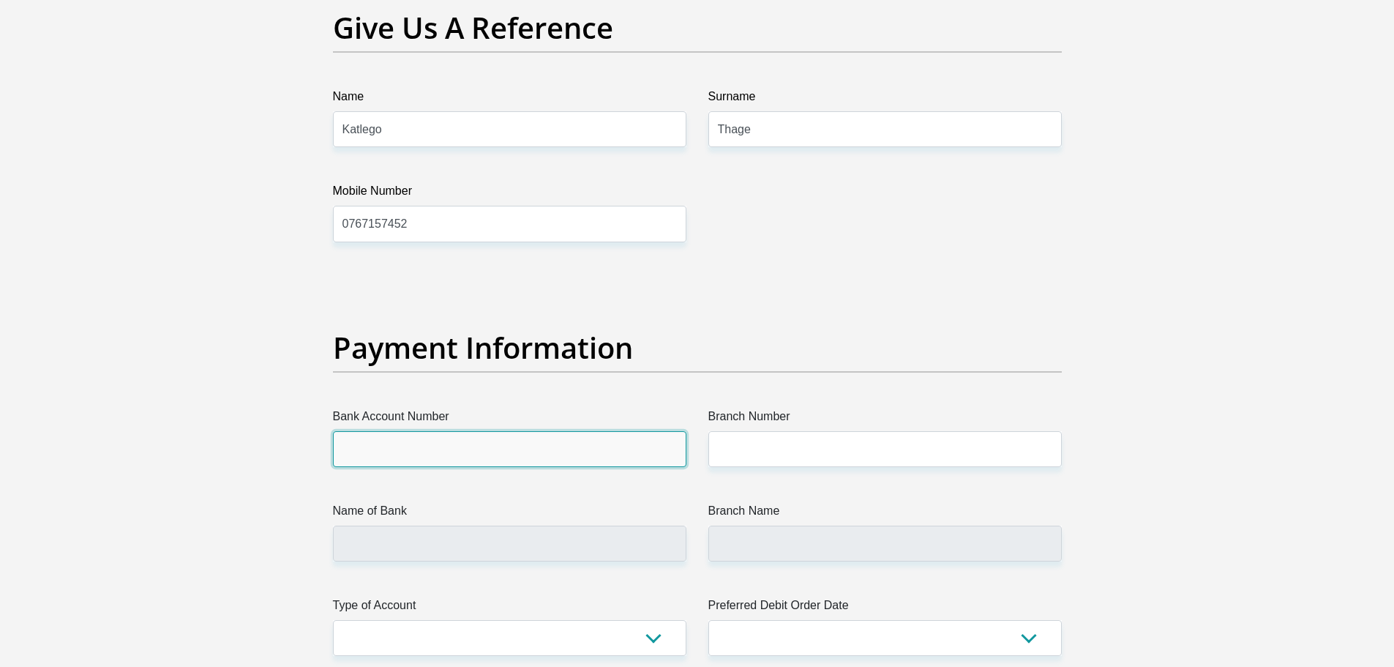
click at [397, 434] on input "Bank Account Number" at bounding box center [509, 449] width 353 height 36
type input "1678184517"
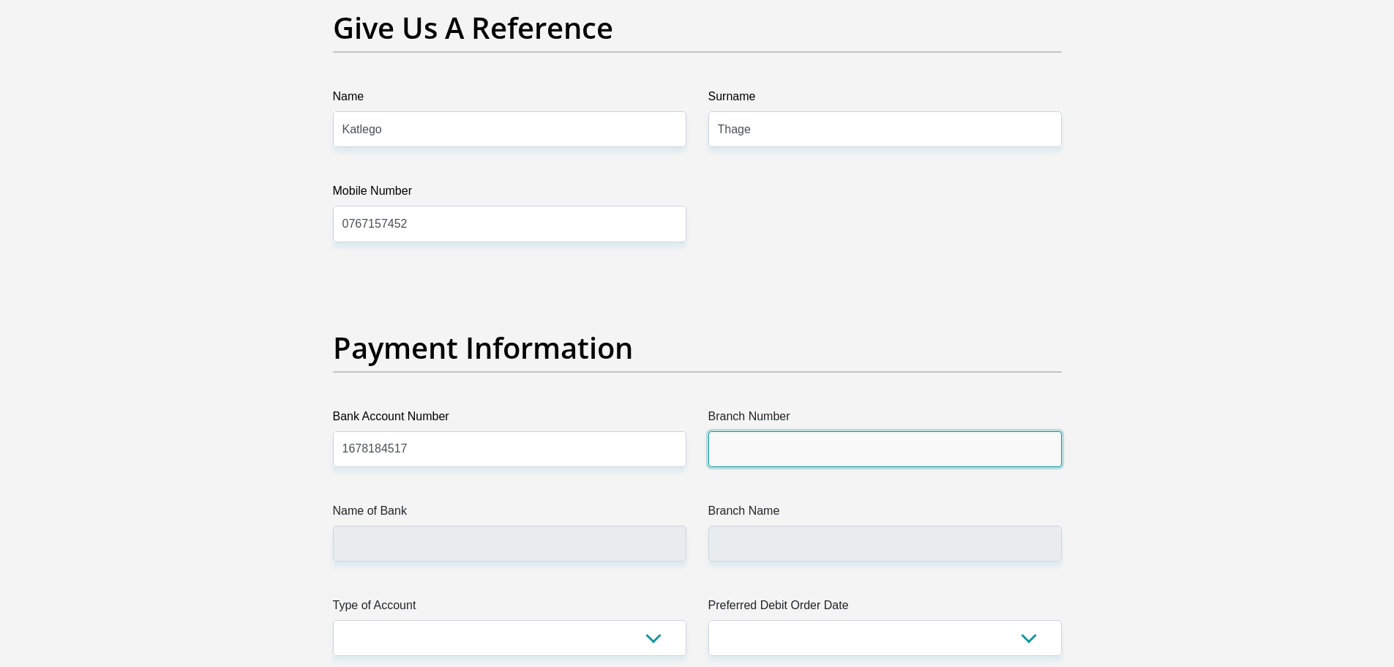
click at [747, 460] on input "Branch Number" at bounding box center [884, 449] width 353 height 36
type input "470010"
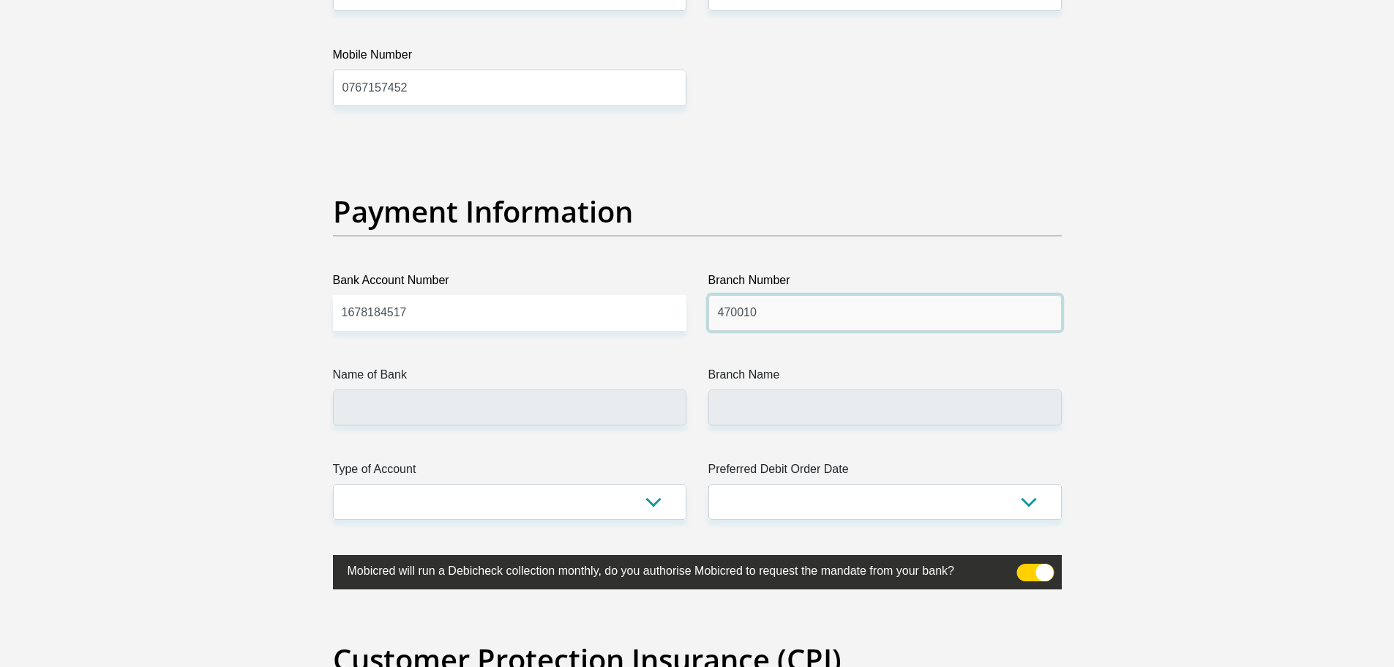
scroll to position [3220, 0]
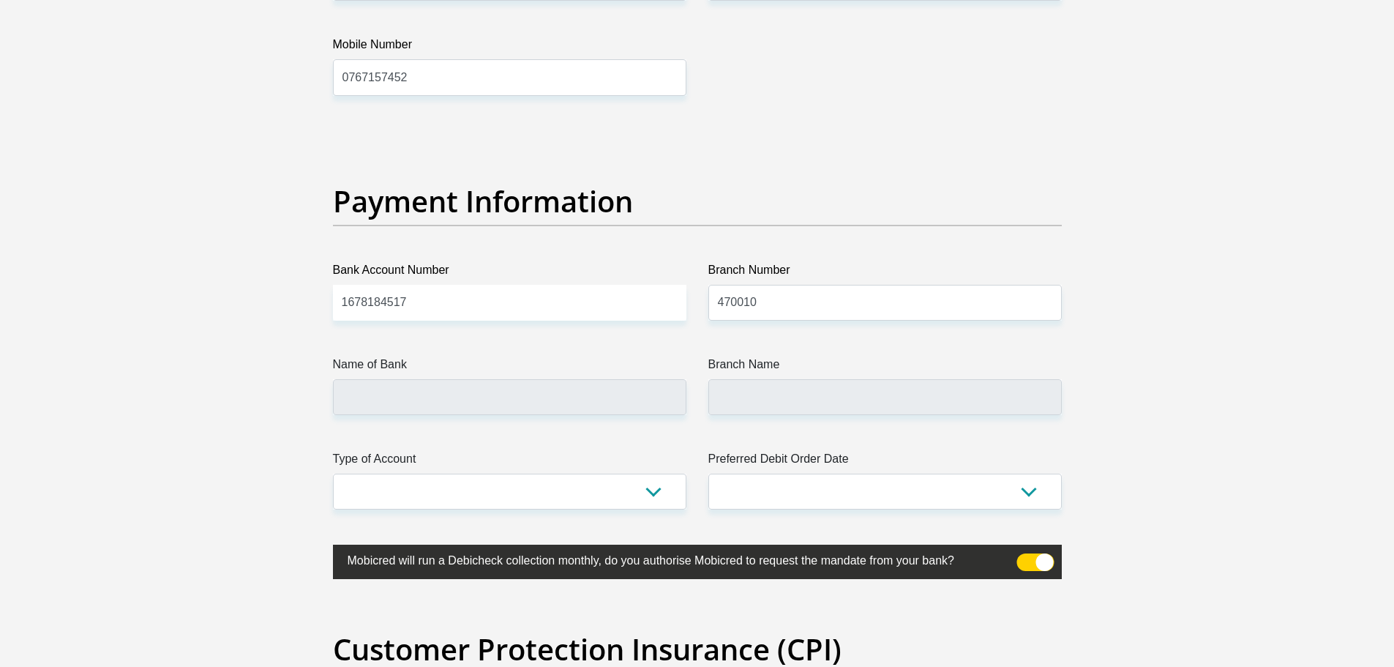
type input "CAPITEC BANK LIMITED"
type input "CAPITEC BANK CPC"
click at [471, 492] on select "Cheque Savings" at bounding box center [509, 491] width 353 height 36
select select "SAV"
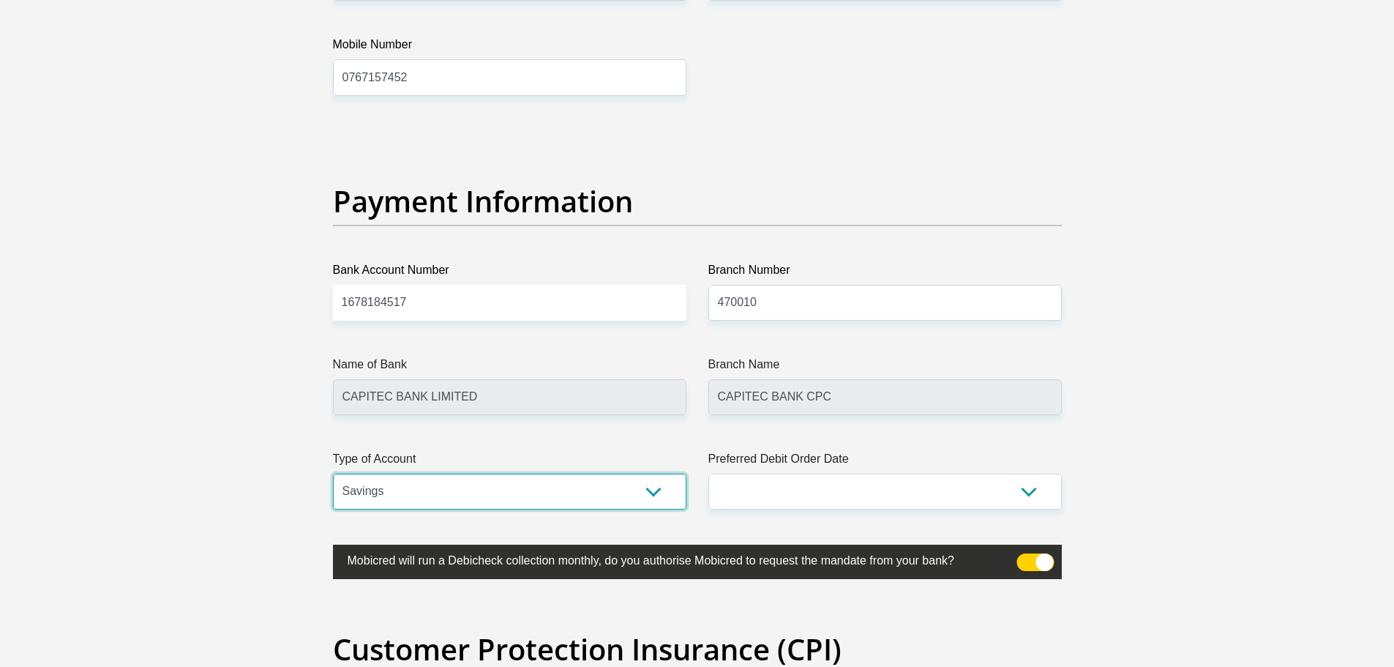
click at [333, 473] on select "Cheque Savings" at bounding box center [509, 491] width 353 height 36
click at [880, 490] on select "1st 2nd 3rd 4th 5th 7th 18th 19th 20th 21st 22nd 23rd 24th 25th 26th 27th 28th …" at bounding box center [884, 491] width 353 height 36
select select "1"
click at [708, 473] on select "1st 2nd 3rd 4th 5th 7th 18th 19th 20th 21st 22nd 23rd 24th 25th 26th 27th 28th …" at bounding box center [884, 491] width 353 height 36
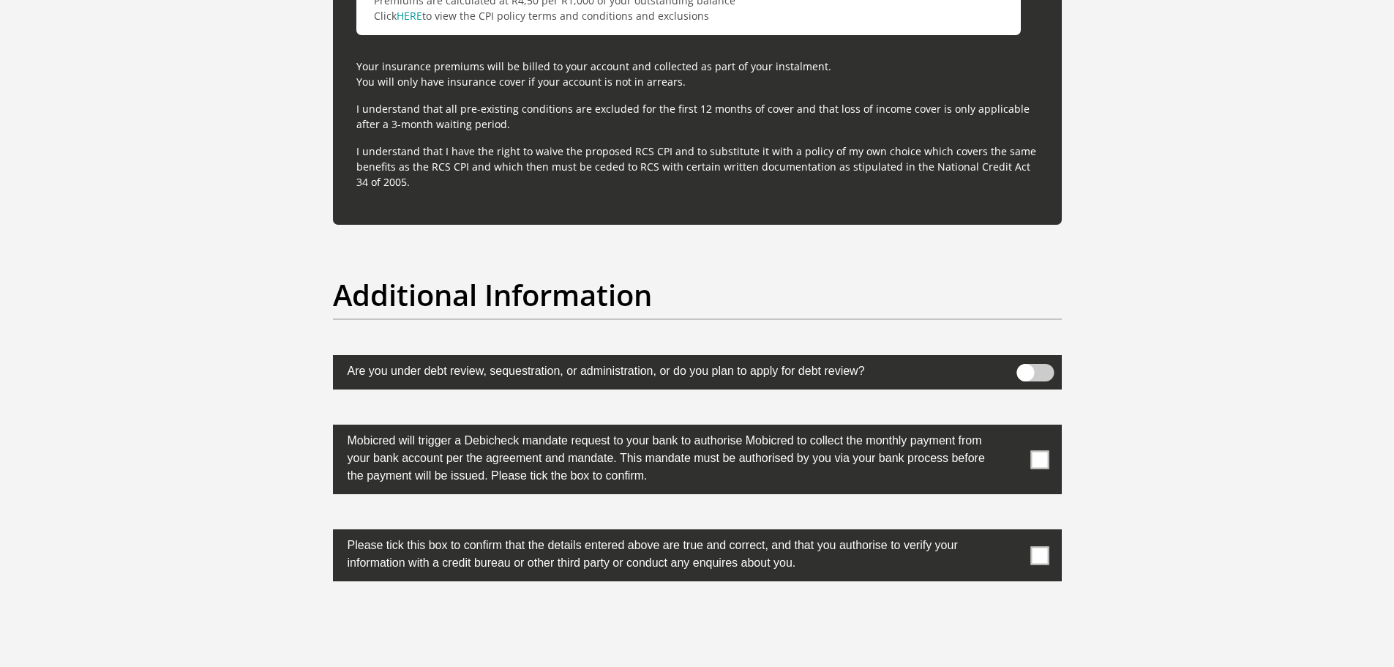
scroll to position [4463, 0]
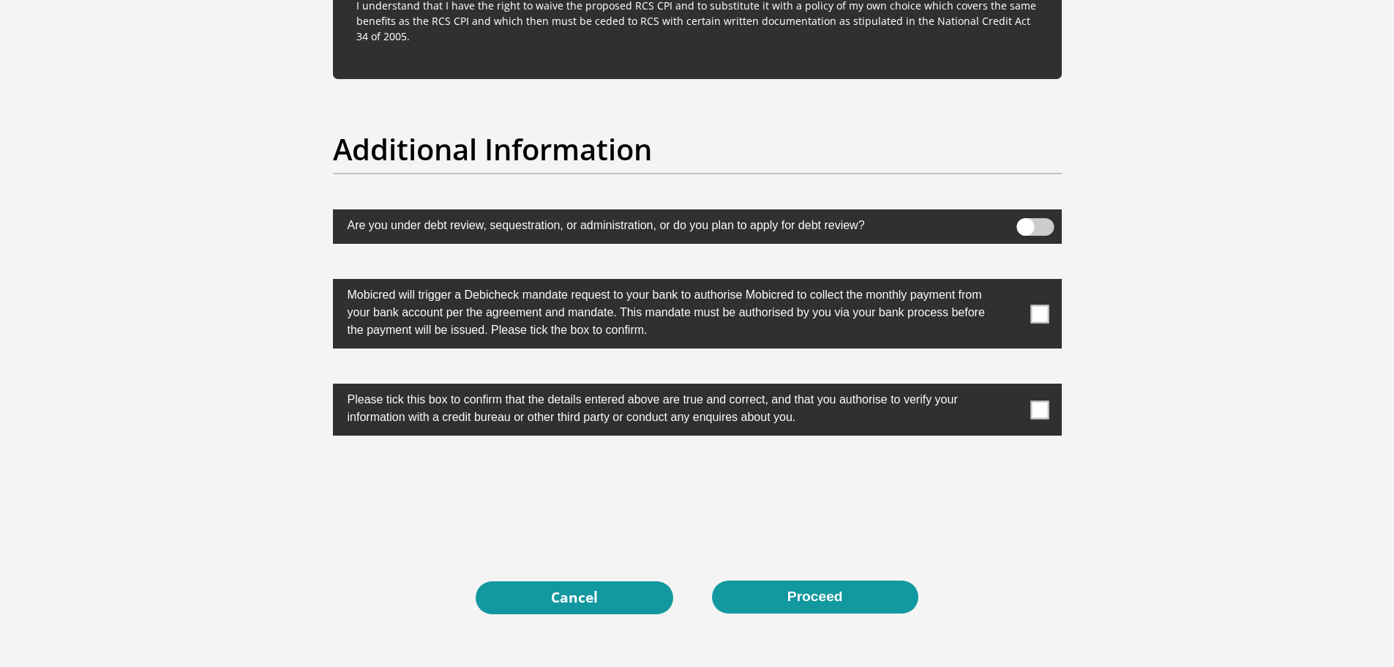
click at [1026, 235] on span at bounding box center [1034, 227] width 37 height 18
click at [1025, 222] on input "checkbox" at bounding box center [1025, 222] width 0 height 0
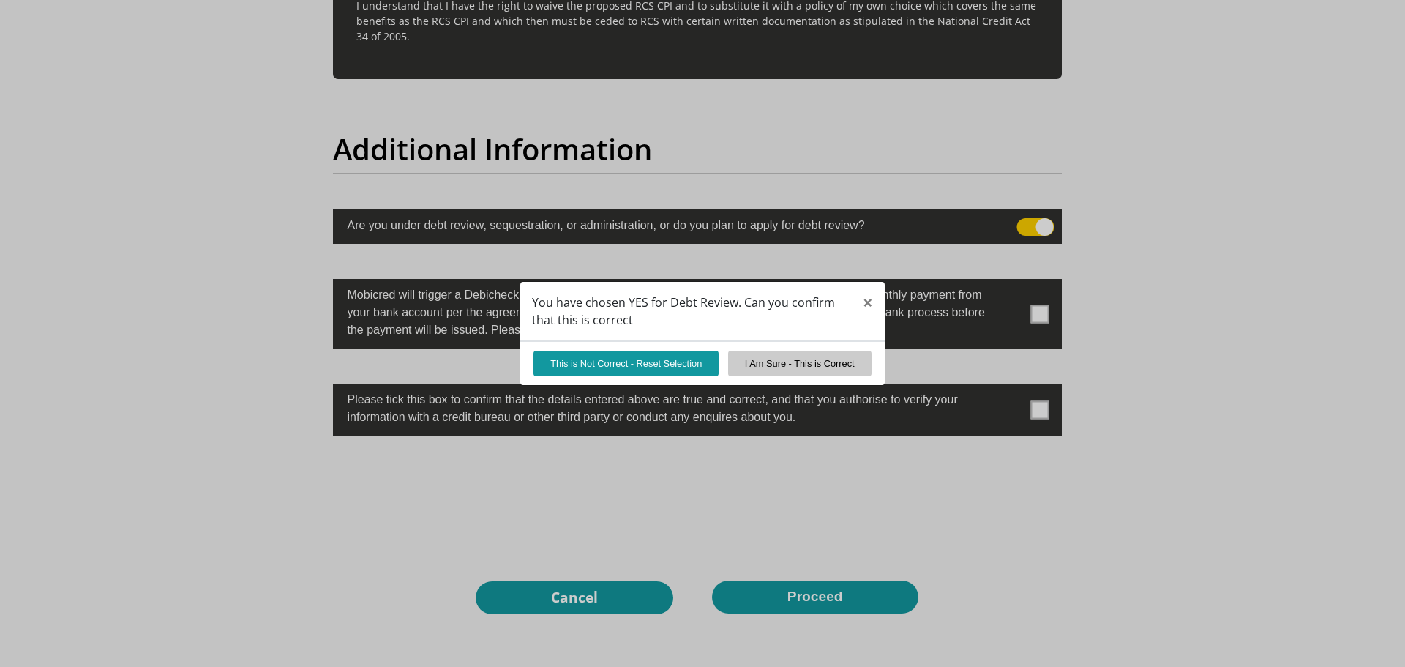
click at [1053, 347] on div "You have chosen YES for Debt Review. Can you confirm that this is correct × Thi…" at bounding box center [702, 333] width 1405 height 667
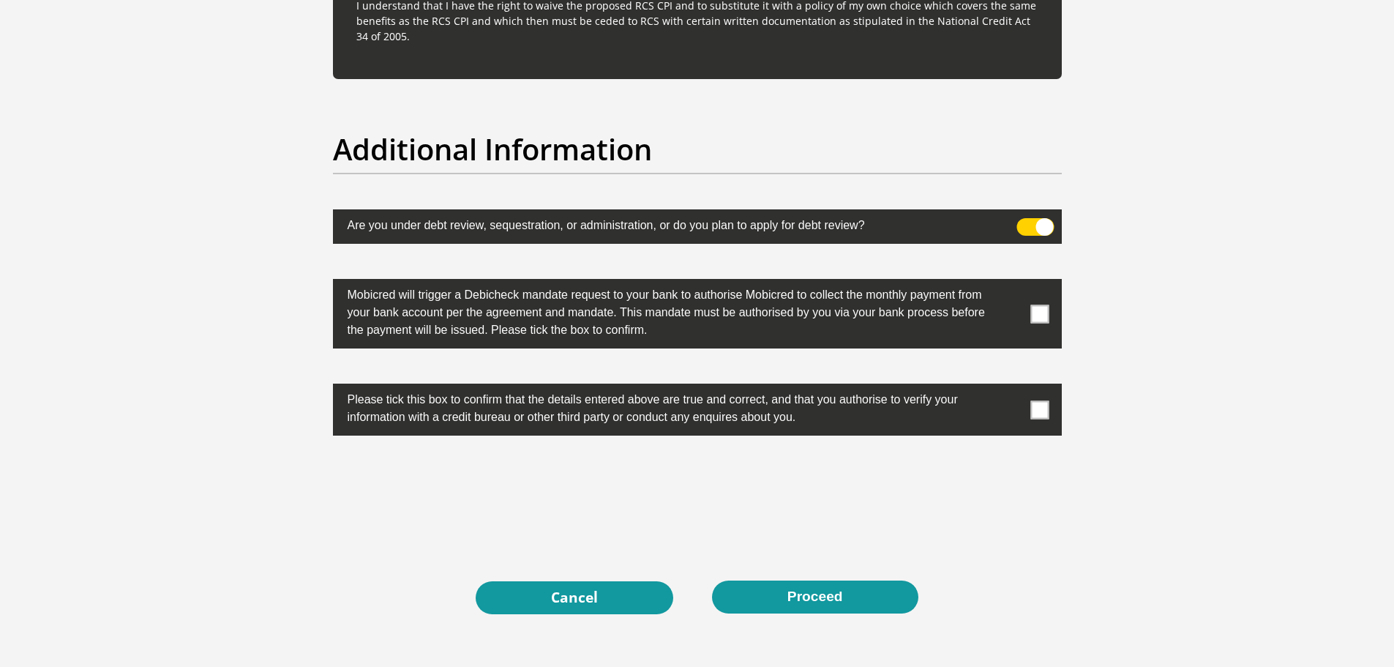
click at [1038, 223] on span at bounding box center [1034, 227] width 37 height 18
click at [1025, 222] on input "checkbox" at bounding box center [1025, 222] width 0 height 0
click at [1030, 233] on span at bounding box center [1034, 227] width 37 height 18
click at [1025, 222] on input "checkbox" at bounding box center [1025, 222] width 0 height 0
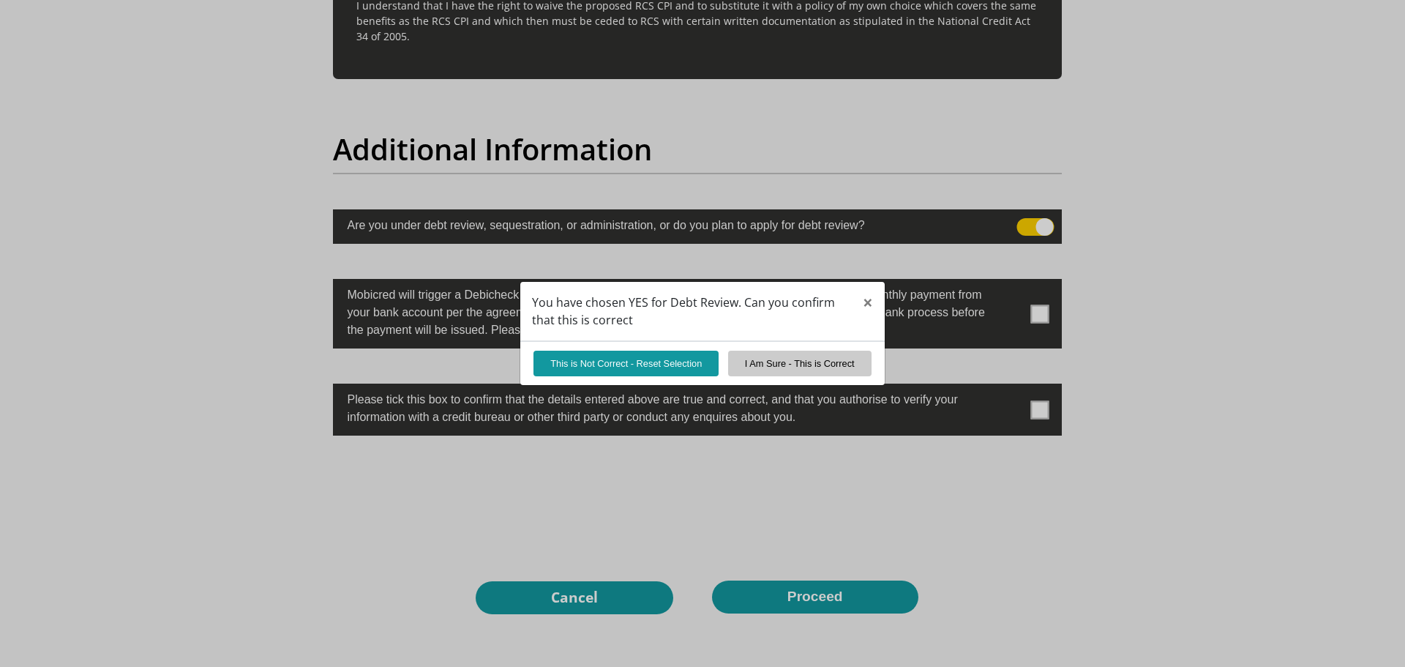
click at [1028, 233] on div "You have chosen YES for Debt Review. Can you confirm that this is correct × Thi…" at bounding box center [702, 333] width 1405 height 667
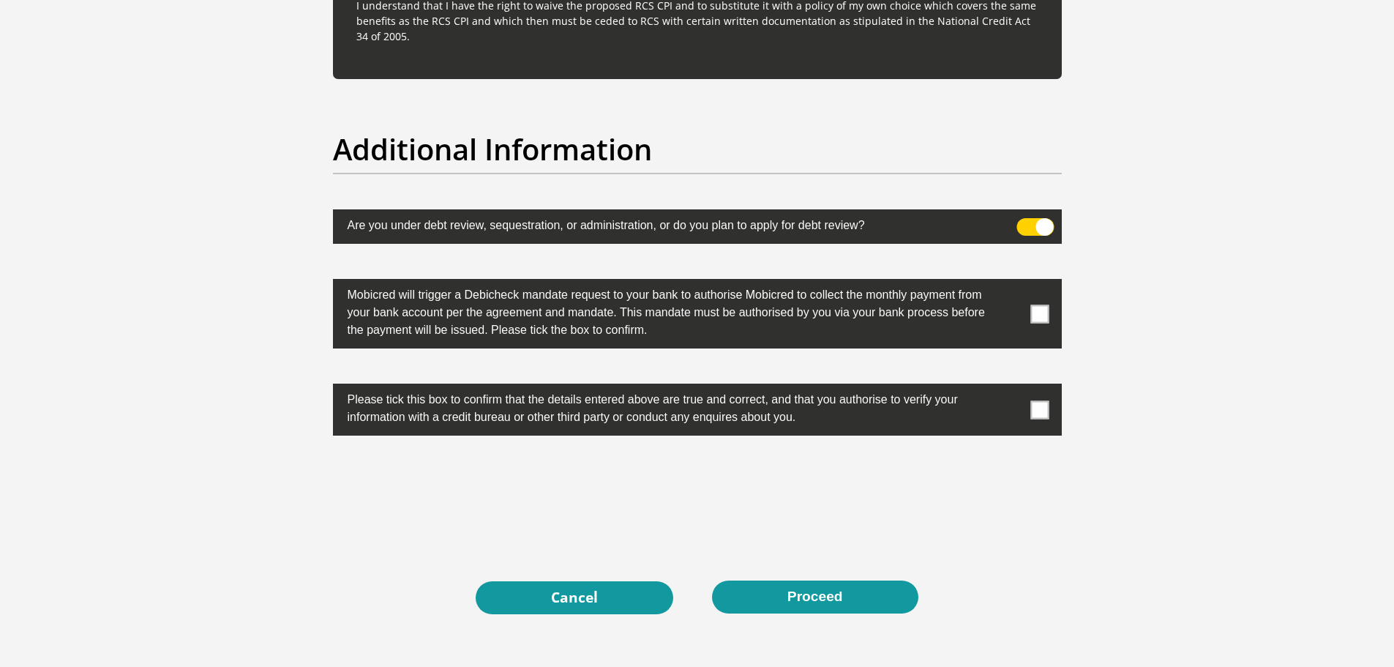
drag, startPoint x: 1032, startPoint y: 227, endPoint x: 1044, endPoint y: 286, distance: 60.6
click at [1033, 231] on span at bounding box center [1034, 227] width 37 height 18
click at [1025, 222] on input "checkbox" at bounding box center [1025, 222] width 0 height 0
drag, startPoint x: 1038, startPoint y: 325, endPoint x: 1037, endPoint y: 372, distance: 47.6
click at [1038, 326] on label at bounding box center [697, 314] width 729 height 70
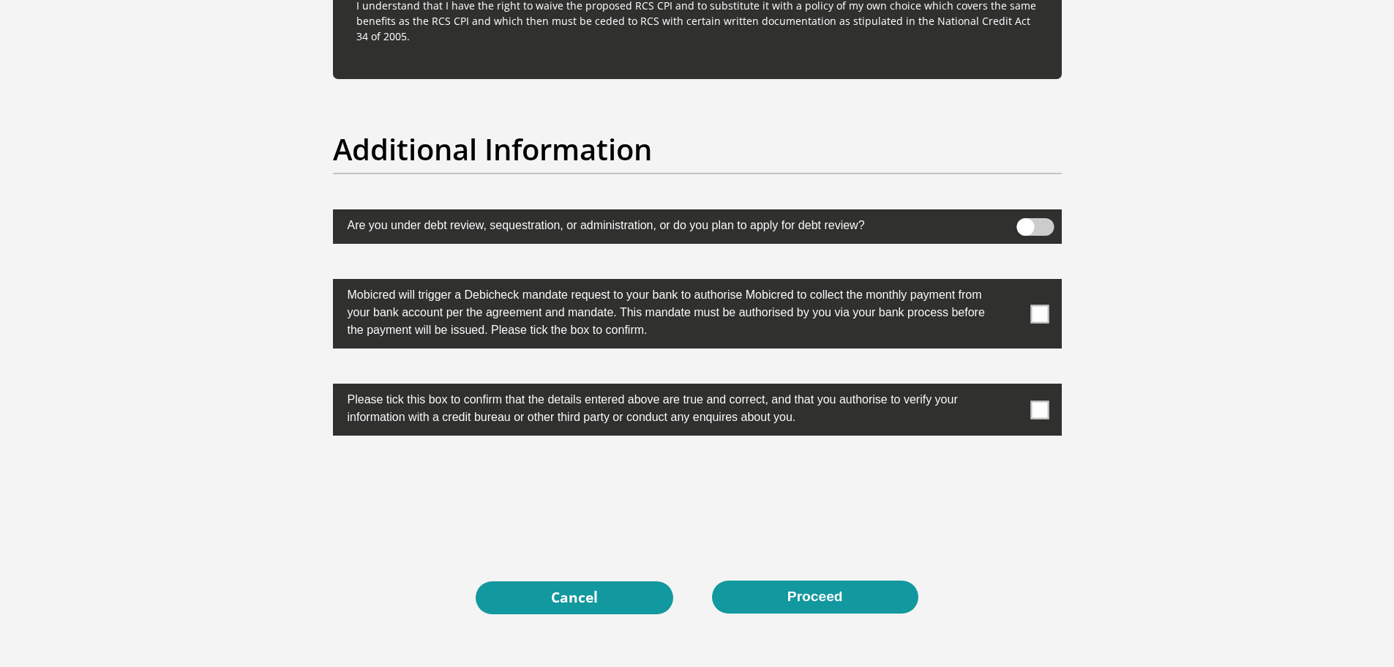
click at [1010, 282] on input "checkbox" at bounding box center [1010, 282] width 0 height 0
drag, startPoint x: 1036, startPoint y: 392, endPoint x: 1032, endPoint y: 413, distance: 21.0
click at [1035, 396] on label at bounding box center [697, 409] width 729 height 52
click at [1010, 387] on input "checkbox" at bounding box center [1010, 387] width 0 height 0
click at [1027, 228] on span at bounding box center [1034, 227] width 37 height 18
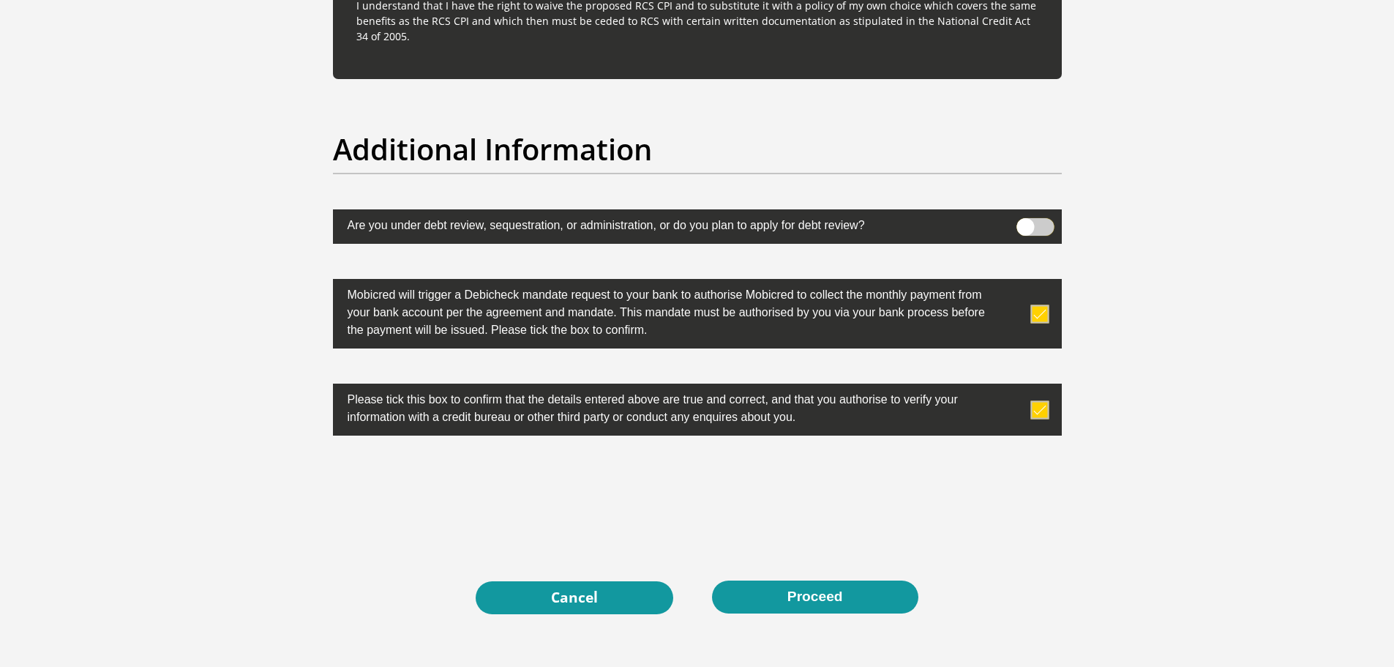
click at [1025, 222] on input "checkbox" at bounding box center [1025, 222] width 0 height 0
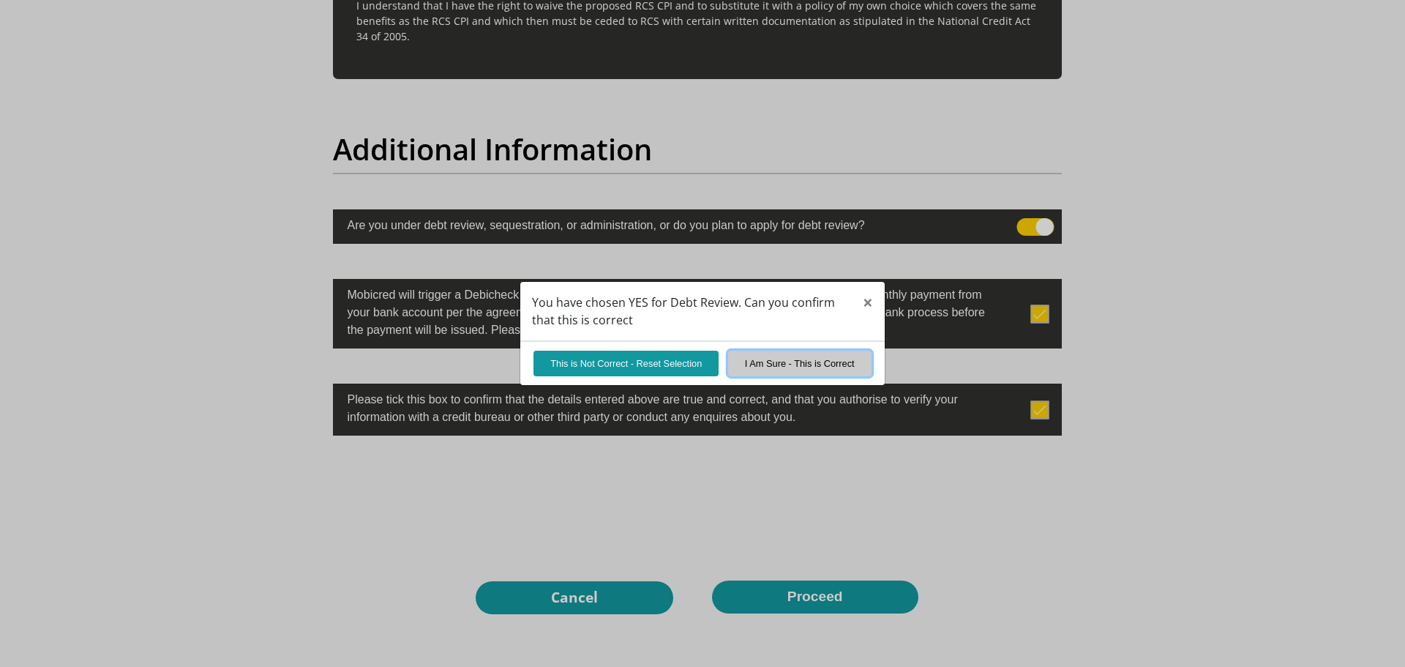
click at [852, 368] on button "I Am Sure - This is Correct" at bounding box center [799, 363] width 143 height 26
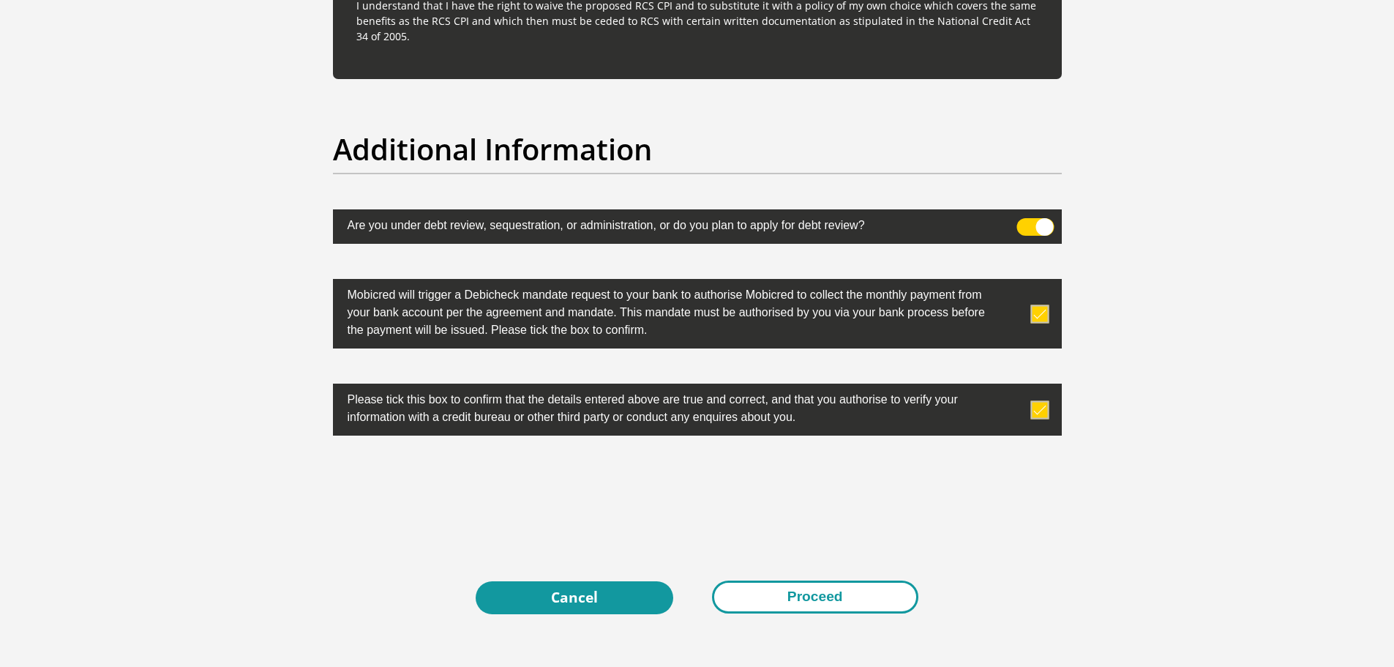
click at [778, 593] on button "Proceed" at bounding box center [815, 596] width 206 height 33
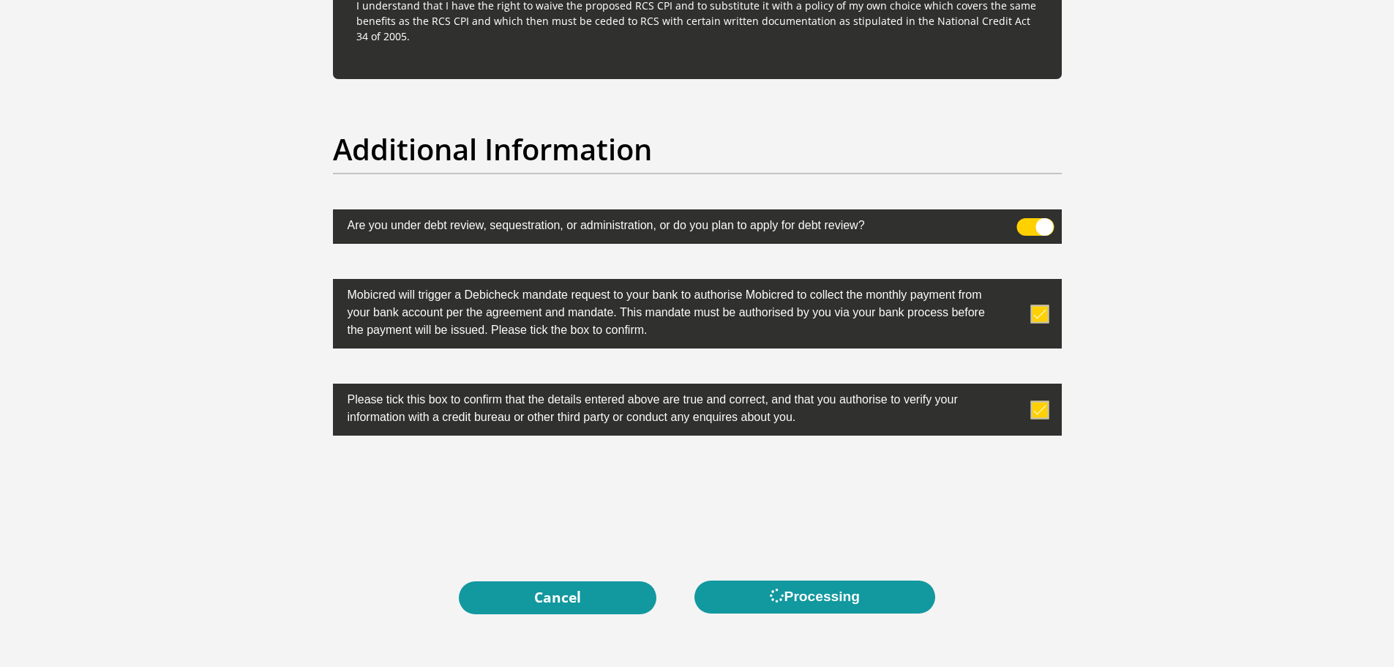
scroll to position [0, 0]
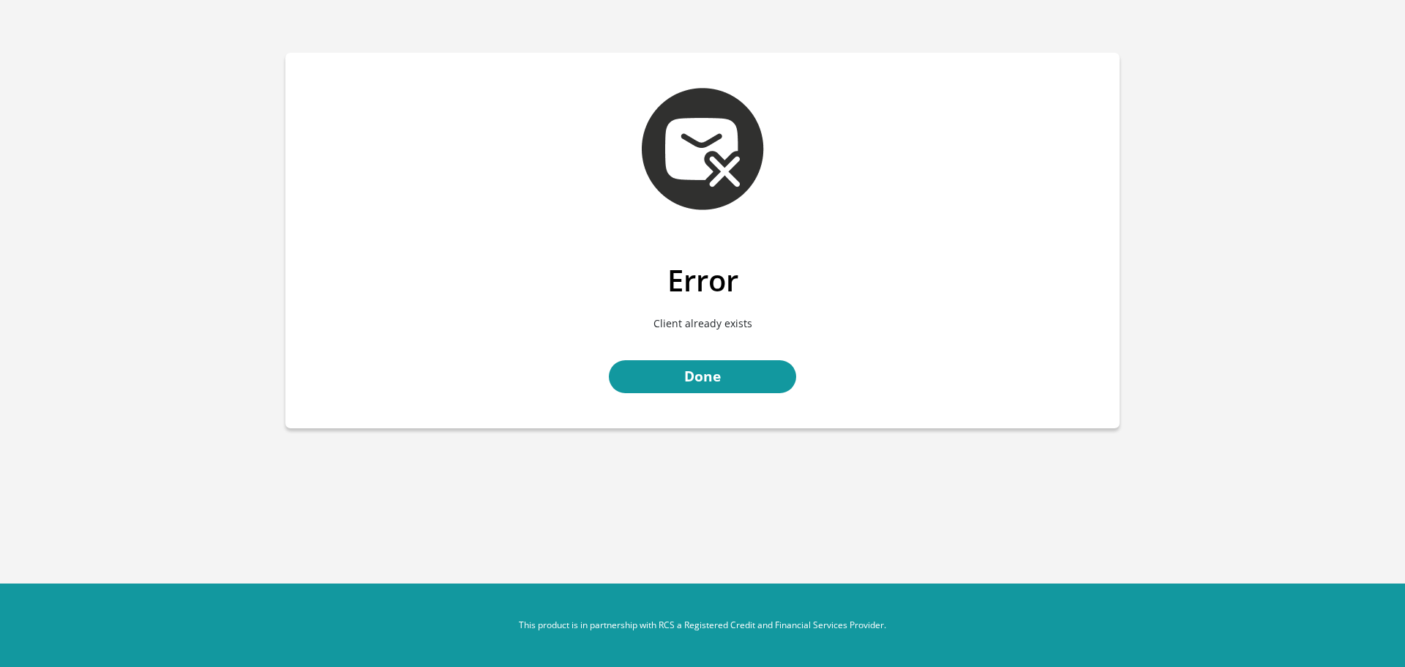
click at [738, 350] on div "Error Client already exists Done" at bounding box center [702, 345] width 834 height 165
click at [735, 367] on link "Done" at bounding box center [702, 376] width 187 height 33
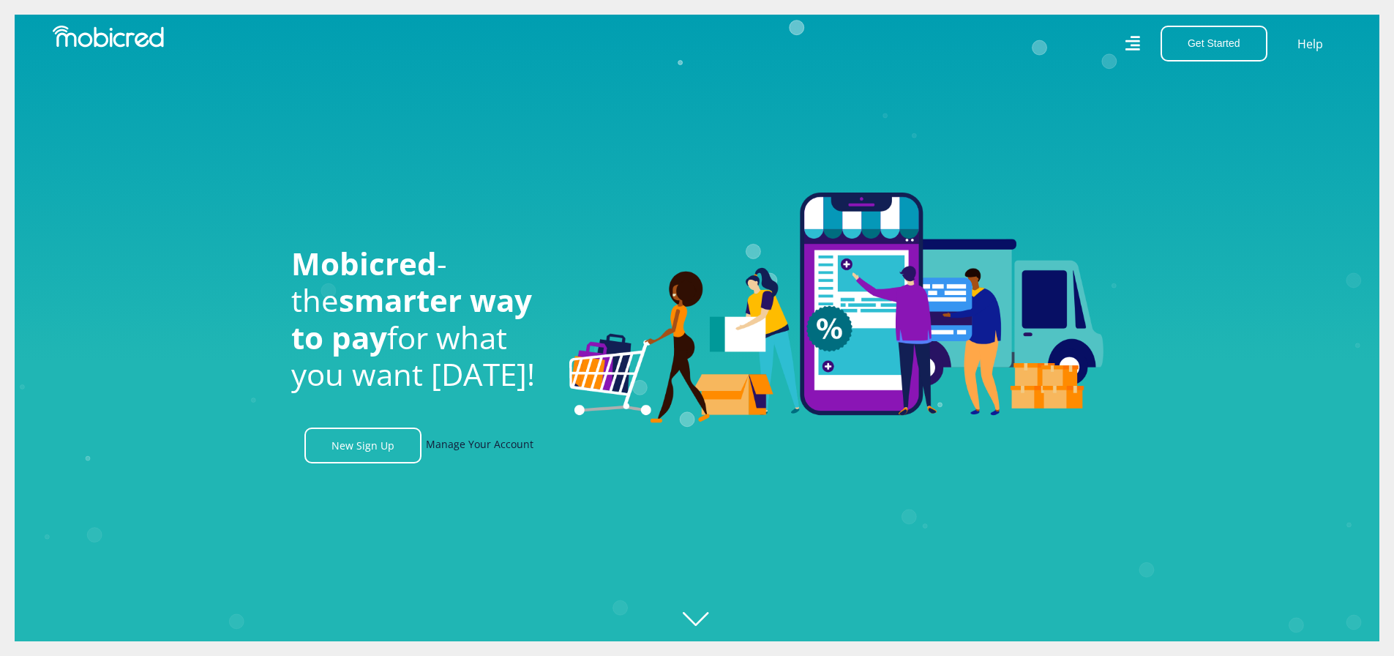
click at [516, 449] on link "Manage Your Account" at bounding box center [480, 445] width 108 height 36
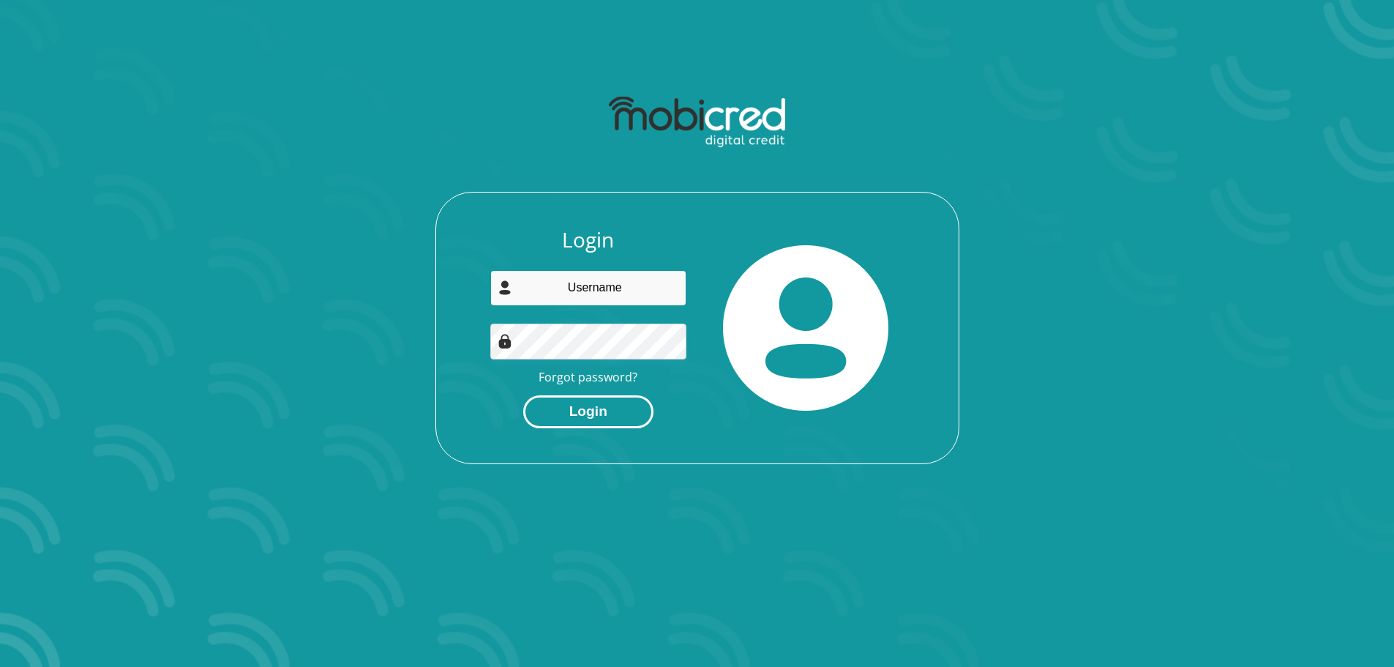
type input "[EMAIL_ADDRESS][DOMAIN_NAME]"
click at [612, 417] on button "Login" at bounding box center [588, 411] width 130 height 33
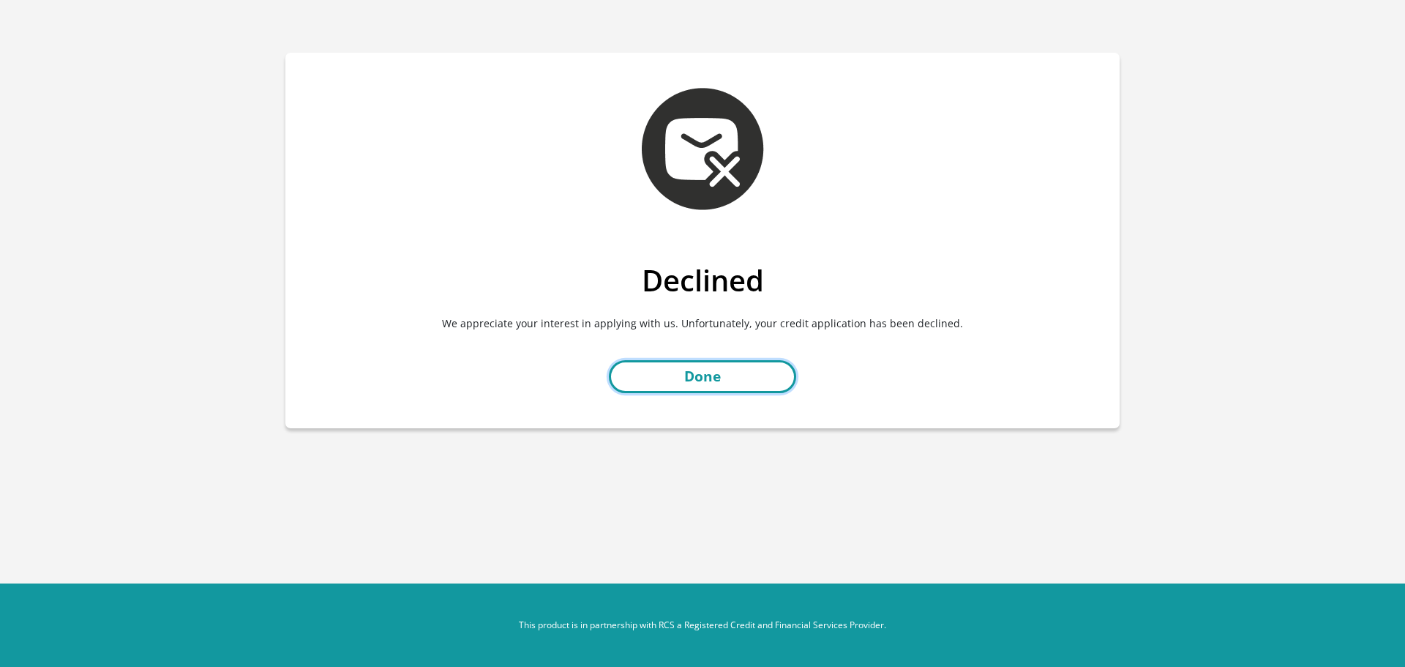
click at [711, 377] on link "Done" at bounding box center [702, 376] width 187 height 33
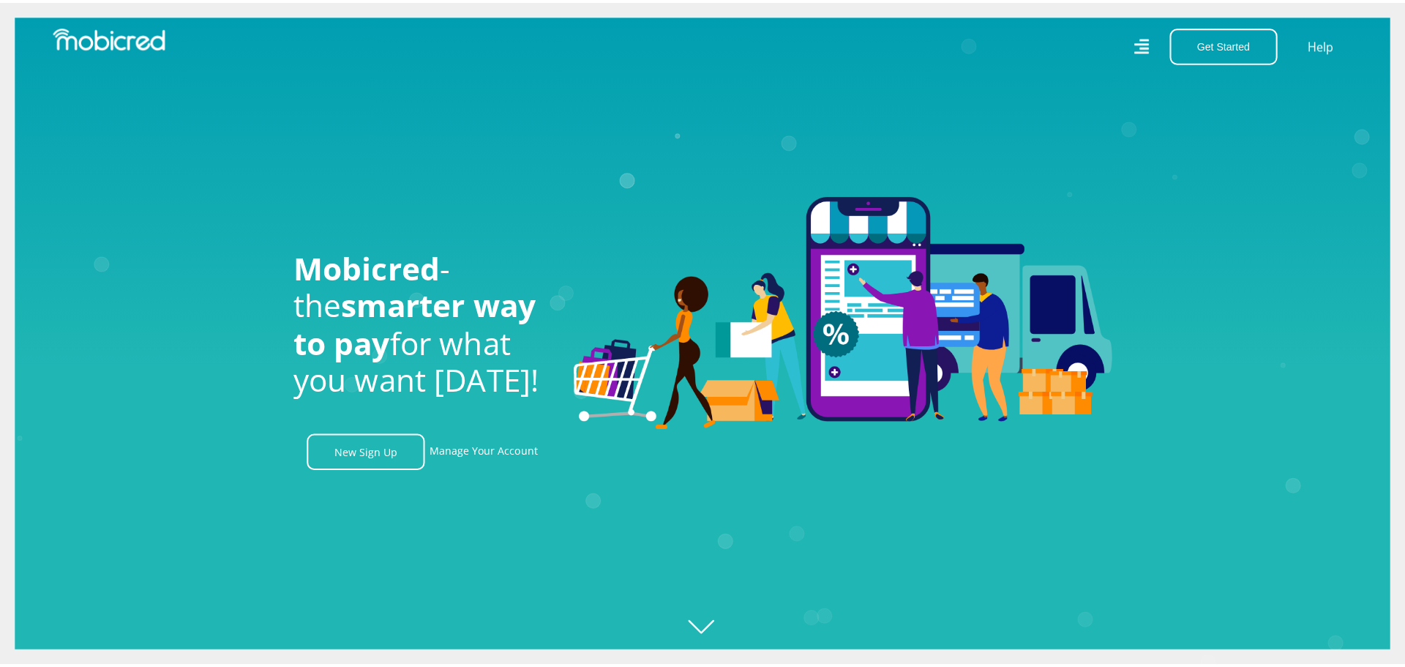
scroll to position [0, 1043]
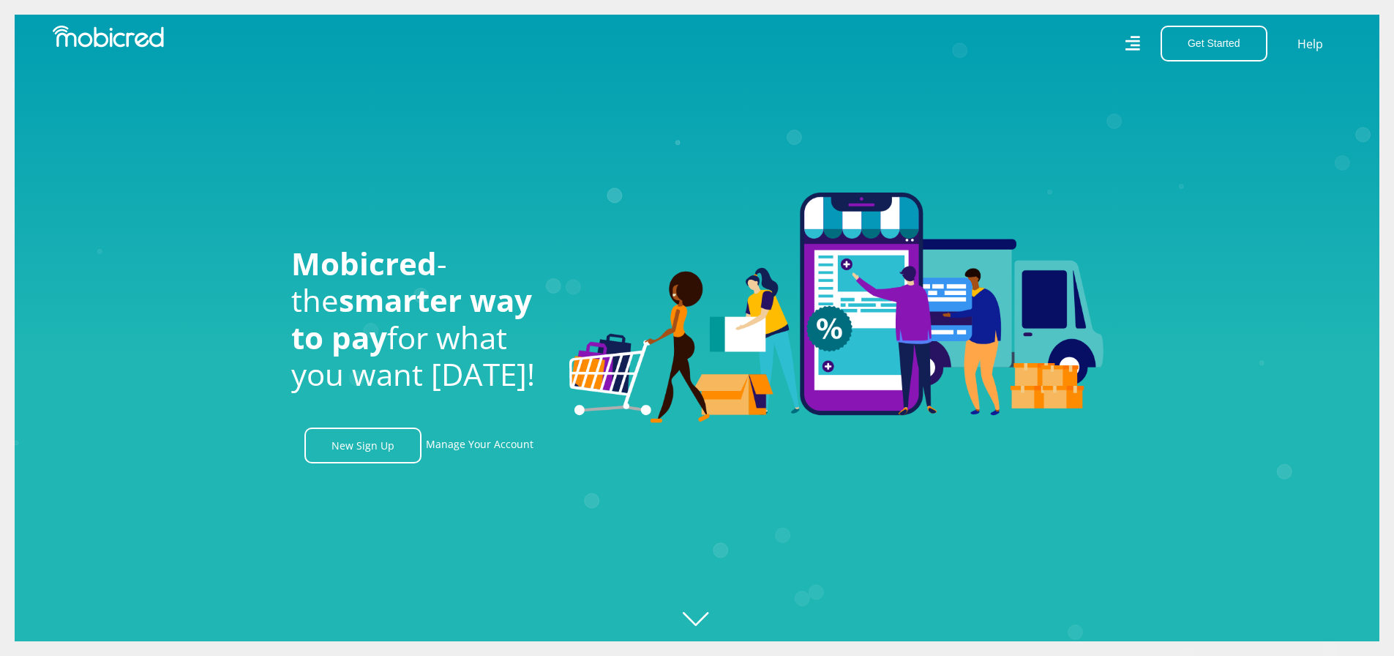
click at [1133, 45] on icon at bounding box center [1132, 43] width 15 height 15
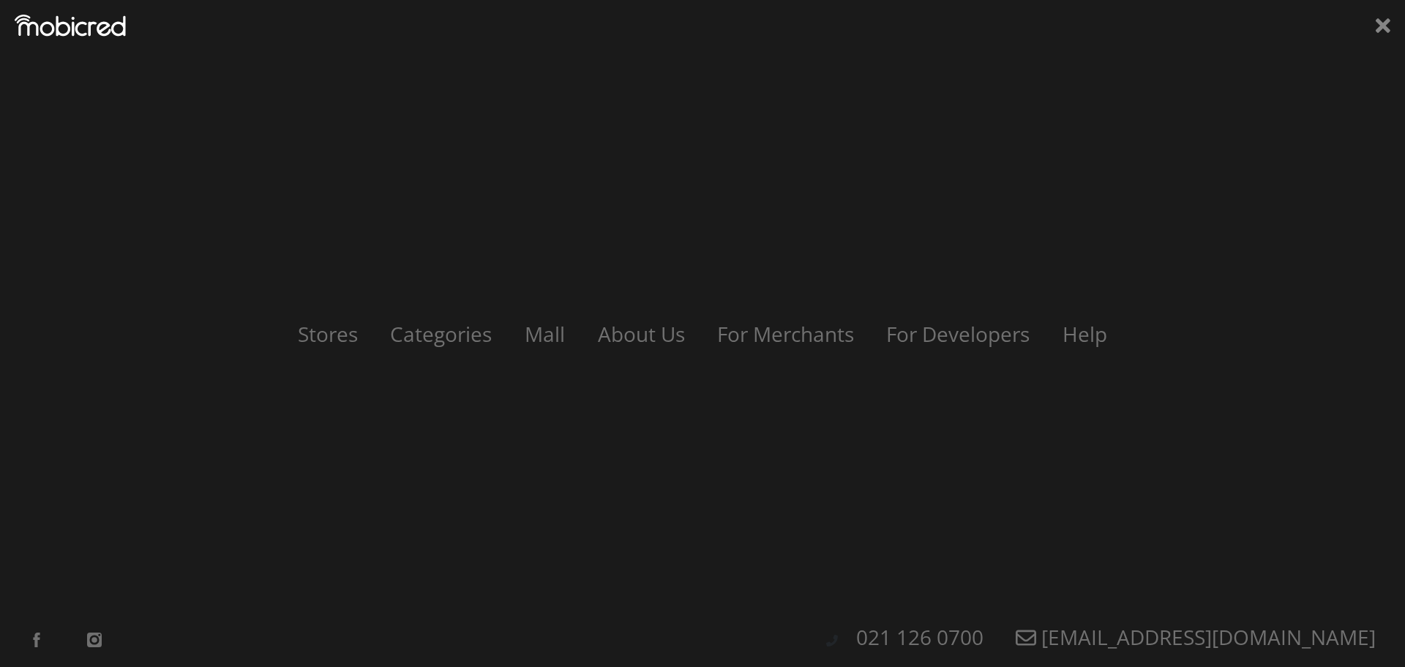
scroll to position [0, 1877]
